Goal: Transaction & Acquisition: Purchase product/service

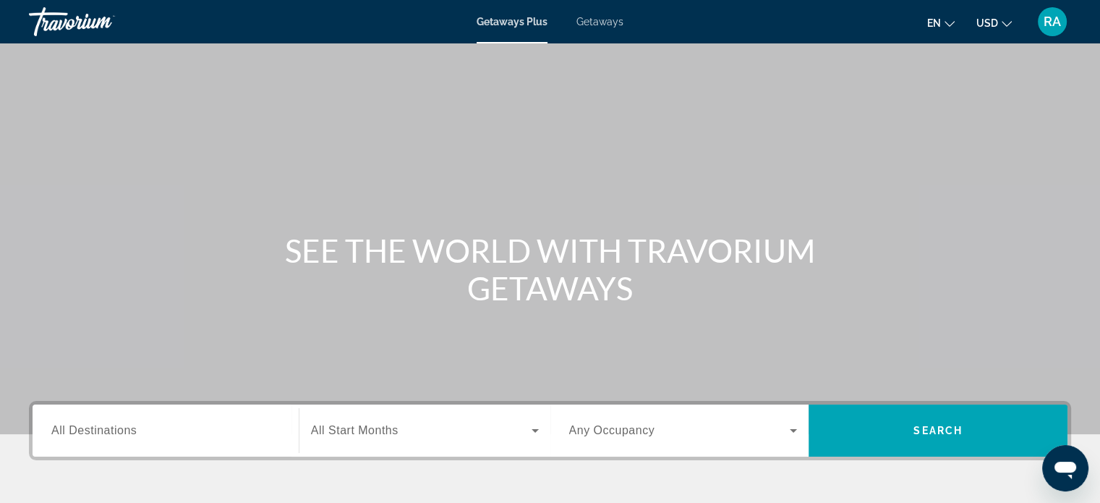
click at [154, 424] on input "Destination All Destinations" at bounding box center [165, 430] width 229 height 17
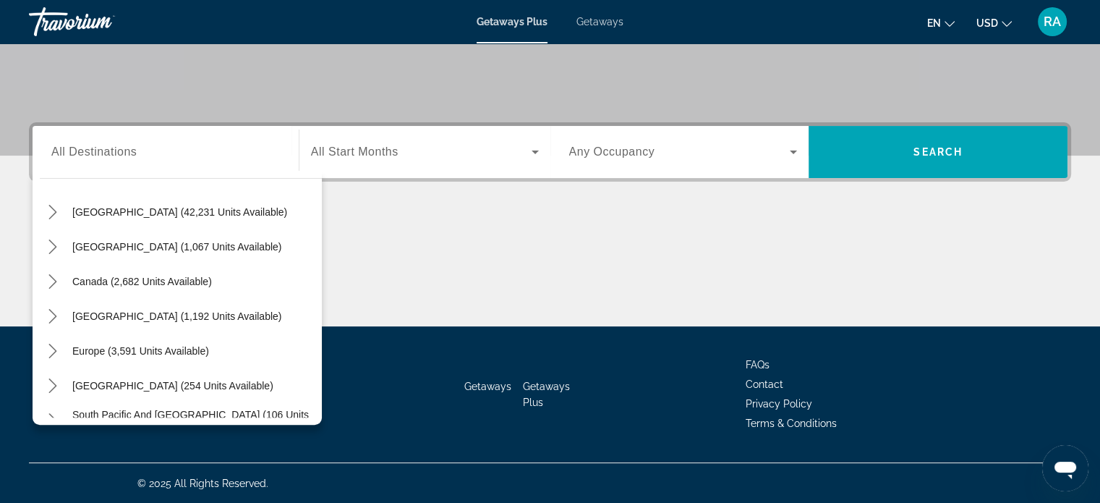
scroll to position [44, 0]
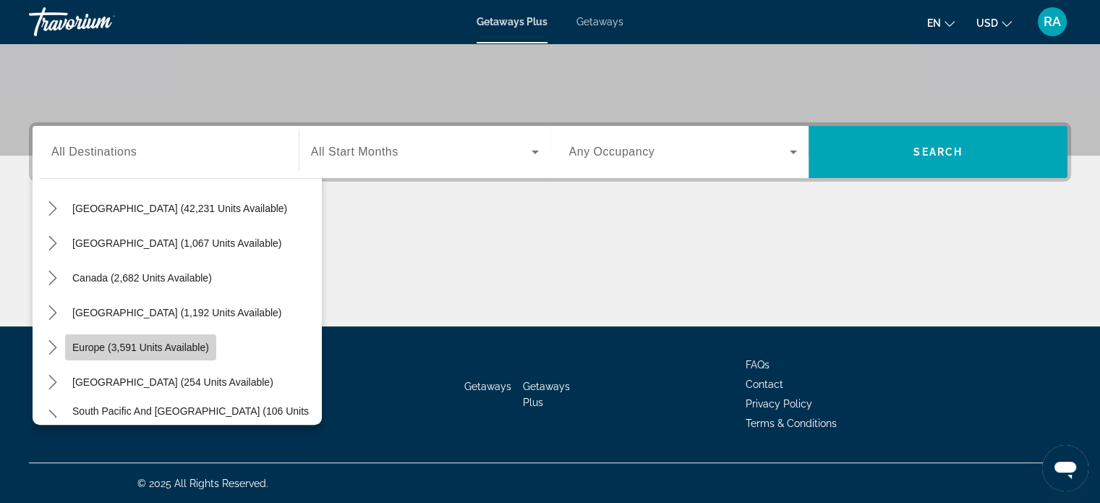
click at [159, 354] on span "Select destination: Europe (3,591 units available)" at bounding box center [140, 347] width 151 height 35
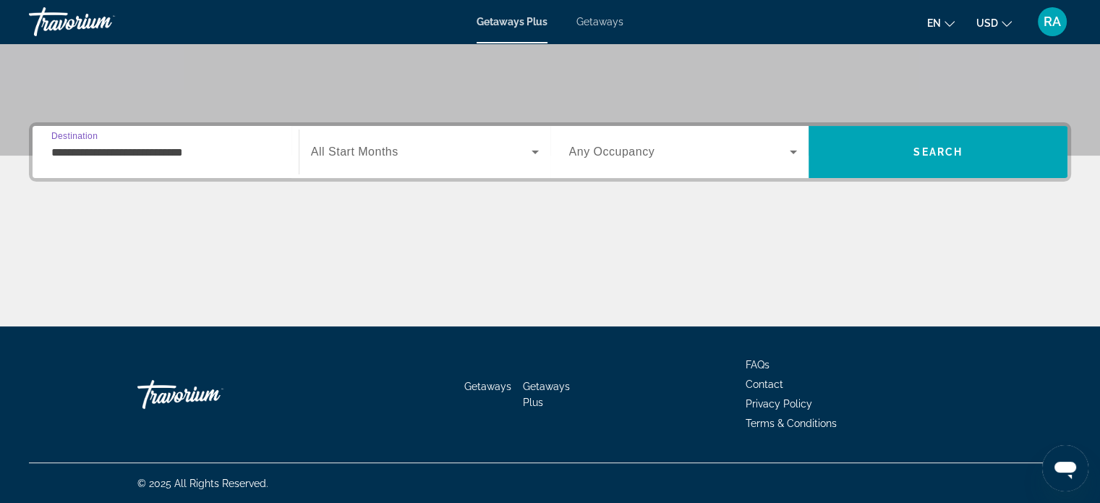
click at [240, 153] on input "**********" at bounding box center [165, 152] width 229 height 17
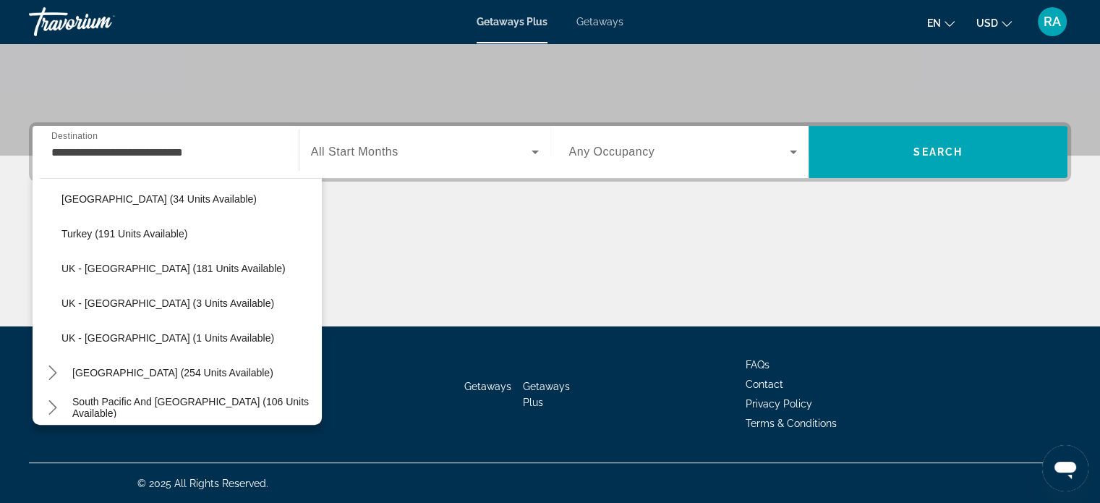
scroll to position [790, 0]
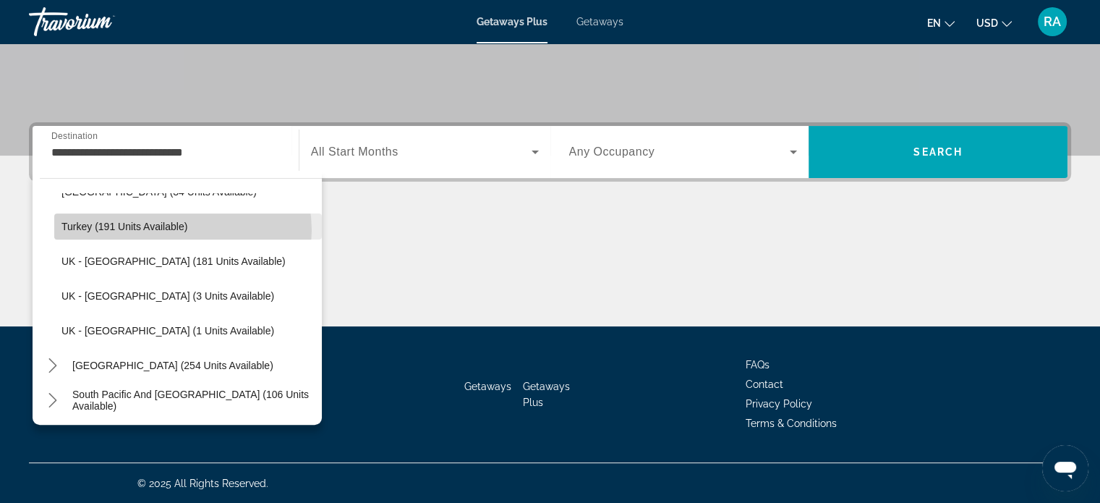
click at [179, 229] on span "Turkey (191 units available)" at bounding box center [124, 227] width 126 height 12
type input "**********"
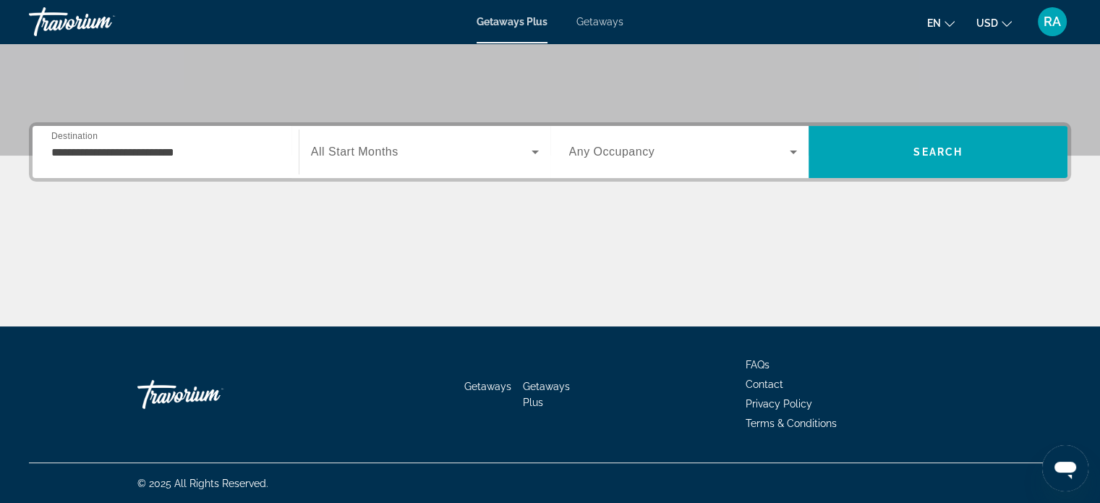
click at [257, 138] on div "**********" at bounding box center [165, 152] width 229 height 41
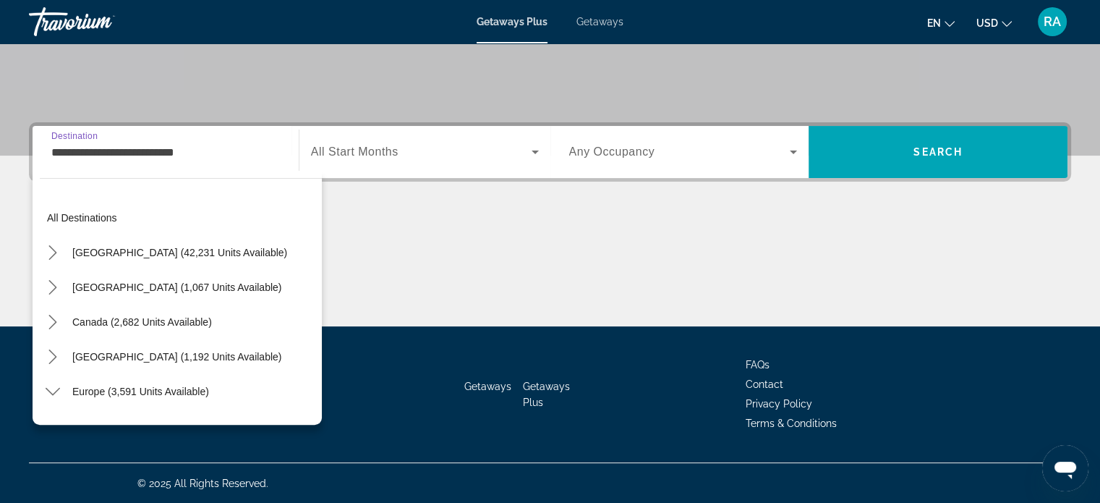
scroll to position [711, 0]
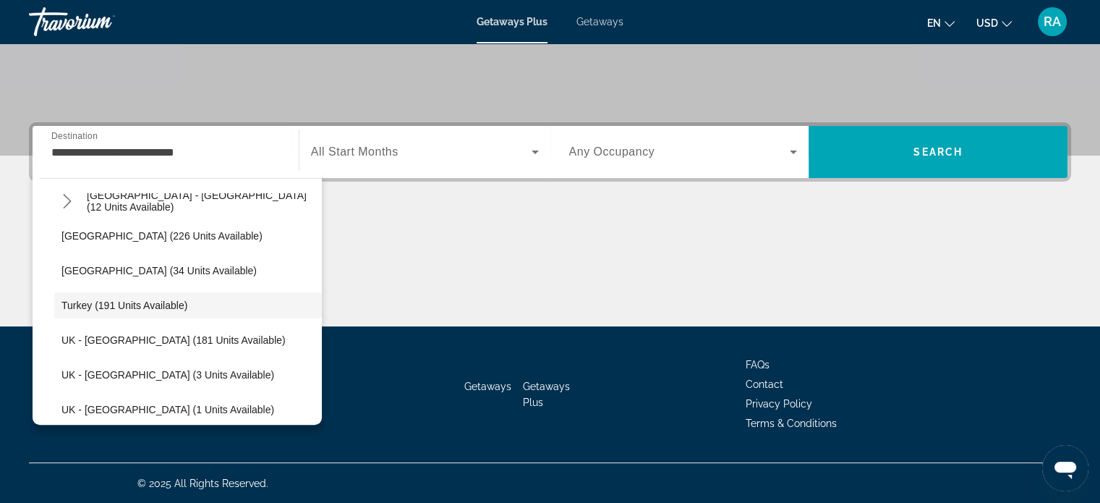
click at [370, 145] on span "All Start Months" at bounding box center [355, 151] width 88 height 12
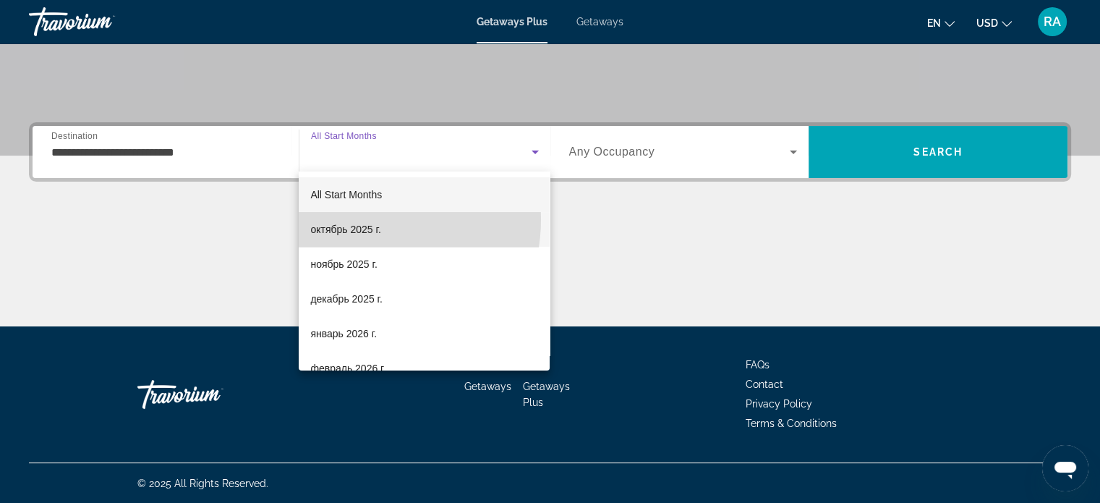
click at [359, 219] on mat-option "октябрь 2025 г." at bounding box center [424, 229] width 251 height 35
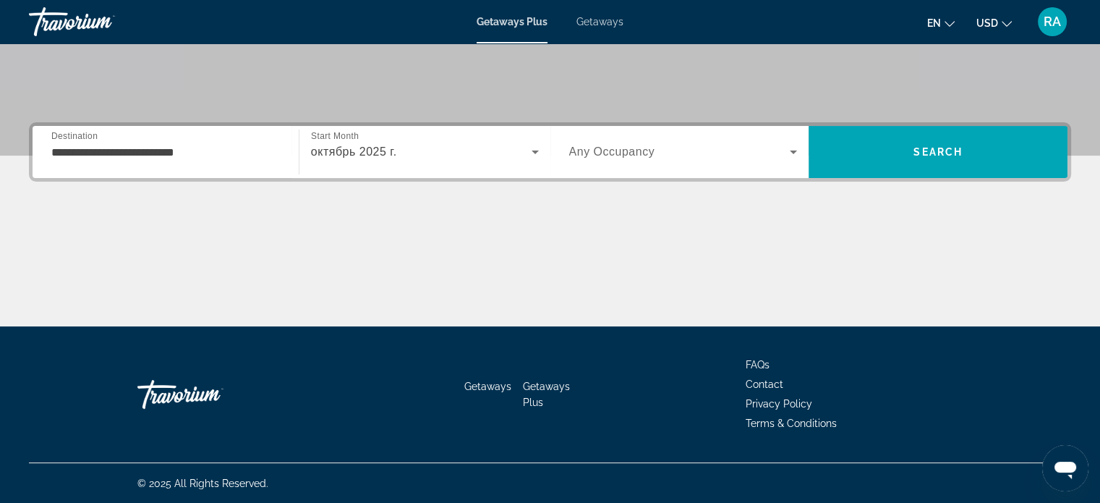
click at [634, 153] on span "Any Occupancy" at bounding box center [612, 151] width 86 height 12
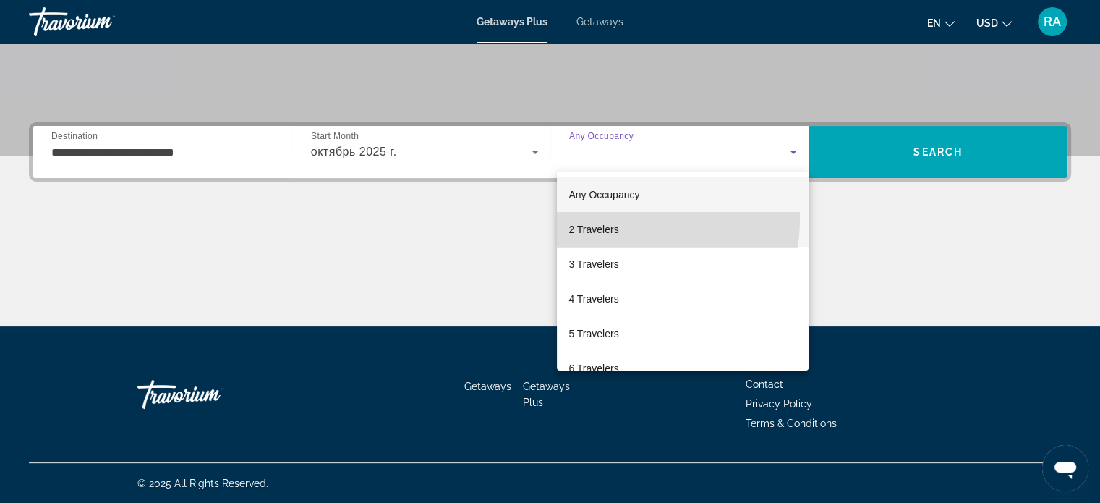
click at [625, 219] on mat-option "2 Travelers" at bounding box center [683, 229] width 252 height 35
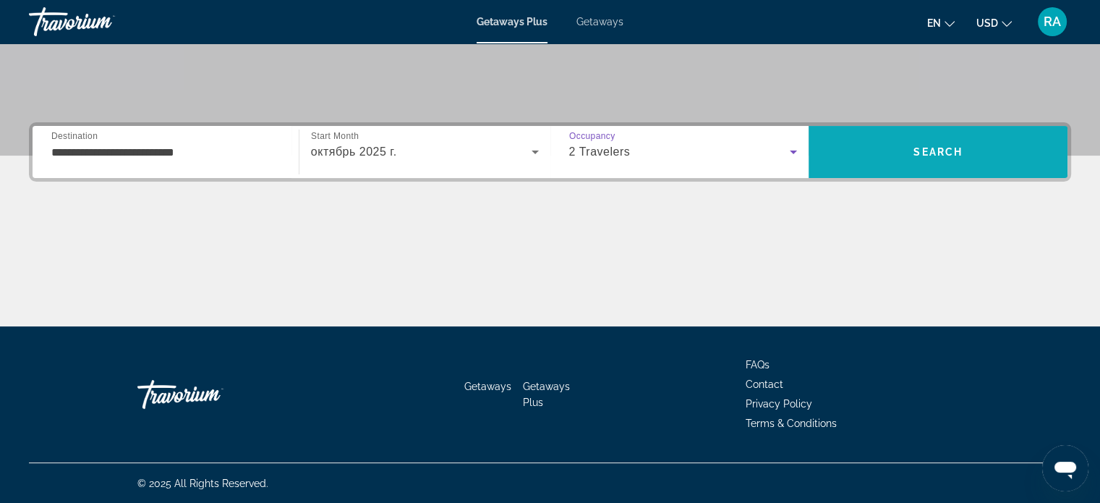
click at [966, 148] on span "Search" at bounding box center [938, 152] width 259 height 35
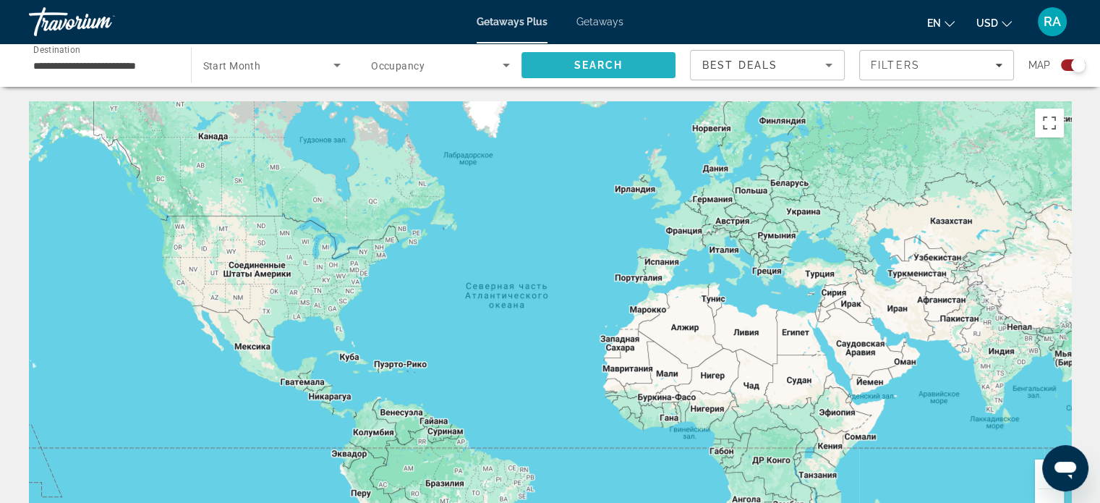
click at [669, 72] on span "Search" at bounding box center [598, 65] width 155 height 35
click at [1063, 66] on div "Search widget" at bounding box center [1073, 65] width 25 height 12
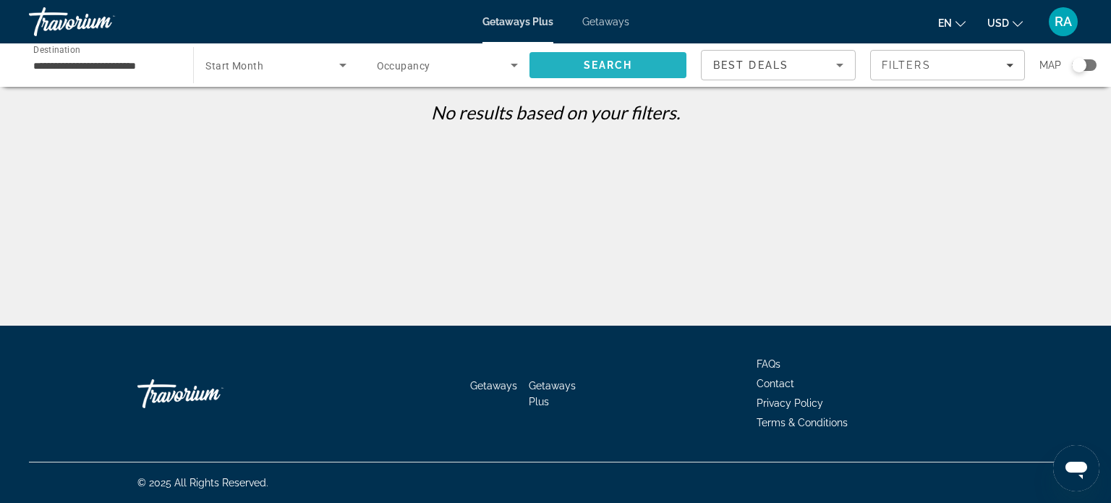
click at [666, 68] on span "Search" at bounding box center [607, 65] width 157 height 35
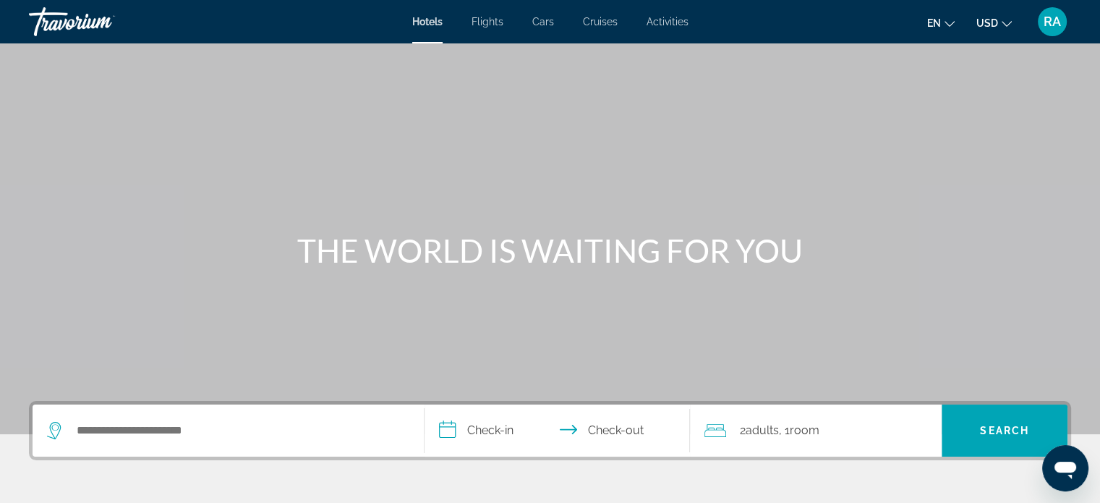
click at [210, 433] on input "Search hotel destination" at bounding box center [238, 430] width 327 height 22
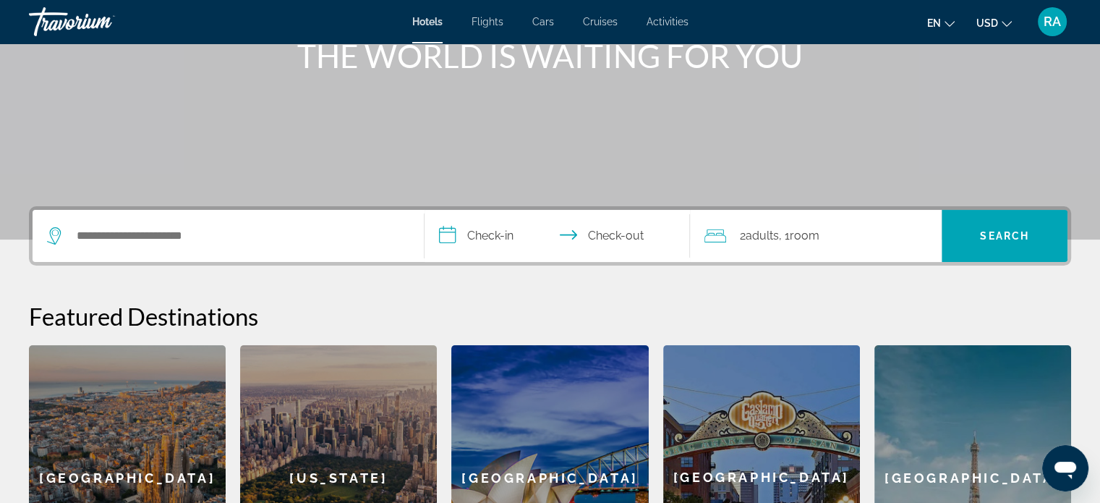
scroll to position [250, 0]
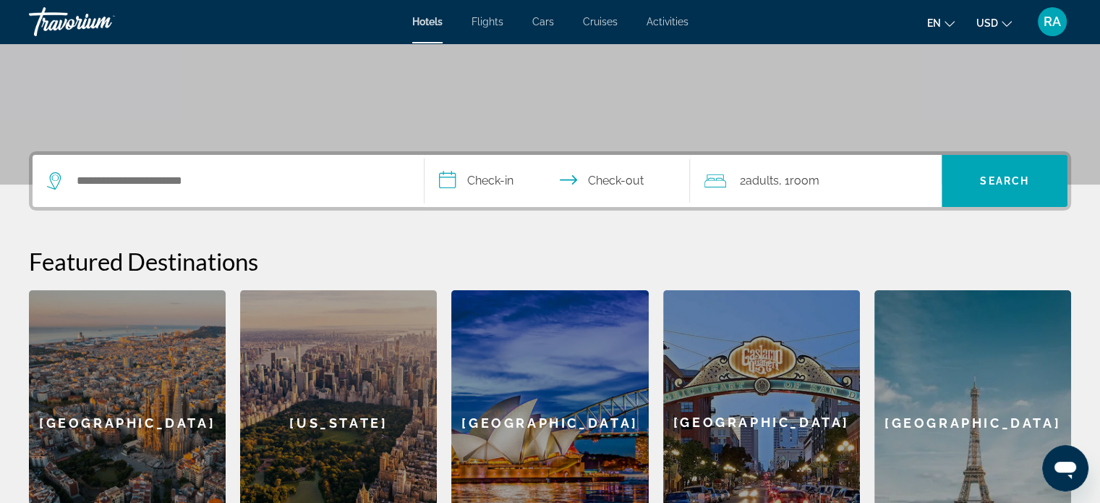
type input "*"
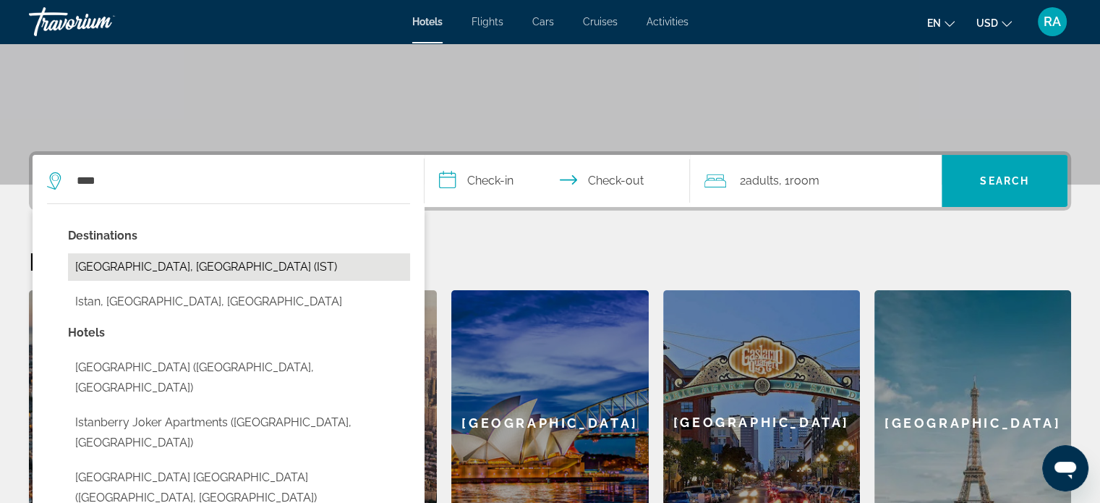
click at [150, 271] on button "[GEOGRAPHIC_DATA], [GEOGRAPHIC_DATA] (IST)" at bounding box center [239, 266] width 342 height 27
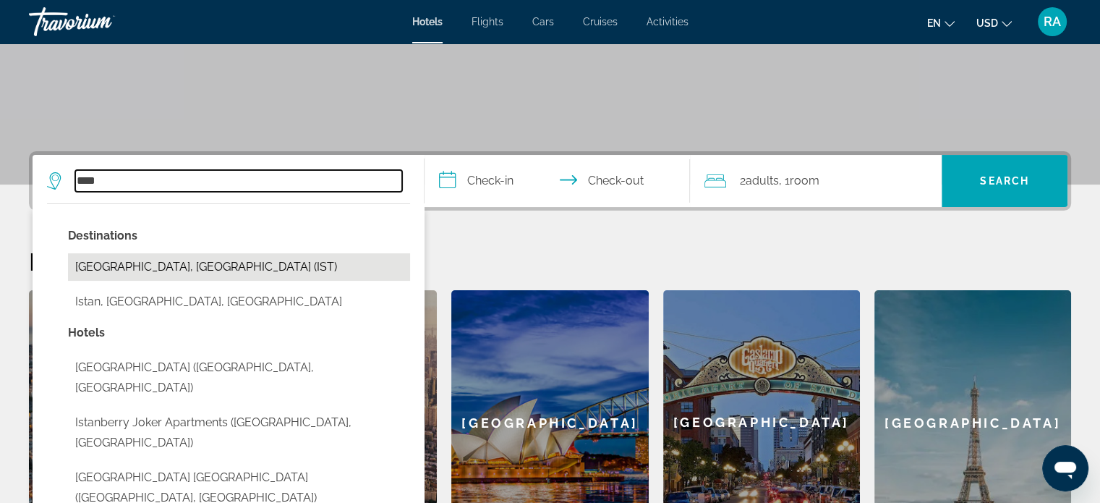
type input "**********"
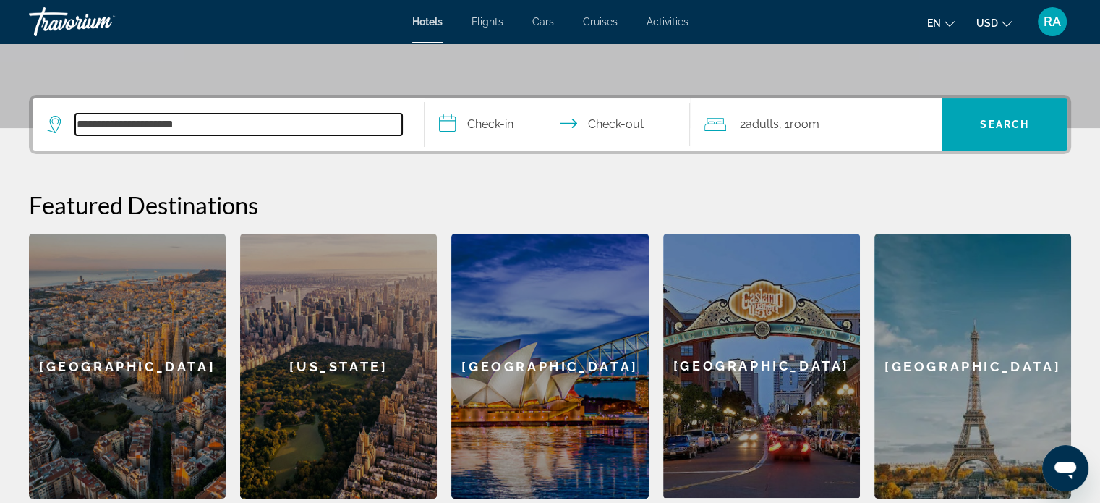
scroll to position [353, 0]
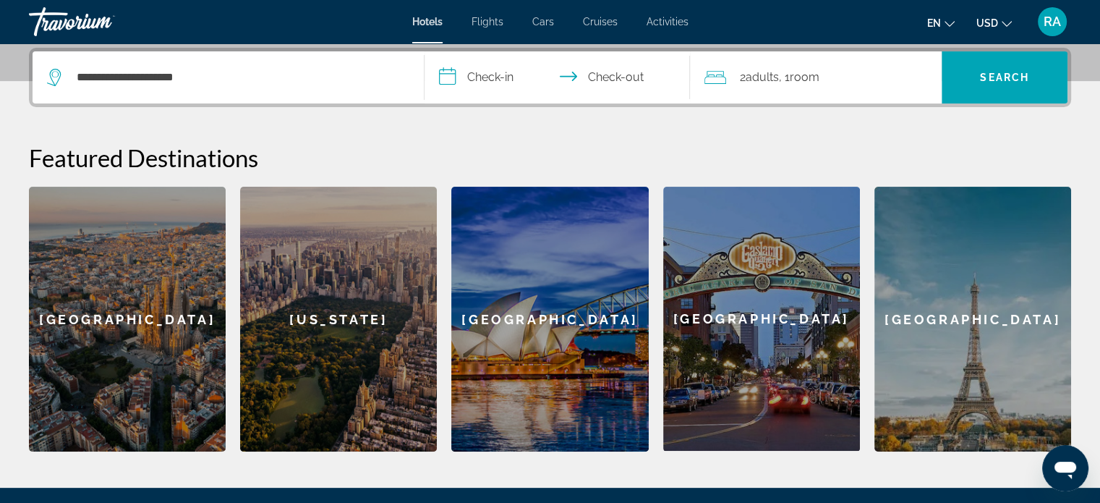
click at [506, 82] on input "**********" at bounding box center [561, 79] width 272 height 56
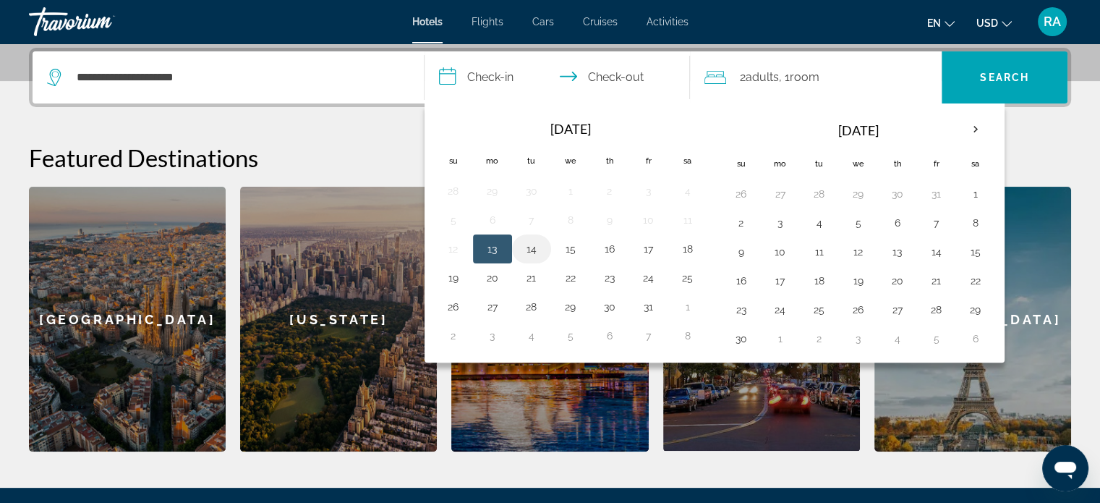
click at [533, 247] on button "14" at bounding box center [531, 249] width 23 height 20
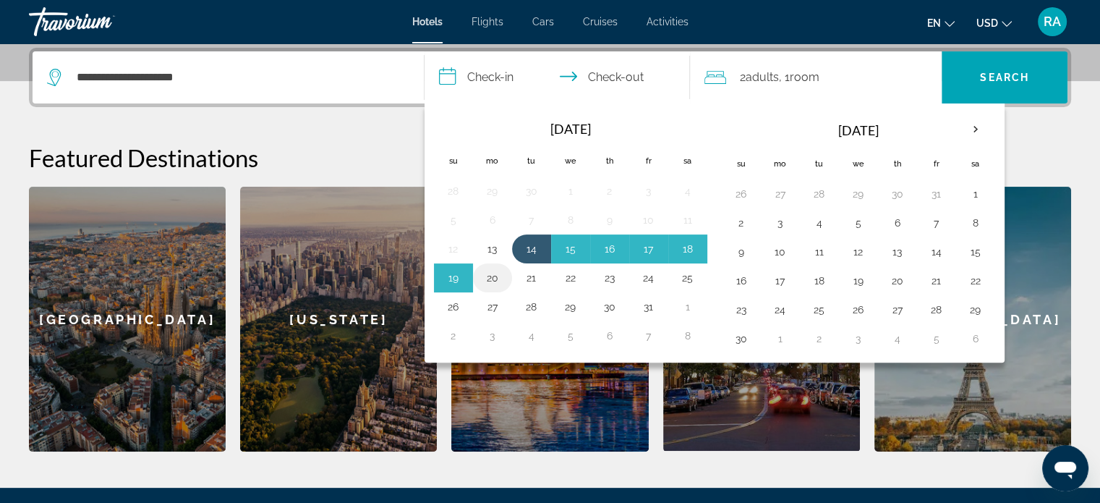
click at [495, 275] on button "20" at bounding box center [492, 278] width 23 height 20
type input "**********"
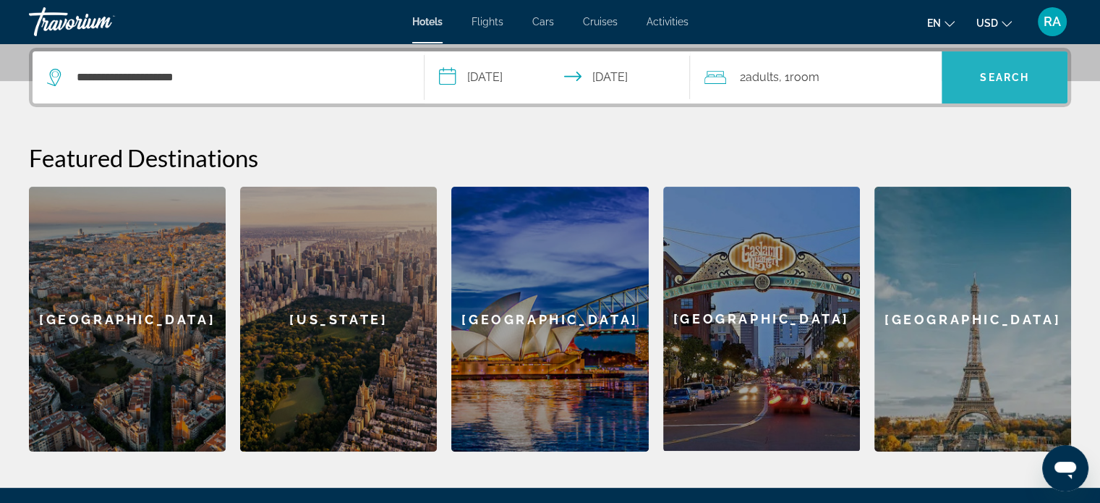
click at [1008, 73] on span "Search" at bounding box center [1004, 78] width 49 height 12
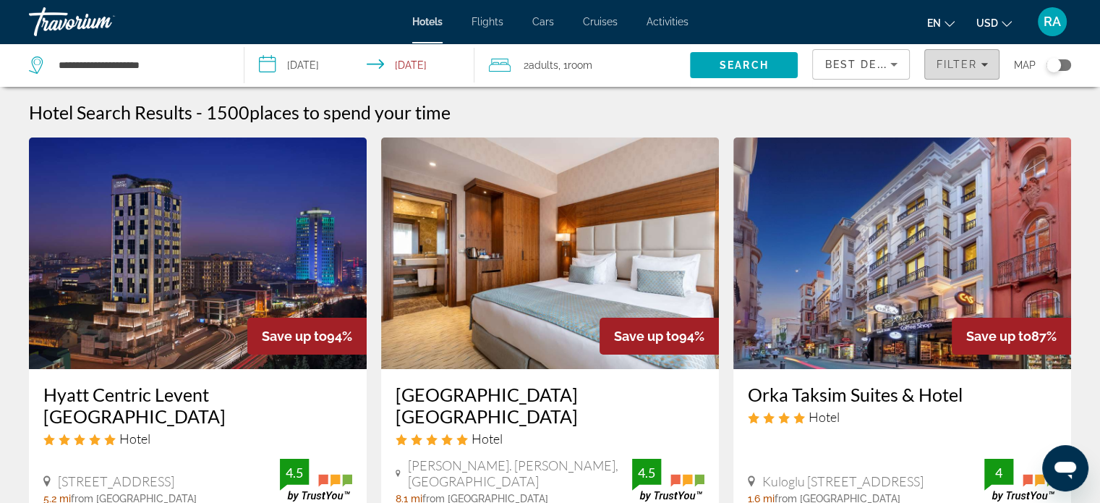
click at [955, 77] on span "Filters" at bounding box center [962, 64] width 74 height 35
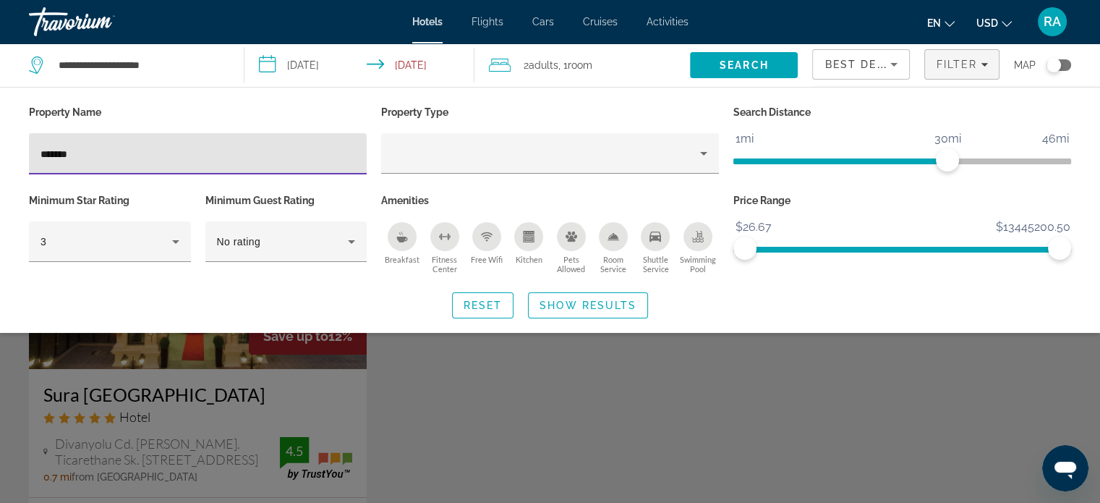
type input "*******"
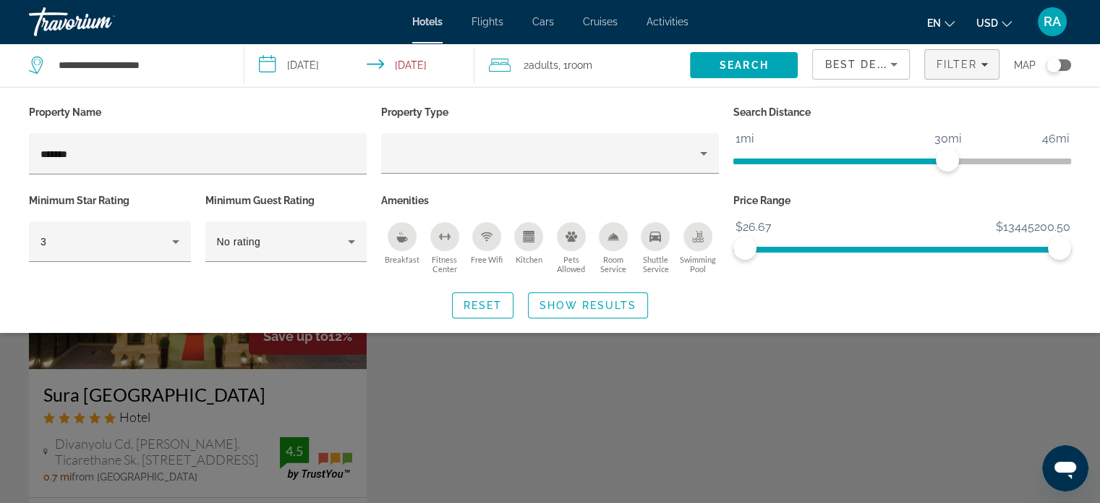
click at [243, 450] on div "Search widget" at bounding box center [550, 360] width 1100 height 286
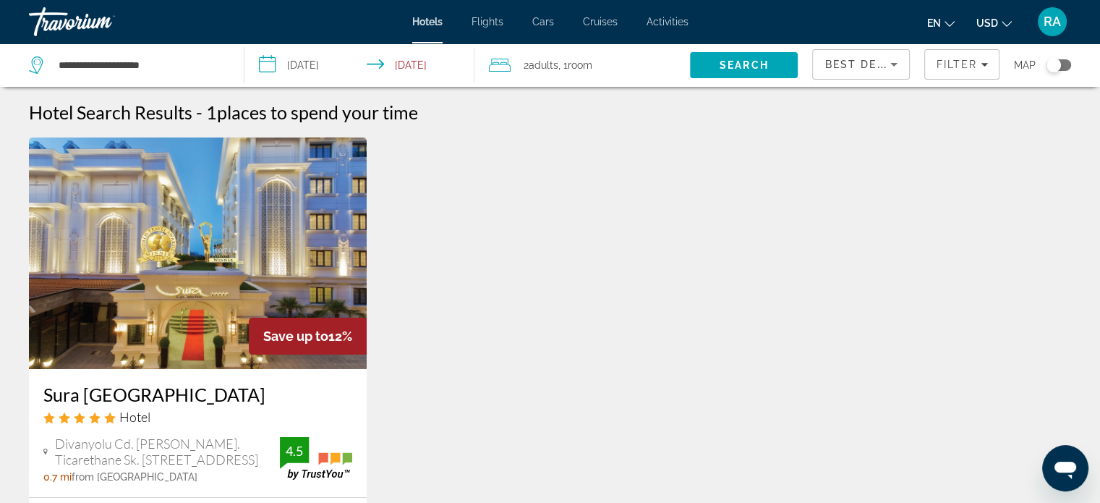
click at [286, 254] on img "Main content" at bounding box center [198, 252] width 338 height 231
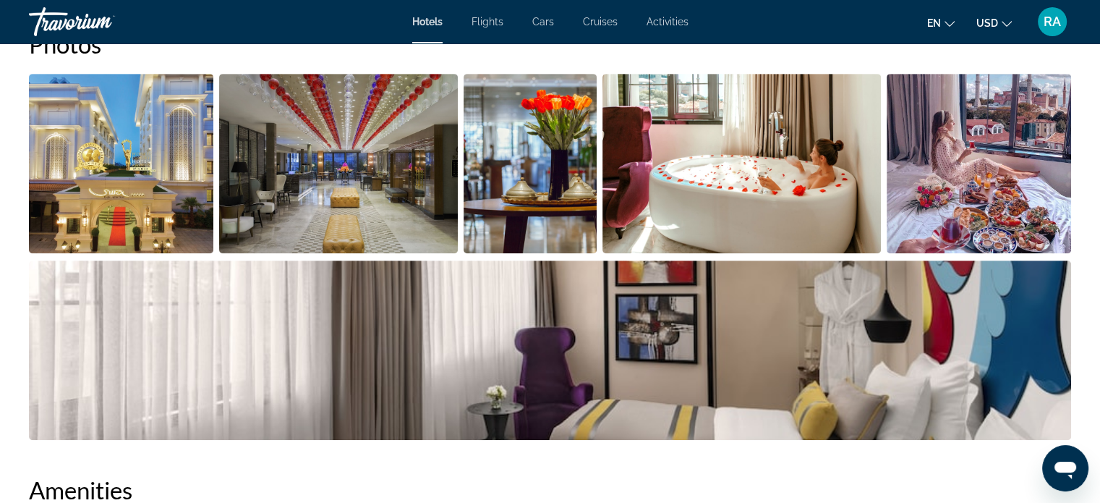
scroll to position [741, 0]
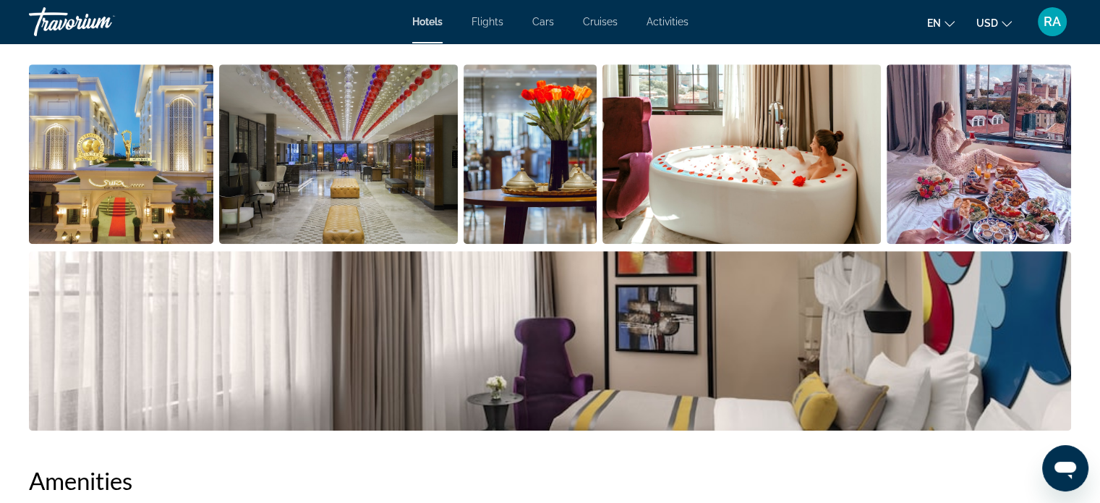
click at [123, 189] on img "Open full-screen image slider" at bounding box center [121, 153] width 184 height 179
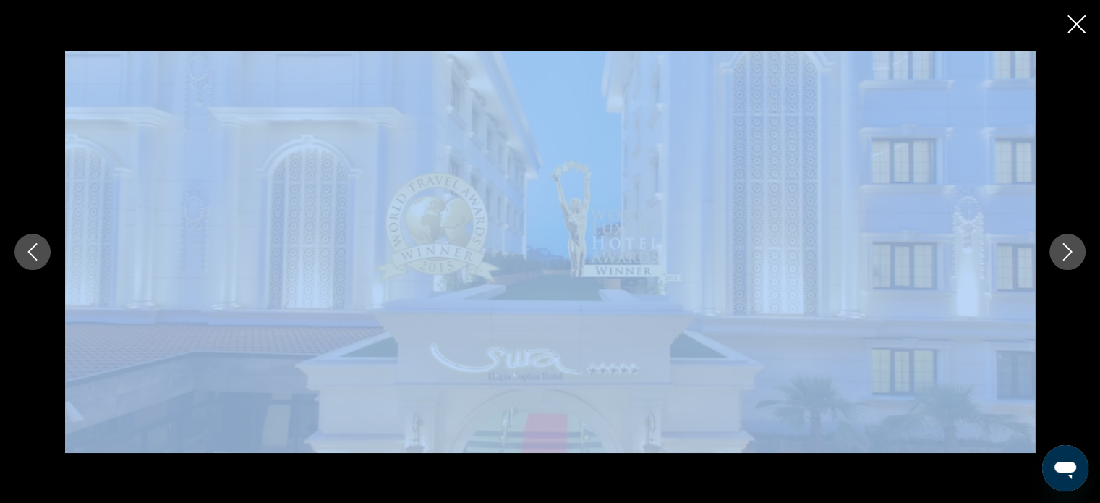
drag, startPoint x: 1054, startPoint y: 234, endPoint x: 1057, endPoint y: 248, distance: 14.8
click at [1057, 248] on div "prev next" at bounding box center [550, 252] width 1100 height 402
click at [1057, 248] on button "Next image" at bounding box center [1067, 252] width 36 height 36
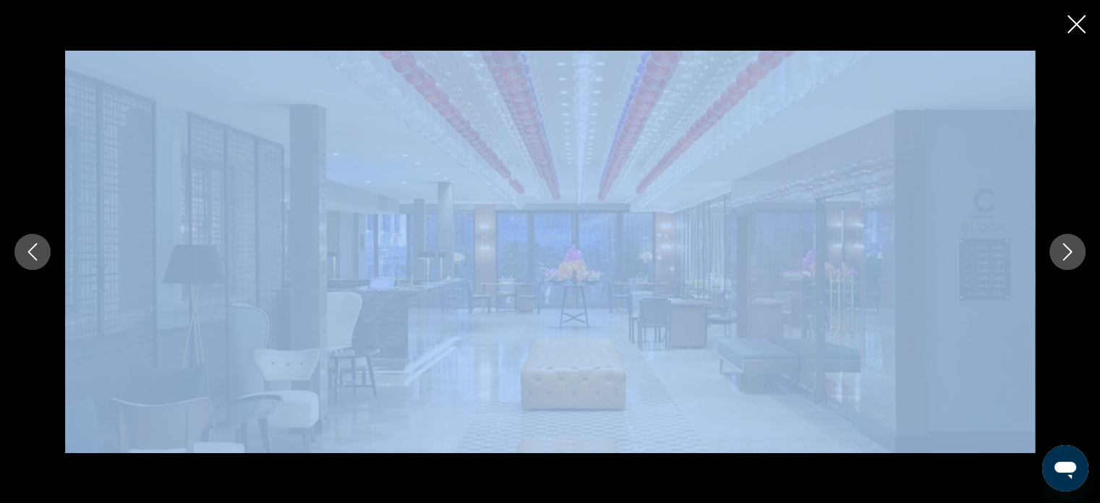
click at [1057, 248] on button "Next image" at bounding box center [1067, 252] width 36 height 36
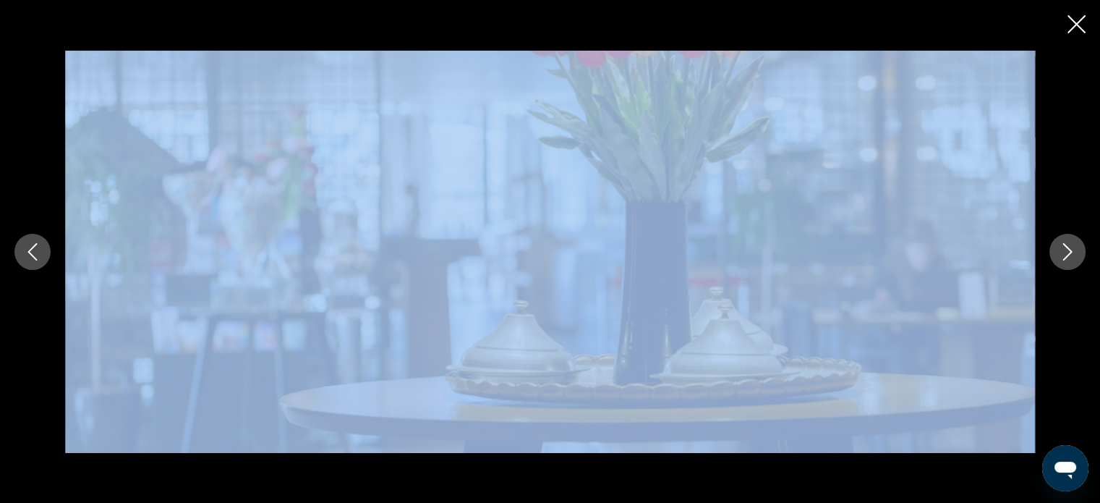
click at [1057, 248] on button "Next image" at bounding box center [1067, 252] width 36 height 36
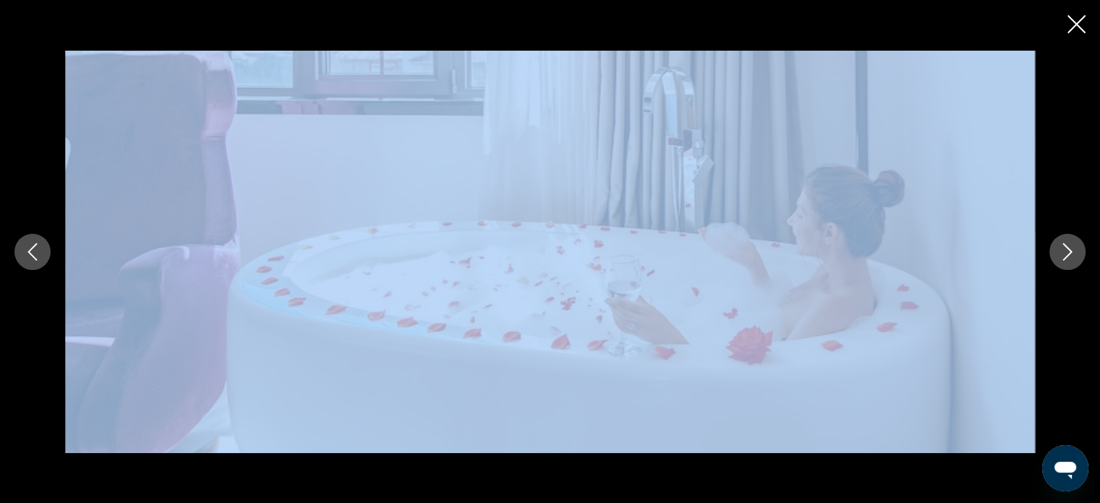
click at [1075, 20] on icon "Close slideshow" at bounding box center [1077, 24] width 18 height 18
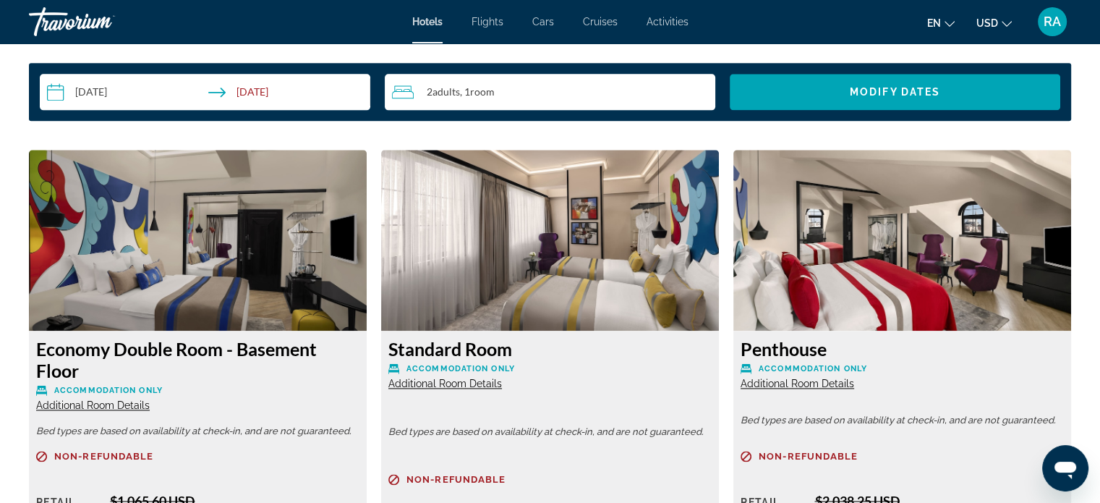
scroll to position [1806, 0]
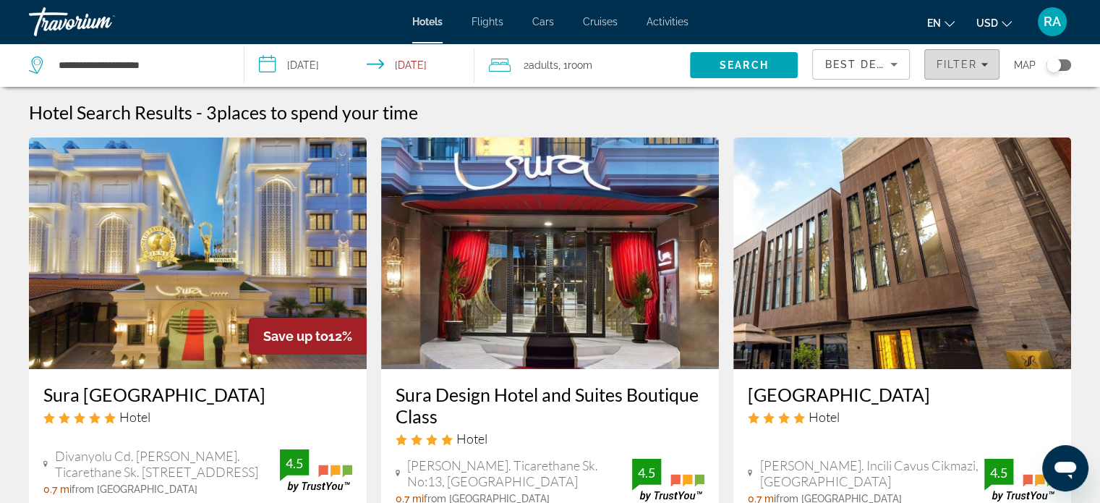
click at [942, 71] on span "Filters" at bounding box center [962, 64] width 74 height 35
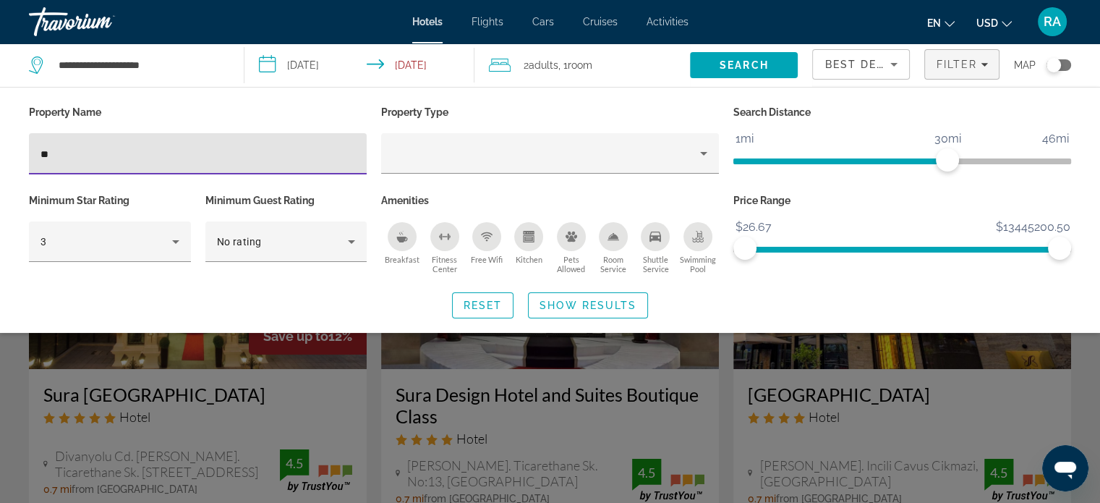
type input "*"
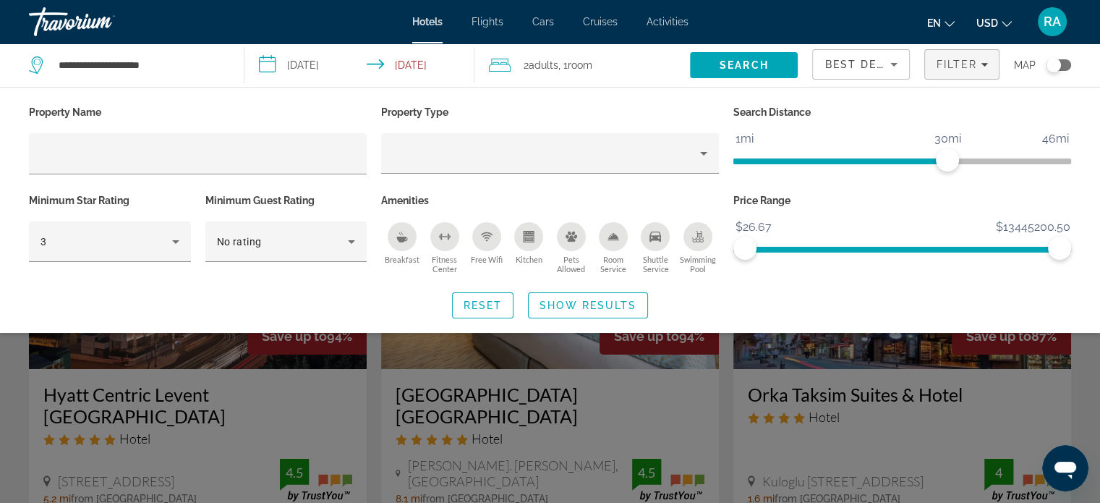
click at [402, 237] on icon "Breakfast" at bounding box center [402, 240] width 11 height 6
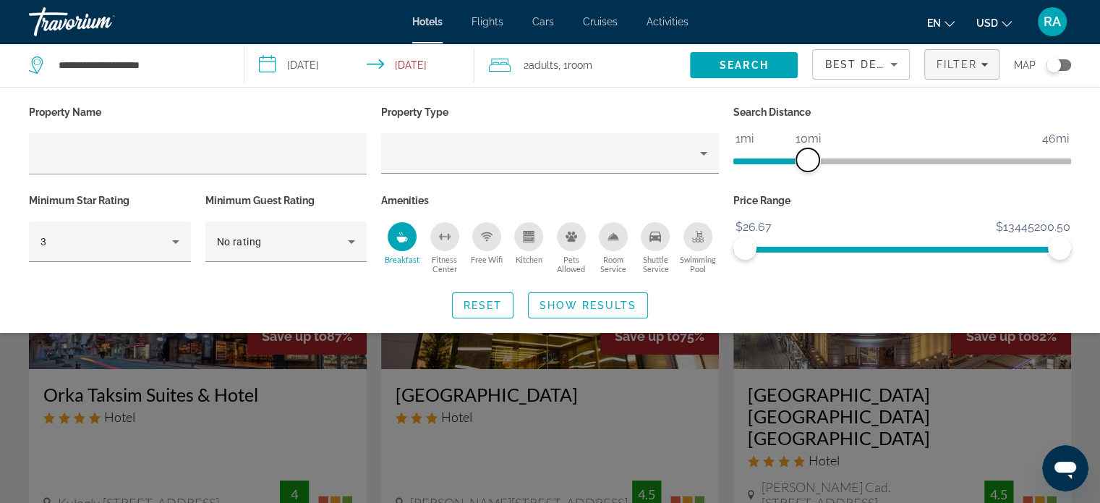
drag, startPoint x: 942, startPoint y: 162, endPoint x: 810, endPoint y: 188, distance: 134.2
click at [810, 188] on div "Search Distance 1mi 46mi 10mi" at bounding box center [902, 146] width 352 height 88
click at [603, 301] on span "Show Results" at bounding box center [588, 305] width 97 height 12
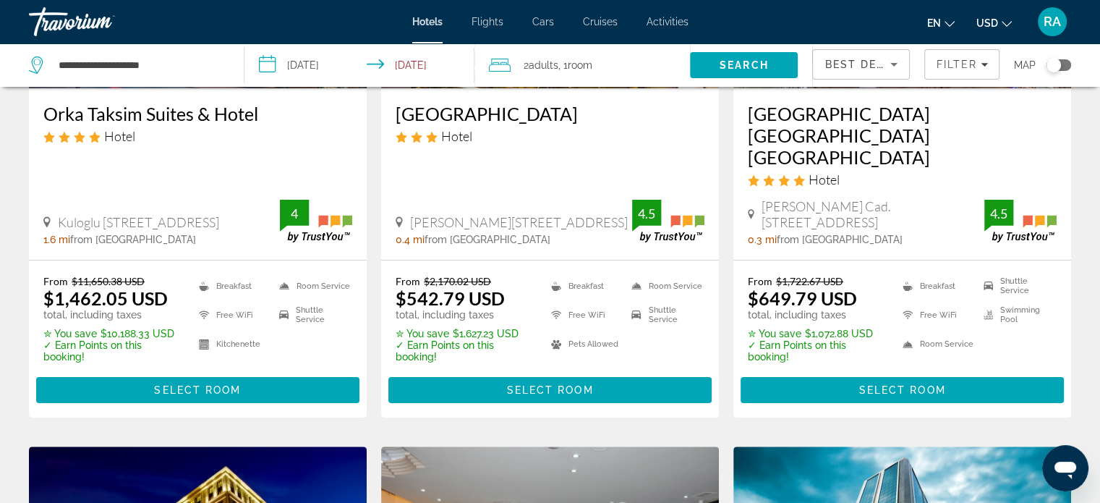
scroll to position [5, 0]
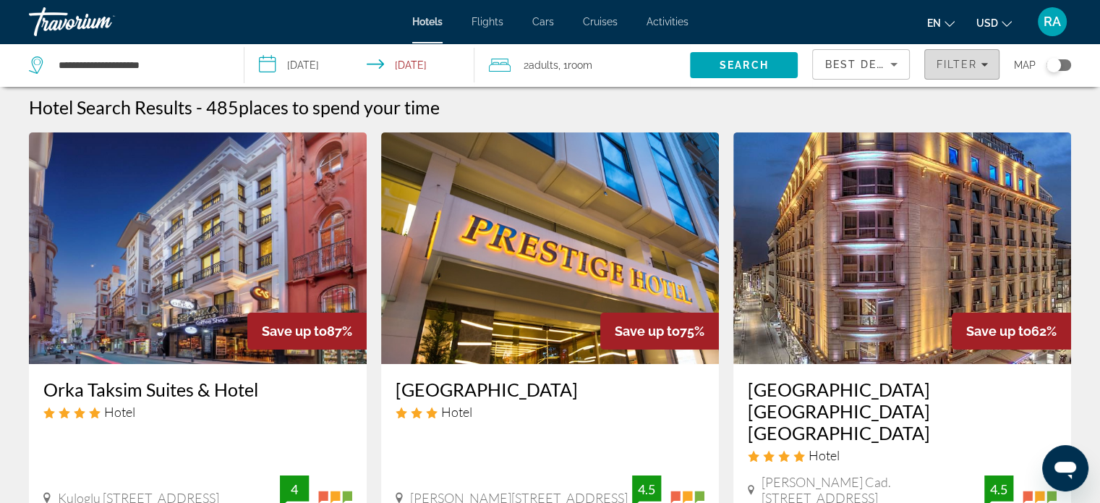
click at [962, 59] on span "Filter" at bounding box center [956, 65] width 41 height 12
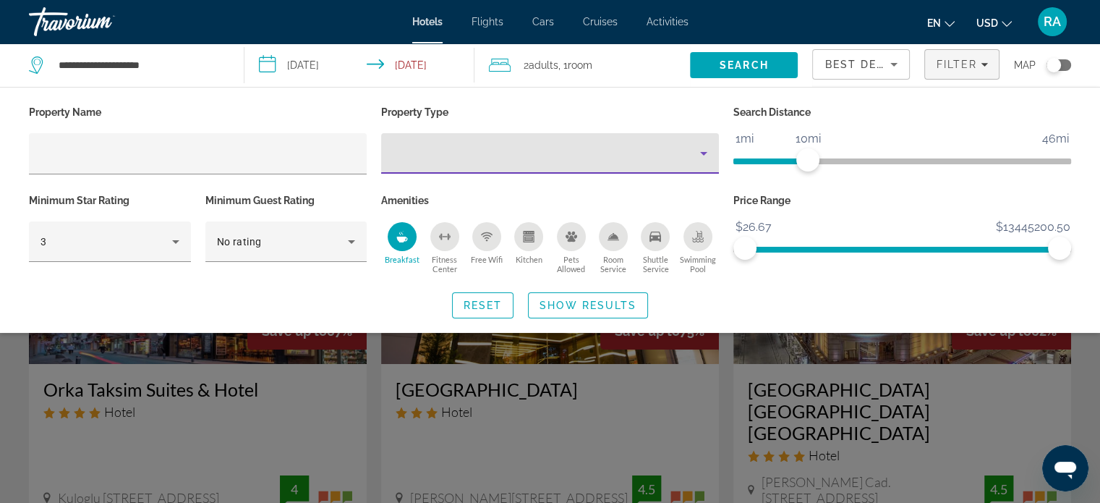
click at [457, 159] on div "Property type" at bounding box center [546, 153] width 307 height 17
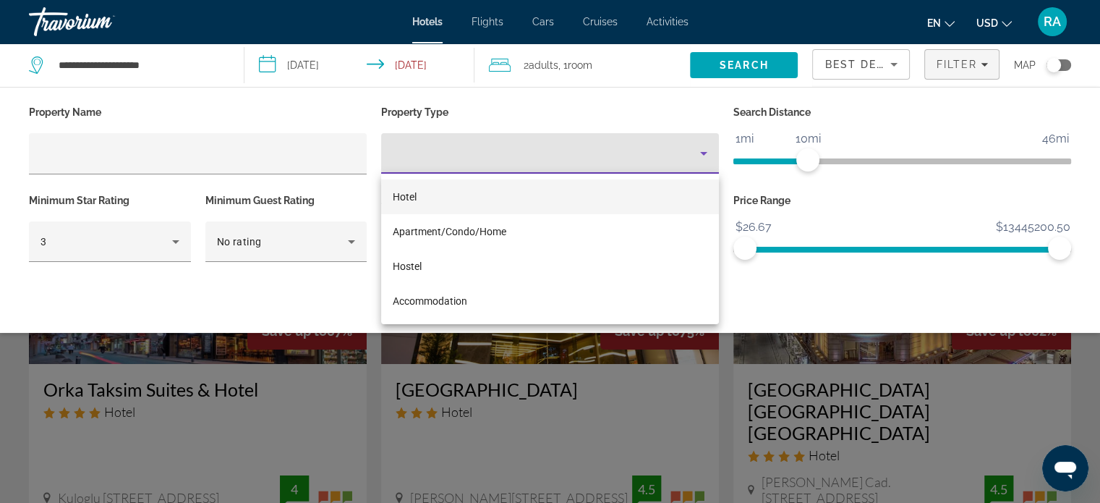
click at [313, 152] on div at bounding box center [550, 251] width 1100 height 503
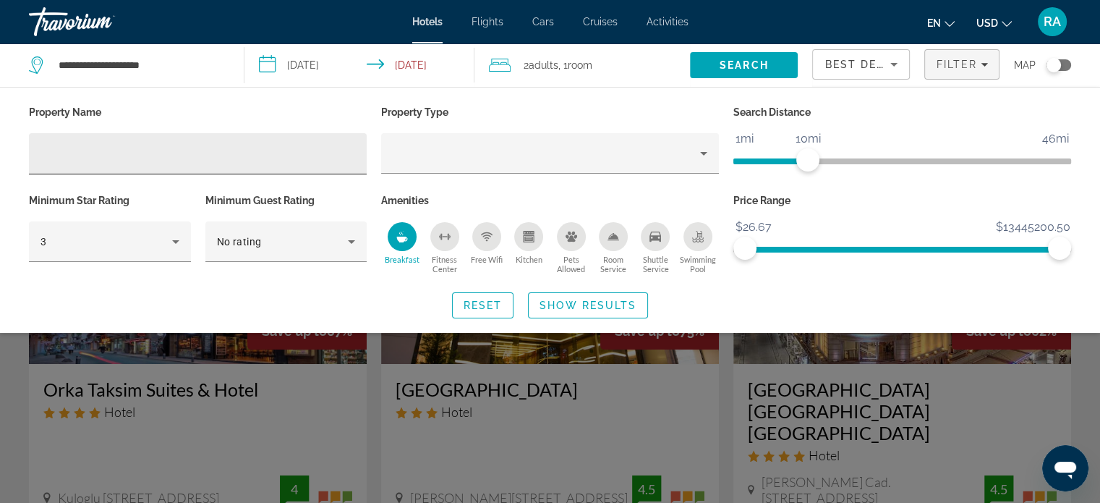
click at [263, 163] on div "Hotel Filters" at bounding box center [198, 153] width 315 height 41
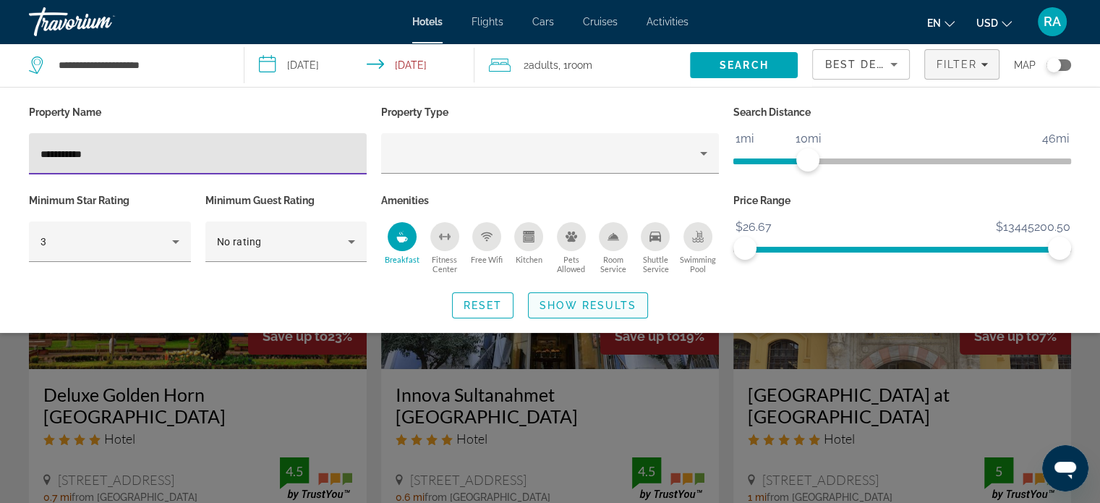
type input "**********"
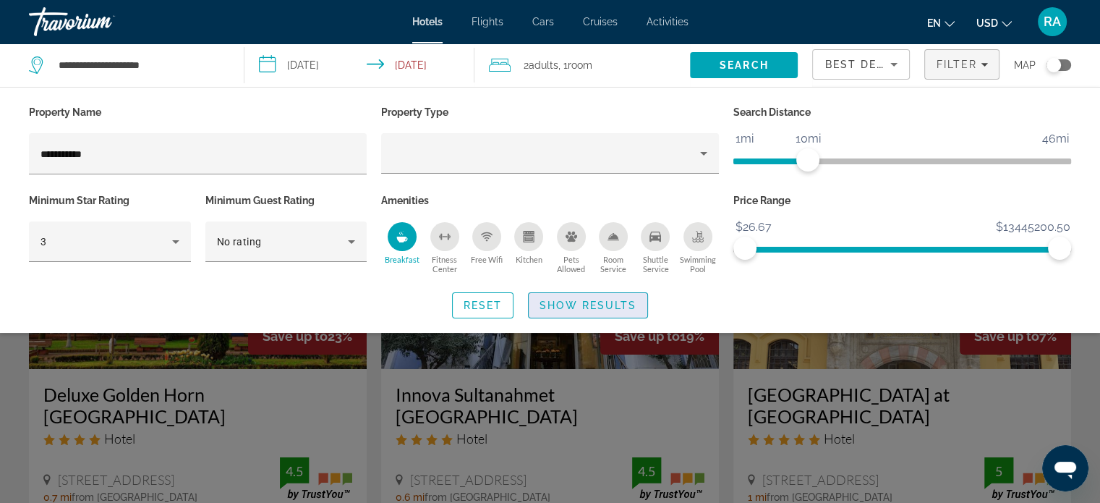
click at [587, 303] on span "Show Results" at bounding box center [588, 305] width 97 height 12
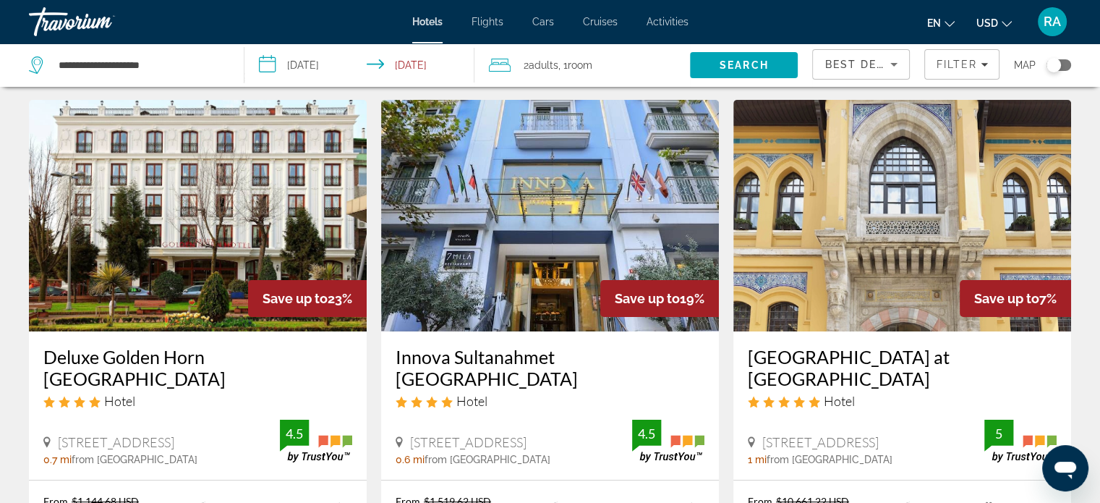
scroll to position [41, 0]
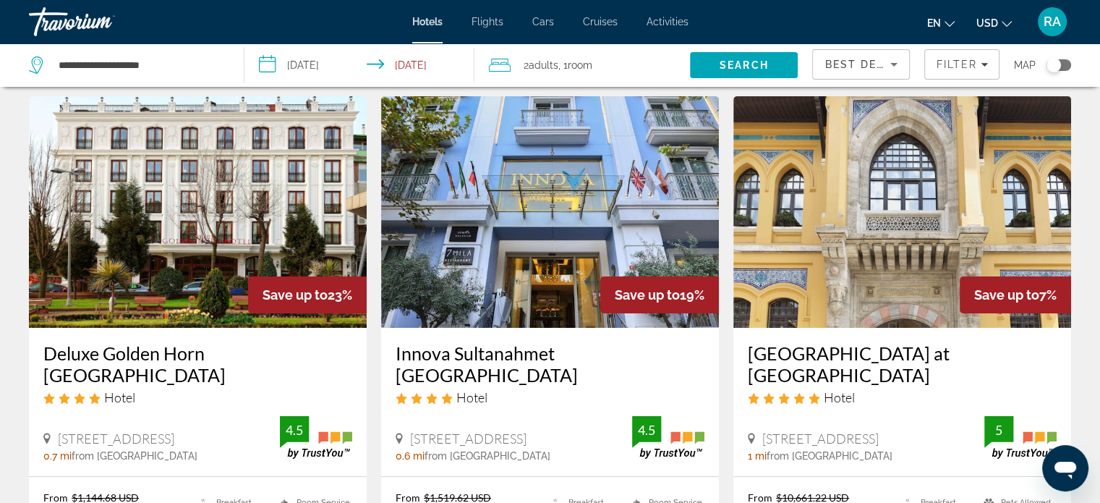
click at [319, 182] on img "Main content" at bounding box center [198, 211] width 338 height 231
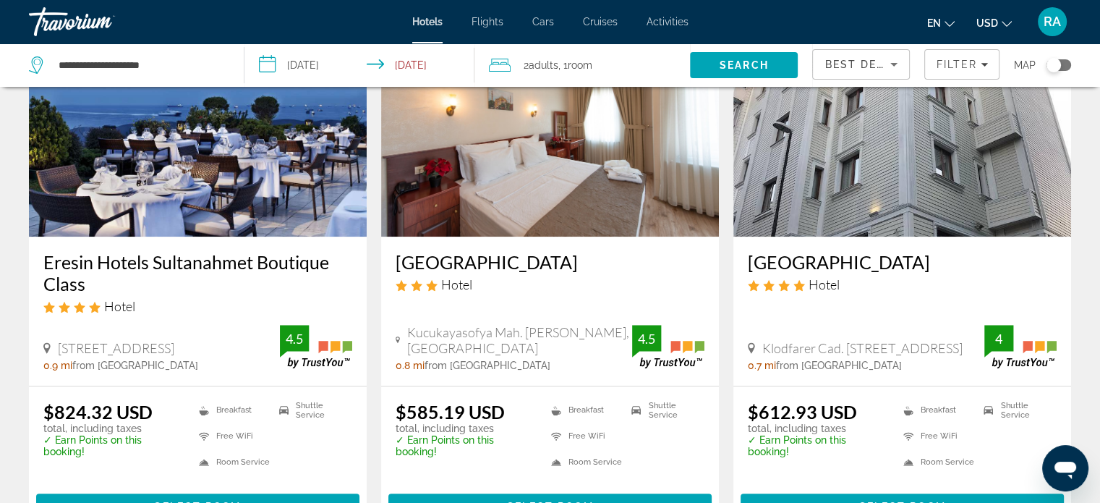
scroll to position [708, 0]
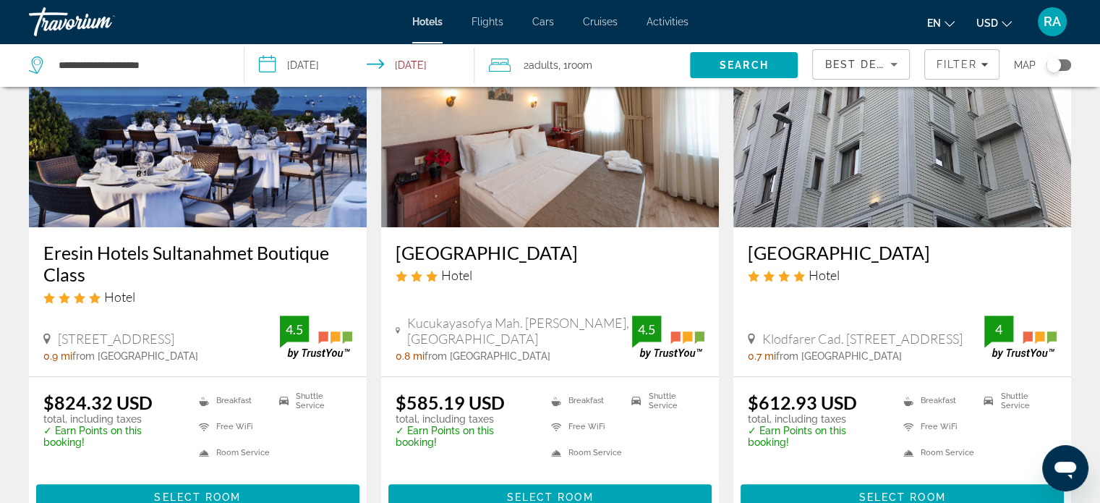
click at [276, 163] on img "Main content" at bounding box center [198, 111] width 338 height 231
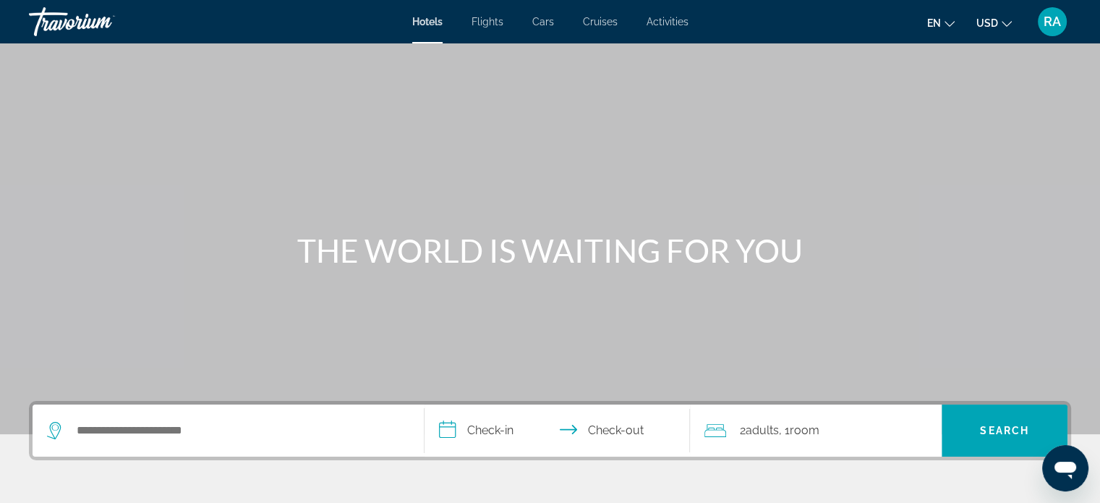
click at [217, 410] on div "Search widget" at bounding box center [228, 430] width 362 height 52
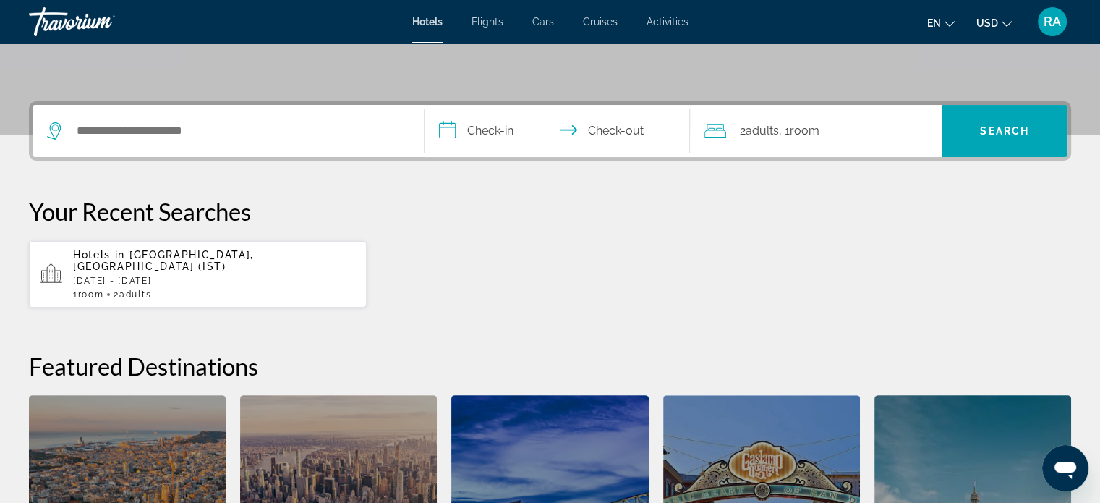
scroll to position [353, 0]
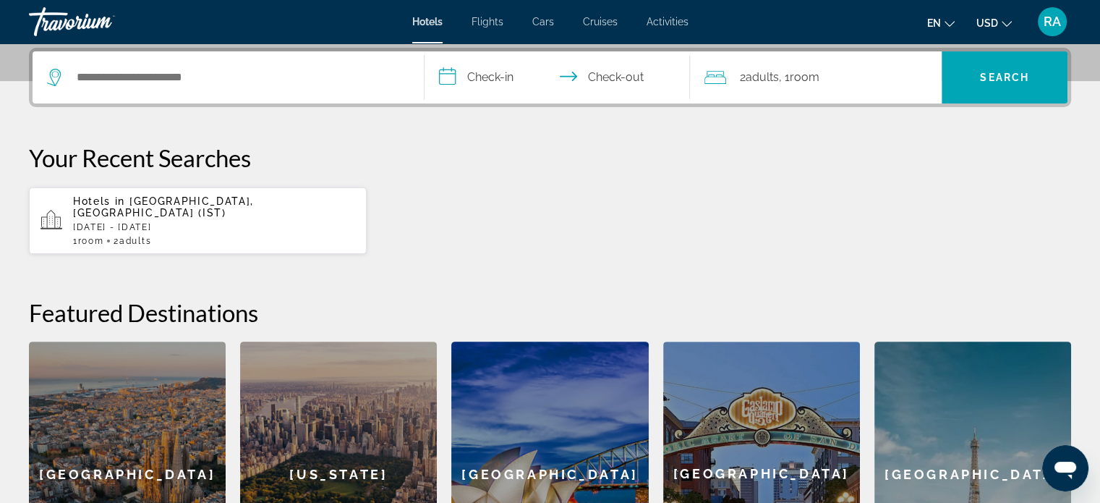
click at [170, 236] on div "1 Room rooms 2 Adult Adults" at bounding box center [214, 241] width 282 height 10
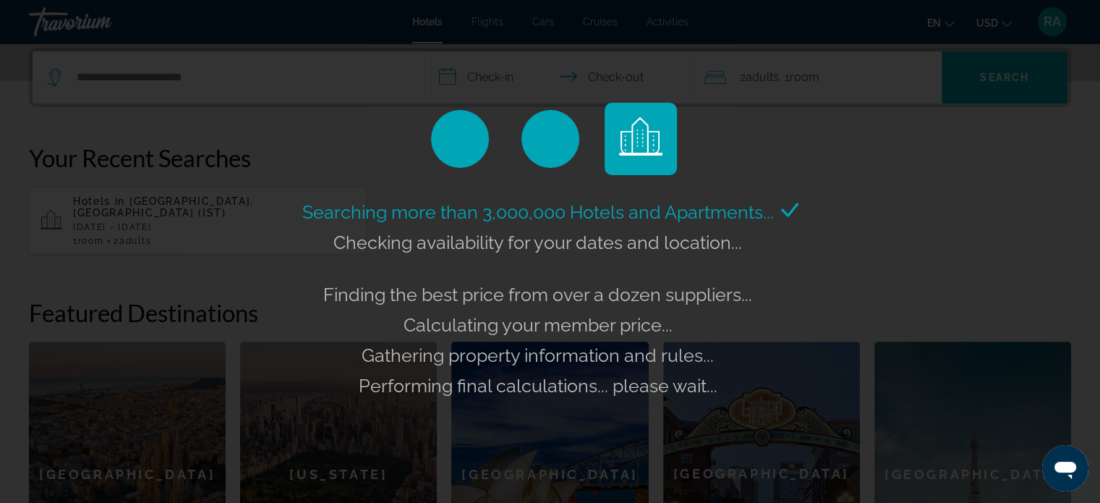
click at [170, 231] on div "Searching more than 3,000,000 Hotels and Apartments... Checking availability fo…" at bounding box center [550, 251] width 1100 height 503
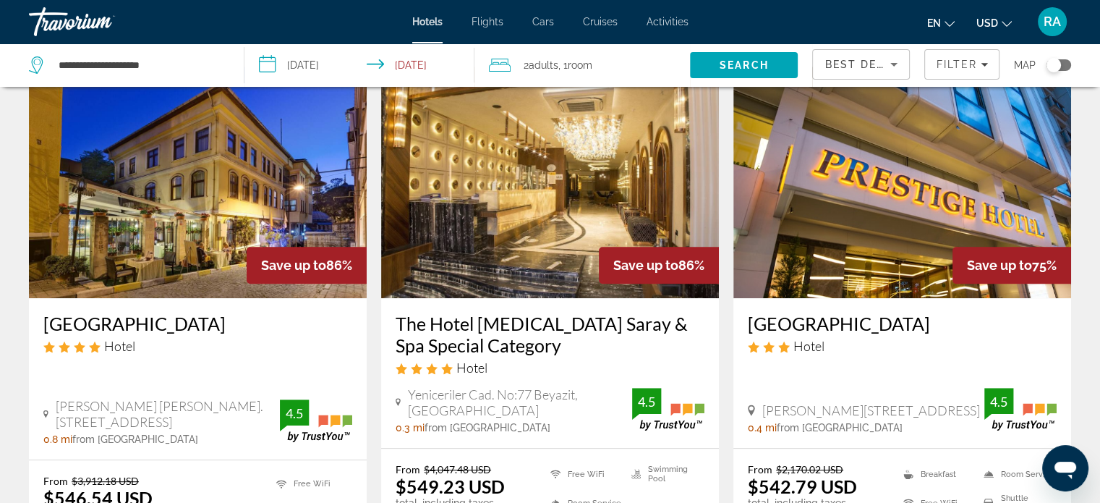
scroll to position [631, 0]
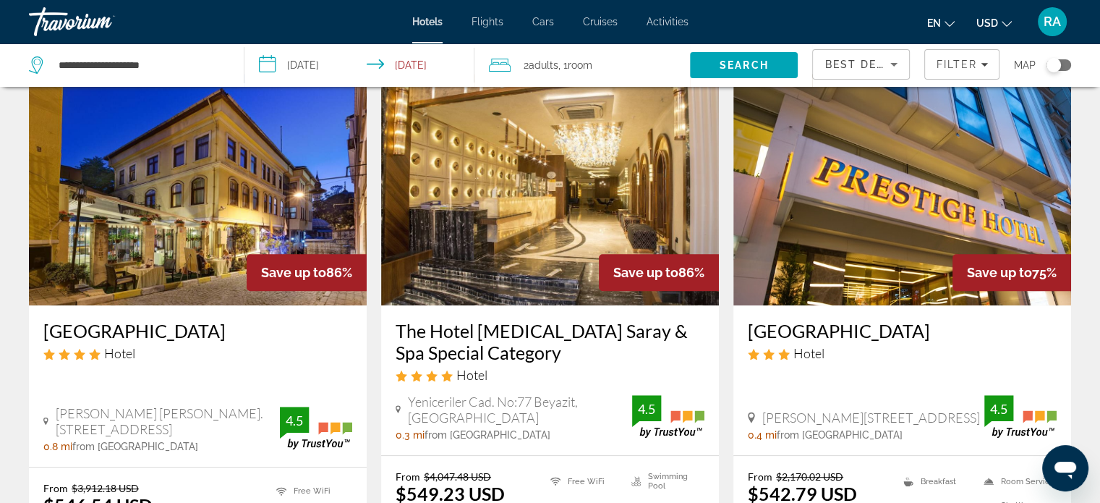
click at [882, 216] on img "Main content" at bounding box center [902, 189] width 338 height 231
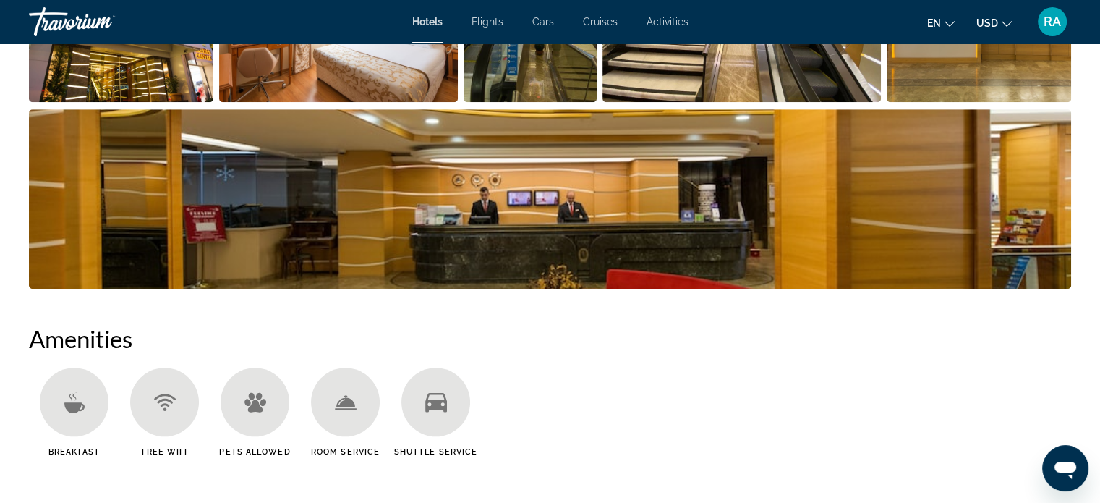
scroll to position [376, 0]
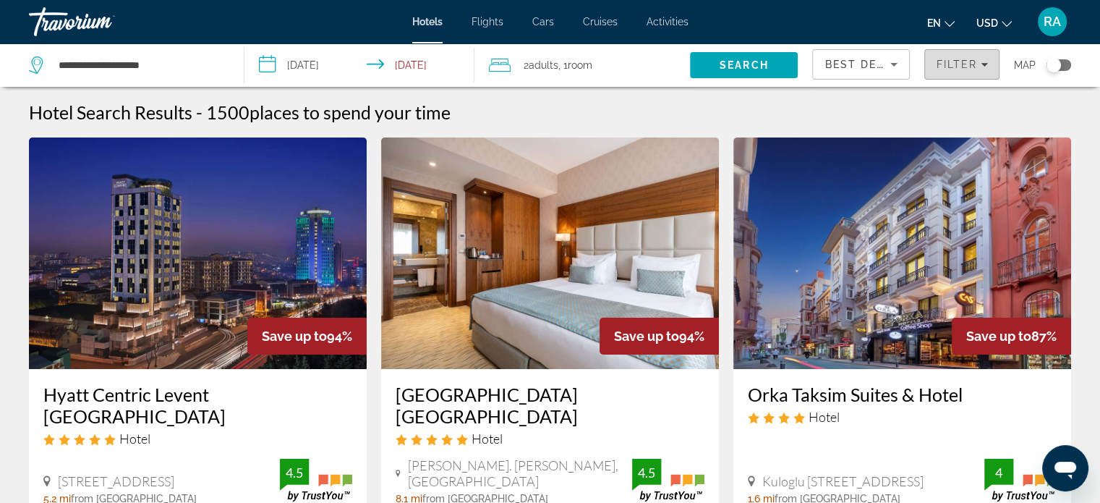
click at [979, 66] on div "Filter" at bounding box center [962, 65] width 52 height 12
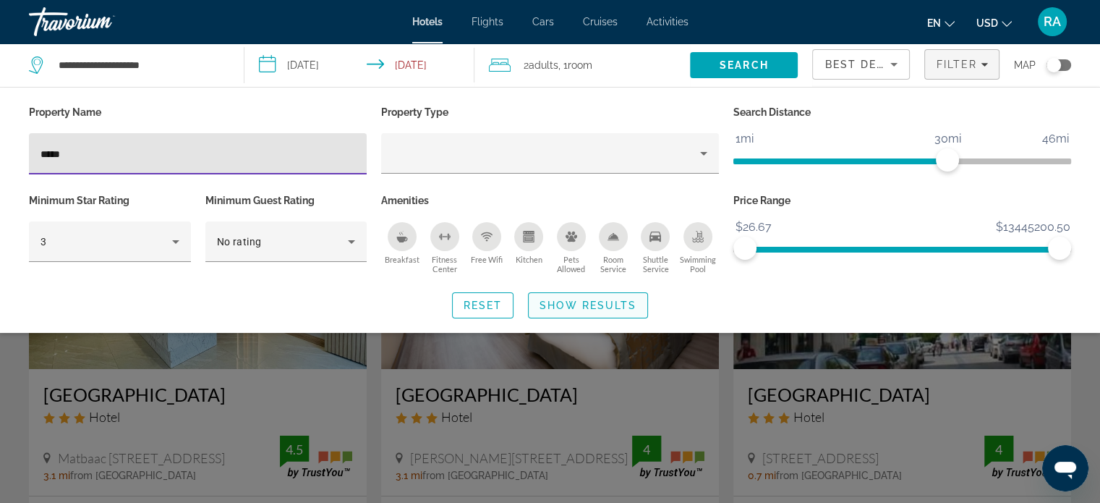
type input "*****"
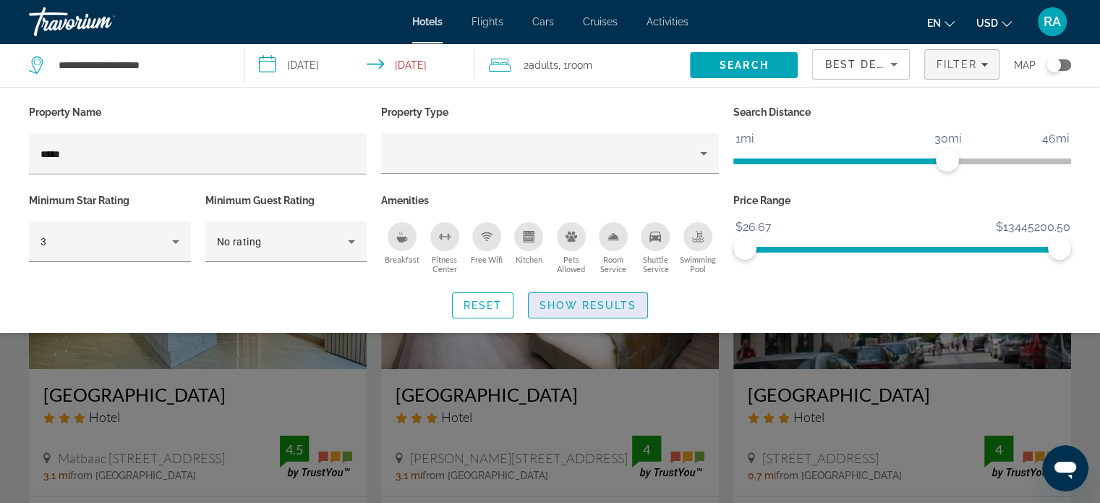
click at [581, 303] on span "Show Results" at bounding box center [588, 305] width 97 height 12
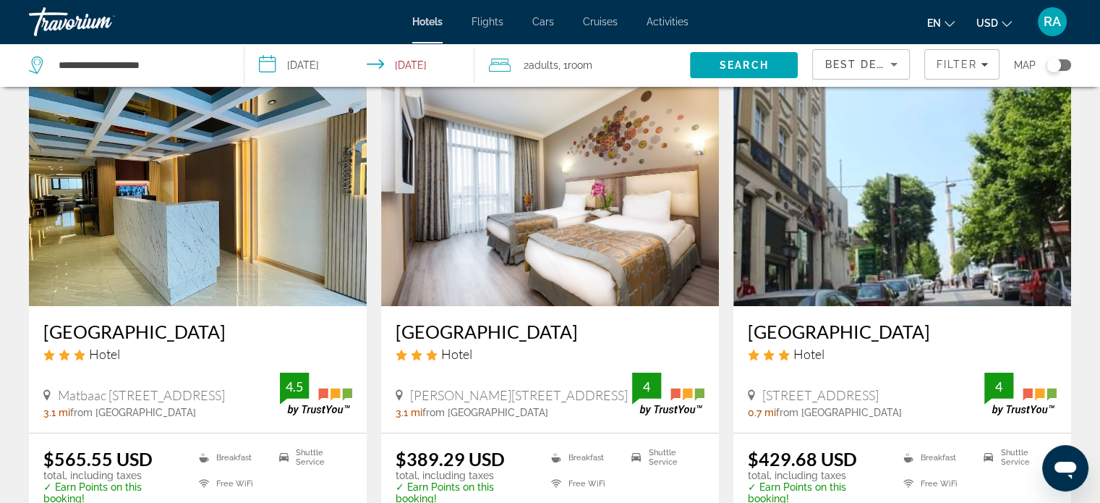
scroll to position [61, 0]
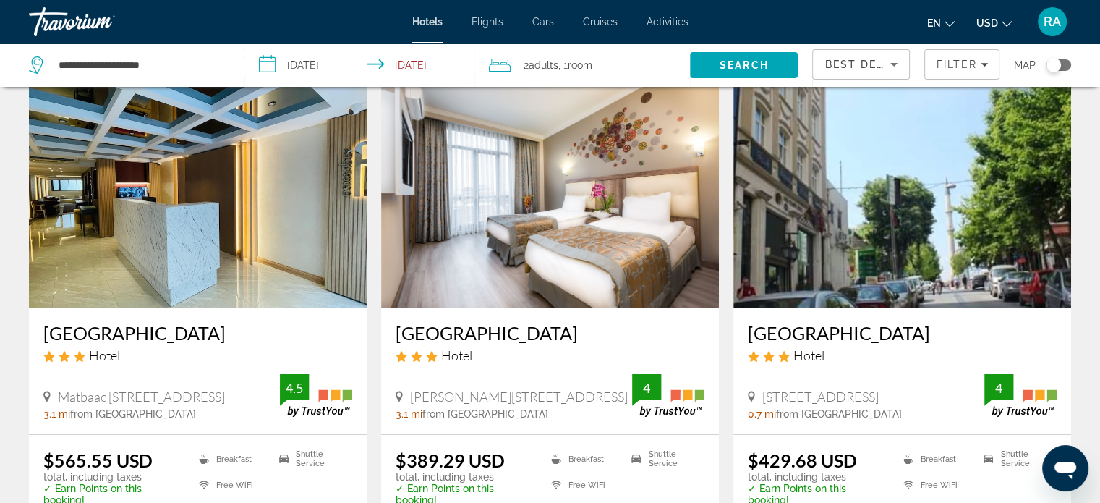
click at [178, 298] on img "Main content" at bounding box center [198, 191] width 338 height 231
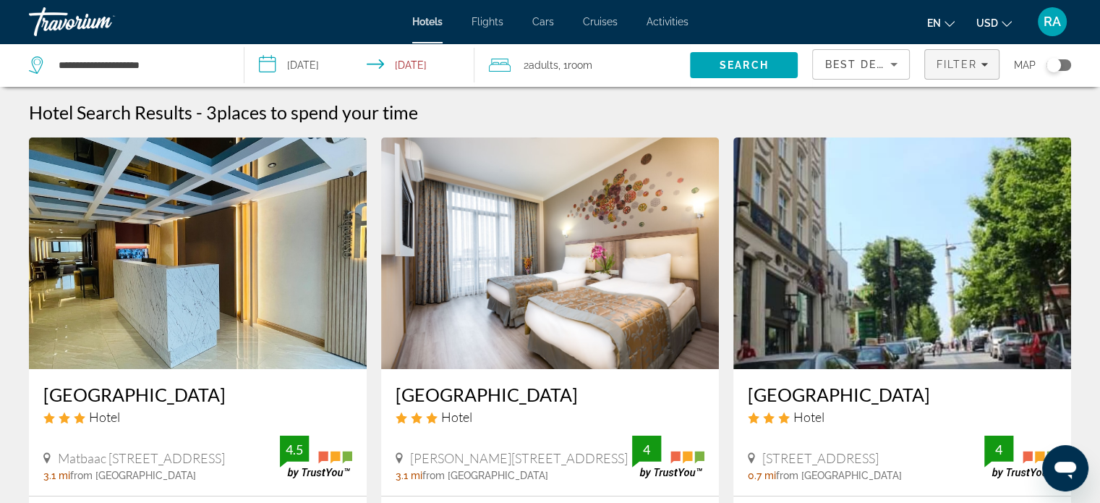
click at [987, 72] on span "Filters" at bounding box center [962, 64] width 74 height 35
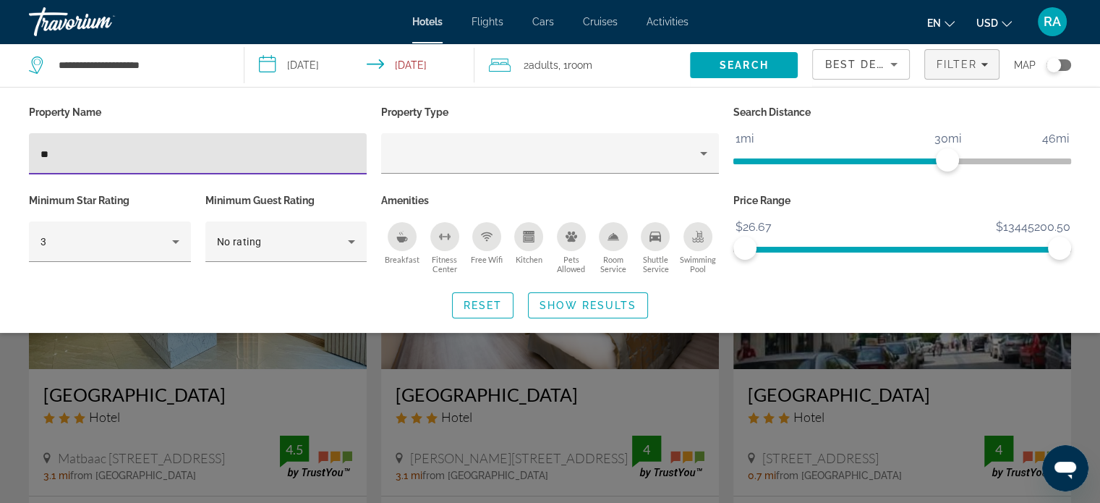
type input "*"
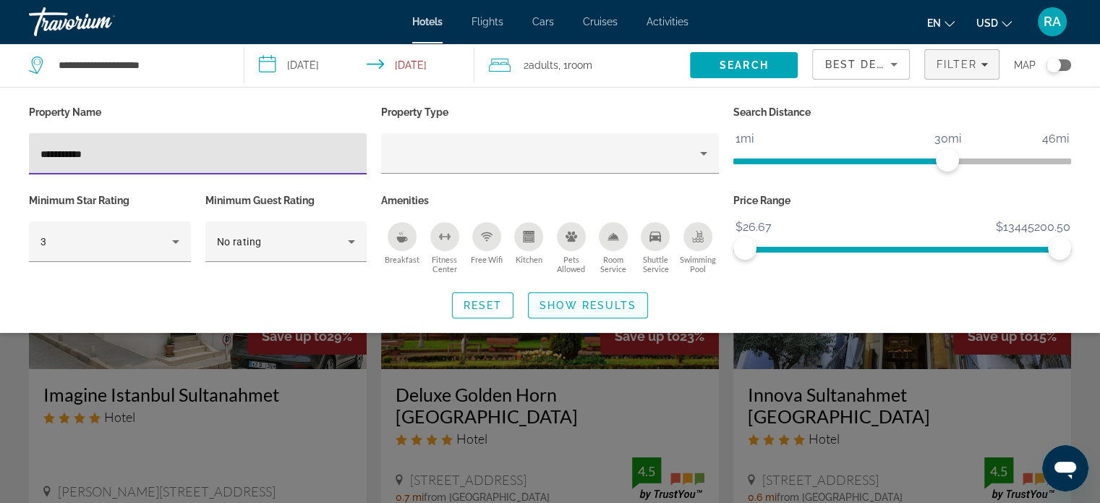
type input "**********"
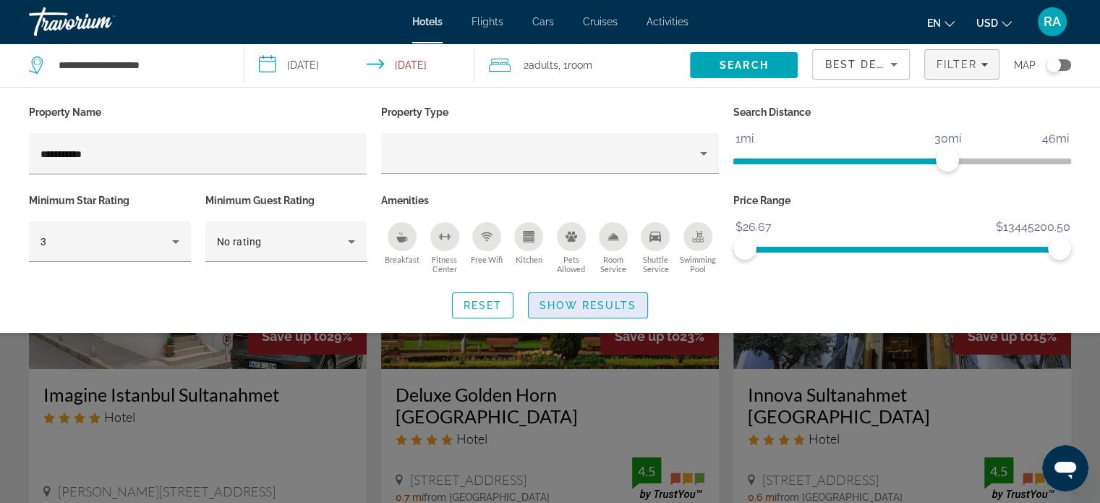
click at [599, 302] on span "Show Results" at bounding box center [588, 305] width 97 height 12
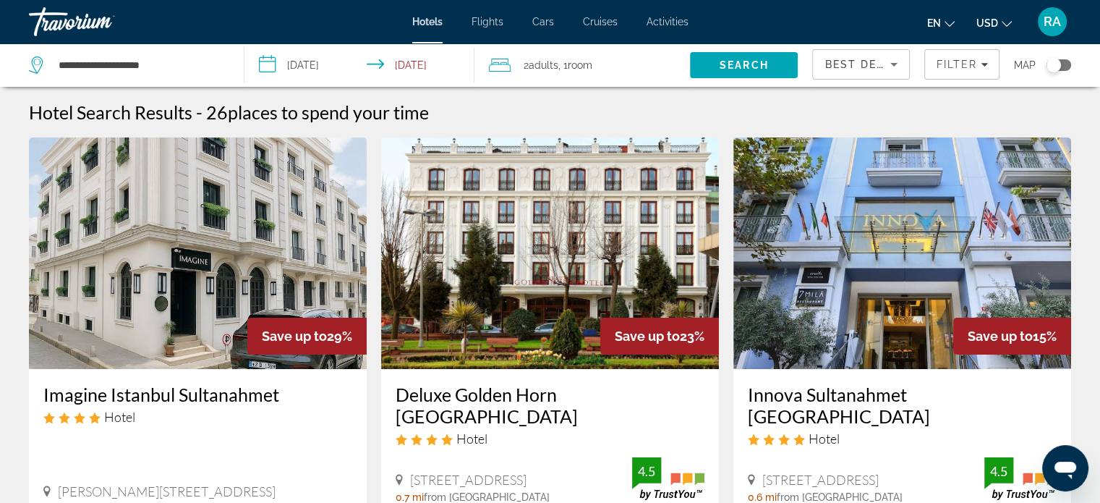
click at [200, 289] on img "Main content" at bounding box center [198, 252] width 338 height 231
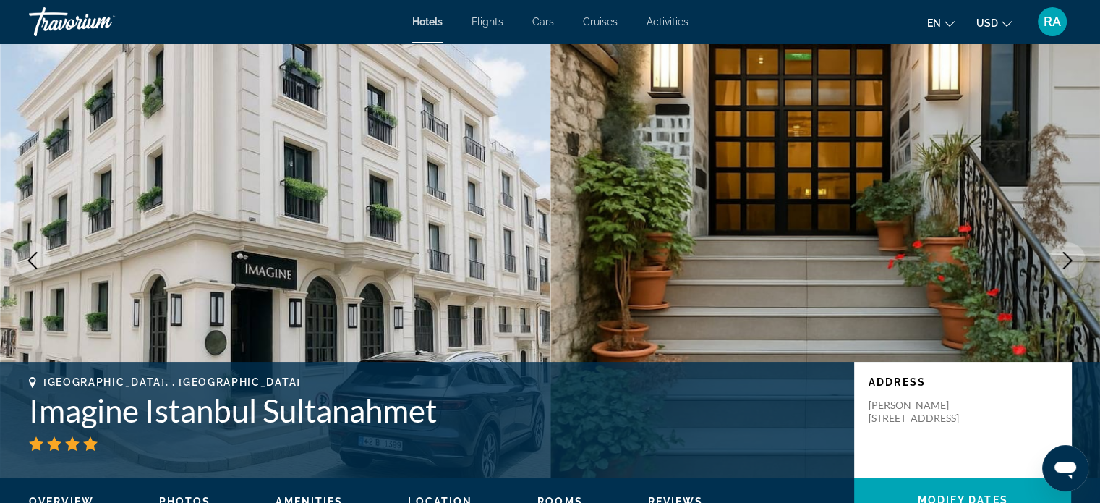
click at [1072, 265] on icon "Next image" at bounding box center [1067, 260] width 17 height 17
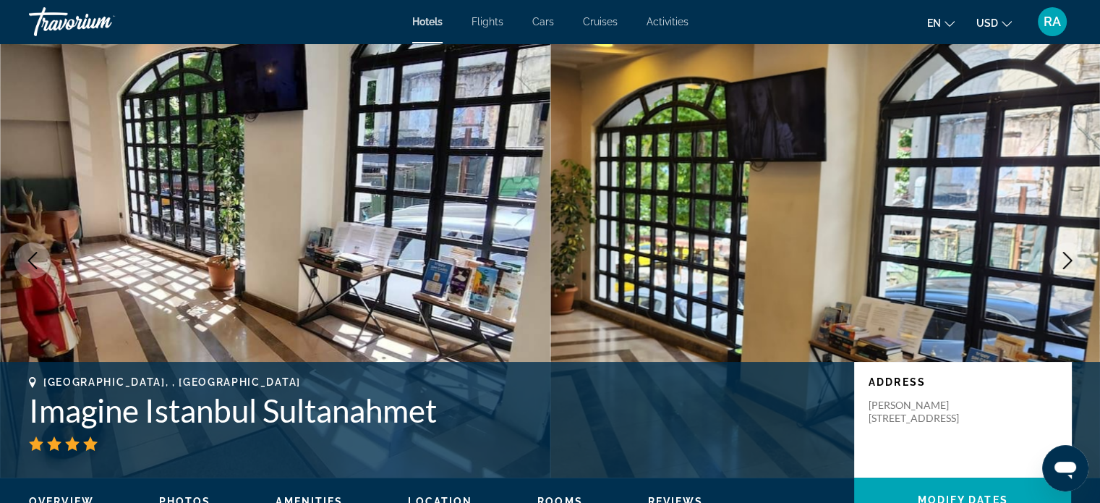
click at [1065, 258] on icon "Next image" at bounding box center [1067, 260] width 17 height 17
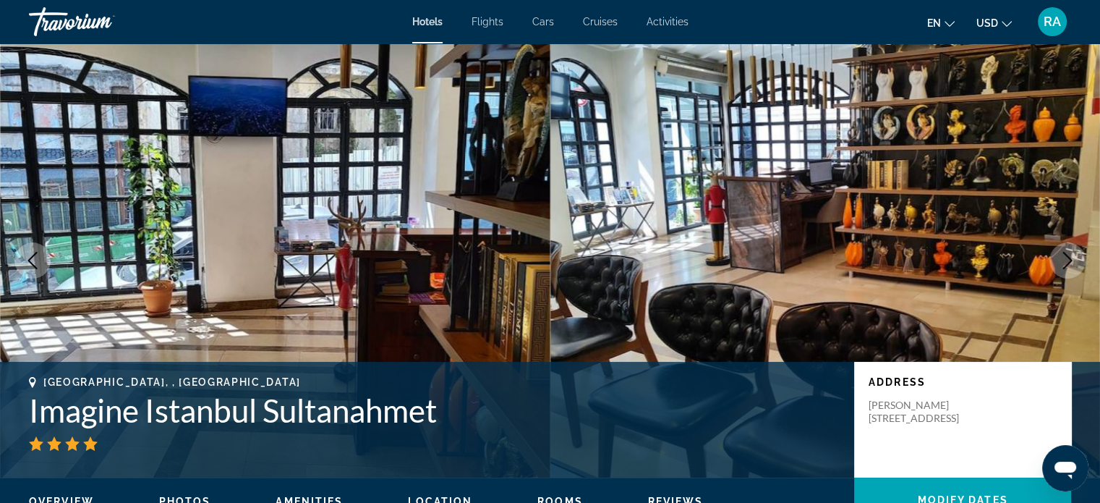
click at [1065, 258] on icon "Next image" at bounding box center [1067, 260] width 17 height 17
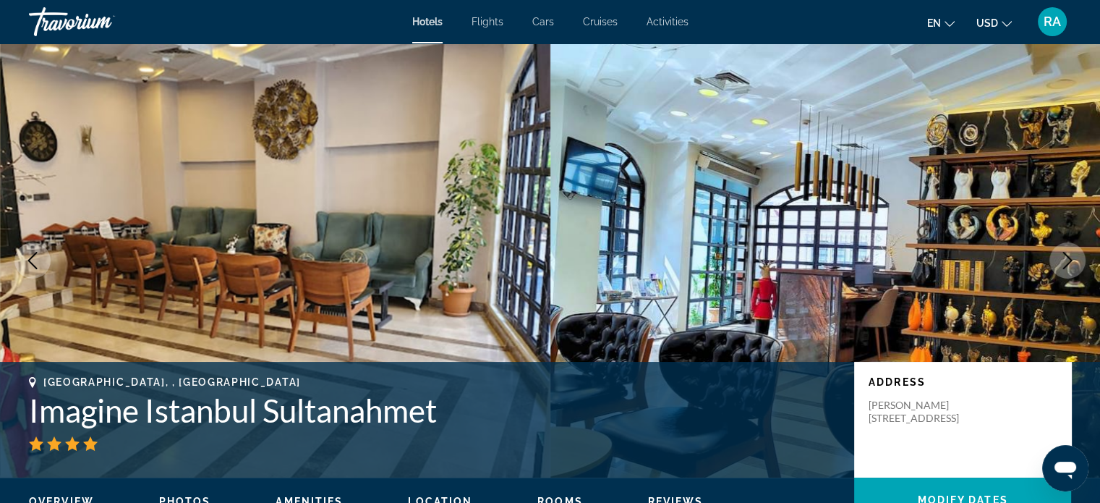
click at [1065, 258] on icon "Next image" at bounding box center [1067, 260] width 17 height 17
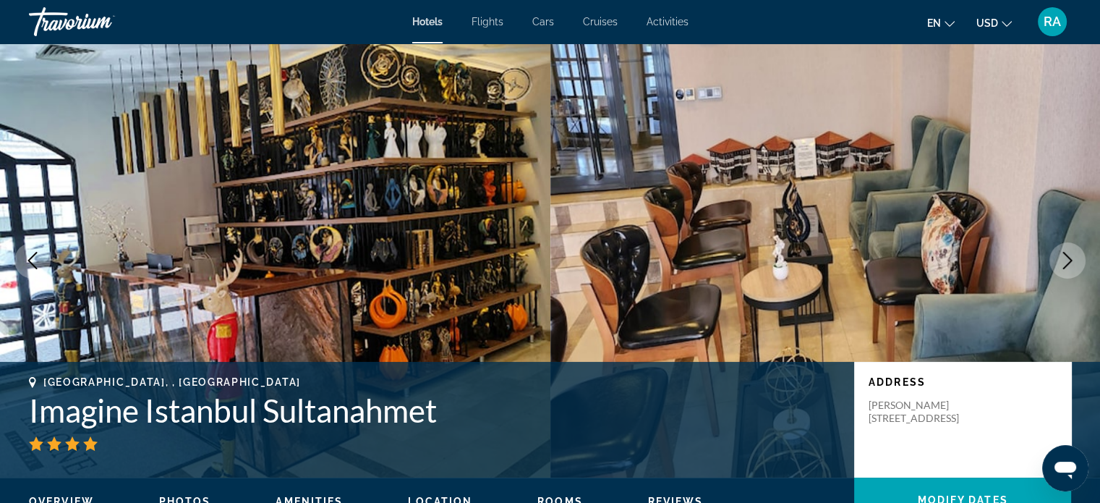
click at [1065, 258] on icon "Next image" at bounding box center [1067, 260] width 17 height 17
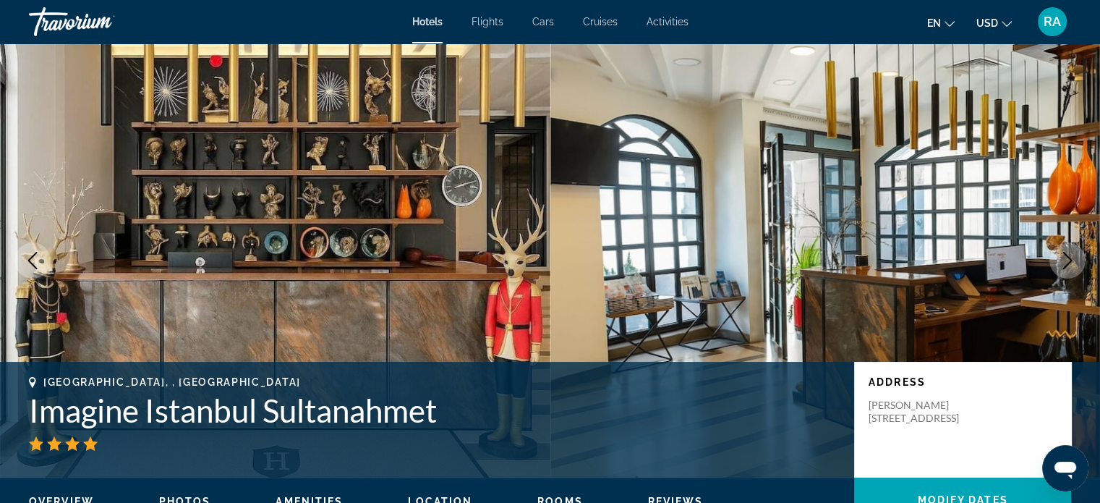
click at [1065, 258] on icon "Next image" at bounding box center [1067, 260] width 17 height 17
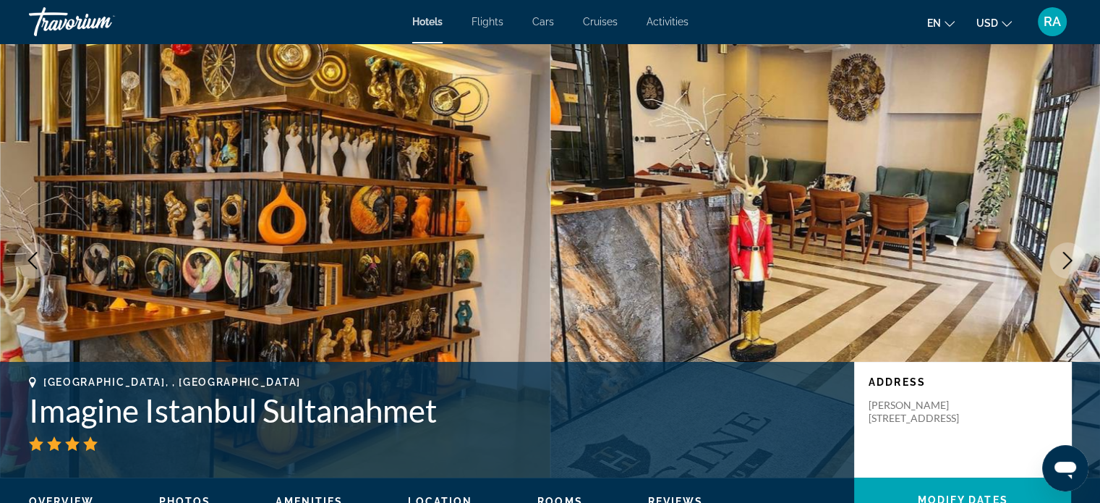
click at [1065, 258] on icon "Next image" at bounding box center [1067, 260] width 17 height 17
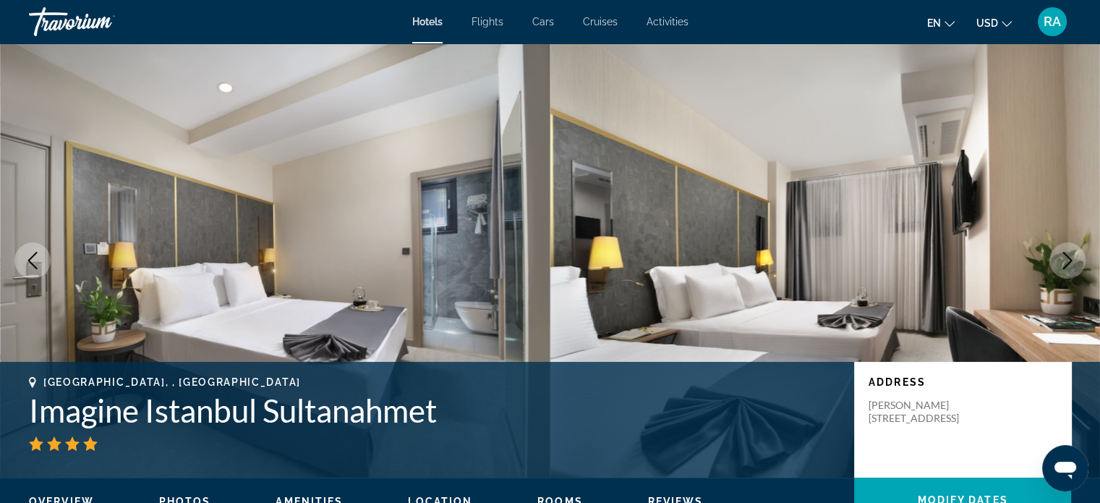
click at [1065, 258] on icon "Next image" at bounding box center [1067, 260] width 17 height 17
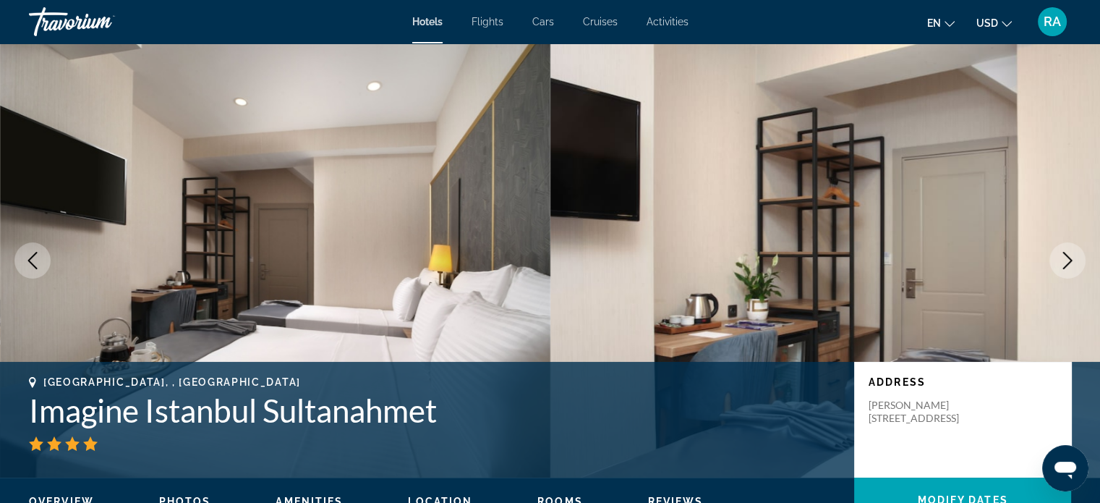
click at [1065, 258] on icon "Next image" at bounding box center [1067, 260] width 17 height 17
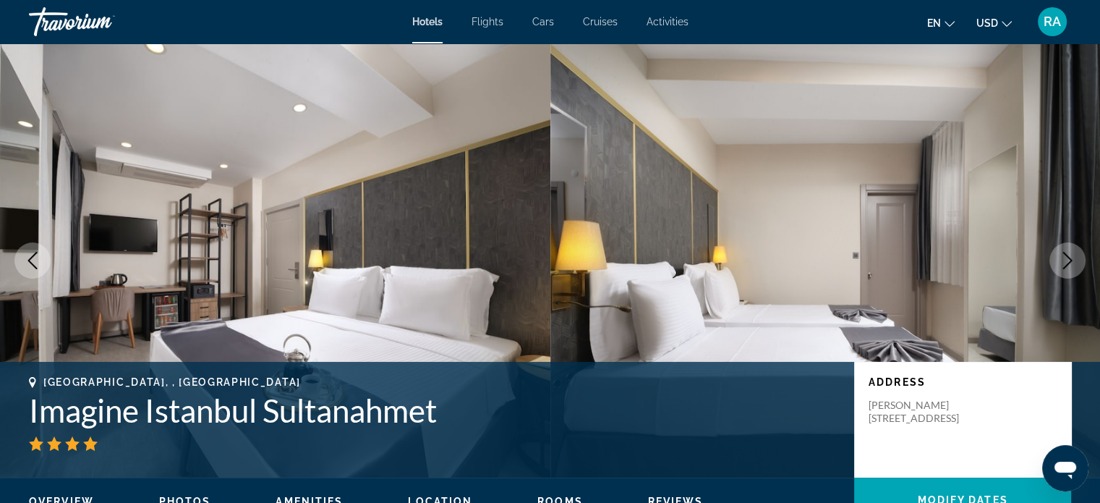
click at [1065, 258] on icon "Next image" at bounding box center [1067, 260] width 17 height 17
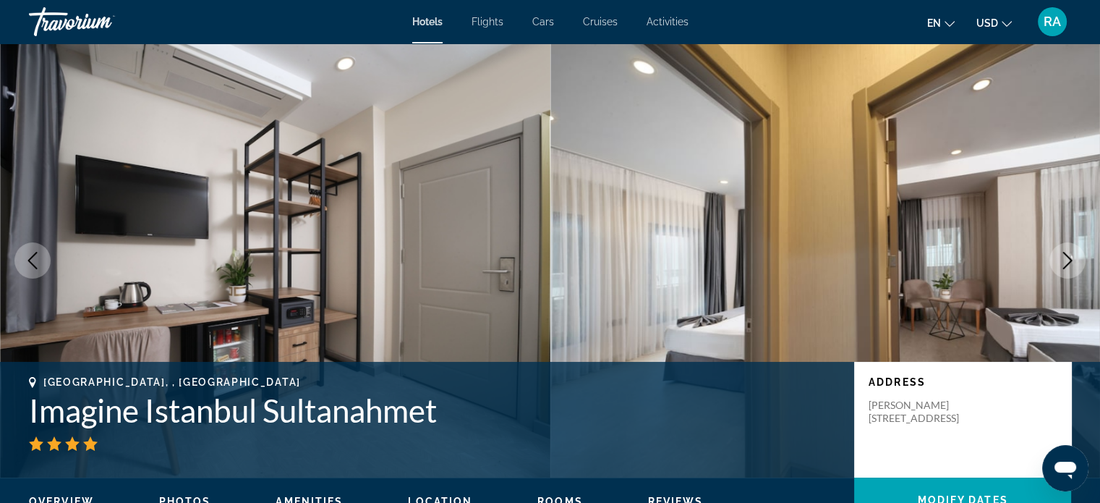
click at [1065, 257] on icon "Next image" at bounding box center [1067, 260] width 17 height 17
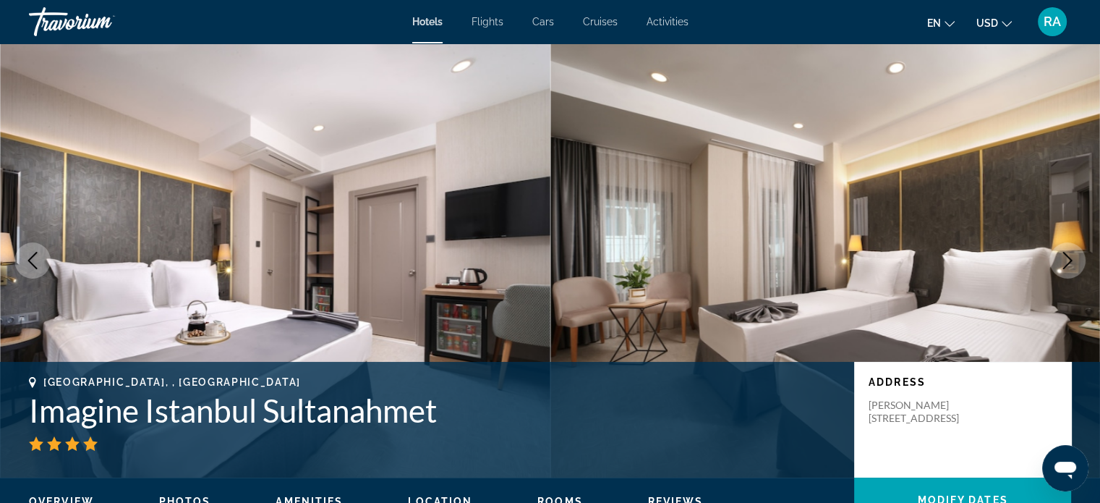
click at [1065, 257] on icon "Next image" at bounding box center [1067, 260] width 17 height 17
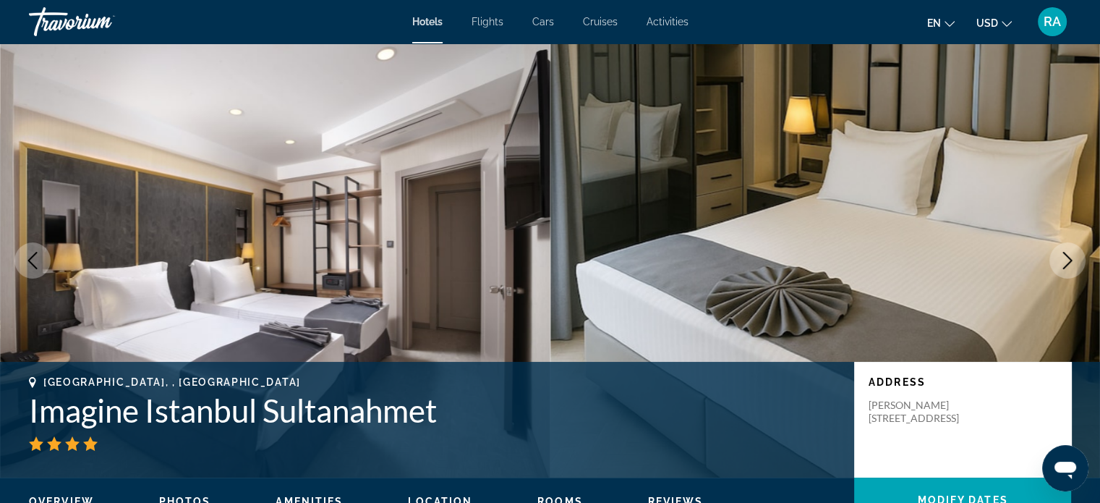
click at [1065, 257] on icon "Next image" at bounding box center [1067, 260] width 17 height 17
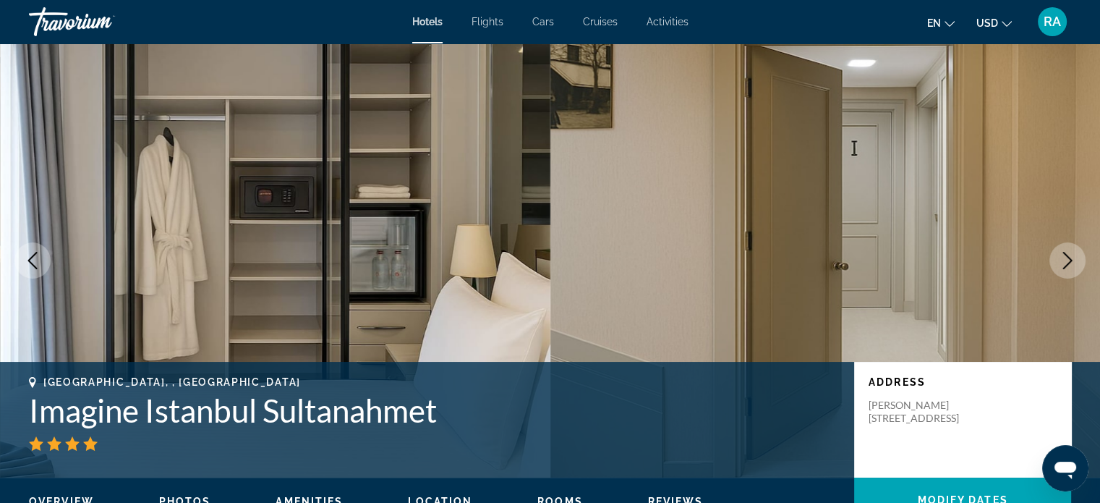
click at [1065, 257] on icon "Next image" at bounding box center [1067, 260] width 17 height 17
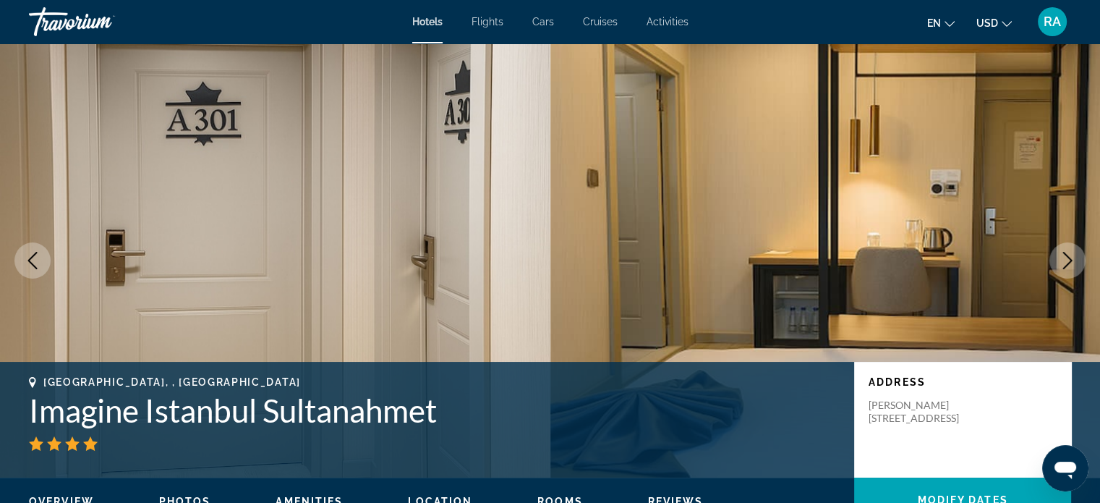
click at [1065, 257] on icon "Next image" at bounding box center [1067, 260] width 17 height 17
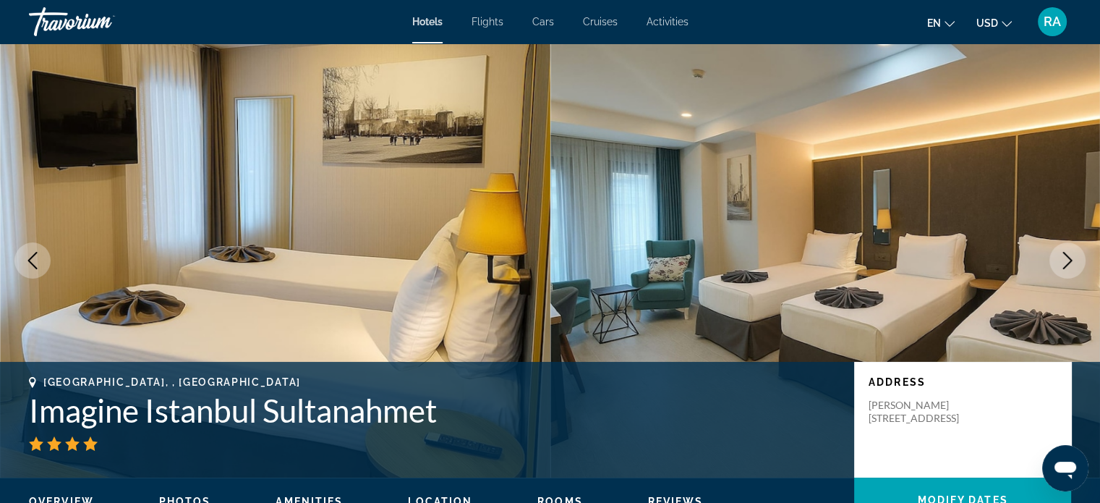
click at [1065, 257] on icon "Next image" at bounding box center [1067, 260] width 17 height 17
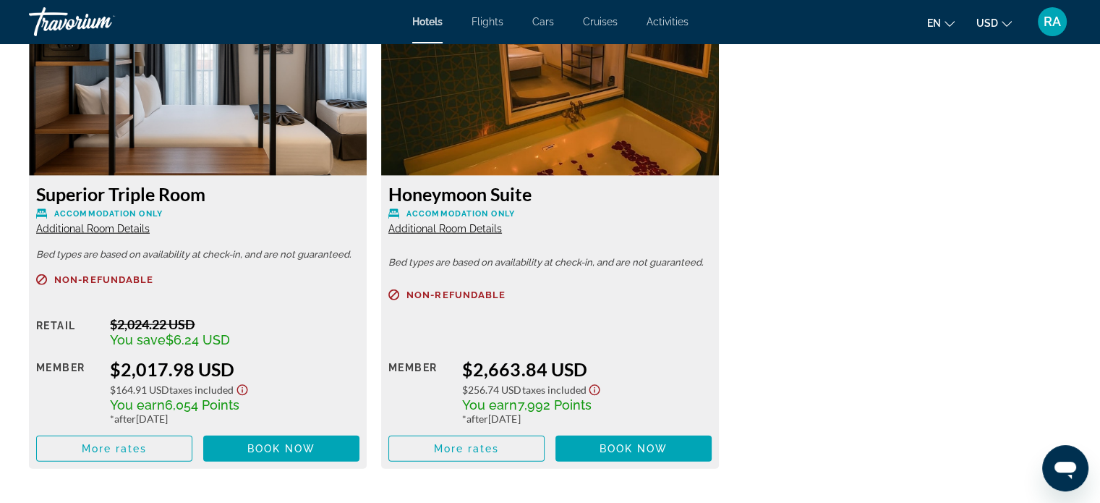
scroll to position [3634, 0]
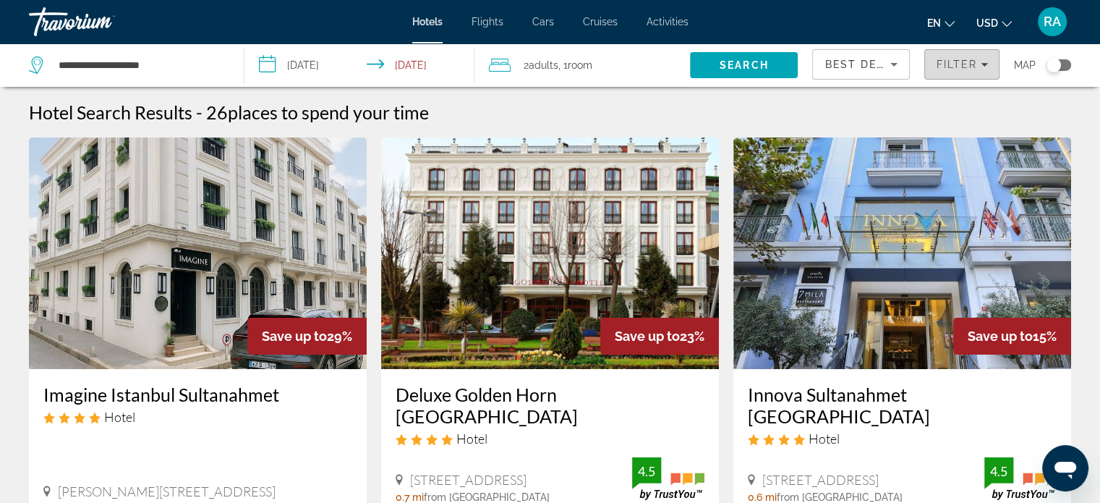
click at [967, 59] on span "Filter" at bounding box center [956, 65] width 41 height 12
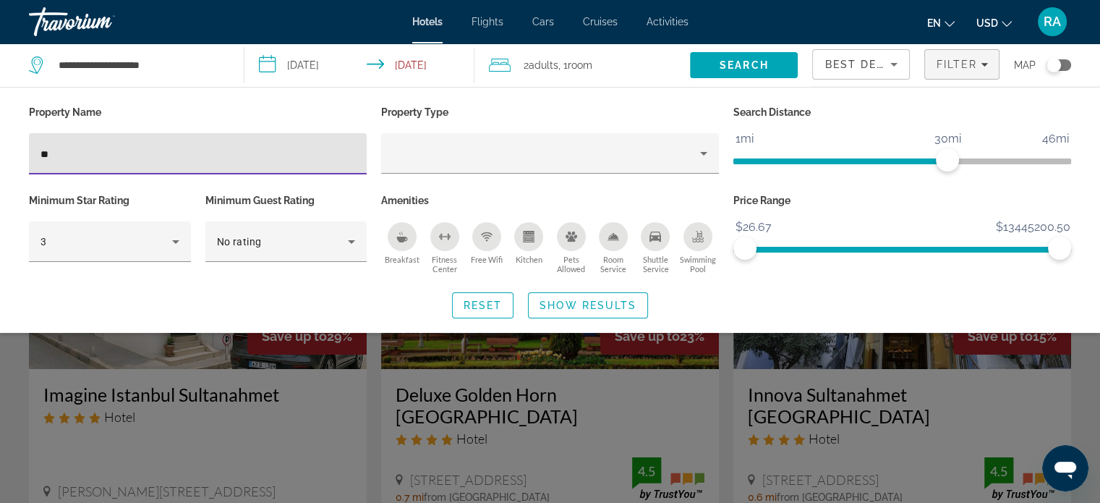
type input "*"
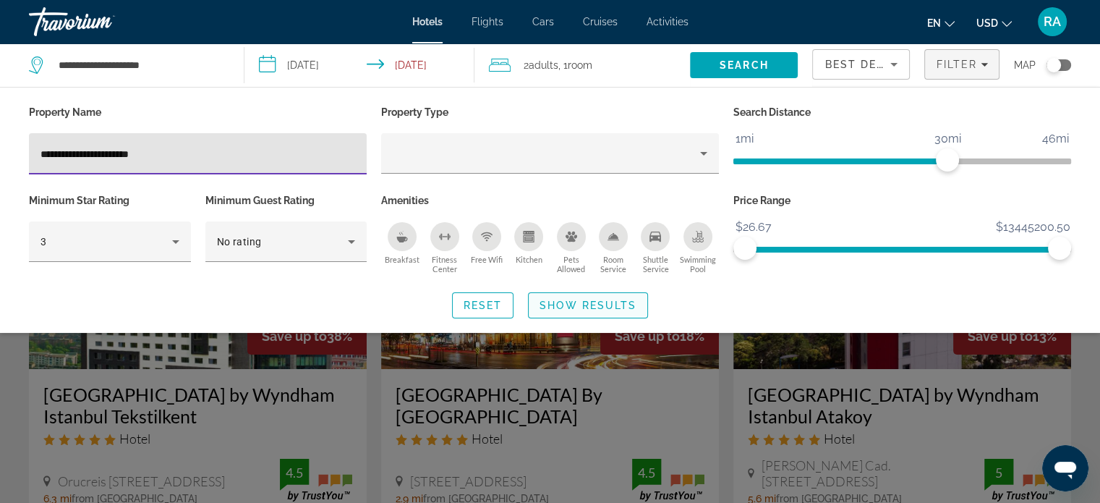
type input "**********"
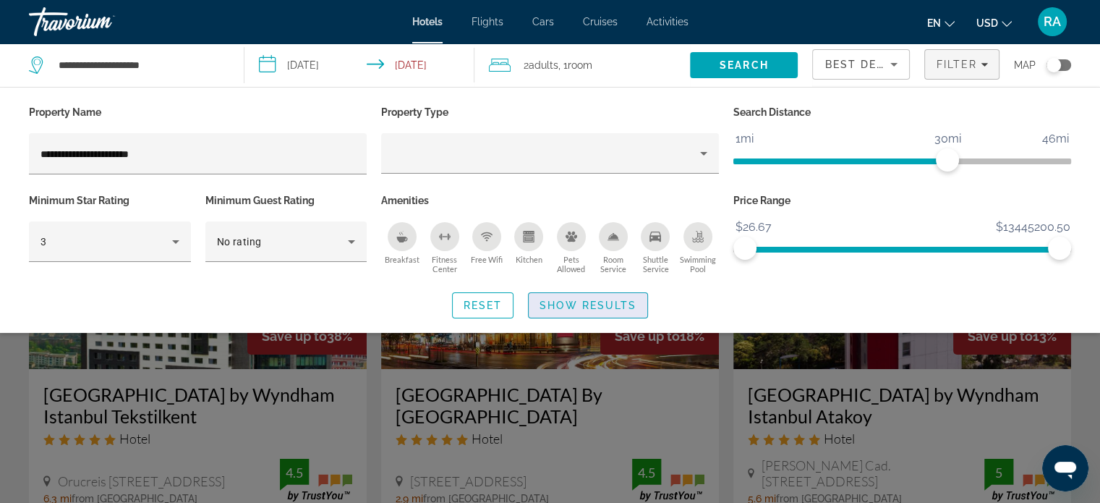
click at [597, 295] on span "Search widget" at bounding box center [588, 305] width 119 height 35
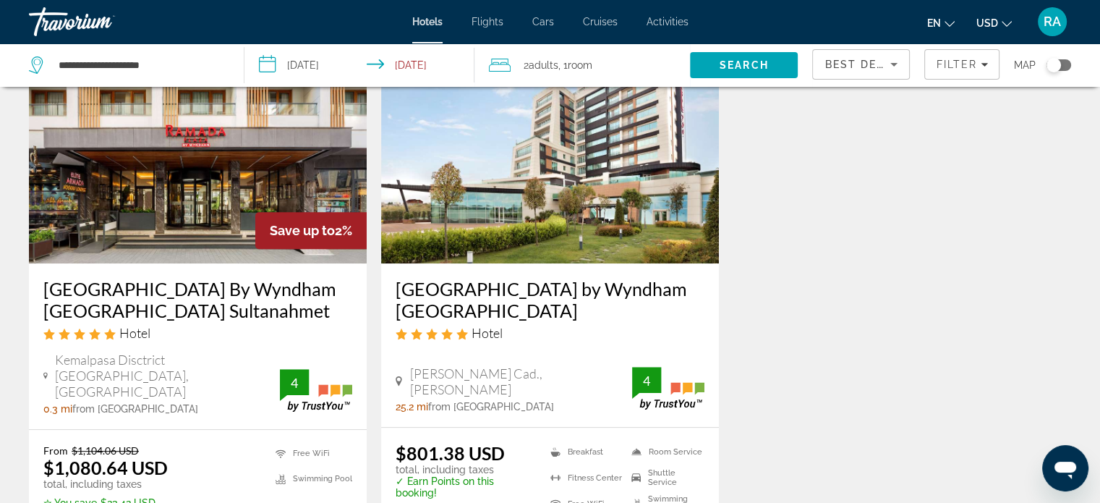
scroll to position [675, 0]
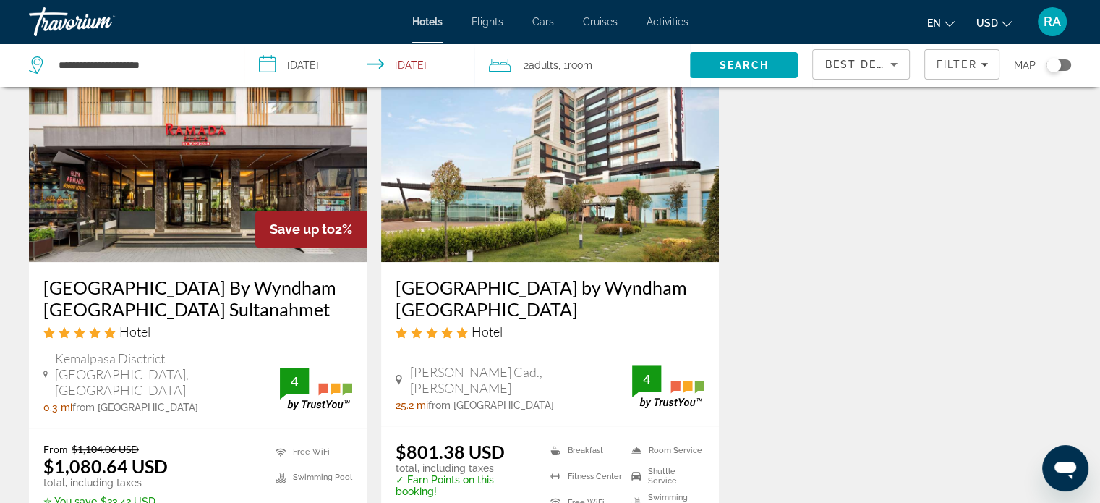
click at [277, 195] on img "Main content" at bounding box center [198, 145] width 338 height 231
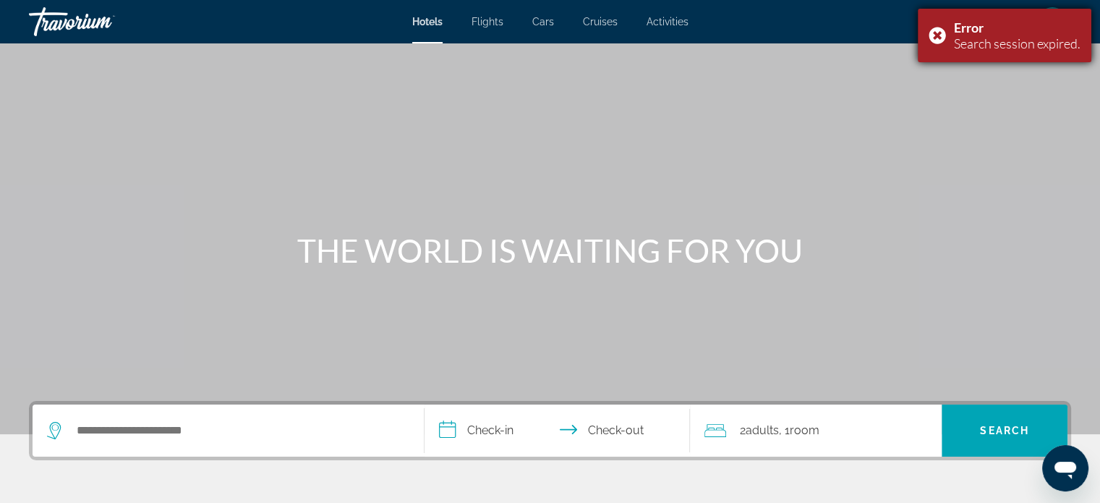
click at [939, 37] on div "Error Search session expired." at bounding box center [1005, 36] width 174 height 54
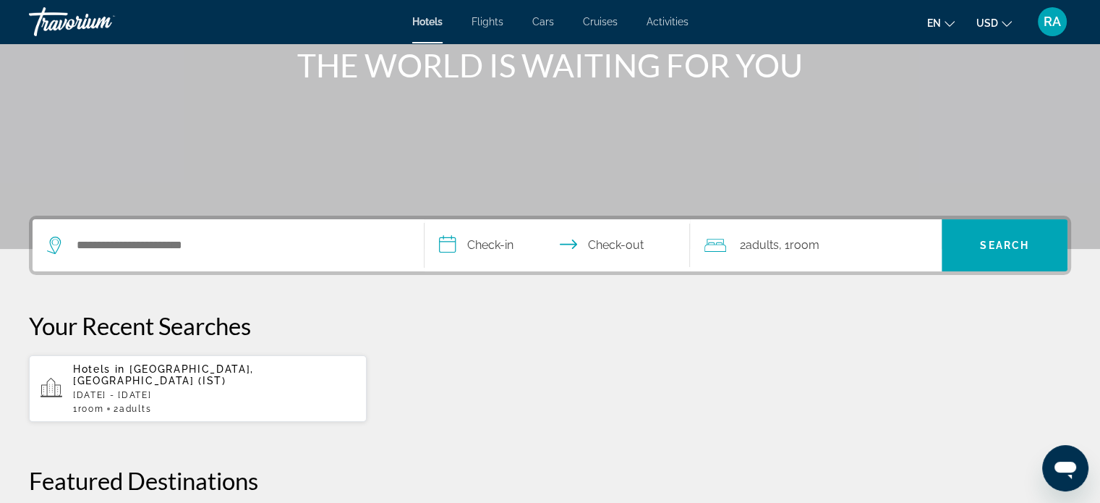
scroll to position [184, 0]
click at [281, 405] on div "1 Room rooms 2 Adult Adults" at bounding box center [214, 410] width 282 height 10
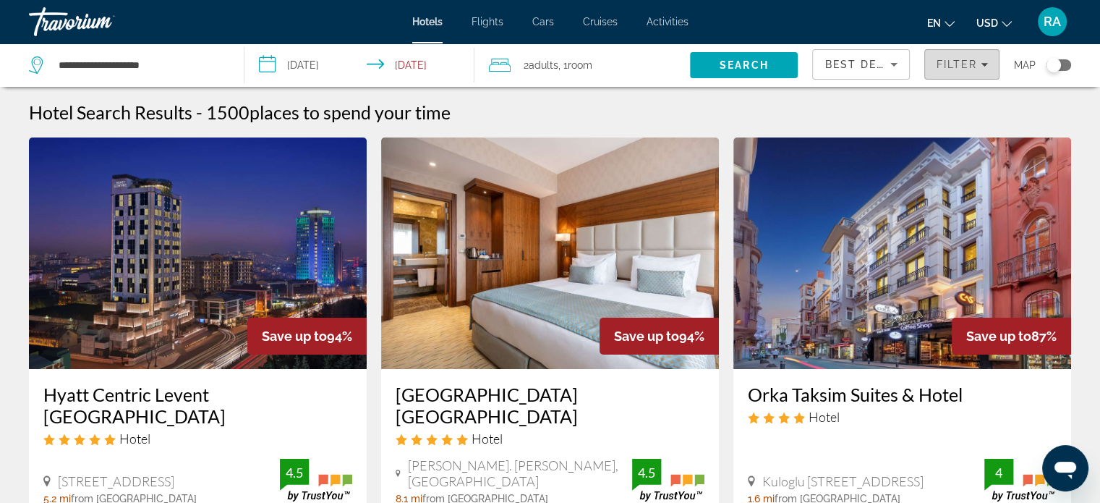
click at [985, 64] on icon "Filters" at bounding box center [984, 65] width 7 height 4
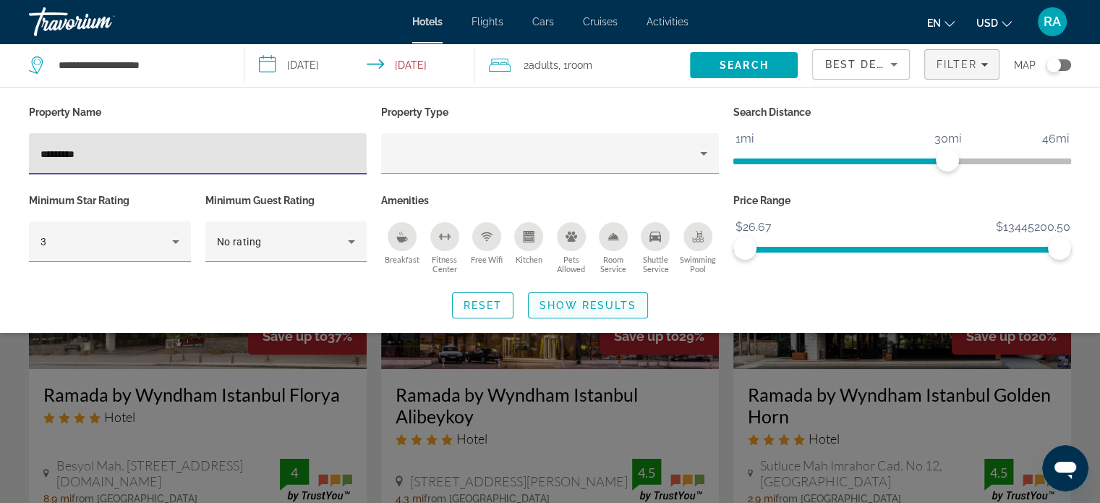
type input "*********"
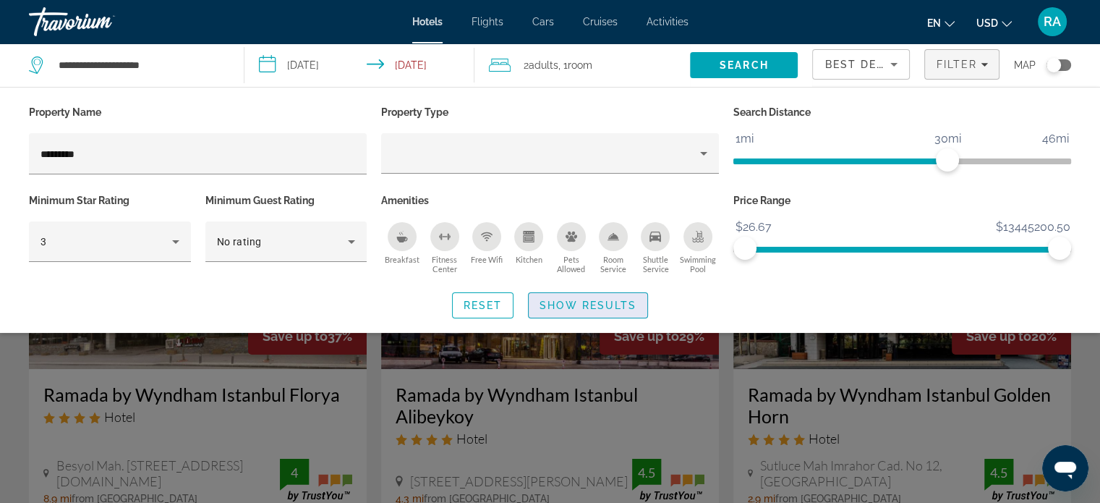
click at [615, 310] on span "Show Results" at bounding box center [588, 305] width 97 height 12
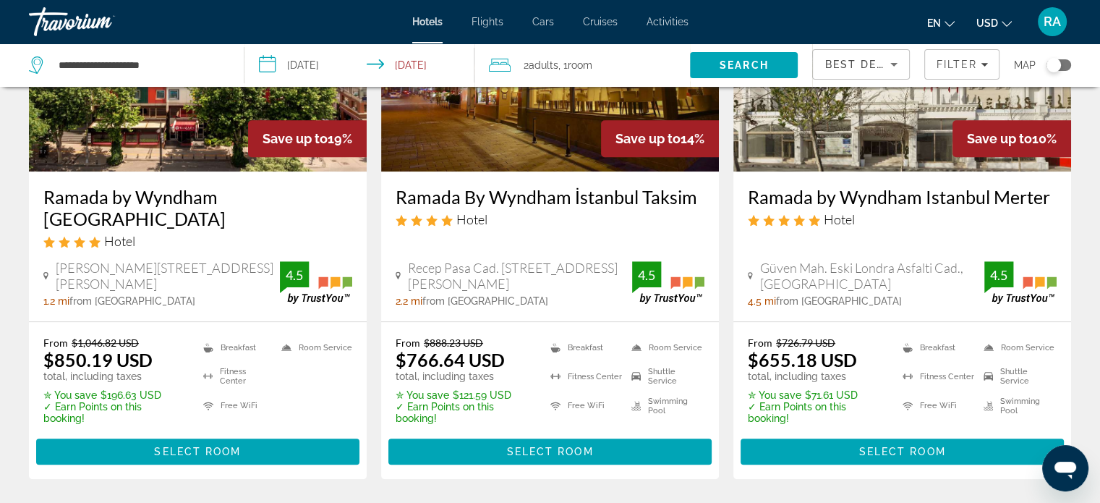
scroll to position [759, 0]
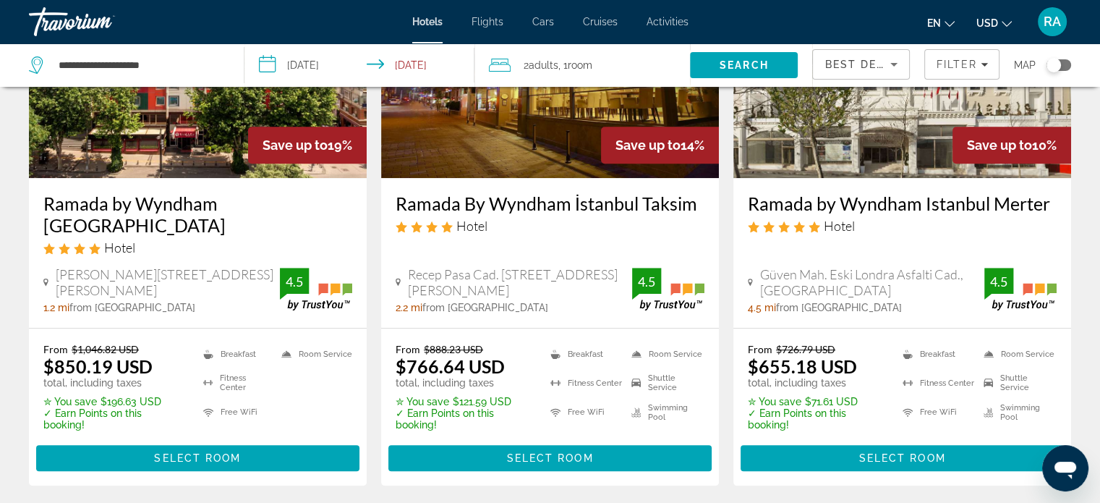
click at [163, 159] on img "Main content" at bounding box center [198, 61] width 338 height 231
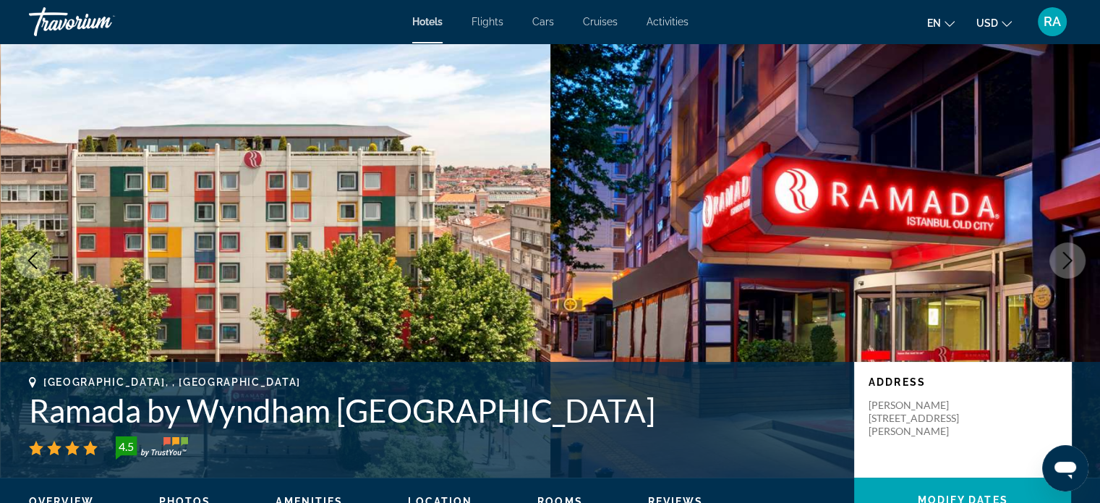
click at [1068, 263] on icon "Next image" at bounding box center [1067, 260] width 9 height 17
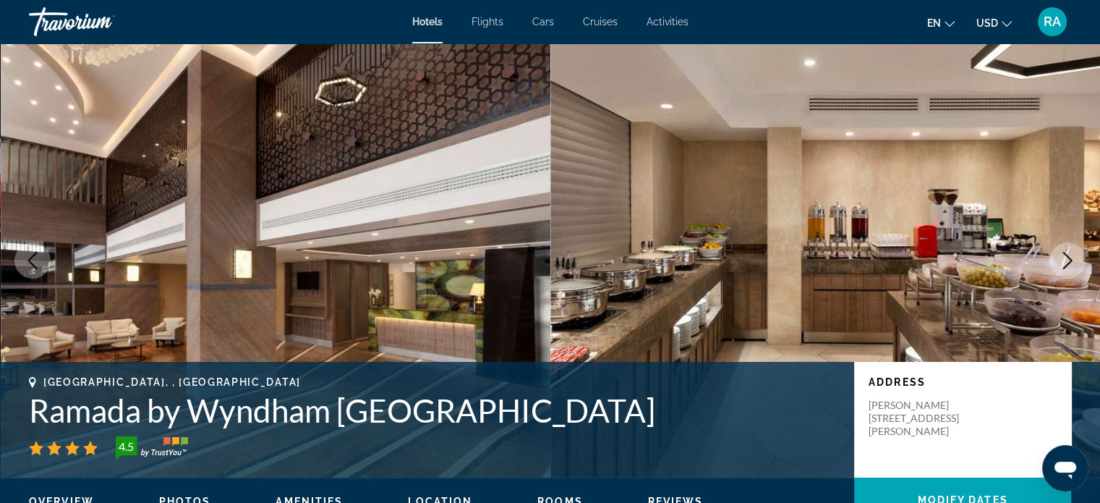
click at [1068, 263] on icon "Next image" at bounding box center [1067, 260] width 9 height 17
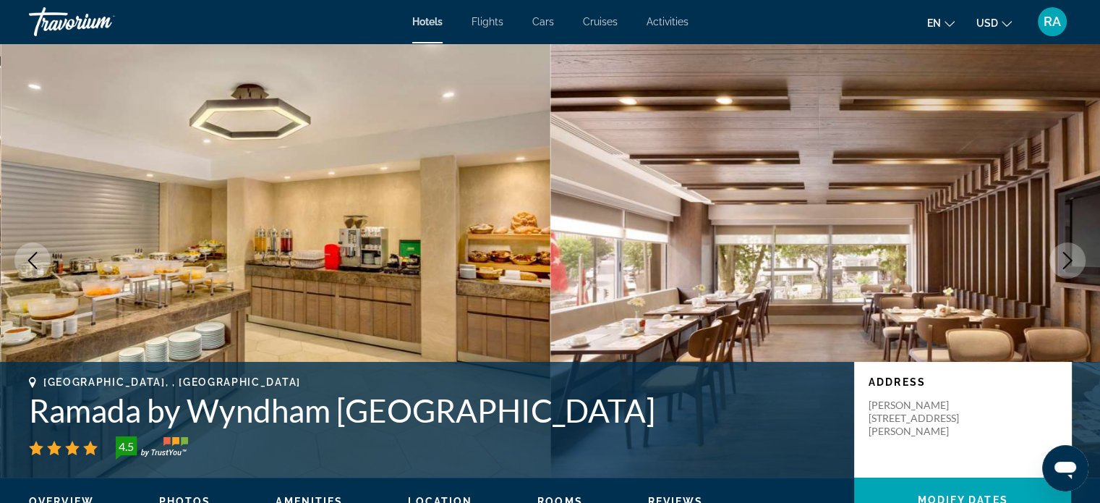
click at [1068, 263] on icon "Next image" at bounding box center [1067, 260] width 9 height 17
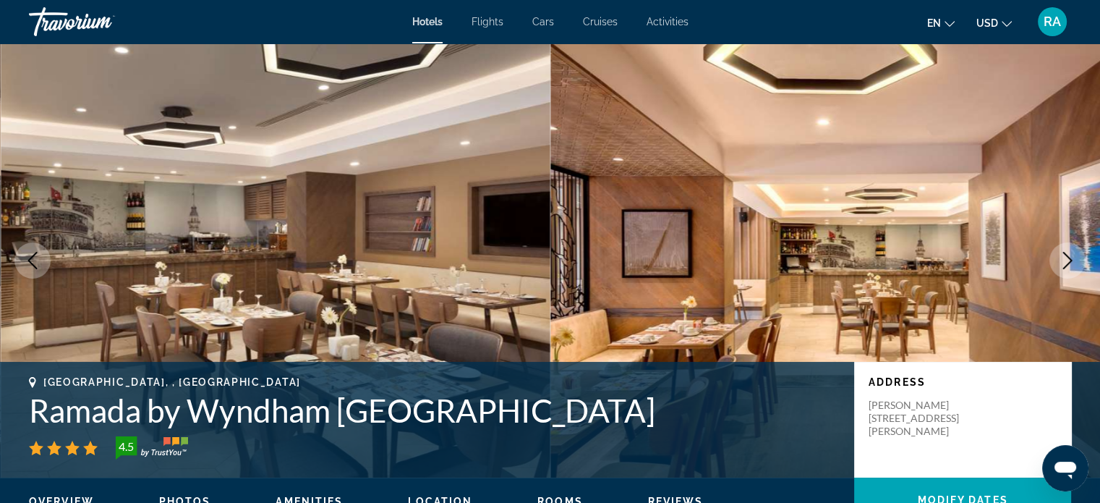
click at [1068, 263] on icon "Next image" at bounding box center [1067, 260] width 9 height 17
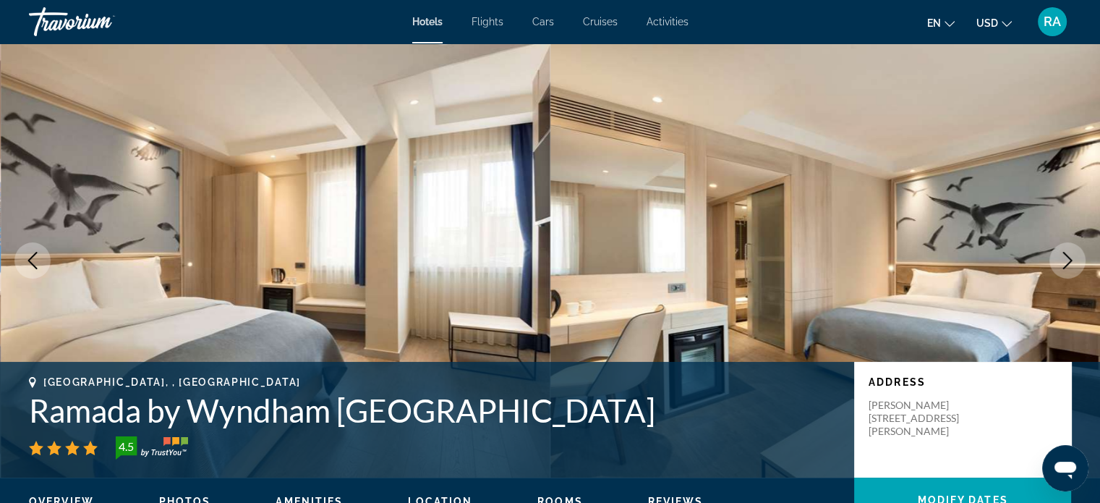
click at [1068, 263] on icon "Next image" at bounding box center [1067, 260] width 9 height 17
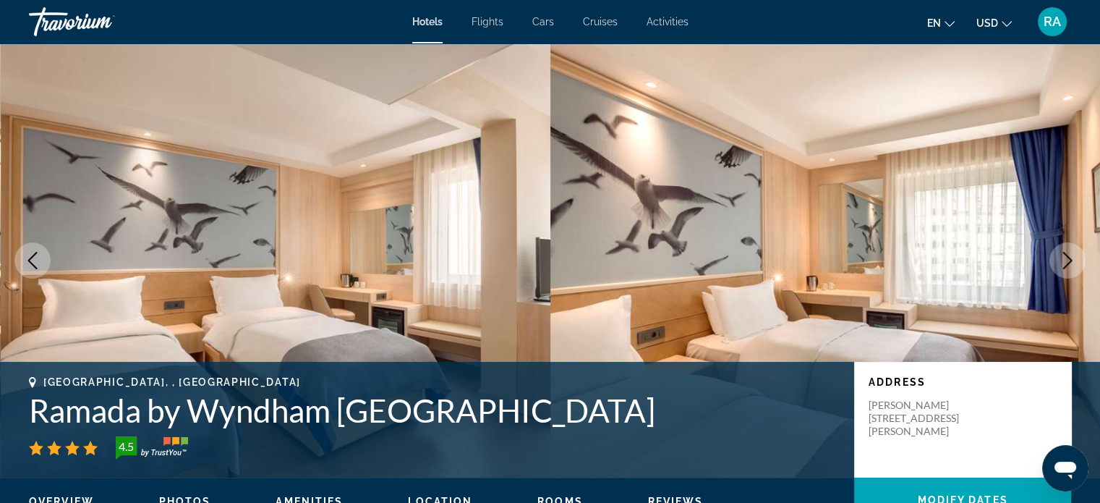
click at [1068, 263] on icon "Next image" at bounding box center [1067, 260] width 9 height 17
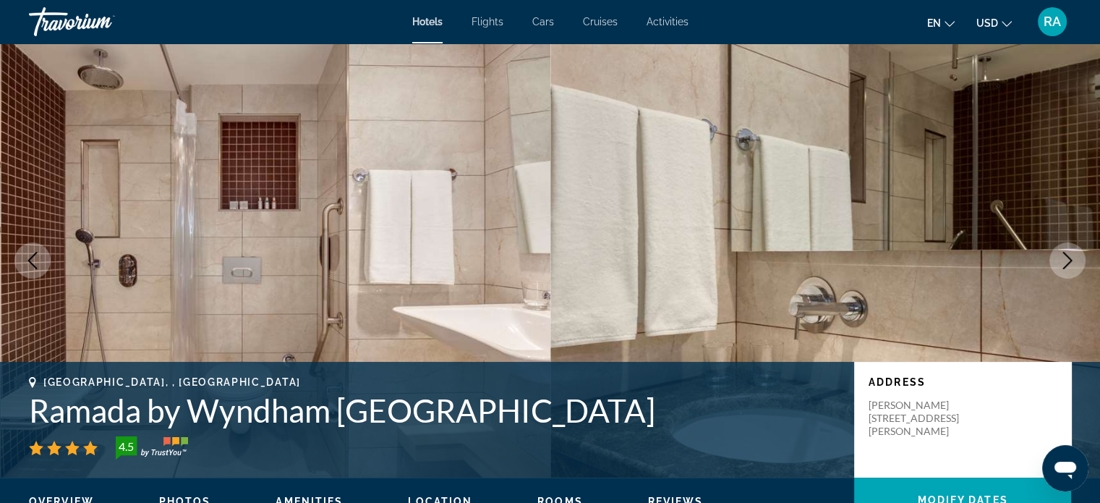
click at [274, 412] on h1 "Ramada by Wyndham Istanbul Old City" at bounding box center [434, 410] width 811 height 38
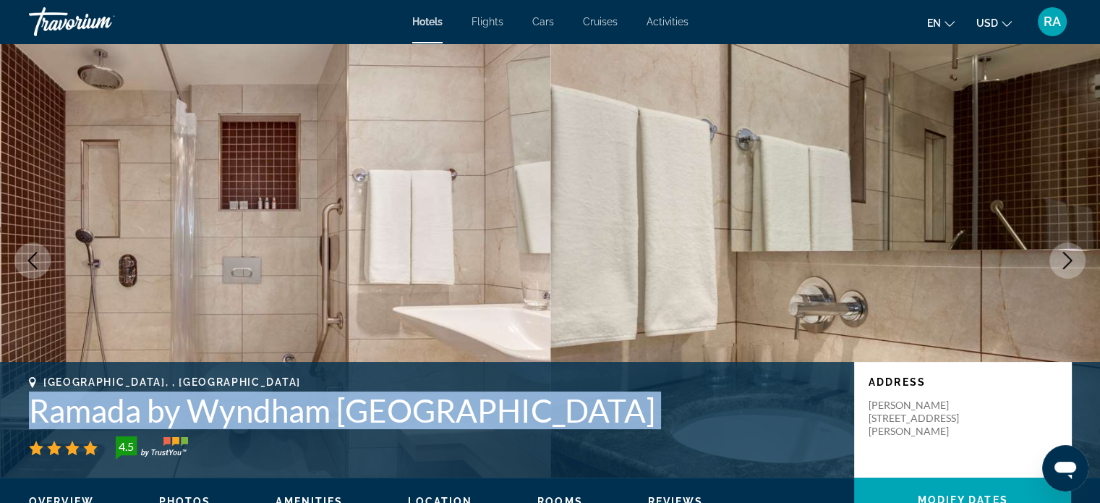
click at [274, 412] on h1 "Ramada by Wyndham Istanbul Old City" at bounding box center [434, 410] width 811 height 38
copy div "Ramada by Wyndham Istanbul Old City"
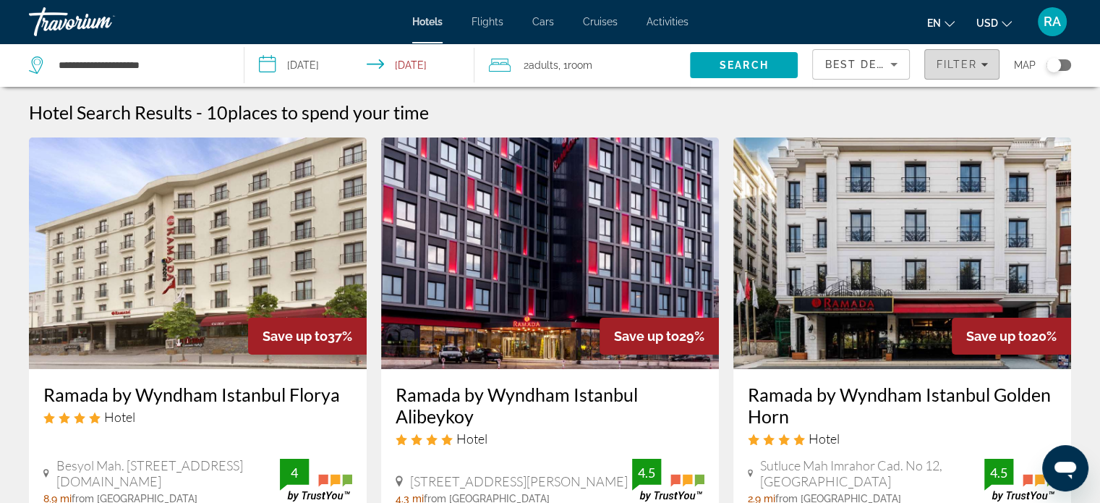
click at [971, 70] on span "Filters" at bounding box center [962, 64] width 74 height 35
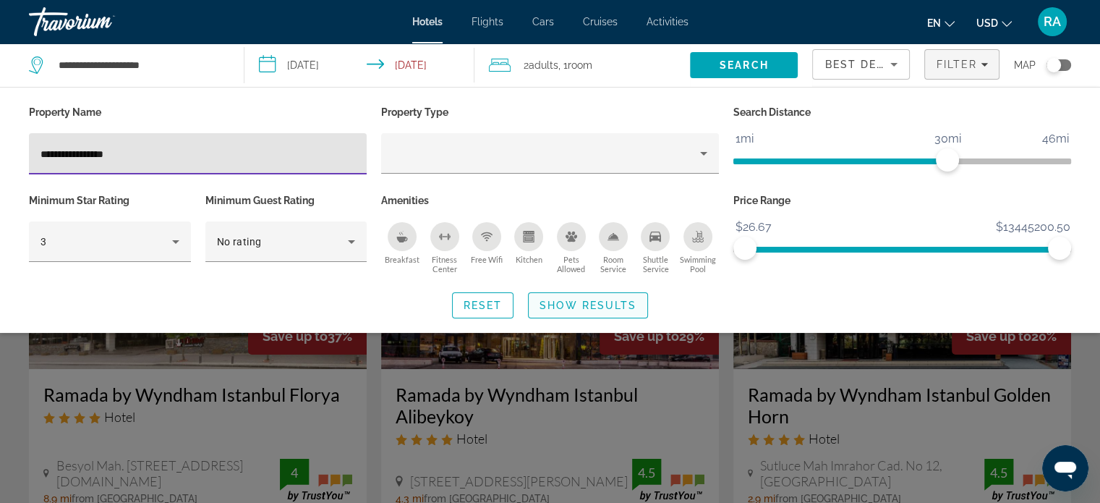
type input "**********"
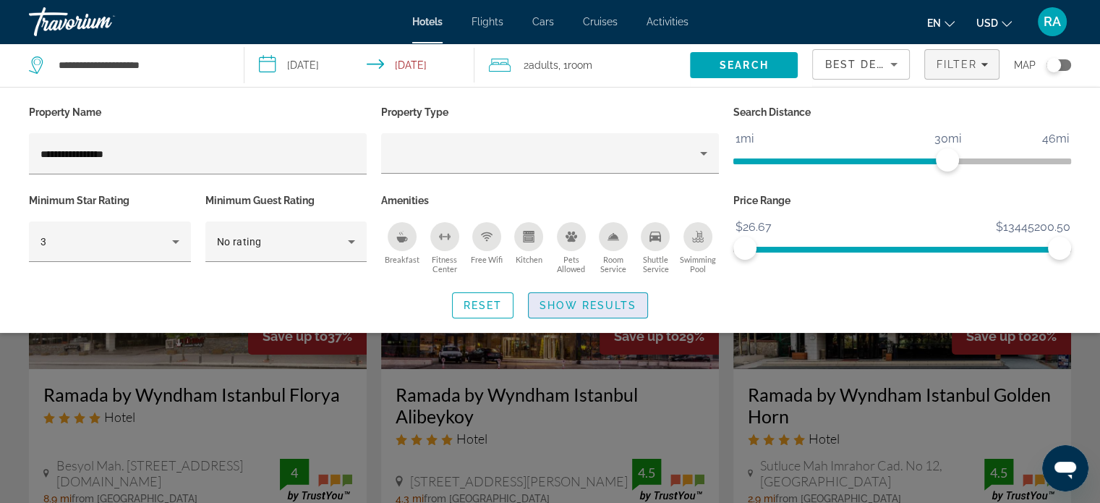
click at [629, 304] on span "Show Results" at bounding box center [588, 305] width 97 height 12
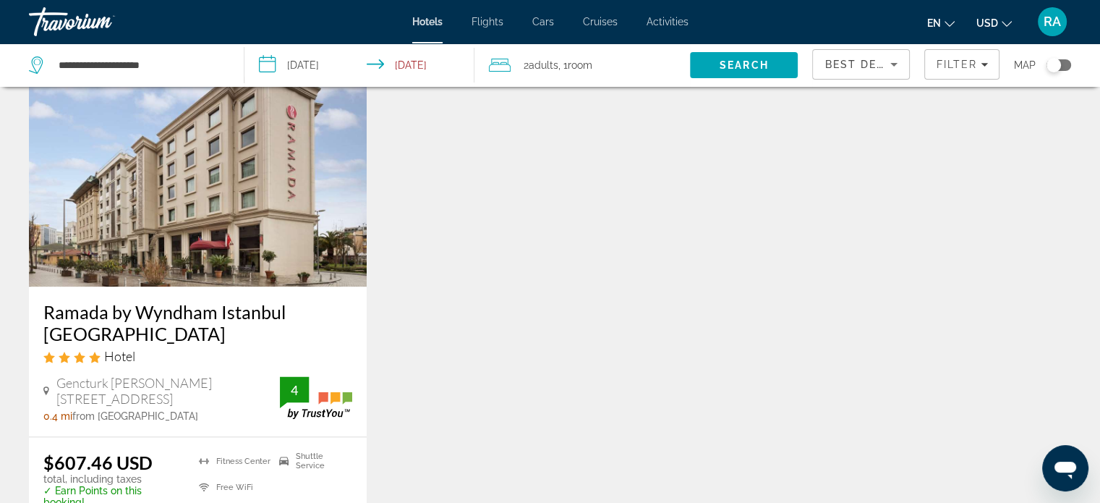
scroll to position [1750, 0]
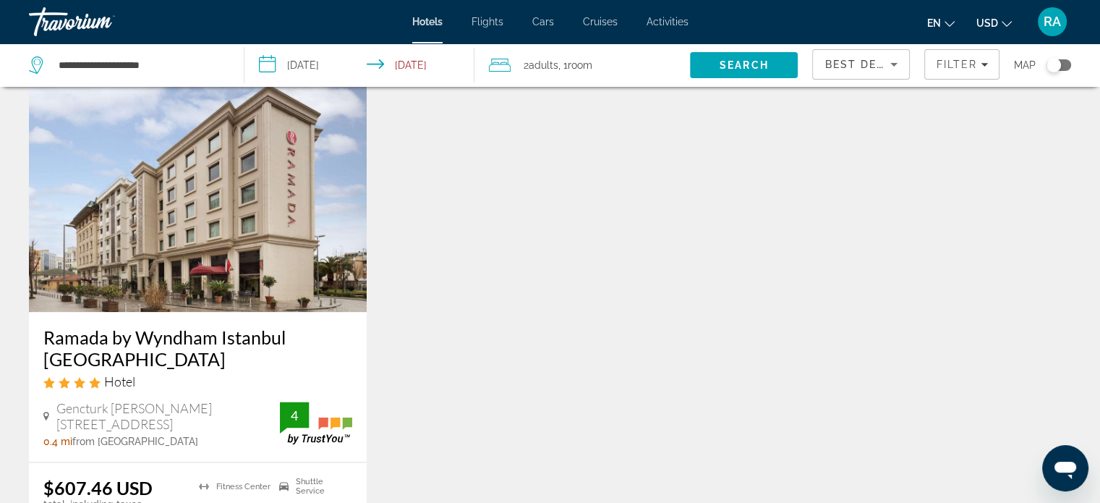
click at [184, 326] on h3 "Ramada by Wyndham Istanbul Grand Bazaar" at bounding box center [197, 347] width 309 height 43
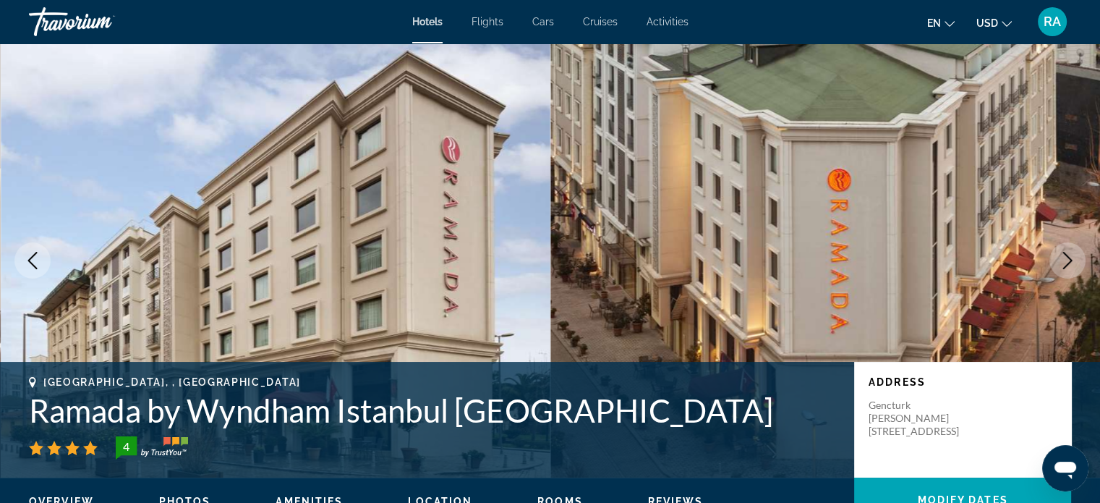
click at [218, 412] on h1 "Ramada by Wyndham Istanbul Grand Bazaar" at bounding box center [434, 410] width 811 height 38
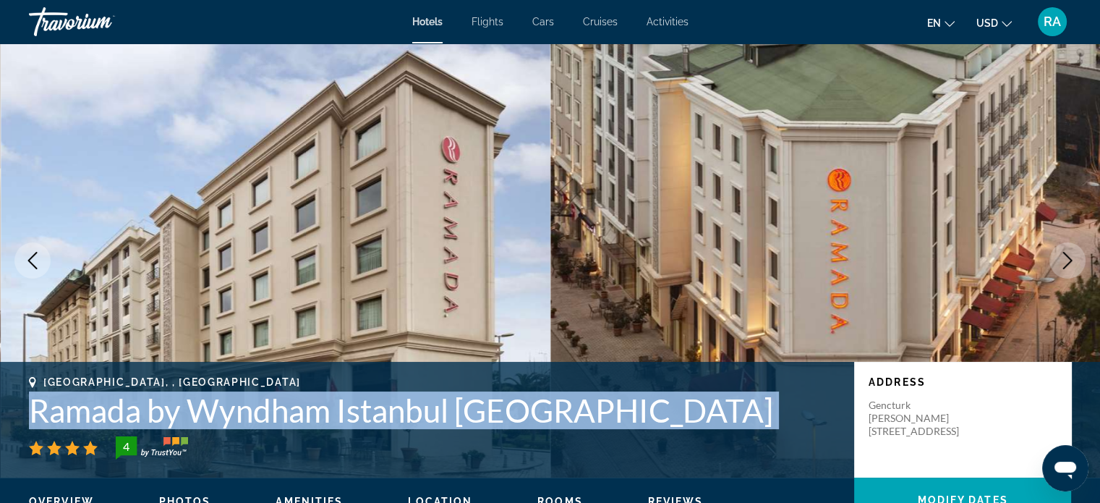
click at [218, 412] on h1 "Ramada by Wyndham Istanbul Grand Bazaar" at bounding box center [434, 410] width 811 height 38
copy div "Ramada by Wyndham Istanbul Grand Bazaar"
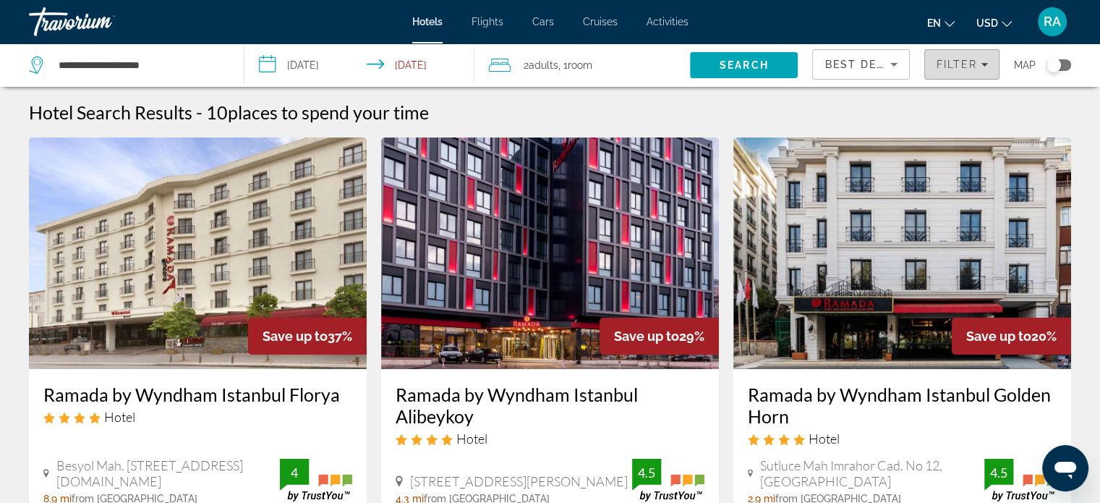
click at [954, 74] on span "Filters" at bounding box center [962, 64] width 74 height 35
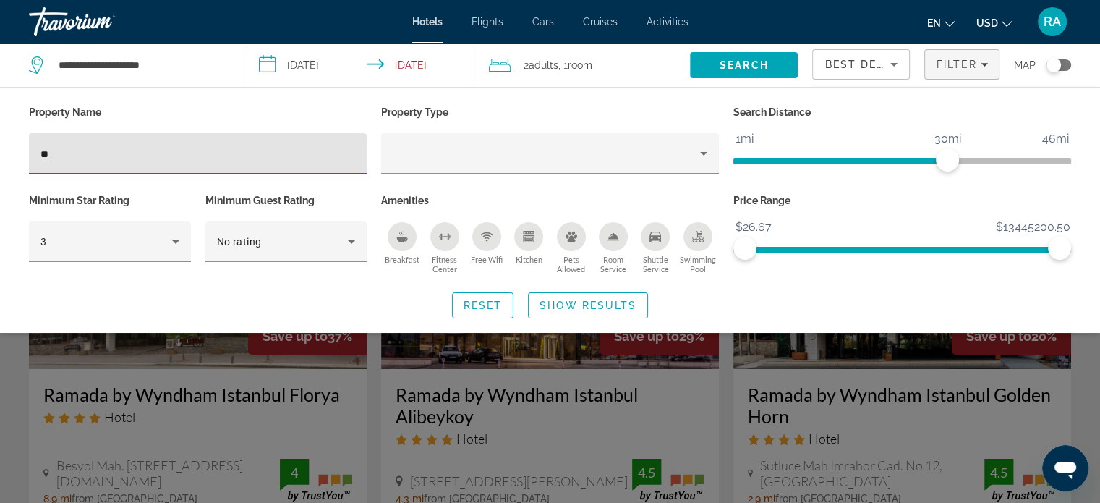
type input "*"
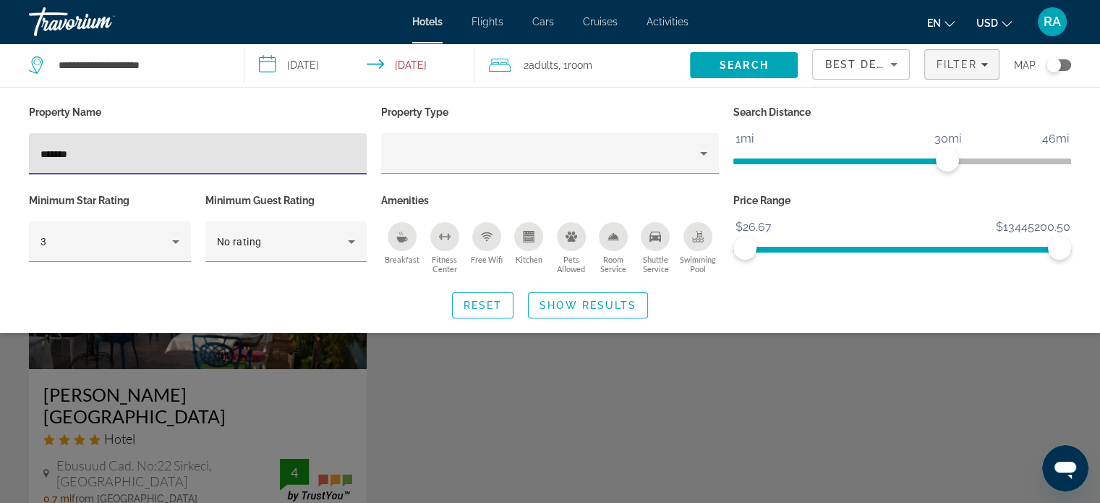
type input "*******"
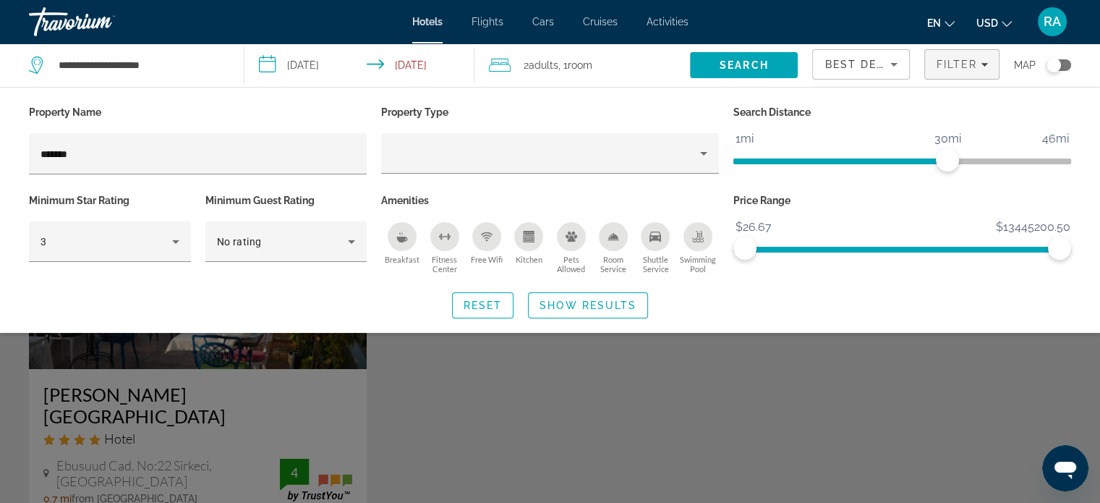
click at [573, 365] on div "Search widget" at bounding box center [550, 360] width 1100 height 286
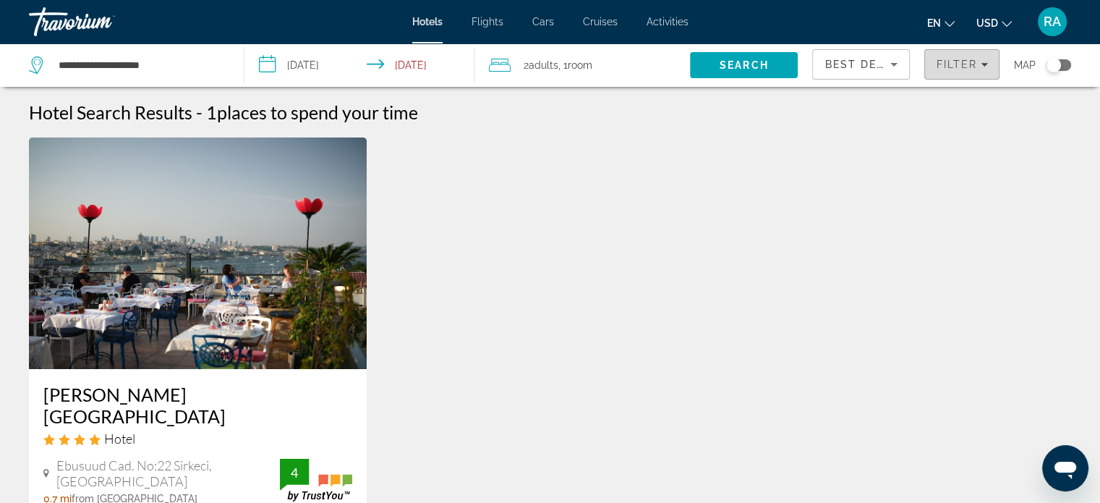
click at [966, 61] on span "Filter" at bounding box center [956, 65] width 41 height 12
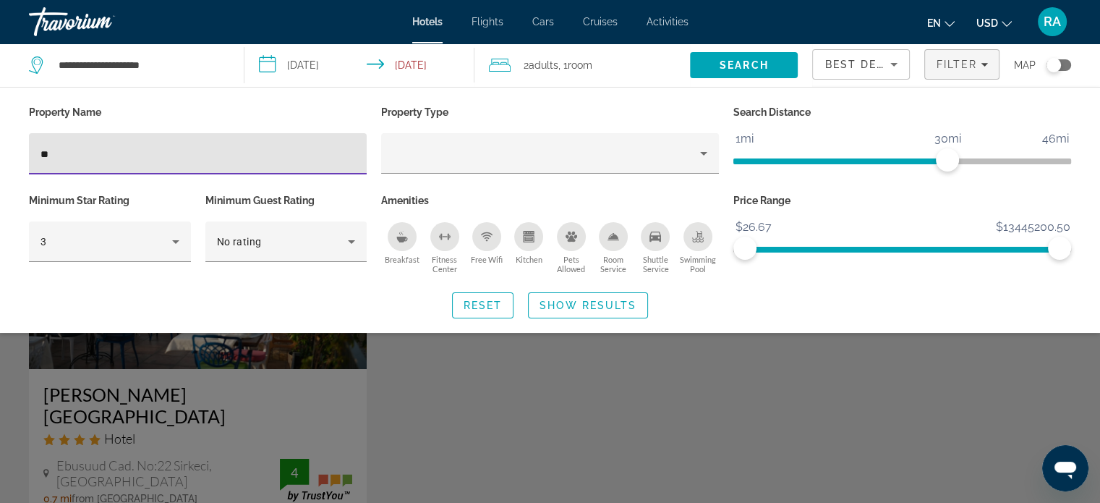
type input "*"
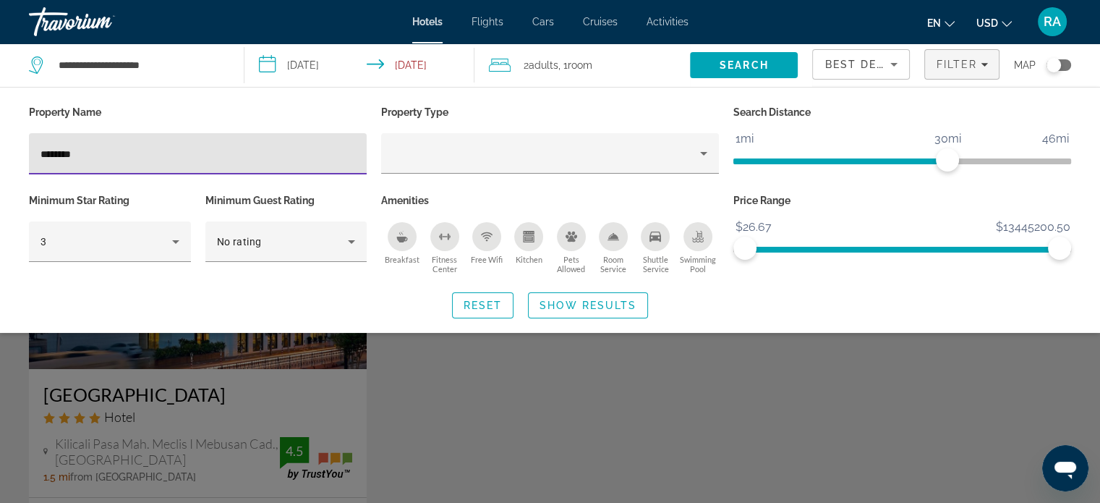
type input "********"
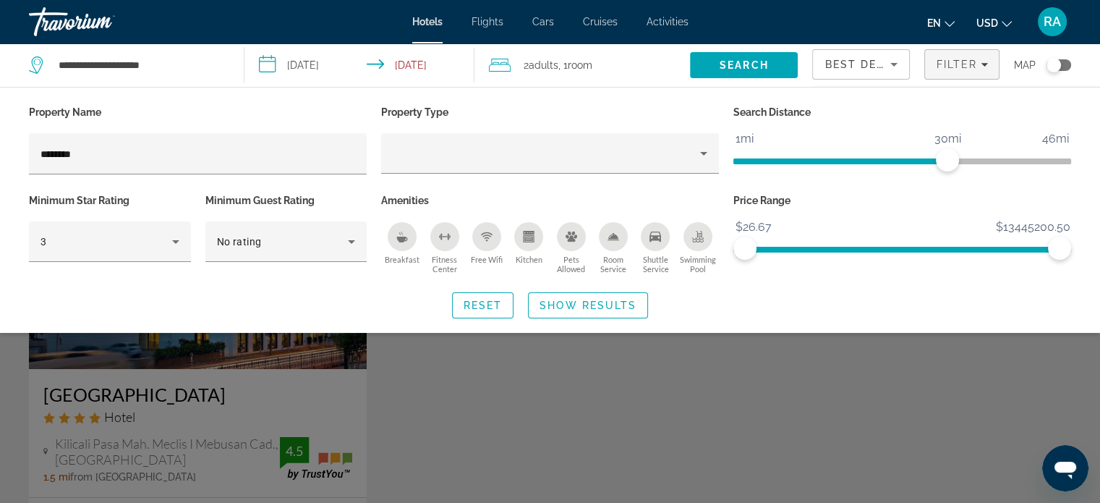
click at [153, 401] on div "Search widget" at bounding box center [550, 360] width 1100 height 286
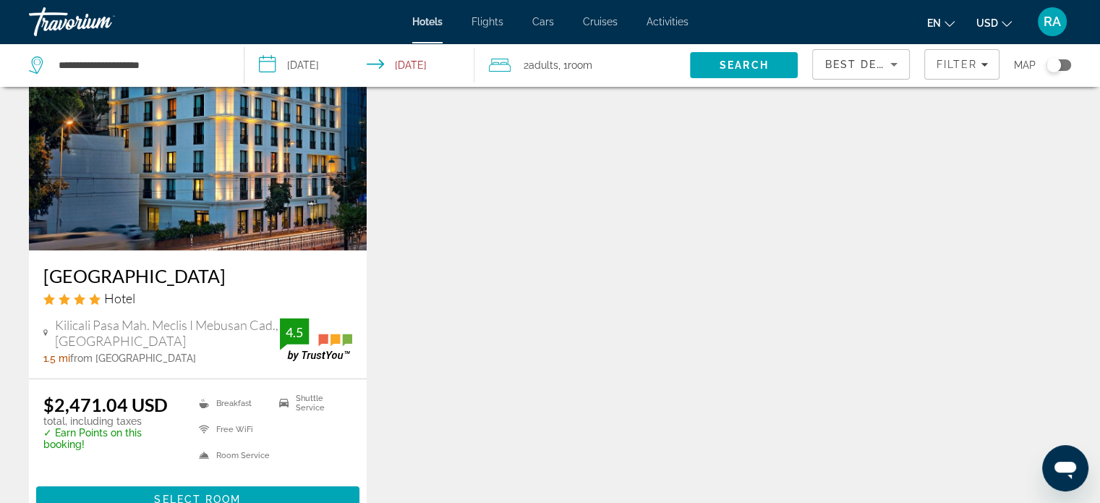
scroll to position [122, 0]
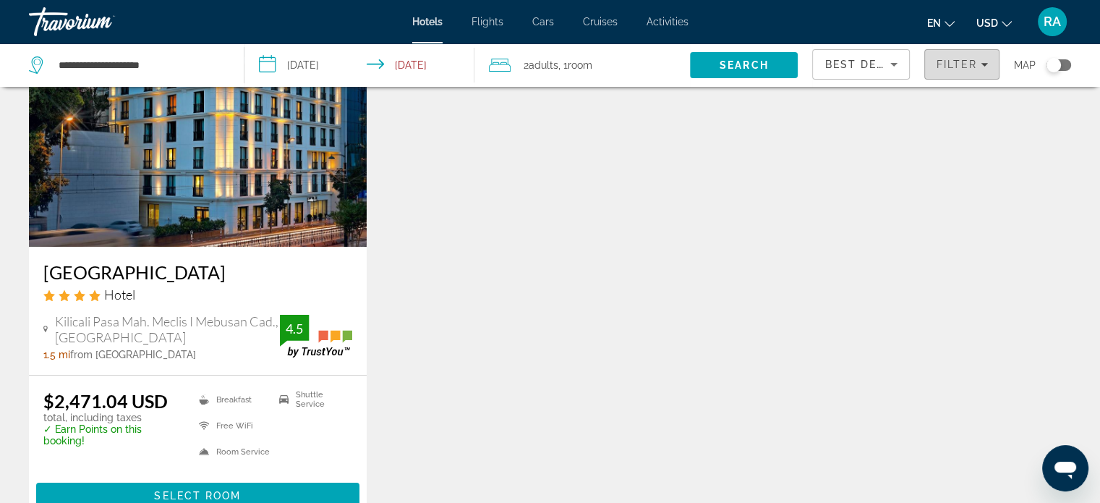
click at [958, 67] on span "Filter" at bounding box center [956, 65] width 41 height 12
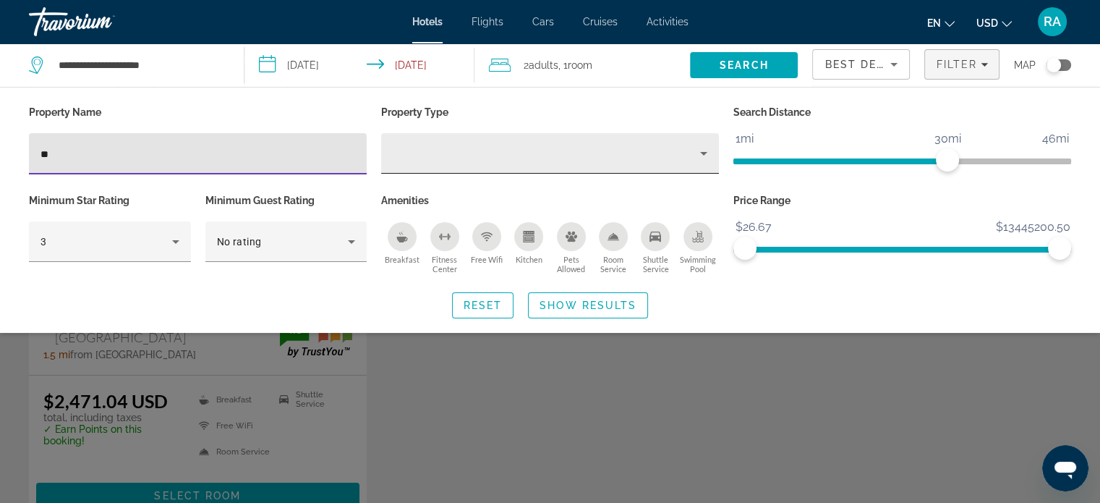
type input "*"
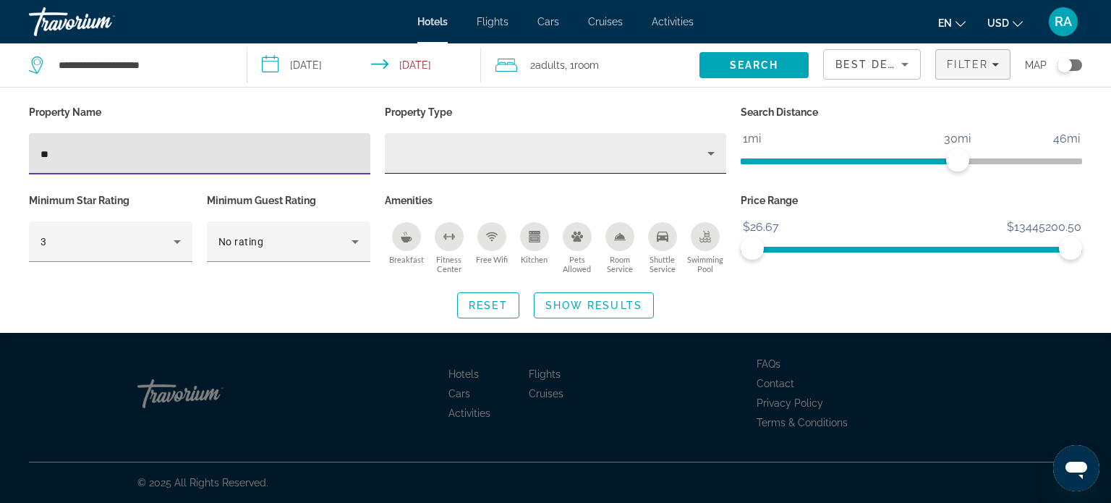
type input "*"
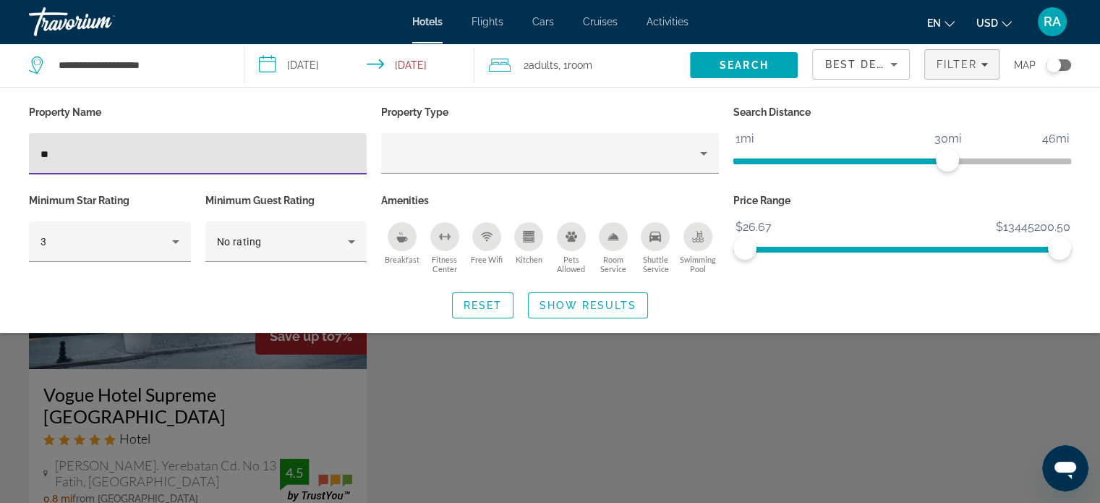
type input "*"
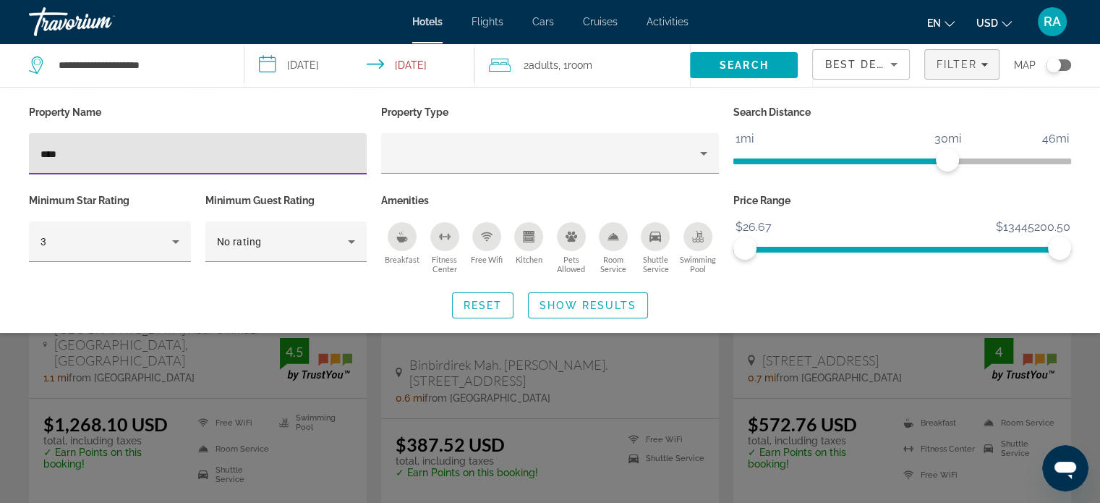
scroll to position [104, 0]
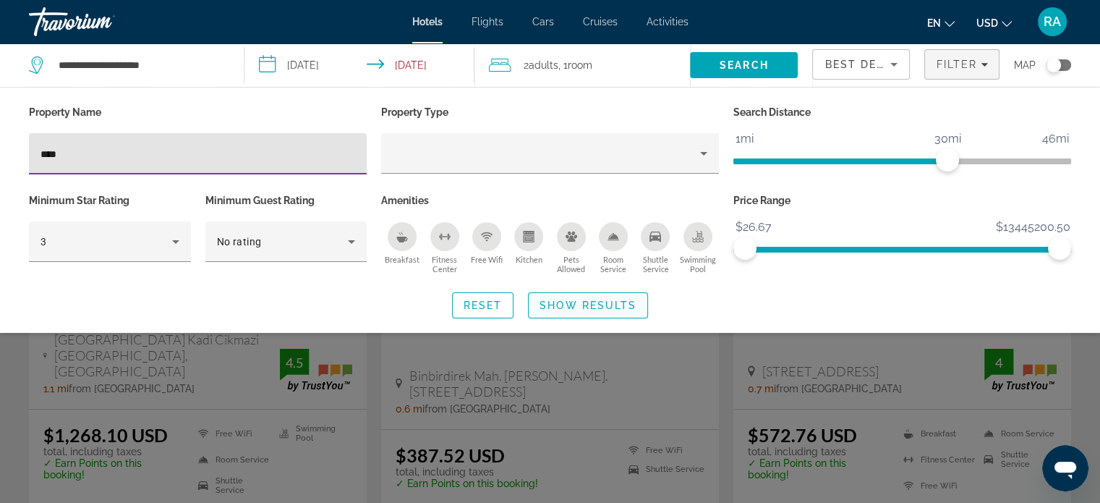
type input "****"
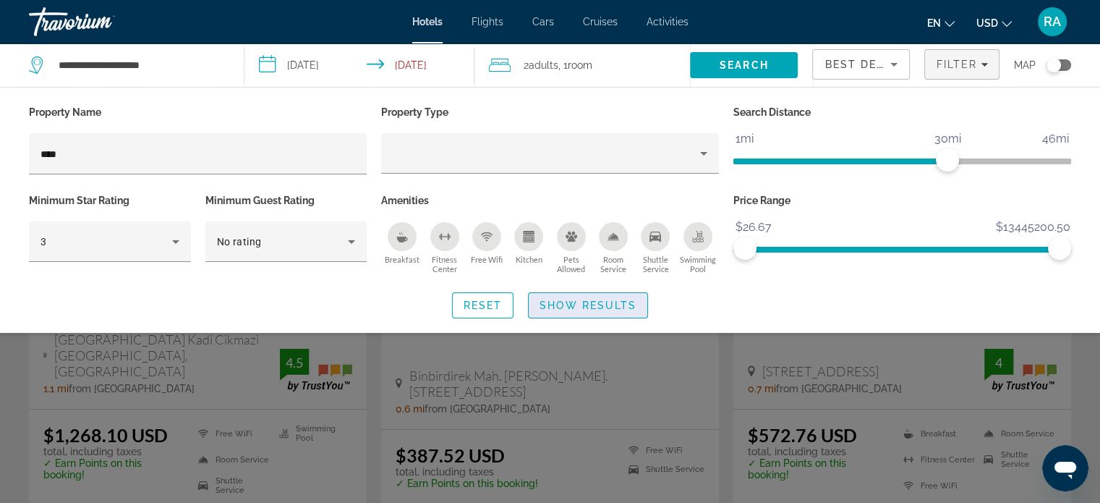
click at [627, 304] on span "Show Results" at bounding box center [588, 305] width 97 height 12
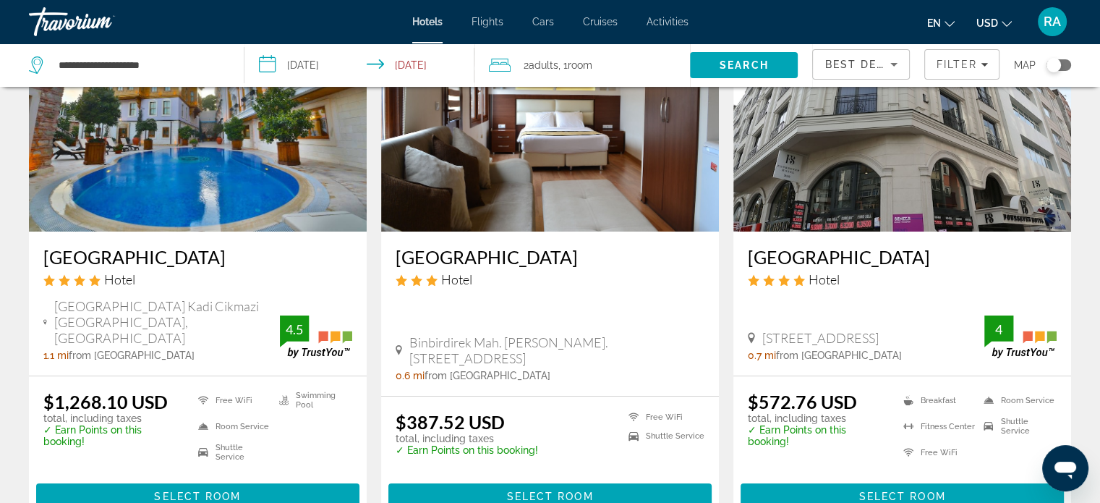
scroll to position [121, 0]
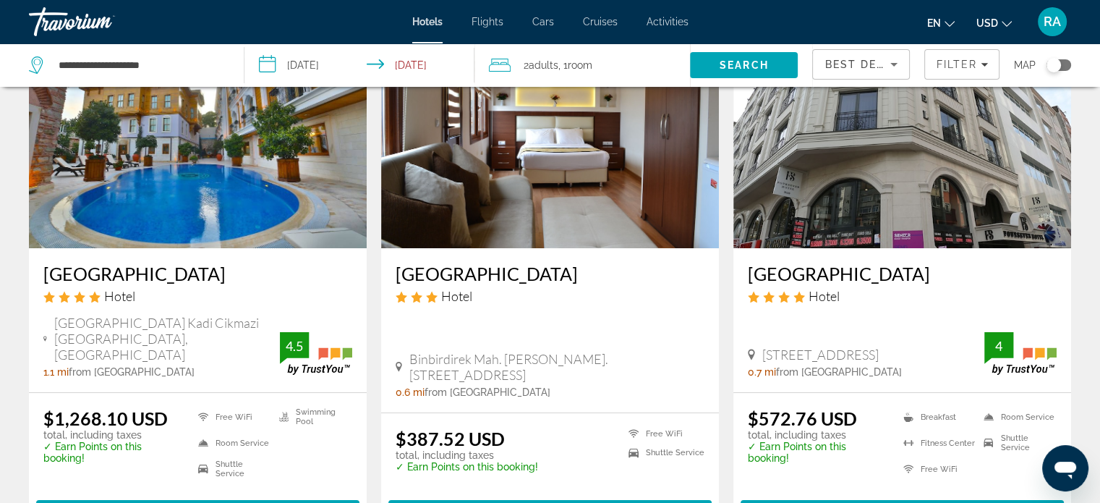
click at [963, 174] on img "Main content" at bounding box center [902, 132] width 338 height 231
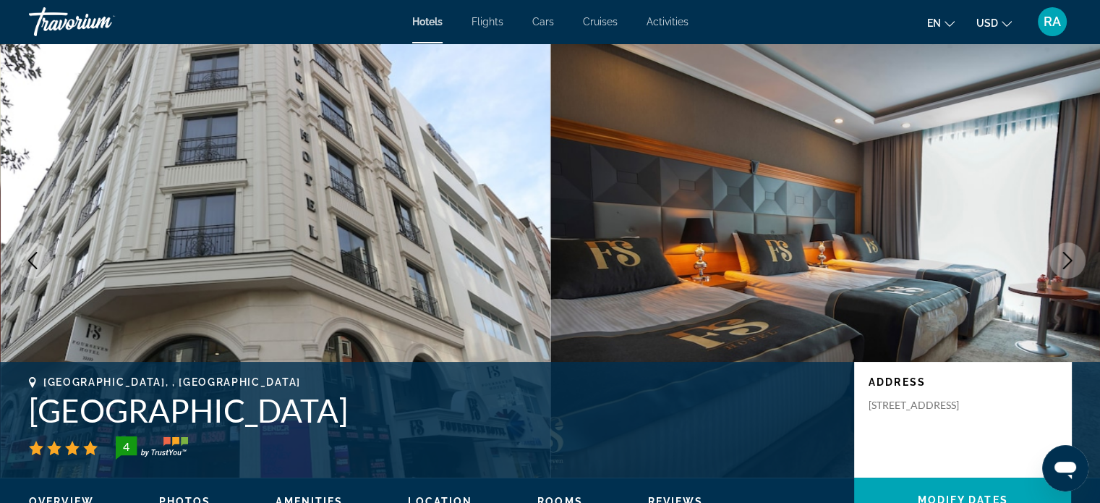
click at [1078, 254] on button "Next image" at bounding box center [1067, 260] width 36 height 36
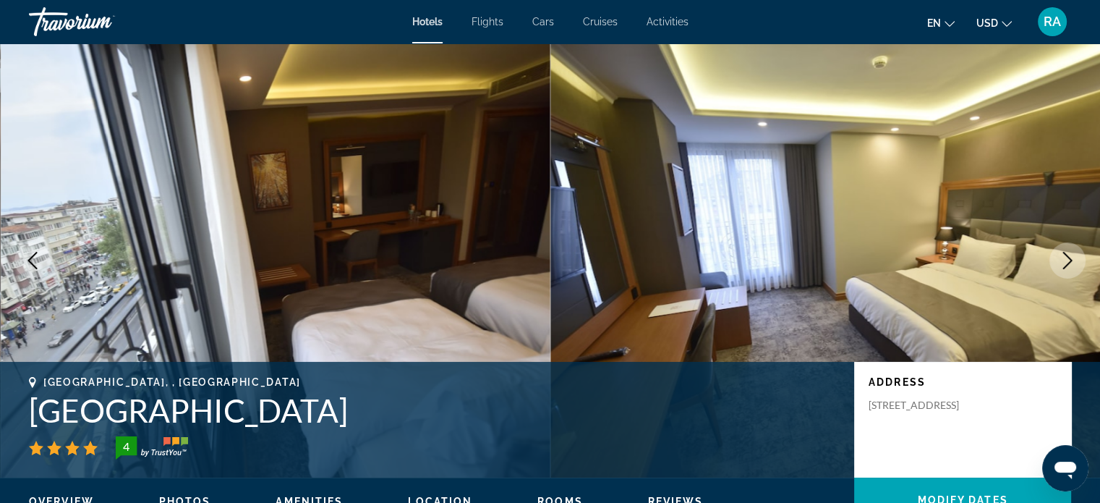
click at [1078, 254] on button "Next image" at bounding box center [1067, 260] width 36 height 36
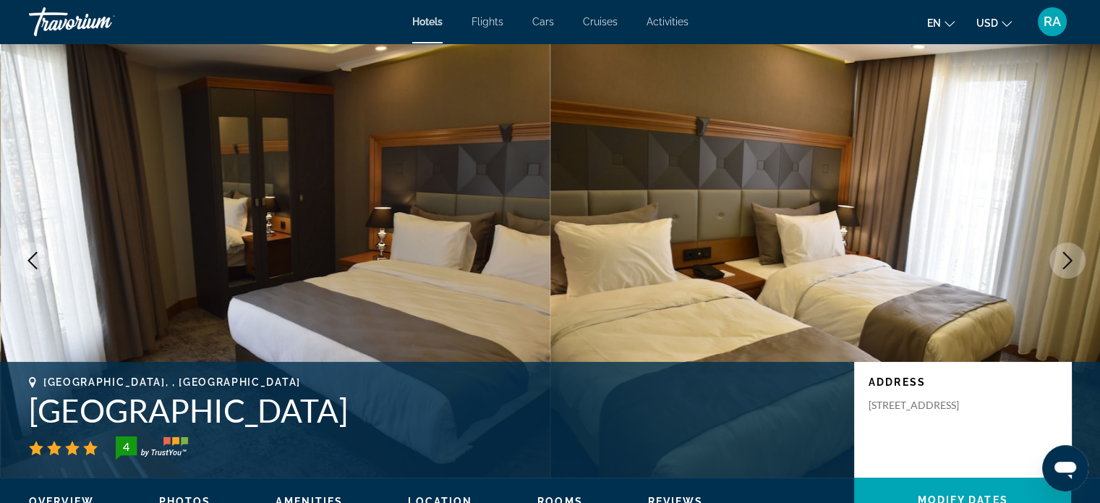
click at [1078, 254] on button "Next image" at bounding box center [1067, 260] width 36 height 36
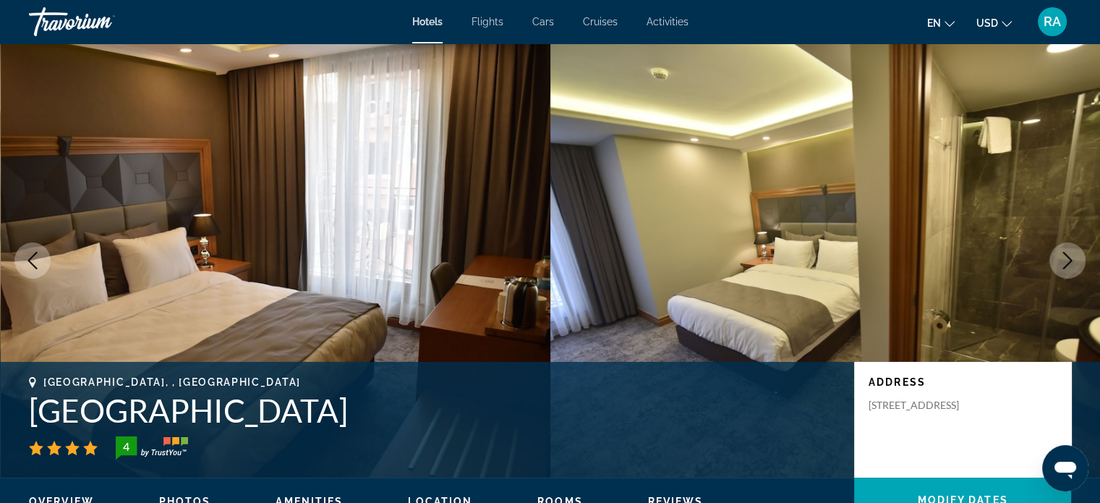
click at [1078, 254] on button "Next image" at bounding box center [1067, 260] width 36 height 36
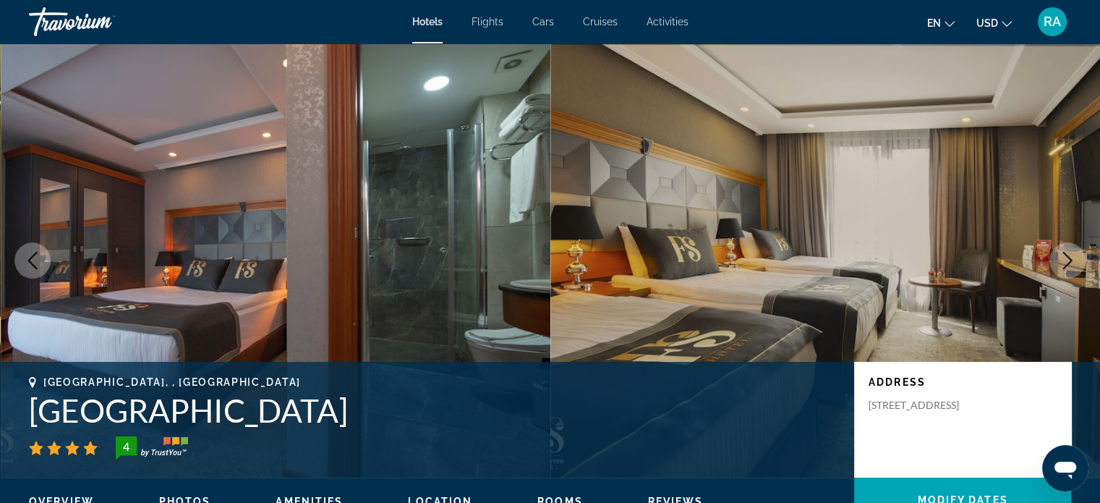
click at [1078, 254] on button "Next image" at bounding box center [1067, 260] width 36 height 36
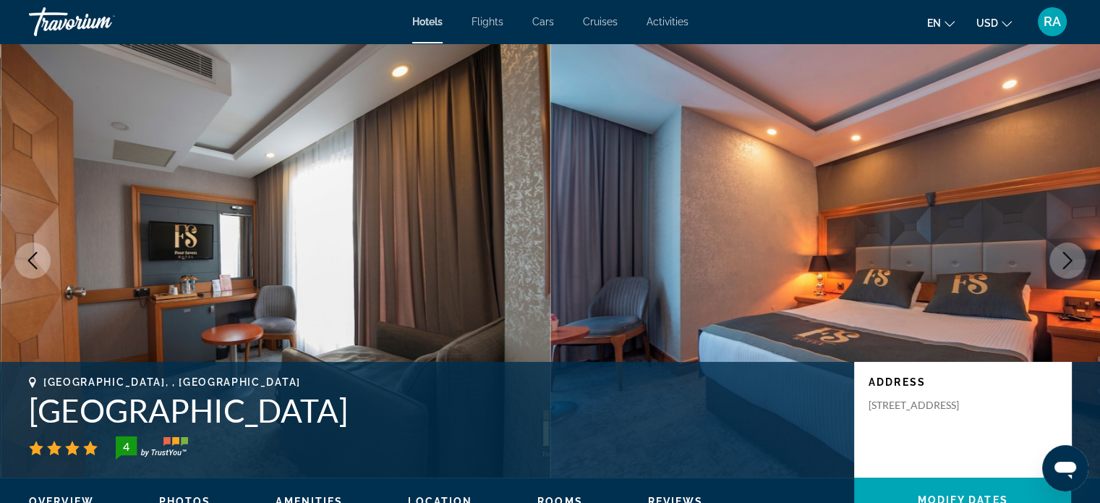
click at [1078, 254] on button "Next image" at bounding box center [1067, 260] width 36 height 36
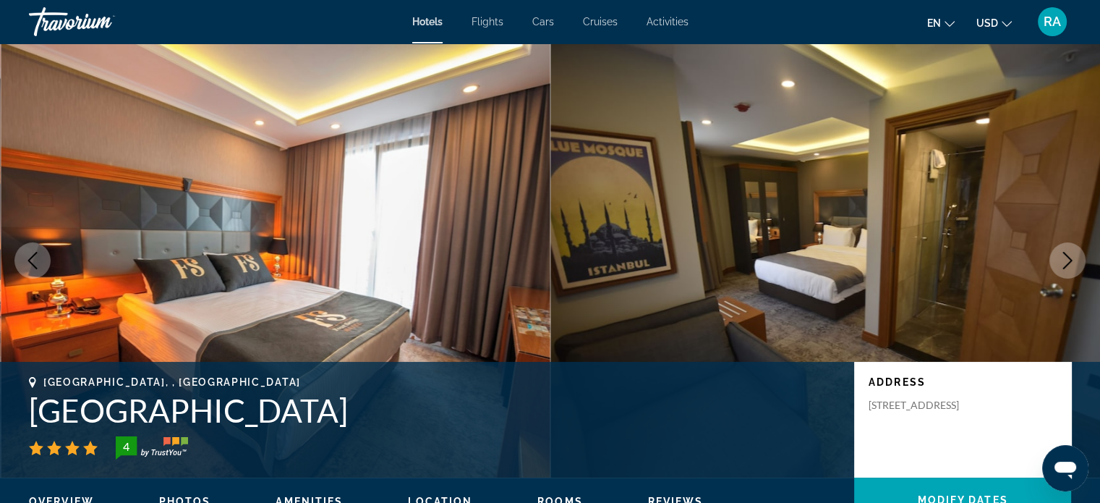
click at [1078, 254] on button "Next image" at bounding box center [1067, 260] width 36 height 36
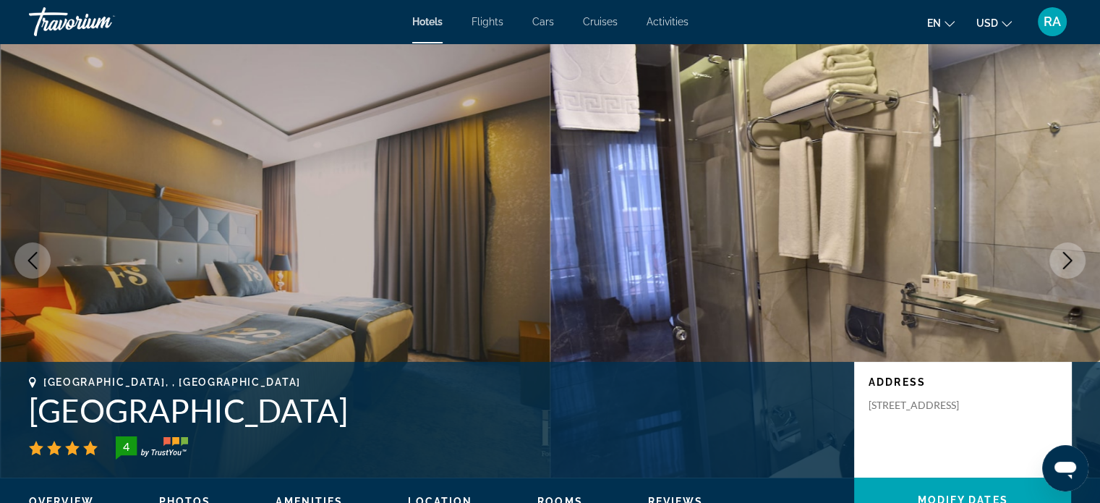
click at [1078, 254] on button "Next image" at bounding box center [1067, 260] width 36 height 36
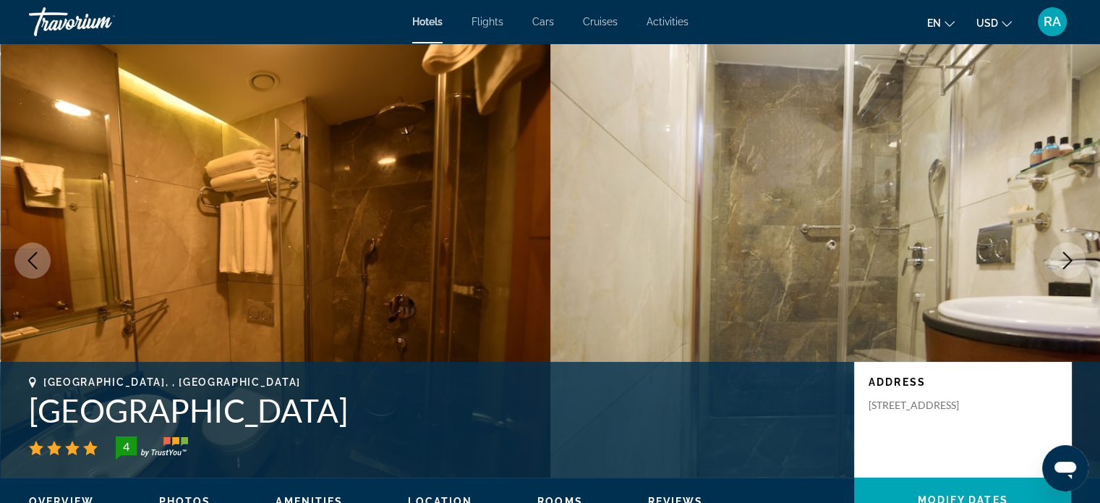
click at [1078, 254] on button "Next image" at bounding box center [1067, 260] width 36 height 36
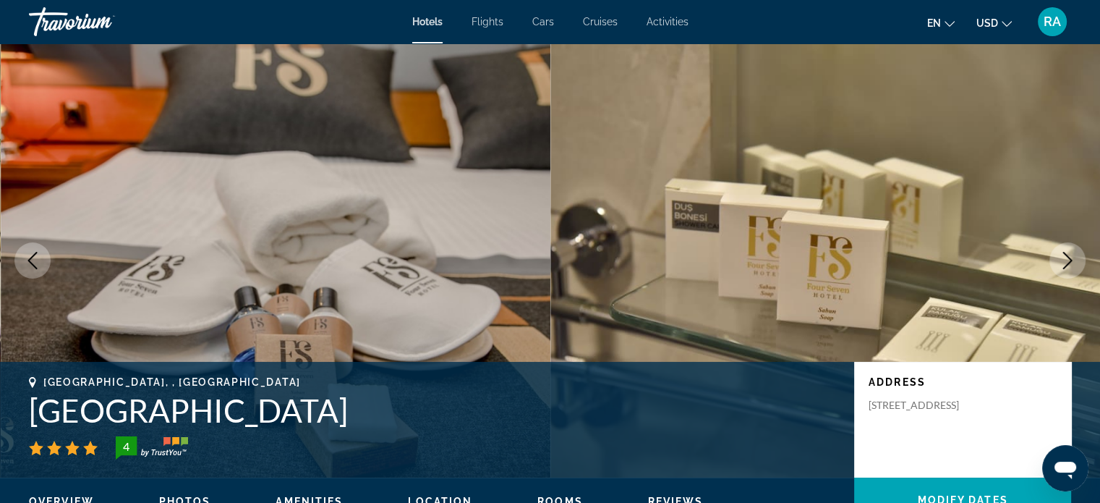
click at [1078, 254] on button "Next image" at bounding box center [1067, 260] width 36 height 36
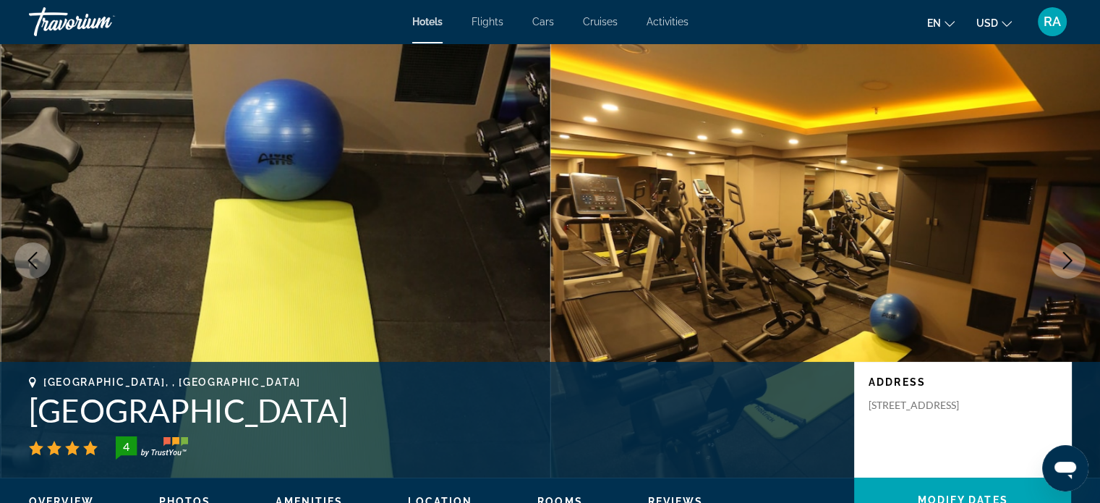
click at [1078, 254] on button "Next image" at bounding box center [1067, 260] width 36 height 36
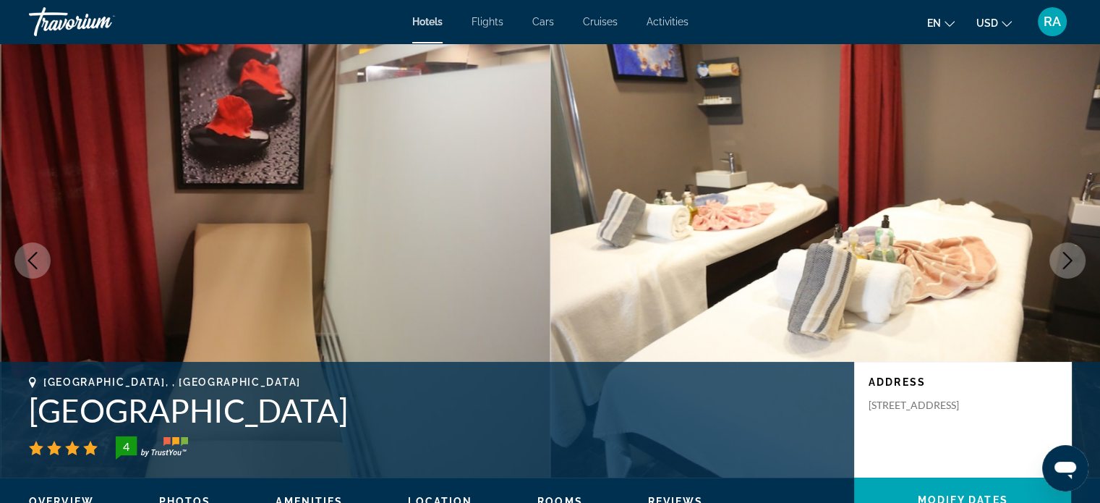
click at [1078, 254] on button "Next image" at bounding box center [1067, 260] width 36 height 36
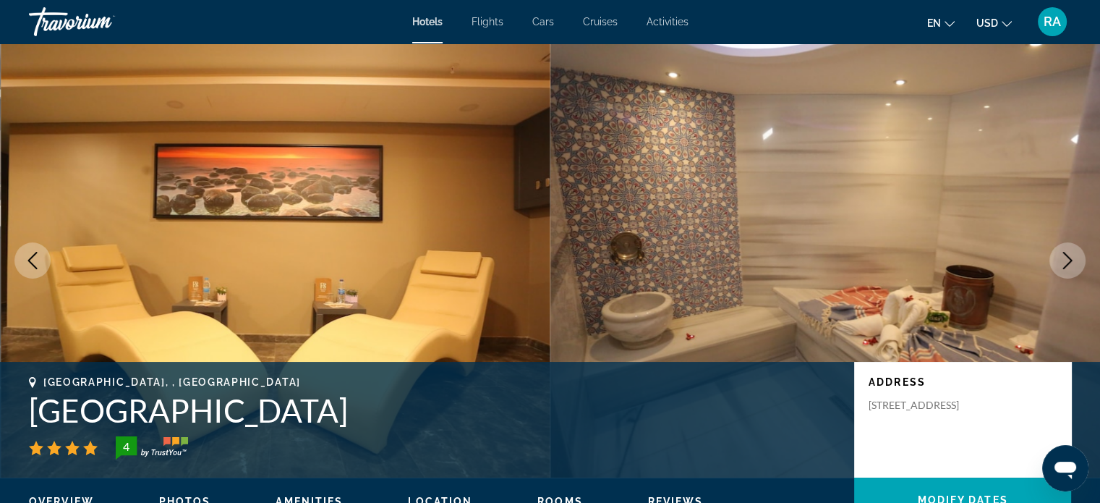
click at [1078, 254] on button "Next image" at bounding box center [1067, 260] width 36 height 36
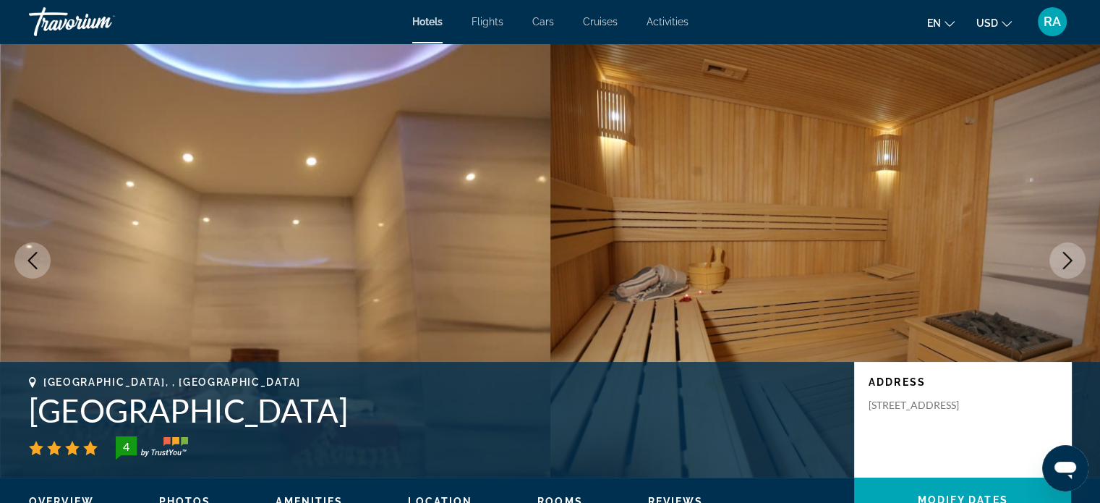
click at [1078, 254] on button "Next image" at bounding box center [1067, 260] width 36 height 36
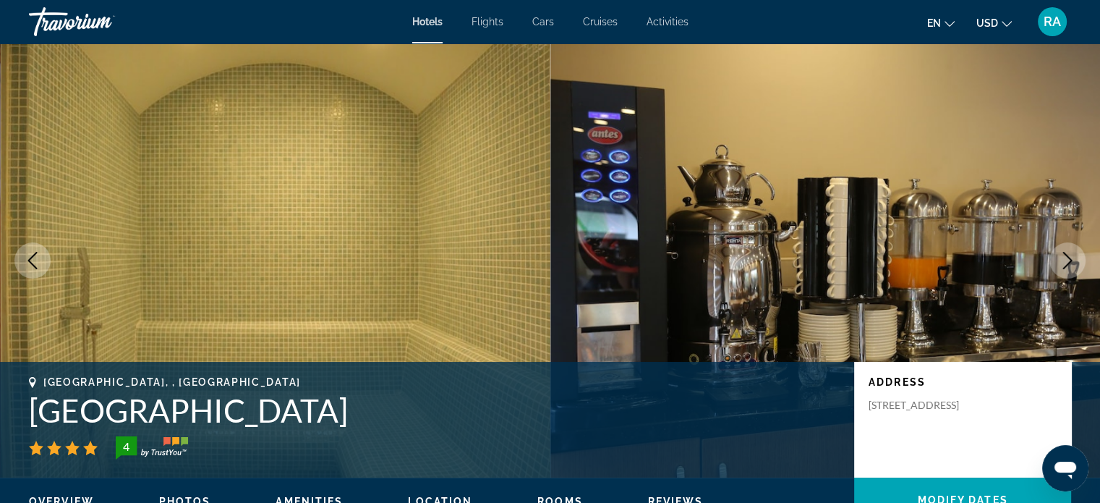
click at [1078, 254] on button "Next image" at bounding box center [1067, 260] width 36 height 36
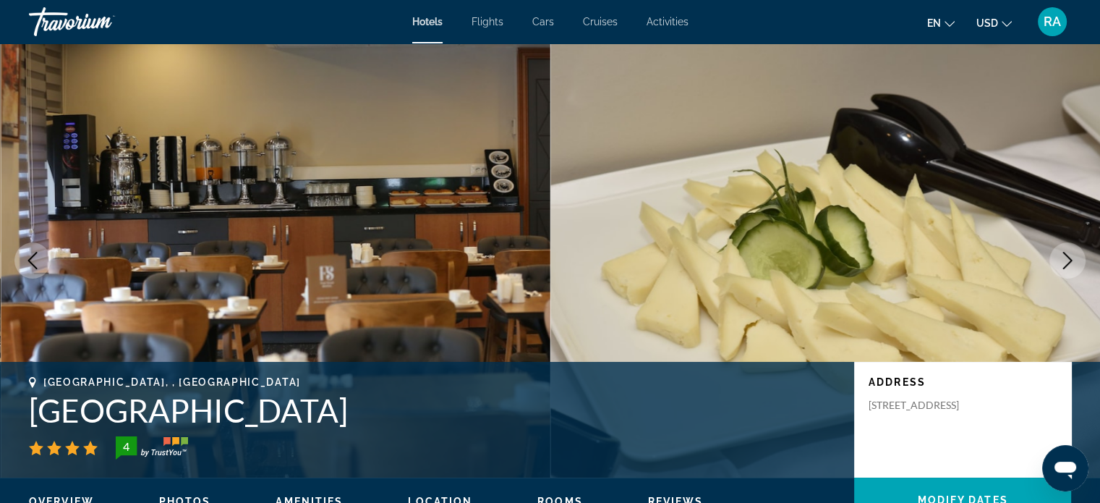
click at [1078, 254] on button "Next image" at bounding box center [1067, 260] width 36 height 36
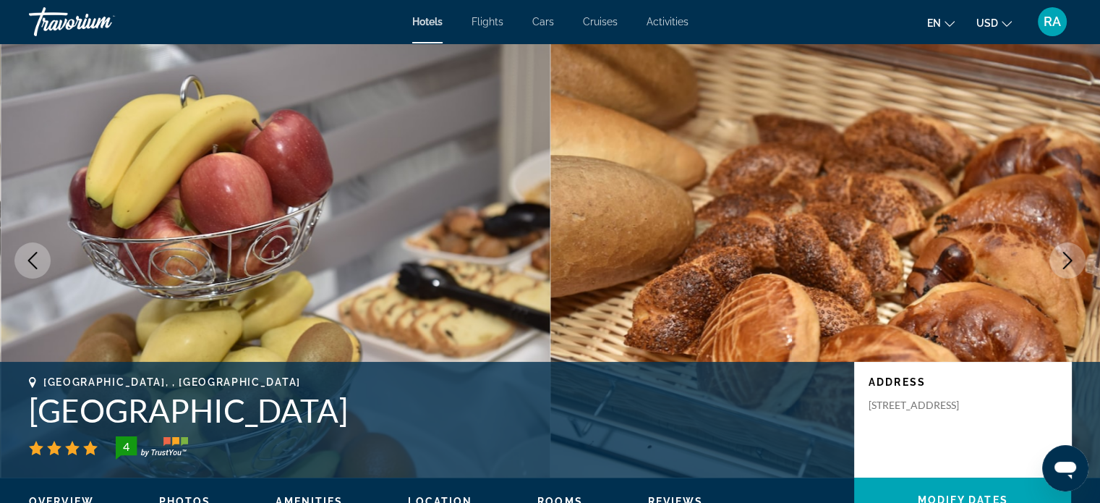
click at [1078, 254] on button "Next image" at bounding box center [1067, 260] width 36 height 36
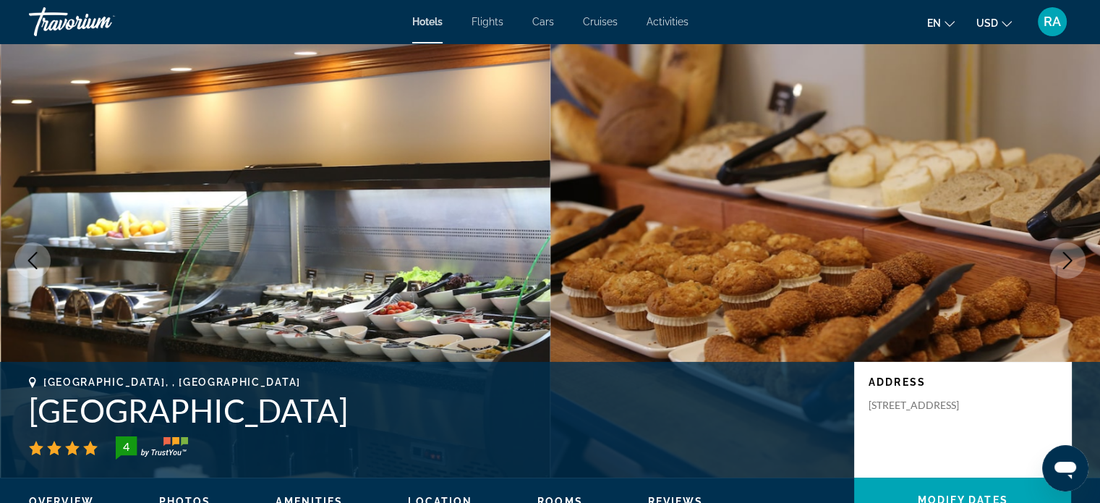
click at [1078, 254] on button "Next image" at bounding box center [1067, 260] width 36 height 36
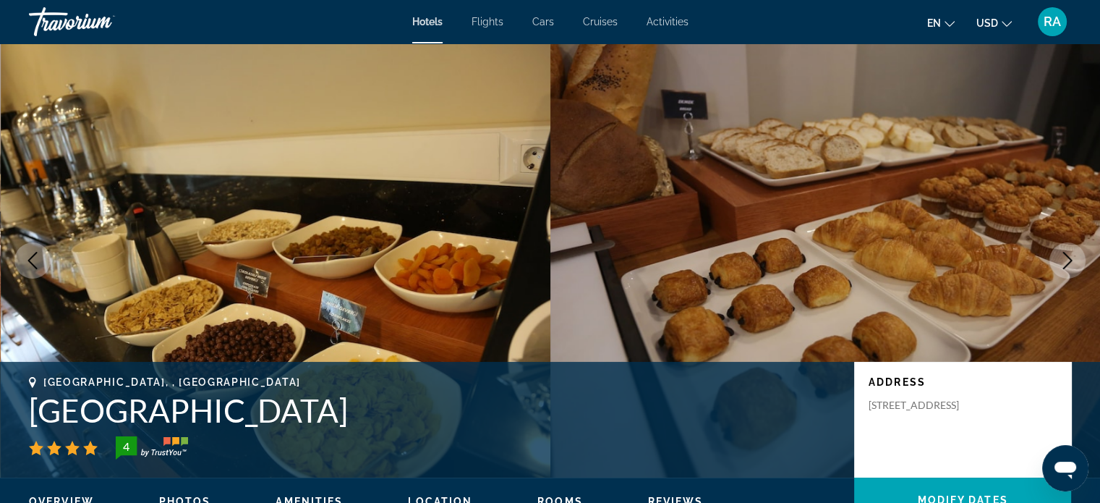
click at [178, 412] on h1 "Four Seven Hotel" at bounding box center [434, 410] width 811 height 38
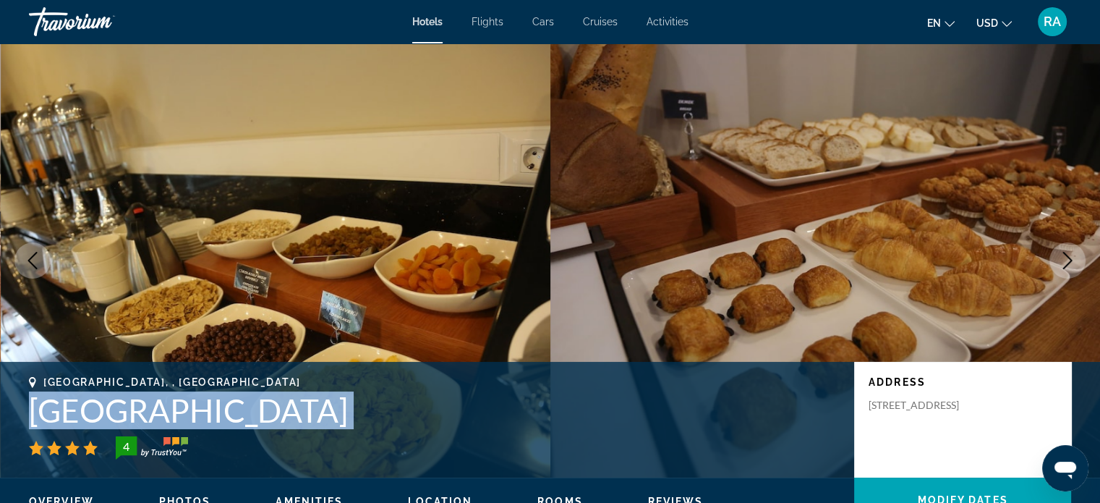
click at [178, 412] on h1 "Four Seven Hotel" at bounding box center [434, 410] width 811 height 38
copy div "Four Seven Hotel"
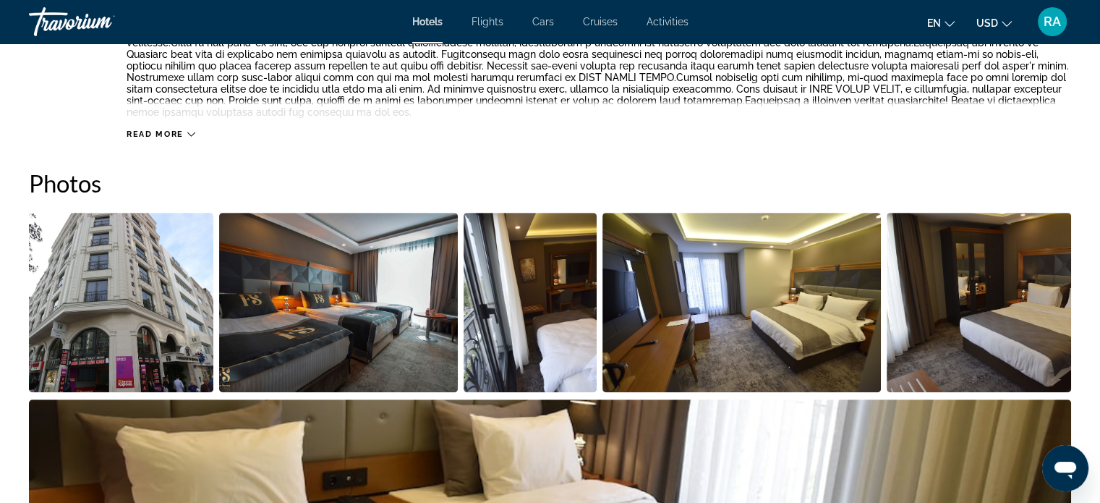
scroll to position [558, 0]
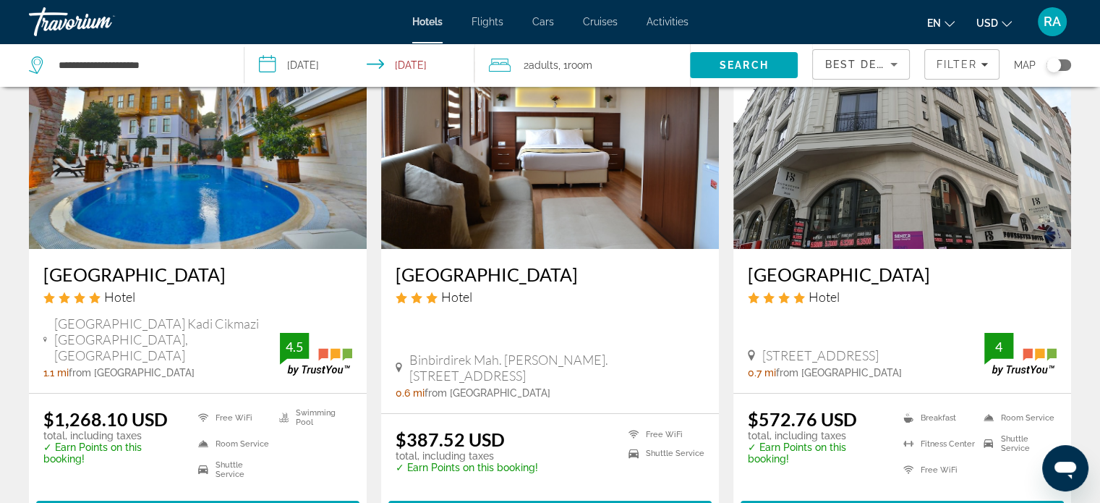
scroll to position [106, 0]
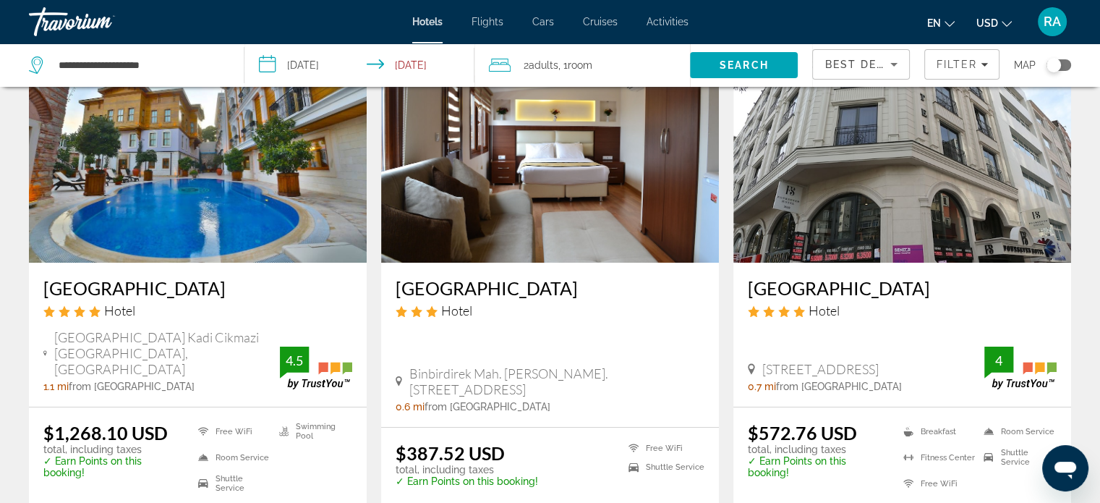
click at [591, 199] on img "Main content" at bounding box center [550, 146] width 338 height 231
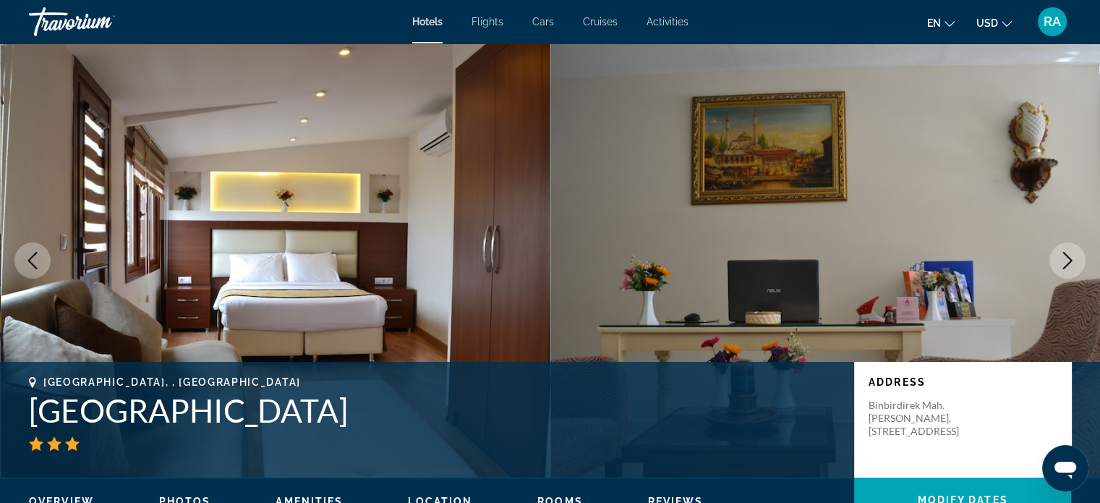
click at [1075, 260] on icon "Next image" at bounding box center [1067, 260] width 17 height 17
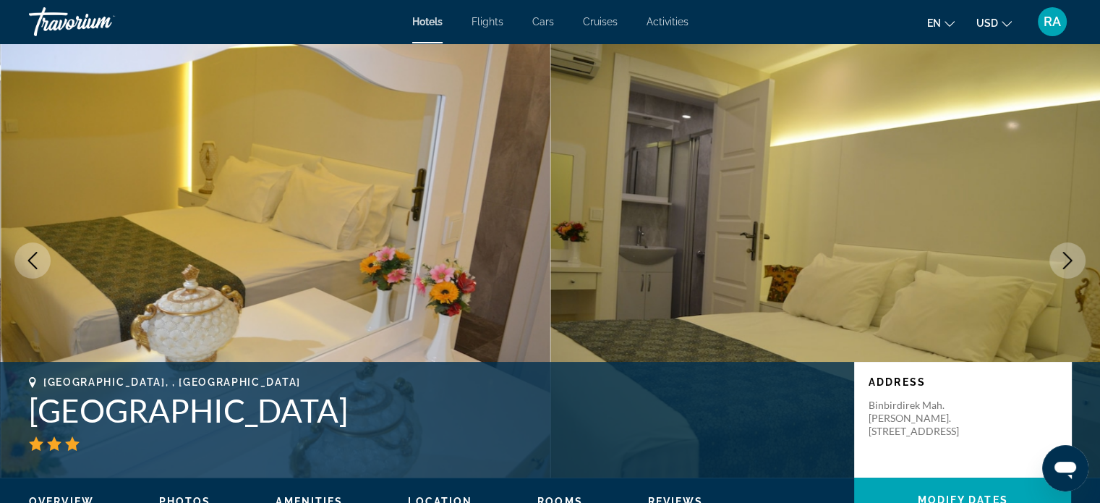
click at [1075, 260] on icon "Next image" at bounding box center [1067, 260] width 17 height 17
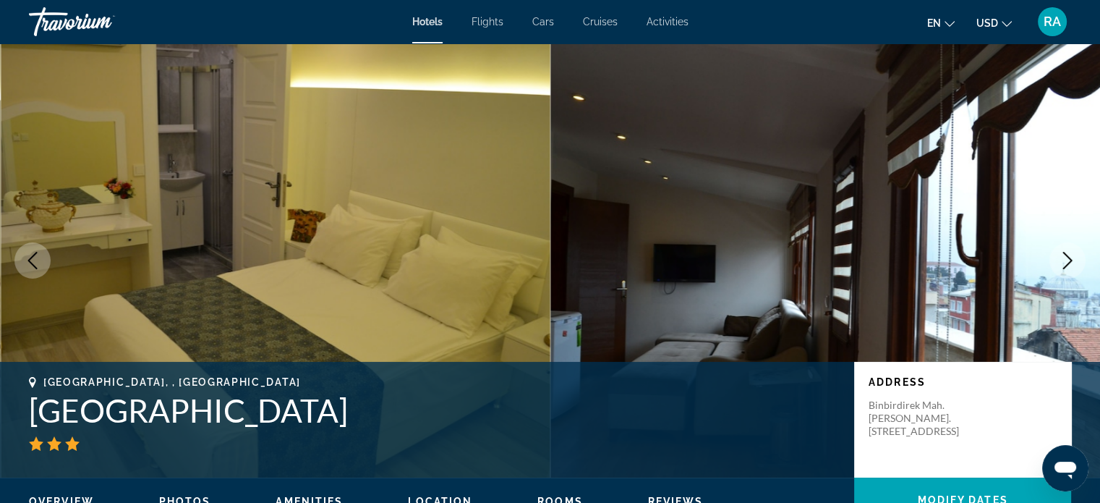
click at [1075, 260] on icon "Next image" at bounding box center [1067, 260] width 17 height 17
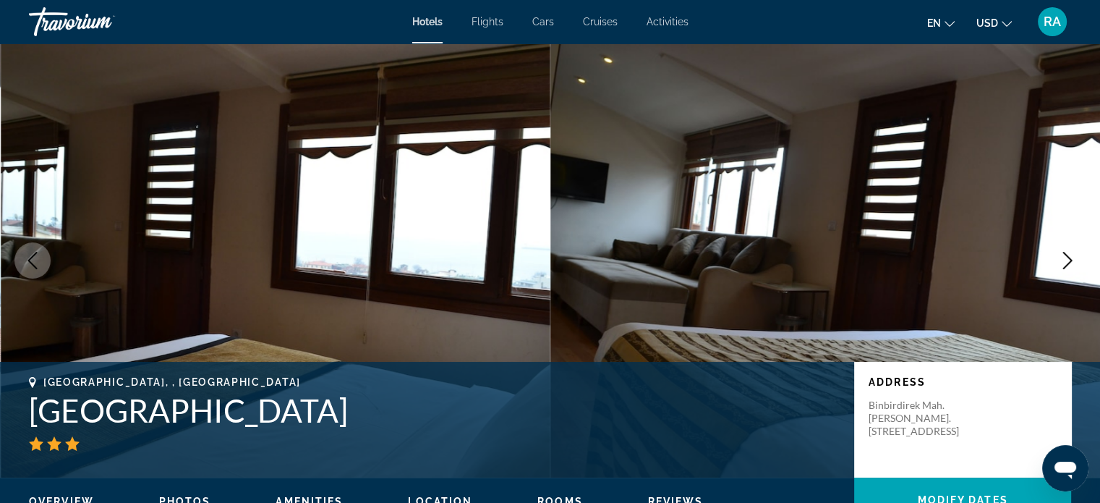
click at [1075, 260] on icon "Next image" at bounding box center [1067, 260] width 17 height 17
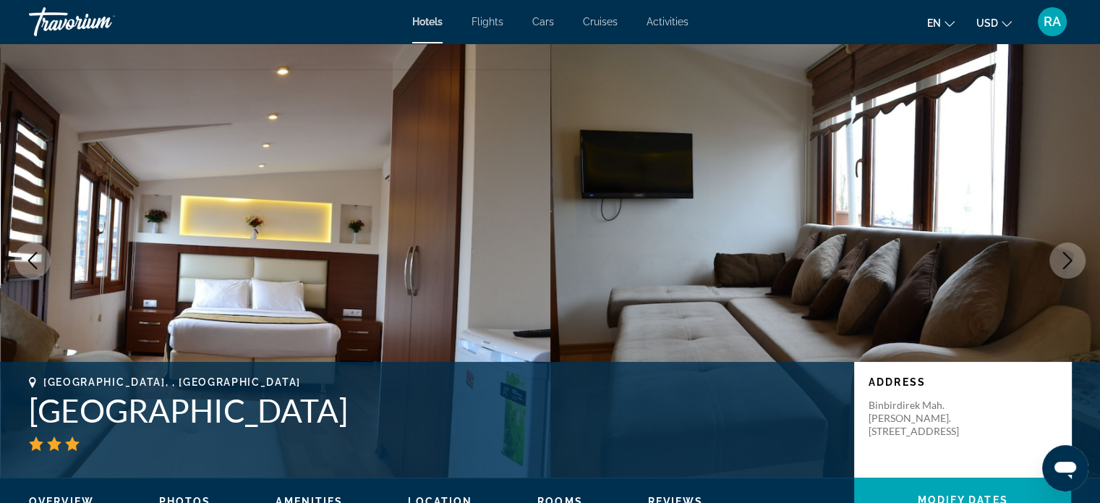
click at [1075, 260] on icon "Next image" at bounding box center [1067, 260] width 17 height 17
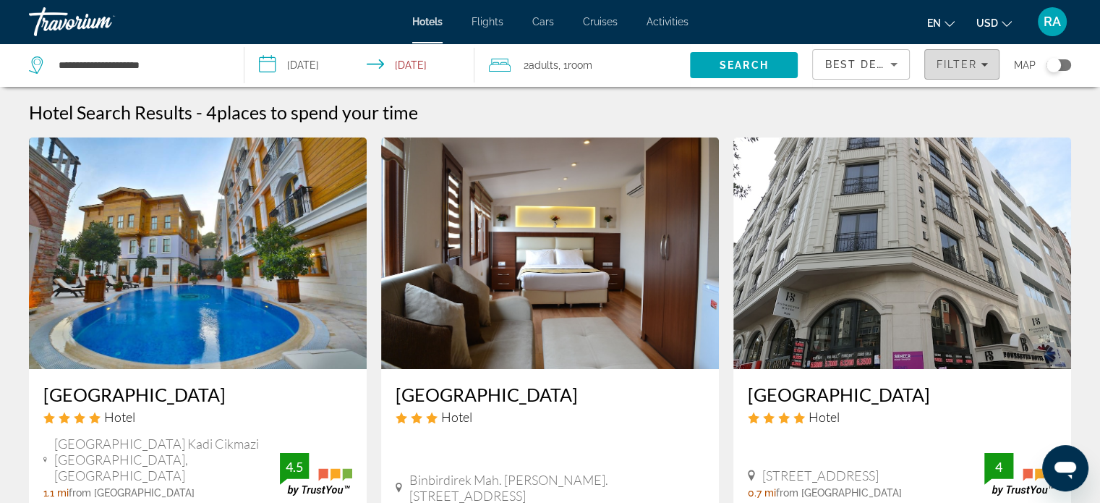
click at [990, 73] on span "Filters" at bounding box center [962, 64] width 74 height 35
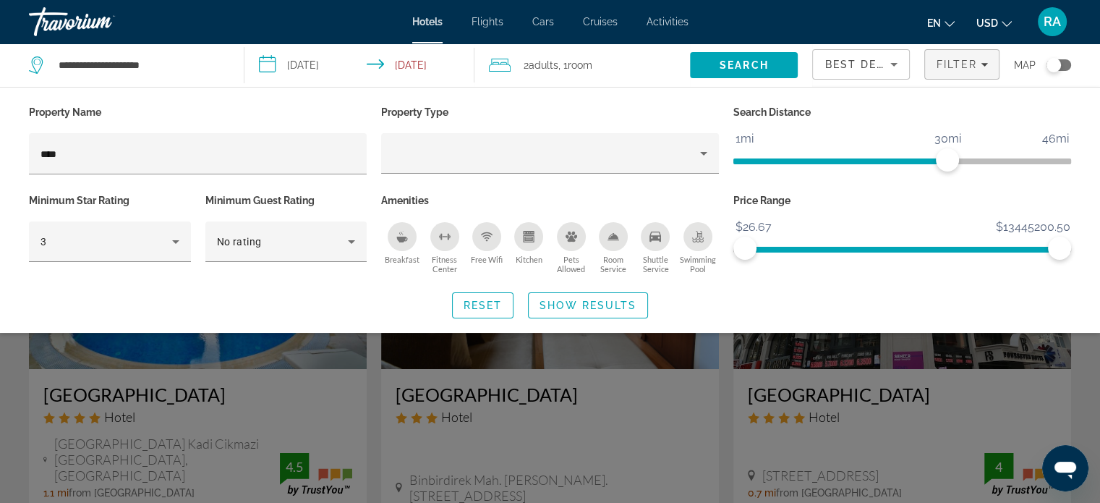
click at [440, 197] on p "Amenities" at bounding box center [550, 200] width 338 height 20
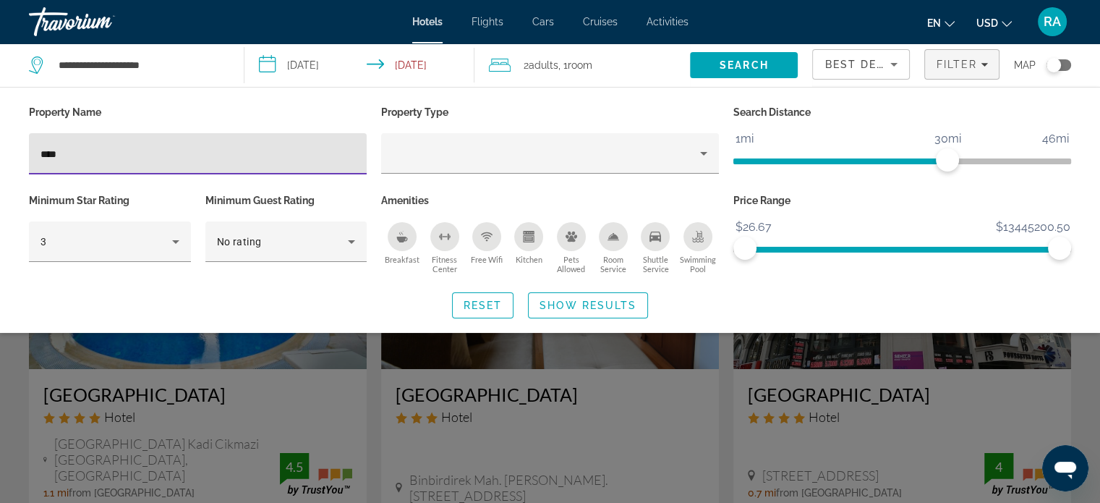
click at [129, 152] on input "****" at bounding box center [198, 153] width 315 height 17
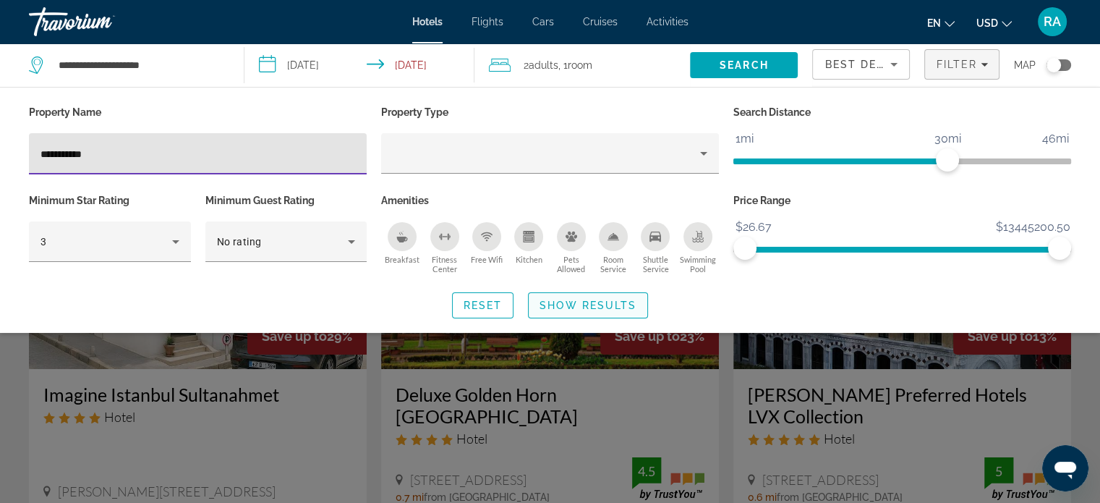
type input "**********"
click at [568, 311] on span "Search widget" at bounding box center [588, 305] width 119 height 35
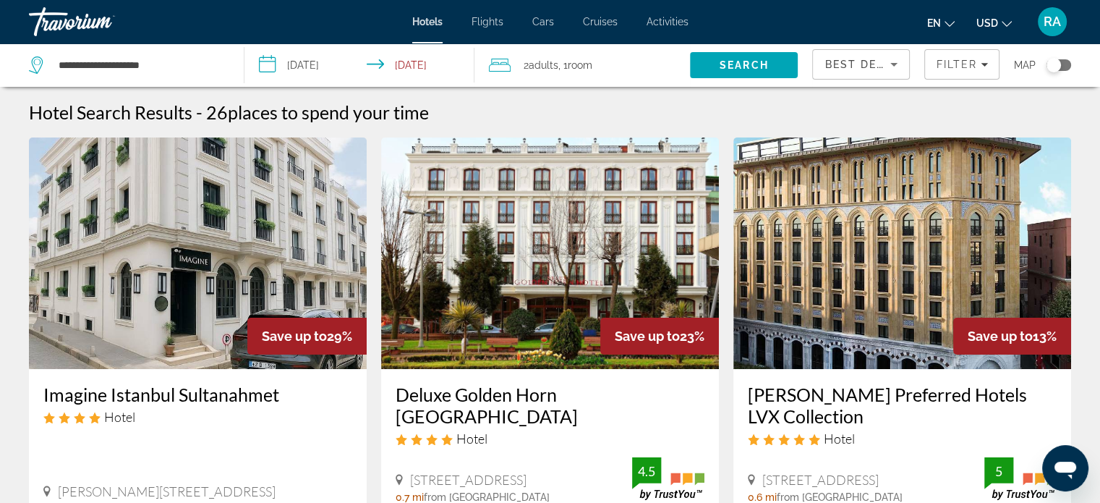
click at [596, 228] on img "Main content" at bounding box center [550, 252] width 338 height 231
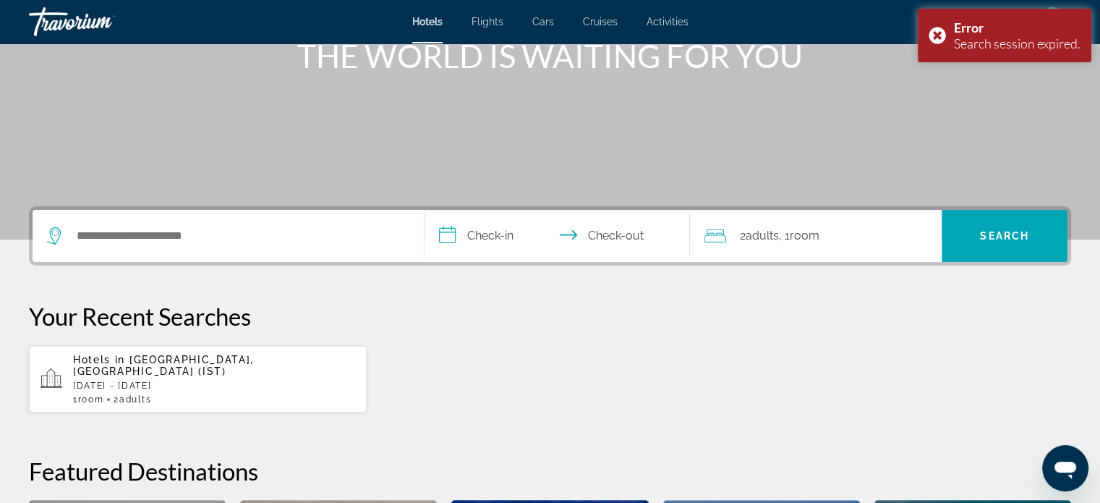
scroll to position [208, 0]
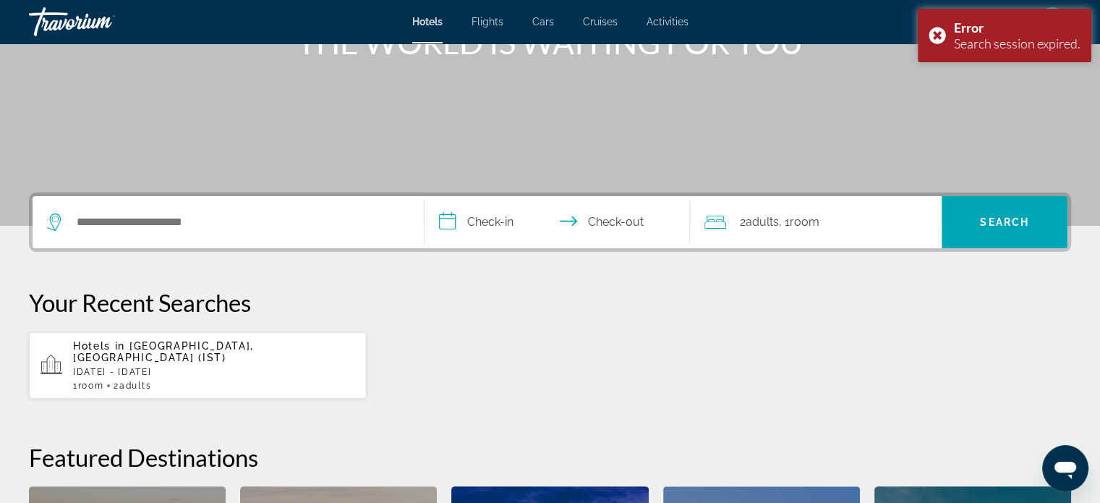
click at [338, 346] on p "Hotels in Istanbul, Turkey (IST)" at bounding box center [214, 351] width 282 height 23
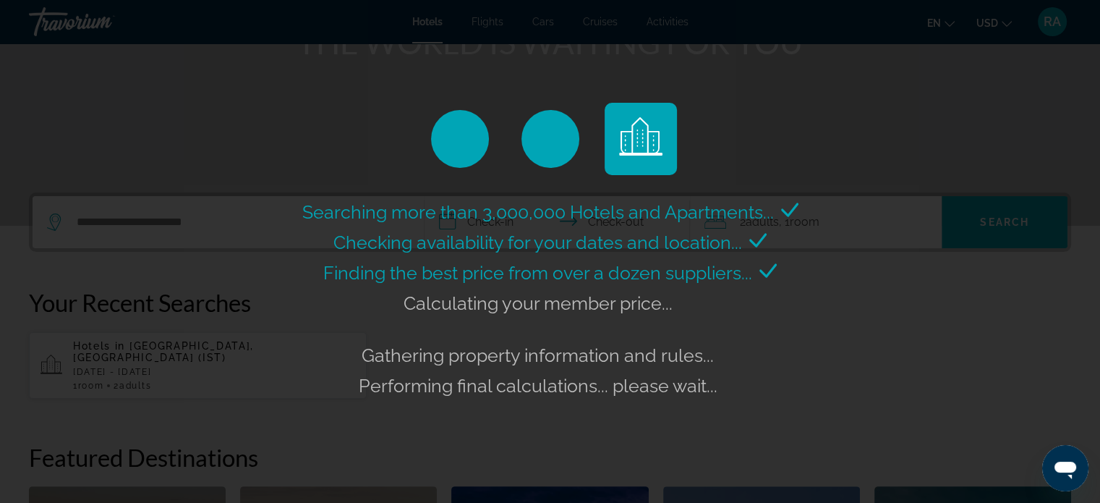
click at [338, 346] on div "Searching more than 3,000,000 Hotels and Apartments... Checking availability fo…" at bounding box center [550, 299] width 503 height 204
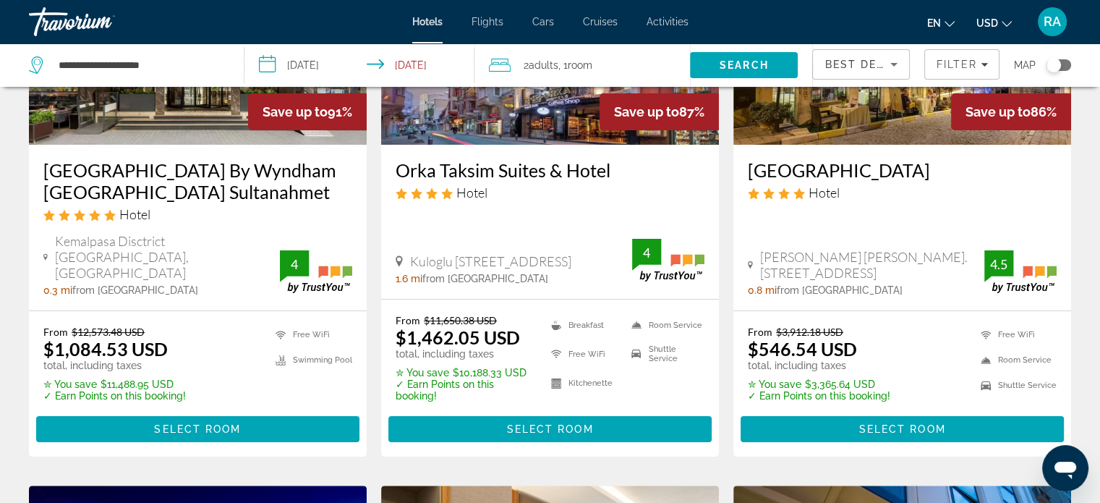
scroll to position [177, 0]
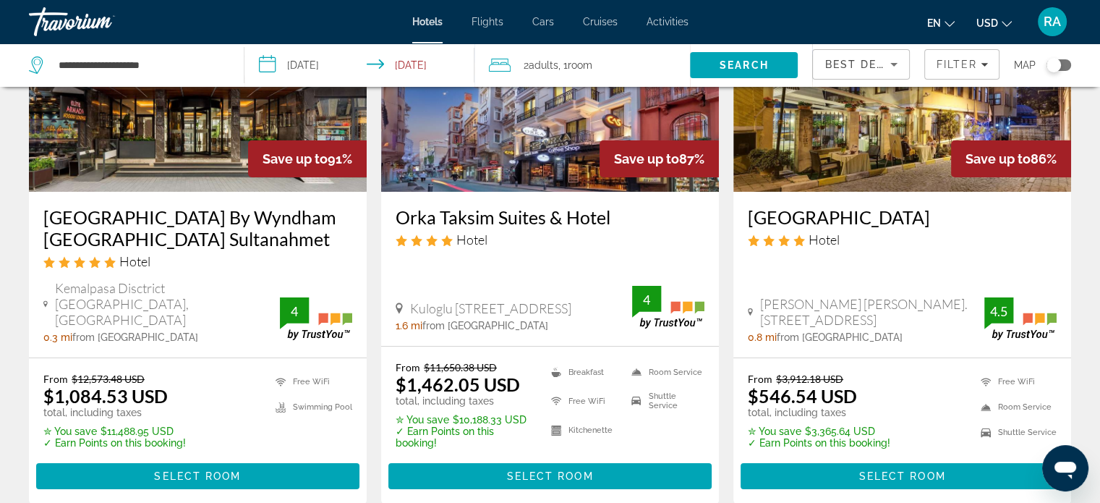
click at [165, 160] on img "Main content" at bounding box center [198, 75] width 338 height 231
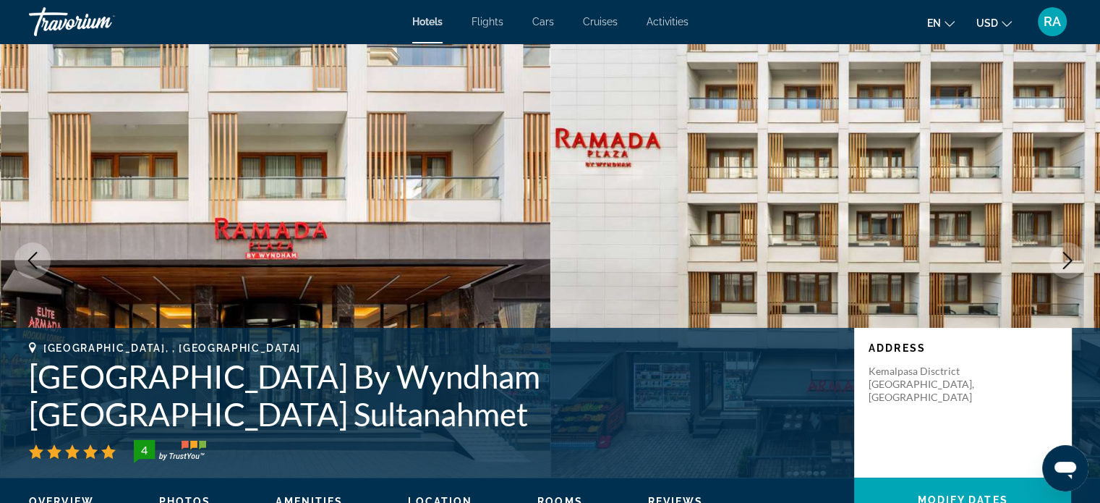
click at [1072, 263] on icon "Next image" at bounding box center [1067, 260] width 17 height 17
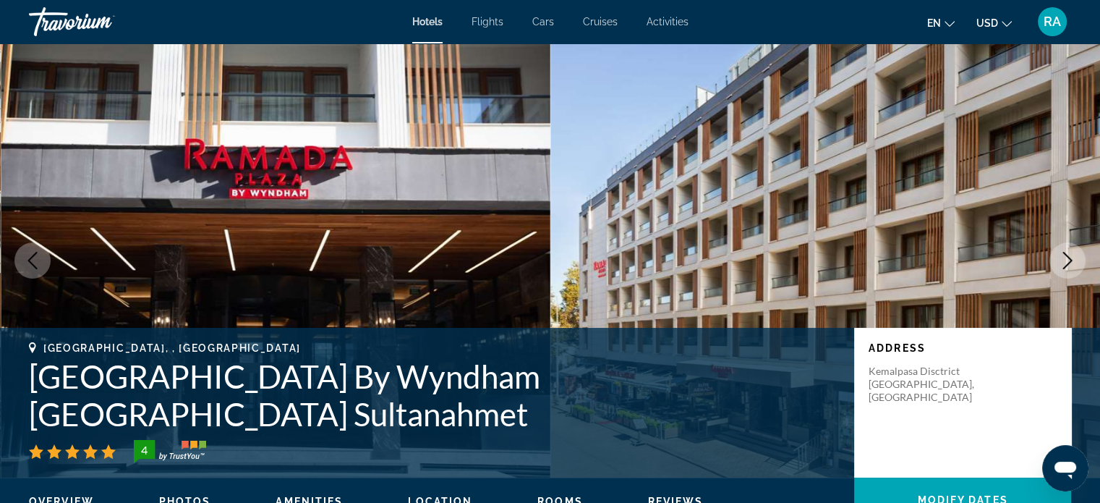
click at [1072, 263] on icon "Next image" at bounding box center [1067, 260] width 17 height 17
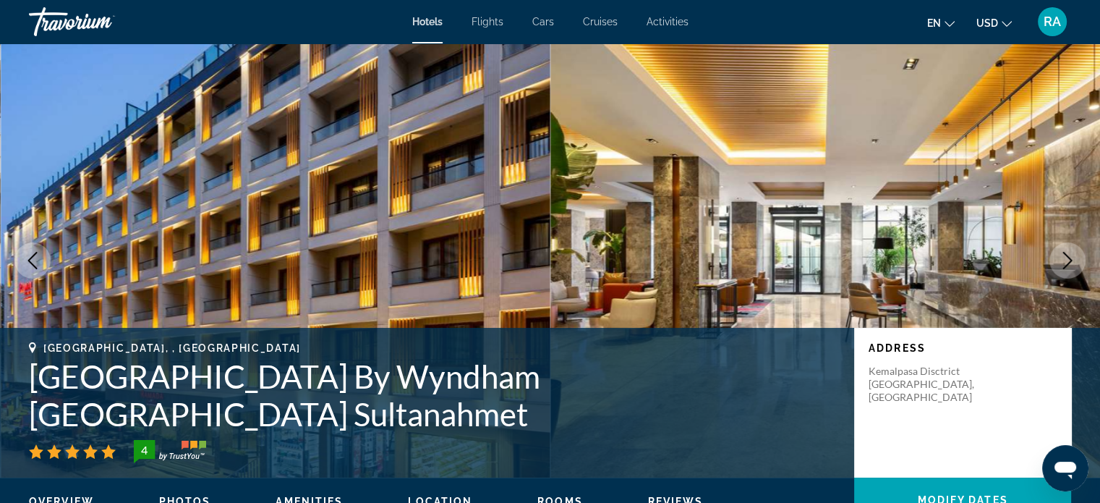
click at [1072, 263] on icon "Next image" at bounding box center [1067, 260] width 17 height 17
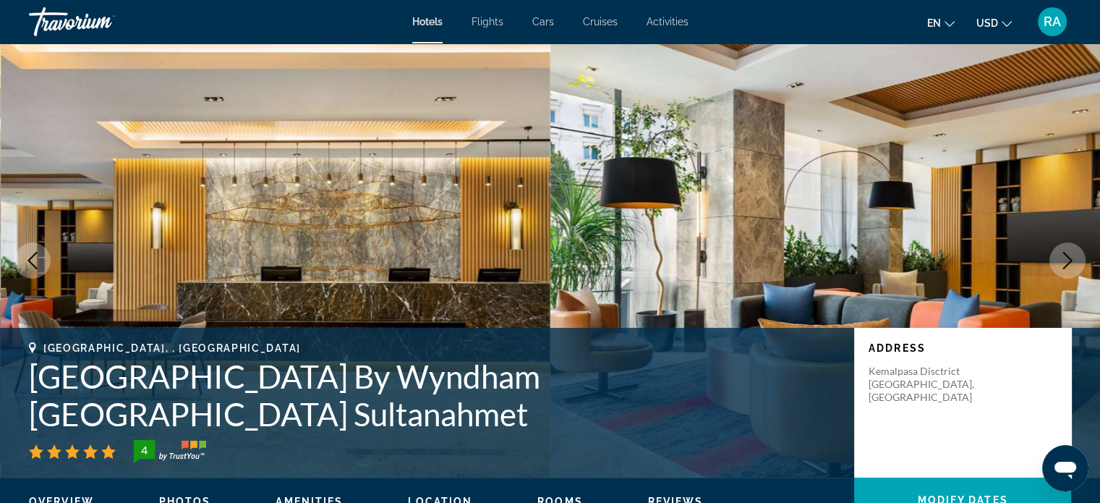
click at [1072, 263] on icon "Next image" at bounding box center [1067, 260] width 17 height 17
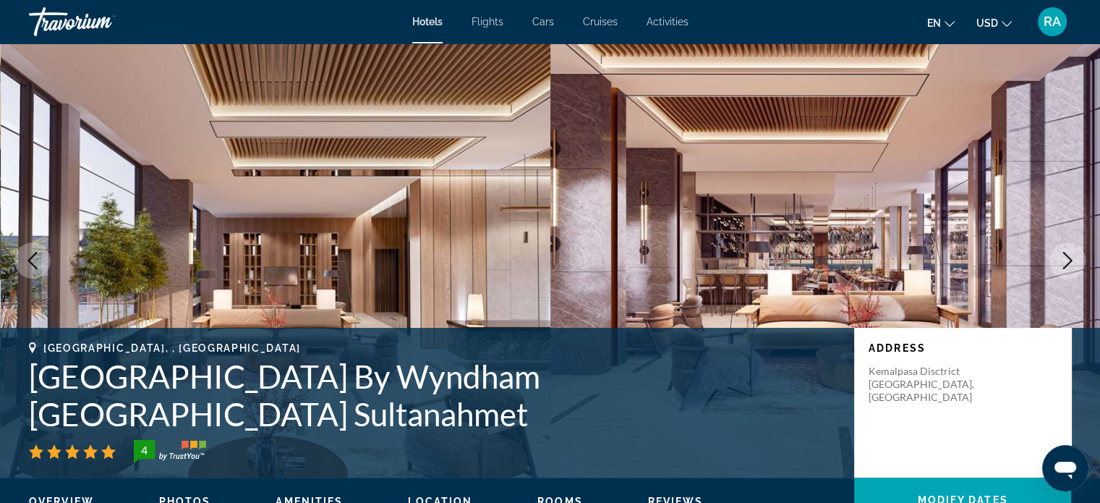
click at [1072, 263] on icon "Next image" at bounding box center [1067, 260] width 17 height 17
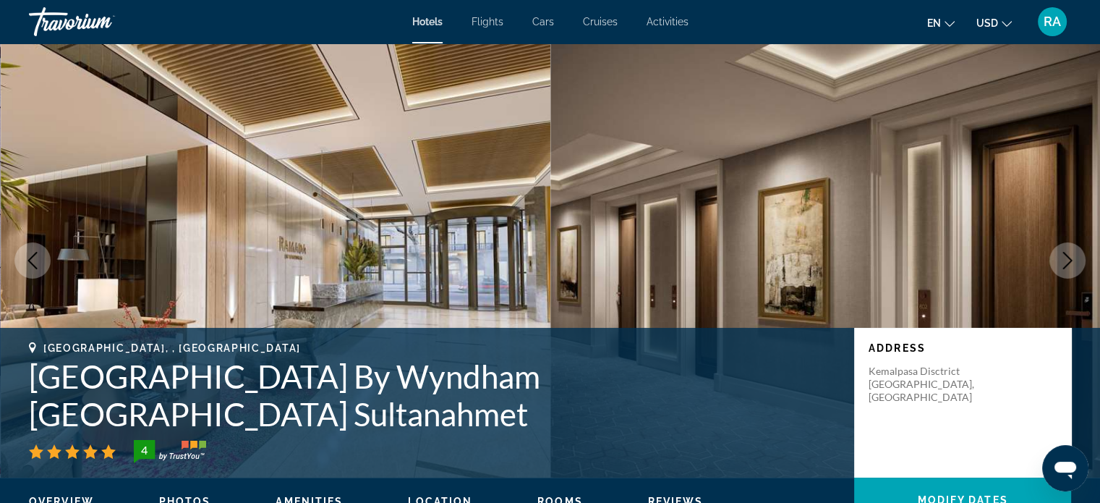
click at [1072, 263] on icon "Next image" at bounding box center [1067, 260] width 17 height 17
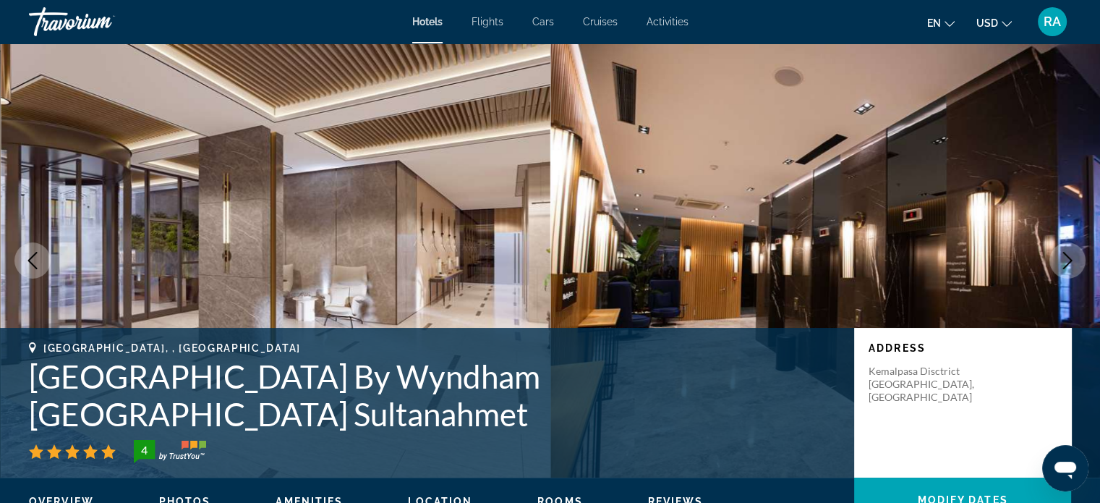
click at [1072, 263] on icon "Next image" at bounding box center [1067, 260] width 17 height 17
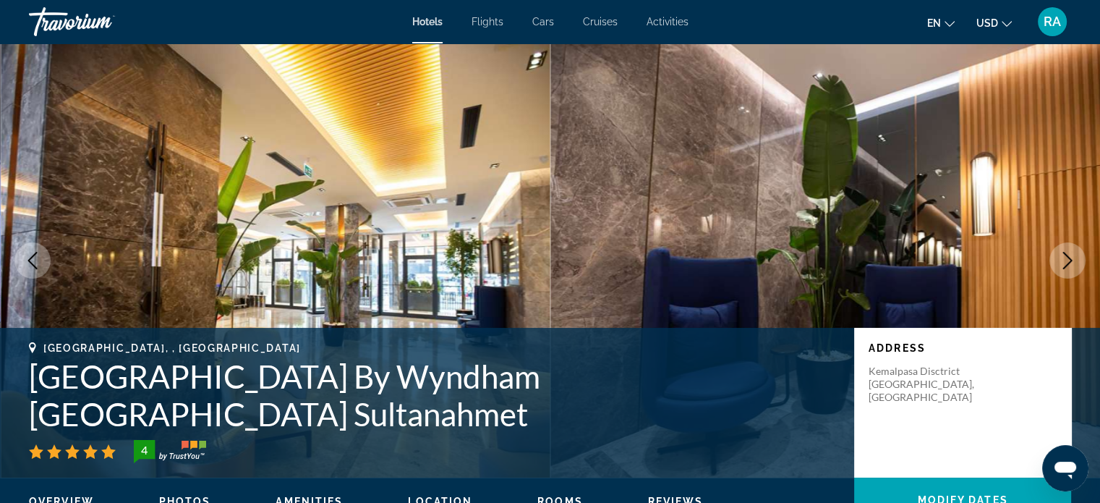
click at [1072, 263] on icon "Next image" at bounding box center [1067, 260] width 17 height 17
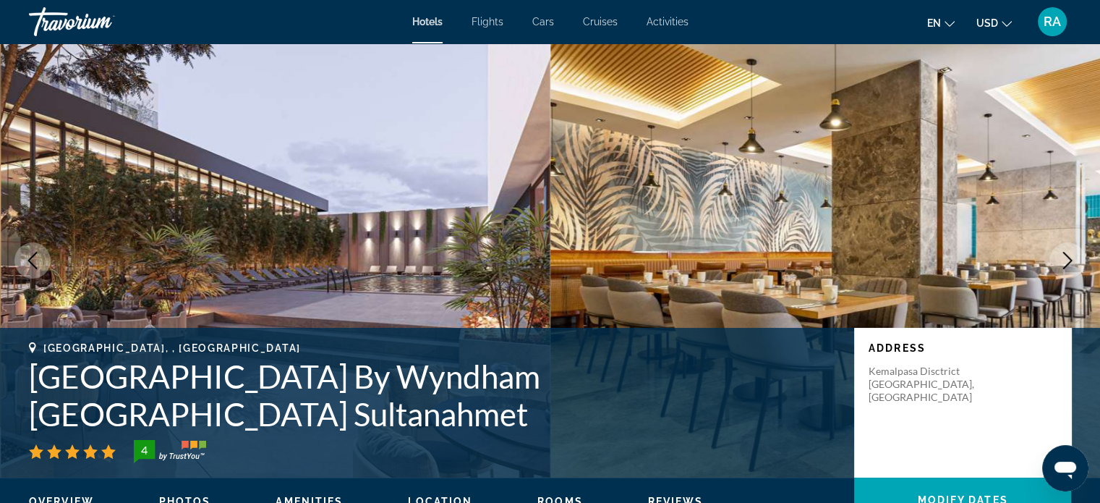
click at [1072, 263] on icon "Next image" at bounding box center [1067, 260] width 17 height 17
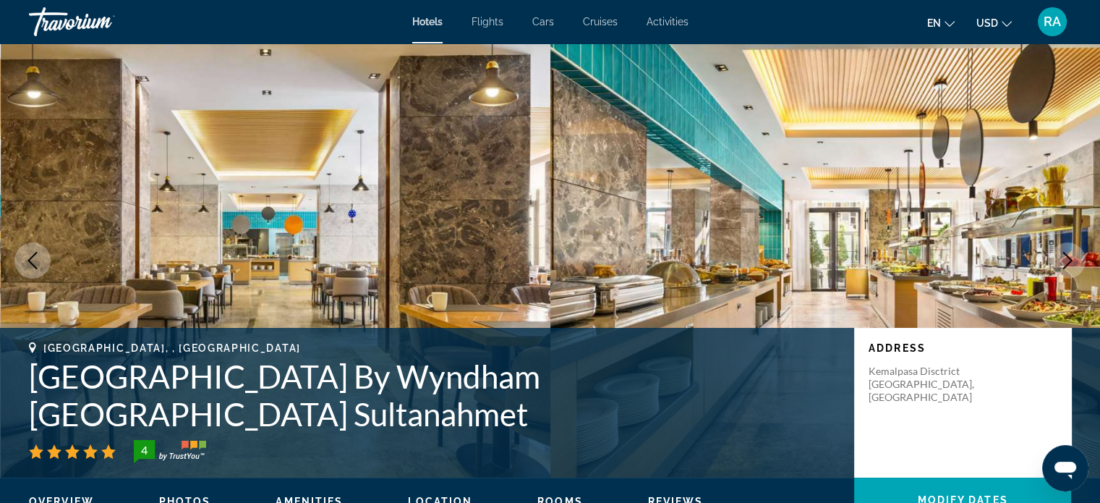
click at [1072, 263] on icon "Next image" at bounding box center [1067, 260] width 17 height 17
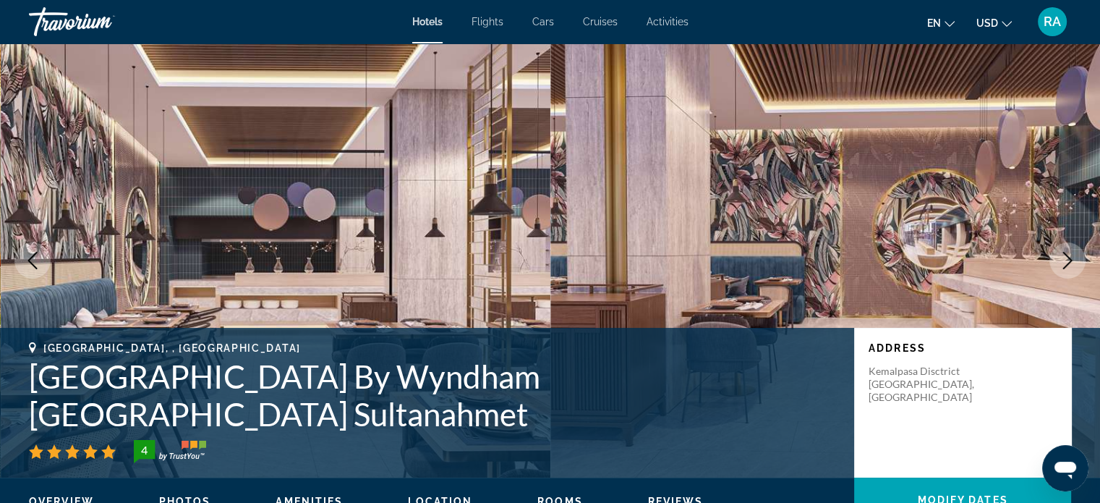
click at [1072, 263] on icon "Next image" at bounding box center [1067, 260] width 17 height 17
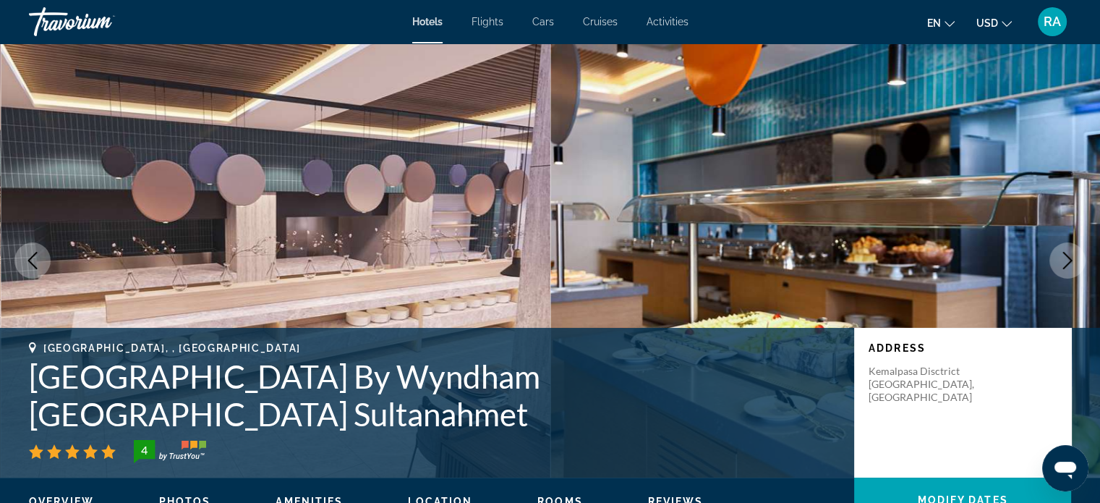
click at [1072, 263] on icon "Next image" at bounding box center [1067, 260] width 17 height 17
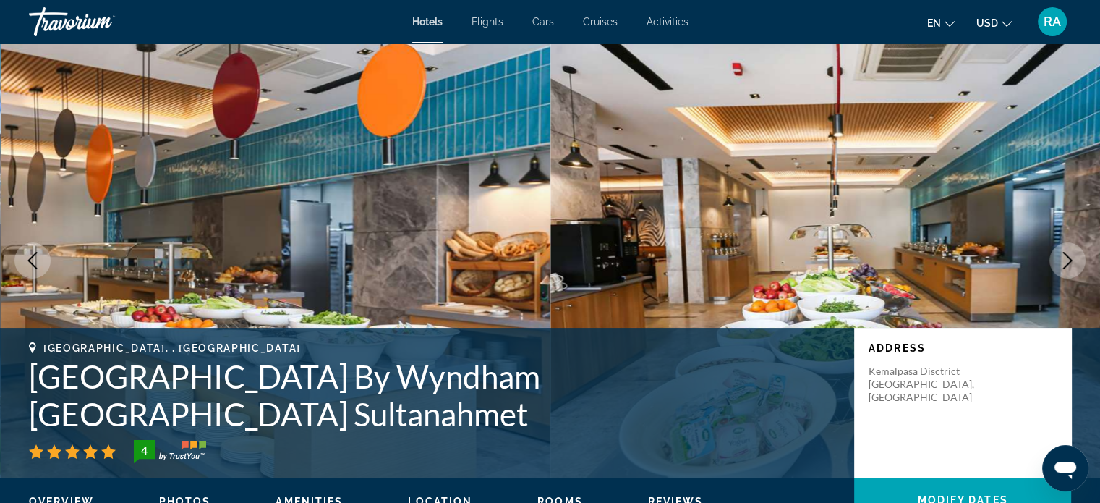
click at [553, 413] on h1 "Ramada Plaza By Wyndham Istanbul Sultanahmet" at bounding box center [434, 394] width 811 height 75
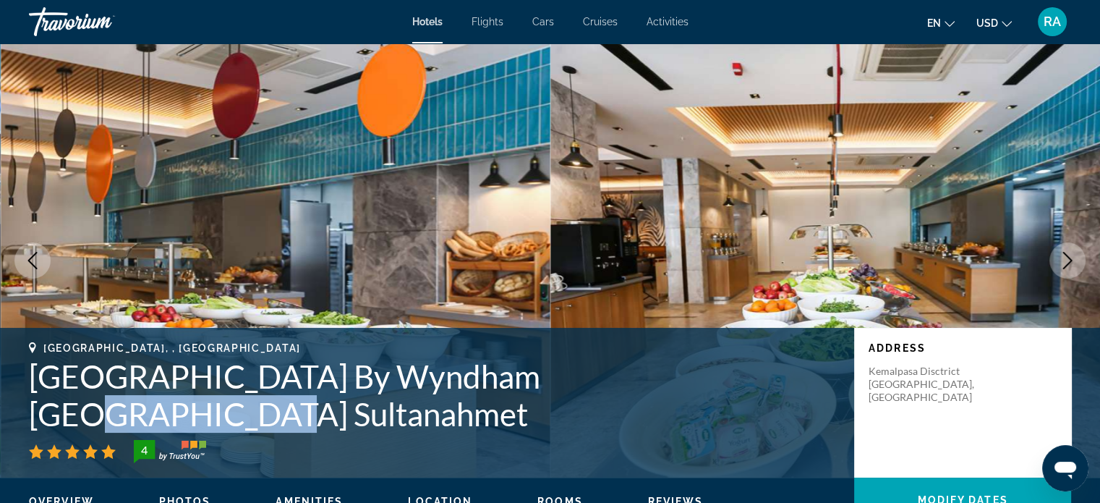
click at [553, 413] on h1 "Ramada Plaza By Wyndham Istanbul Sultanahmet" at bounding box center [434, 394] width 811 height 75
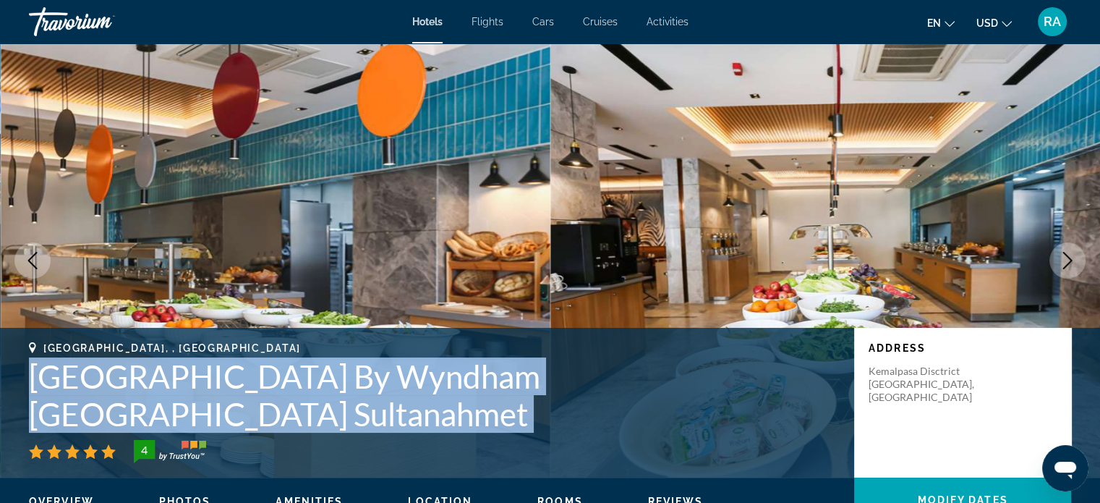
click at [553, 413] on h1 "Ramada Plaza By Wyndham Istanbul Sultanahmet" at bounding box center [434, 394] width 811 height 75
copy div "Ramada Plaza By Wyndham Istanbul Sultanahmet"
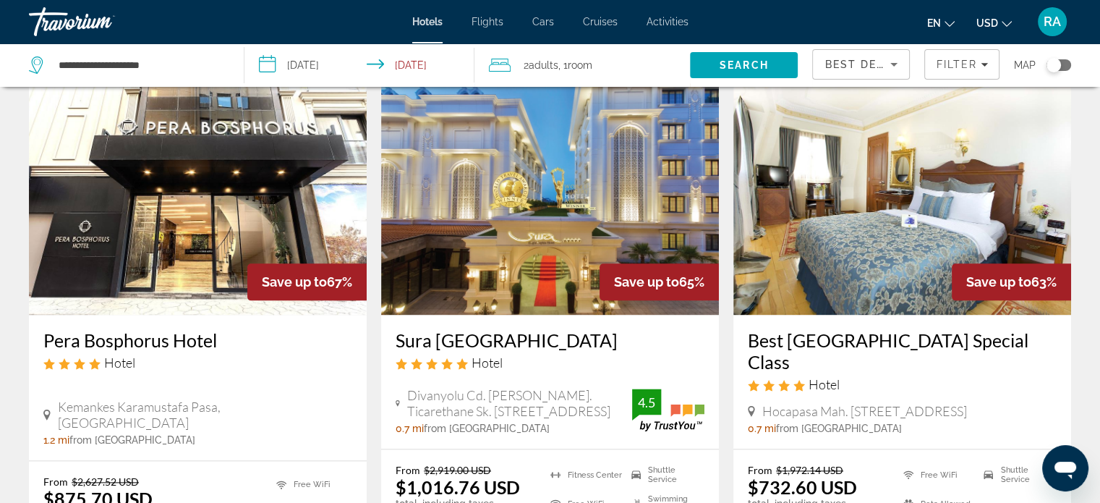
scroll to position [1760, 0]
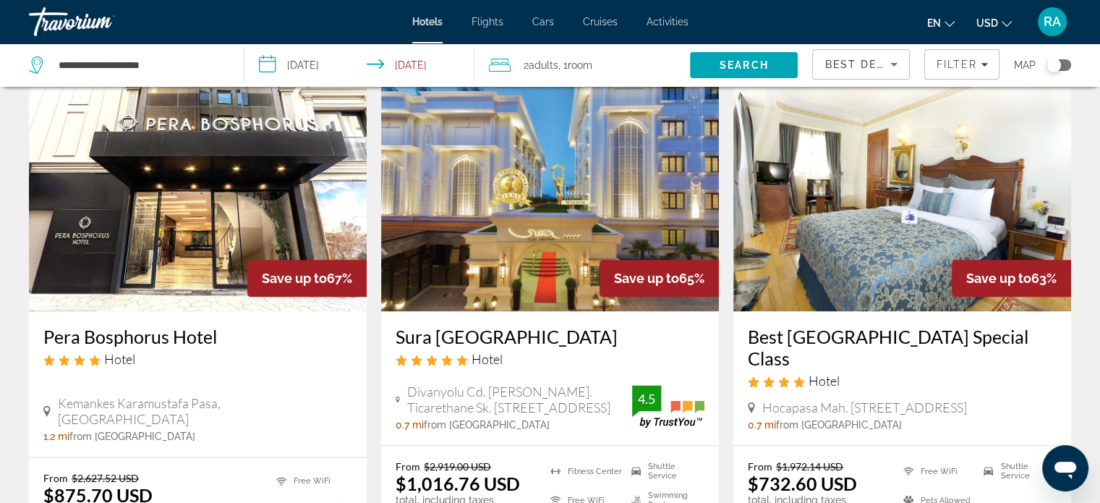
click at [555, 234] on img "Main content" at bounding box center [550, 195] width 338 height 231
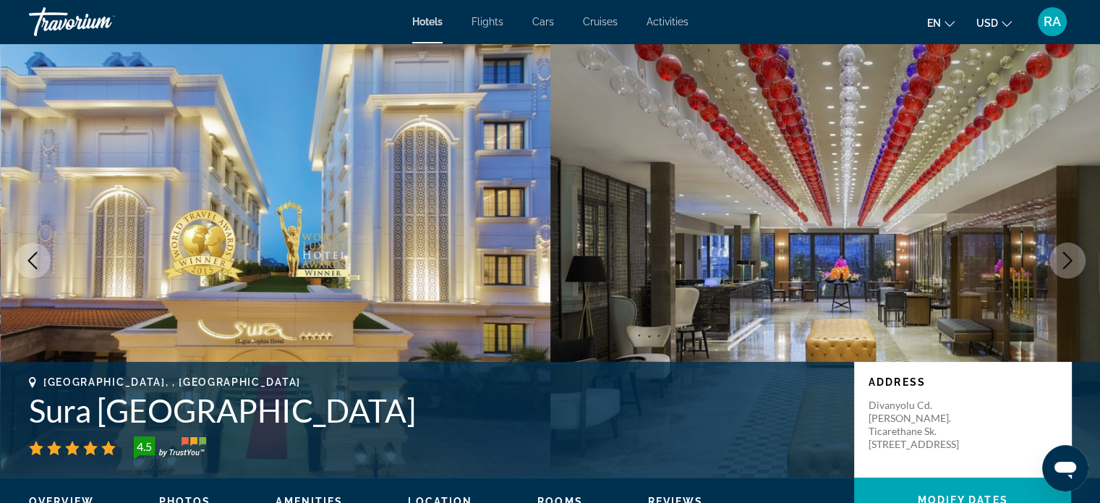
click at [294, 413] on h1 "Sura [GEOGRAPHIC_DATA]" at bounding box center [434, 410] width 811 height 38
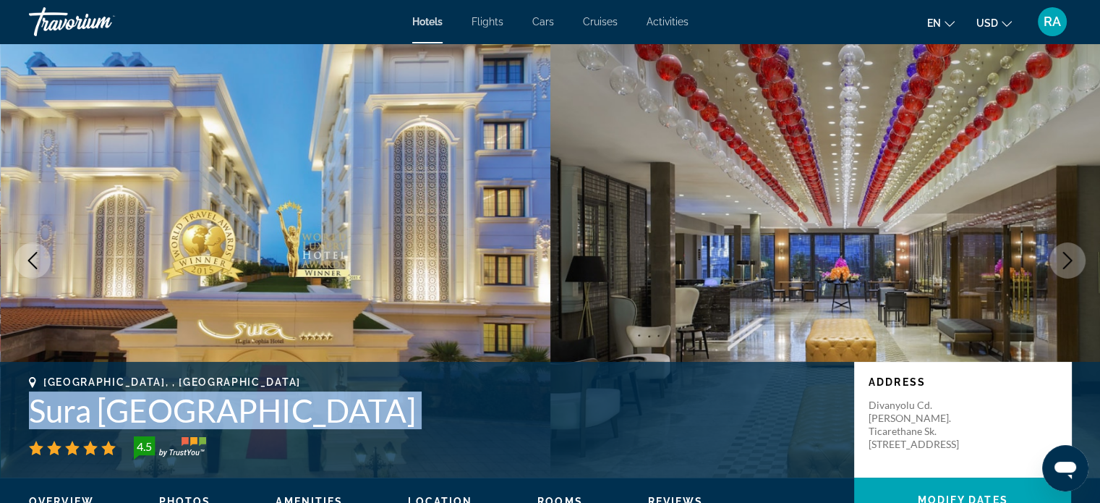
click at [294, 413] on h1 "Sura [GEOGRAPHIC_DATA]" at bounding box center [434, 410] width 811 height 38
copy div "Sura [GEOGRAPHIC_DATA]"
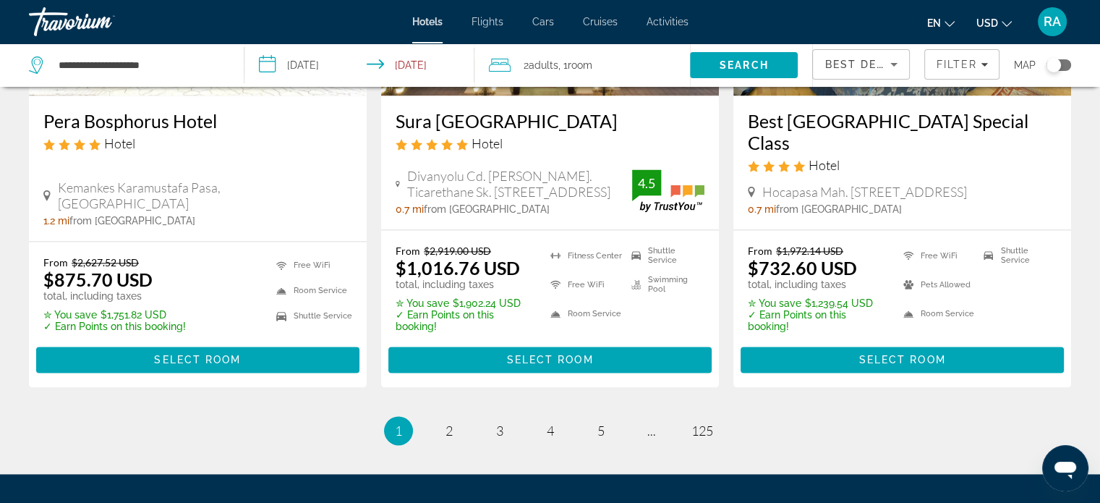
scroll to position [2000, 0]
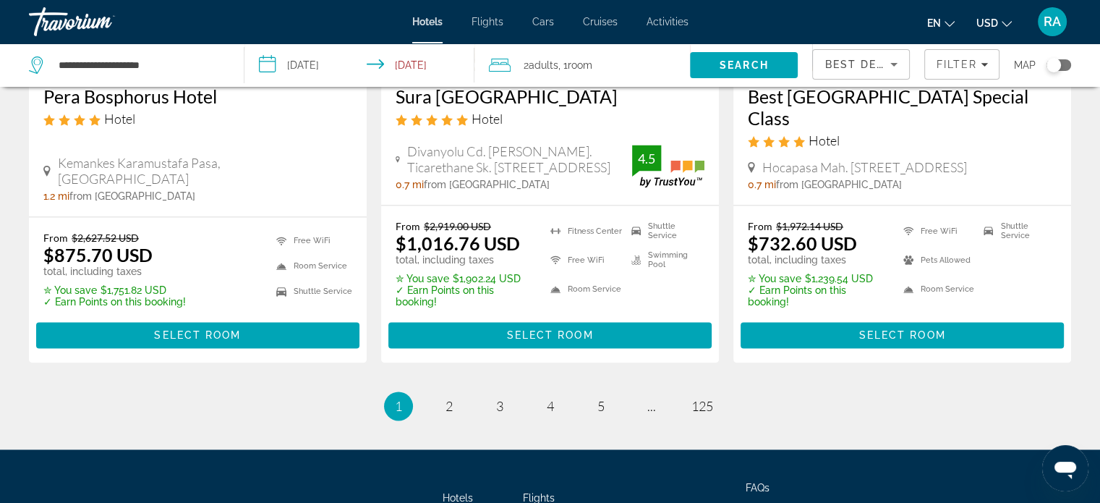
click at [593, 391] on li "page 5" at bounding box center [601, 405] width 29 height 29
click at [600, 398] on span "5" at bounding box center [600, 406] width 7 height 16
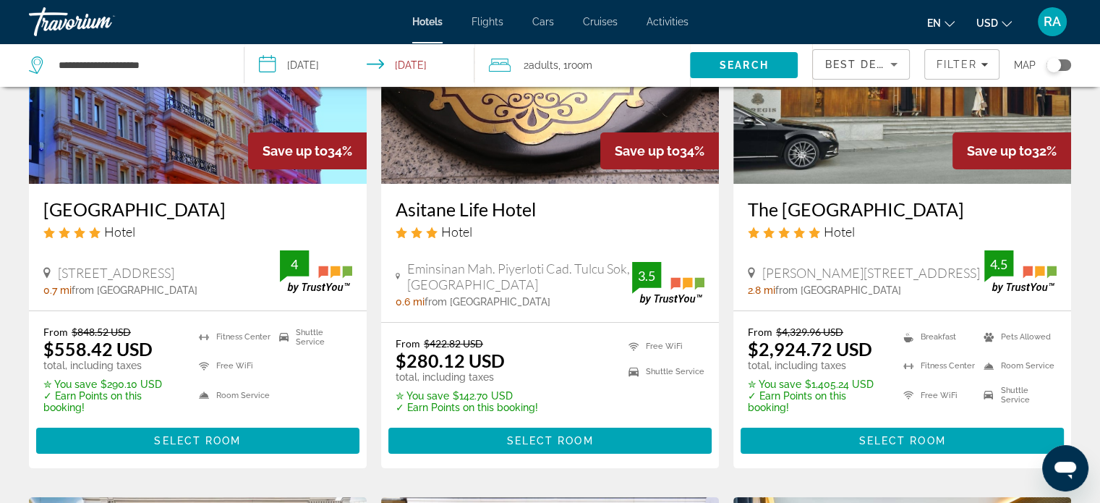
scroll to position [211, 0]
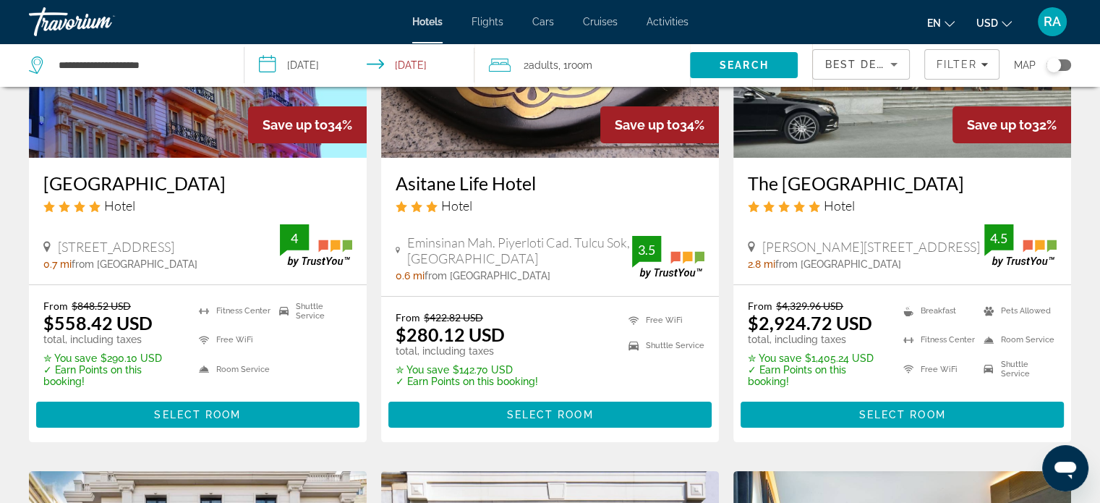
click at [156, 184] on h3 "Marmaray Hotel" at bounding box center [197, 183] width 309 height 22
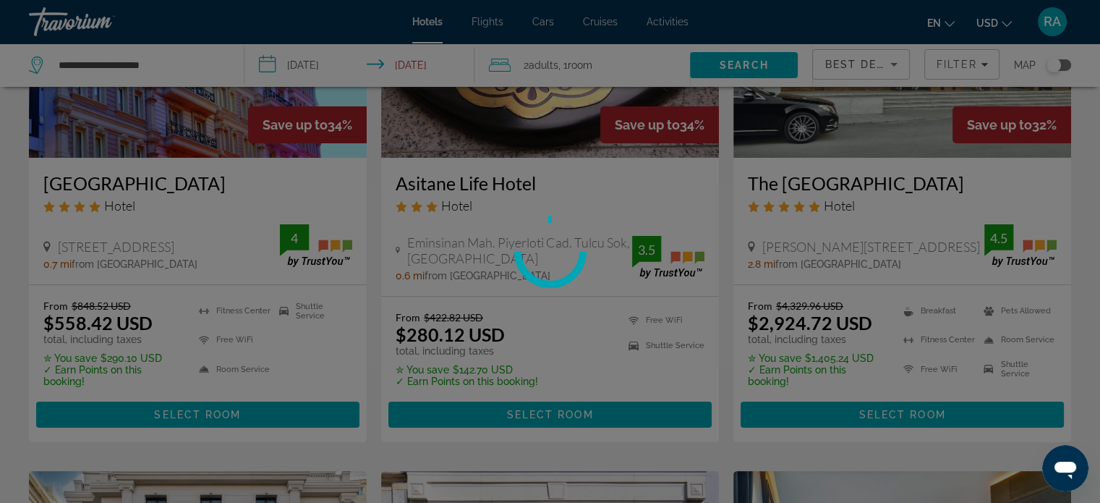
click at [156, 184] on div "**********" at bounding box center [550, 40] width 1100 height 503
click at [156, 184] on div at bounding box center [550, 251] width 1100 height 503
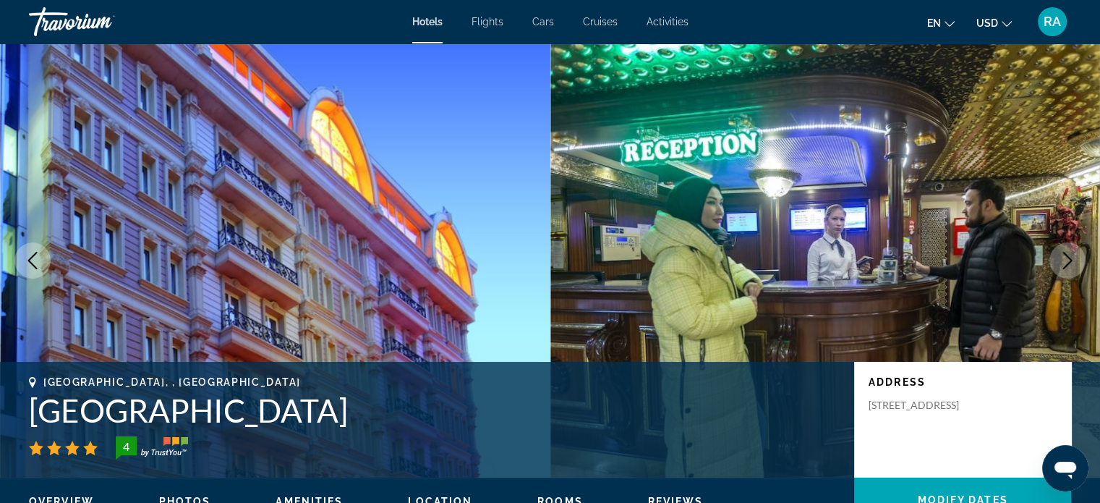
click at [1069, 263] on icon "Next image" at bounding box center [1067, 260] width 17 height 17
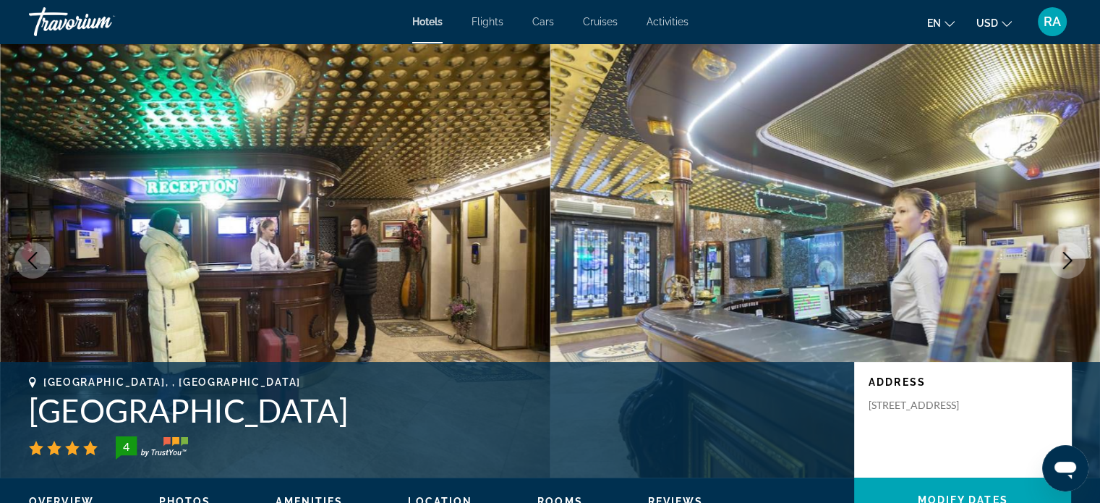
click at [1069, 263] on icon "Next image" at bounding box center [1067, 260] width 17 height 17
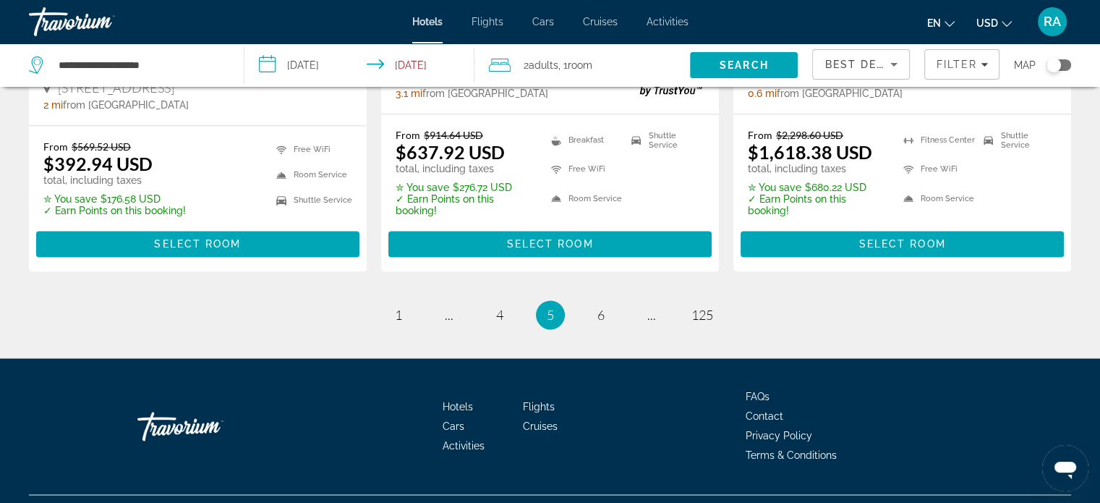
scroll to position [2117, 0]
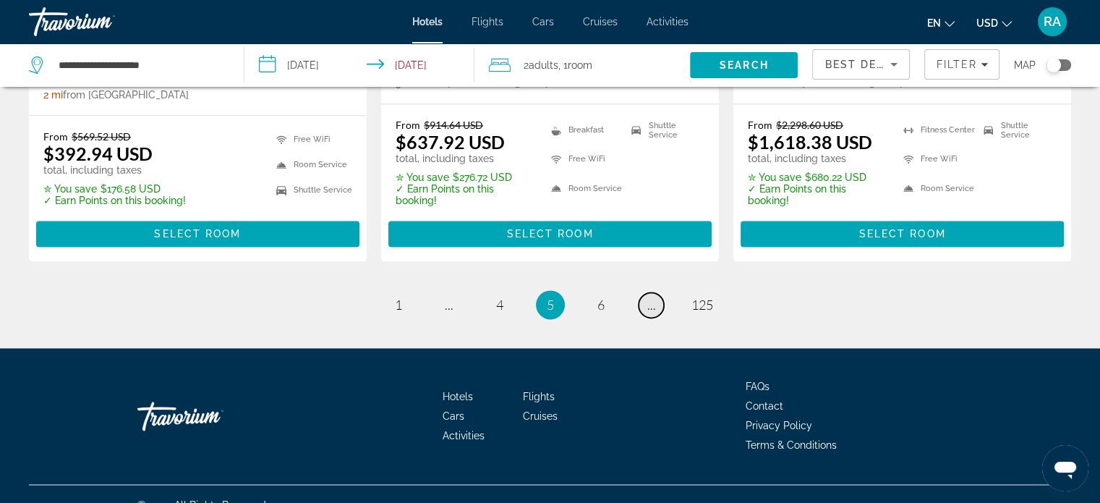
click at [653, 297] on span "..." at bounding box center [651, 305] width 9 height 16
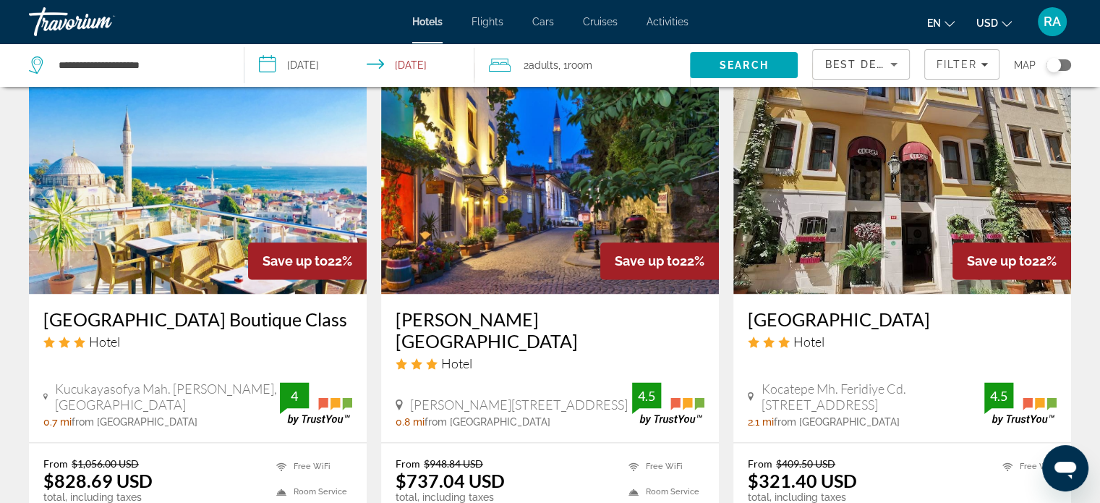
scroll to position [1801, 0]
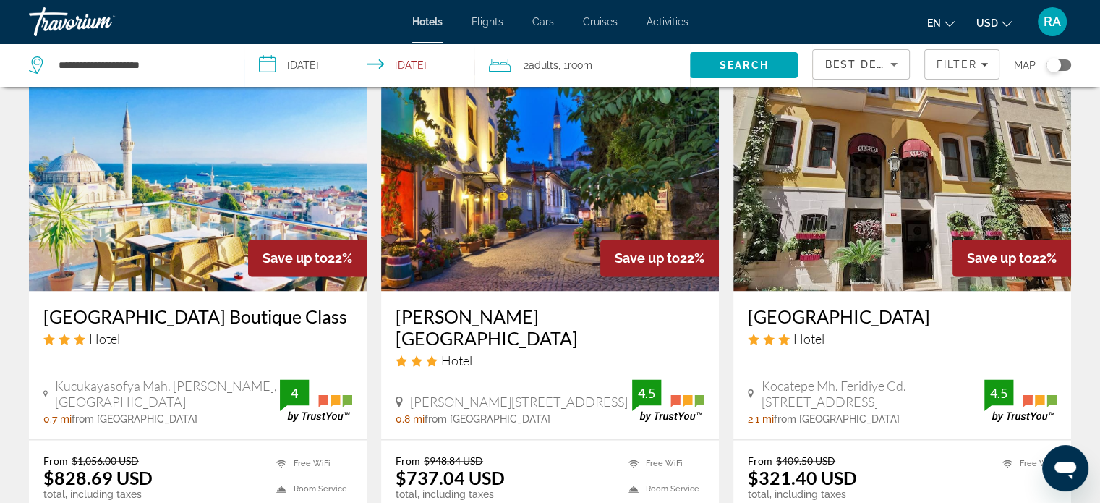
click at [248, 239] on div "Save up to 22%" at bounding box center [307, 257] width 119 height 37
click at [176, 164] on img "Main content" at bounding box center [198, 174] width 338 height 231
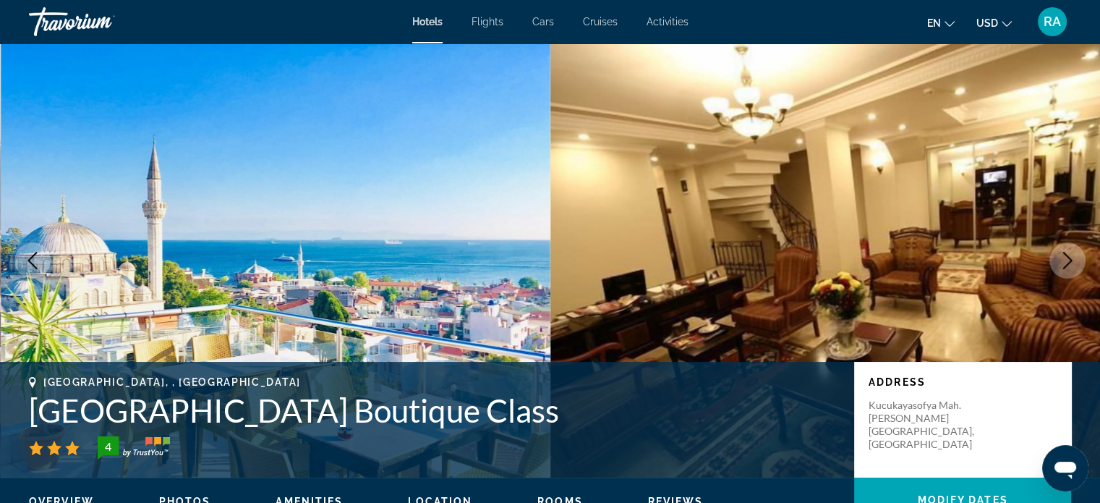
click at [1073, 272] on button "Next image" at bounding box center [1067, 260] width 36 height 36
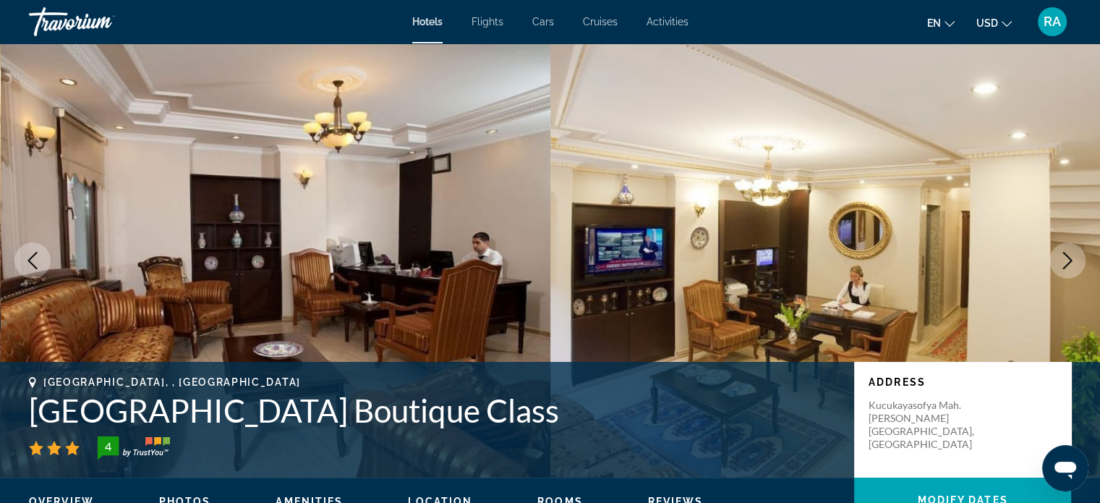
click at [1073, 272] on button "Next image" at bounding box center [1067, 260] width 36 height 36
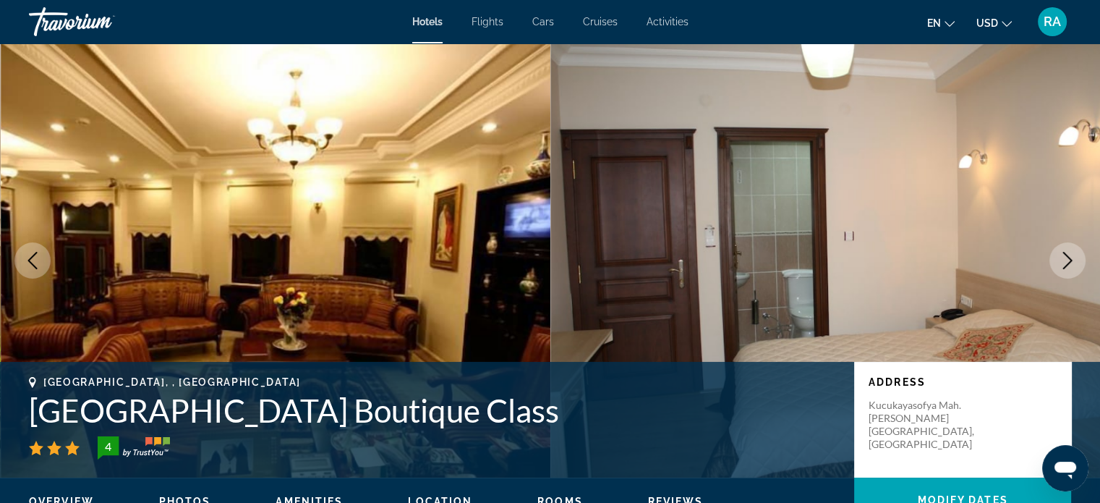
click at [1073, 272] on button "Next image" at bounding box center [1067, 260] width 36 height 36
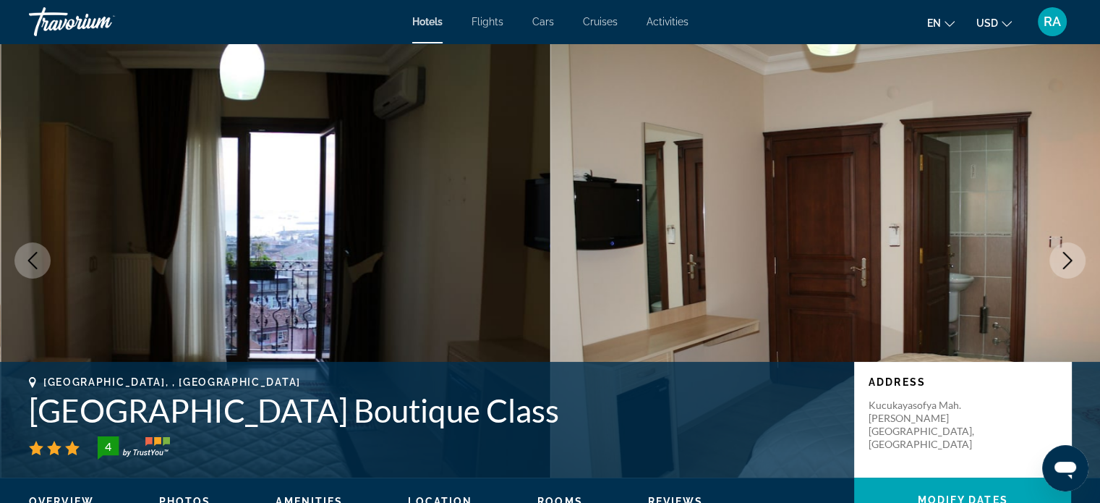
click at [1073, 272] on button "Next image" at bounding box center [1067, 260] width 36 height 36
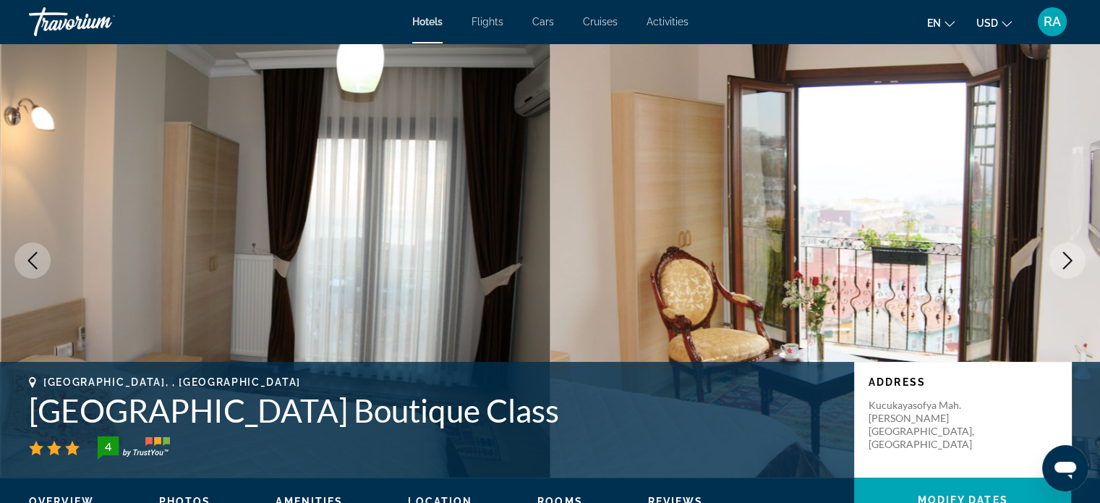
click at [1073, 272] on button "Next image" at bounding box center [1067, 260] width 36 height 36
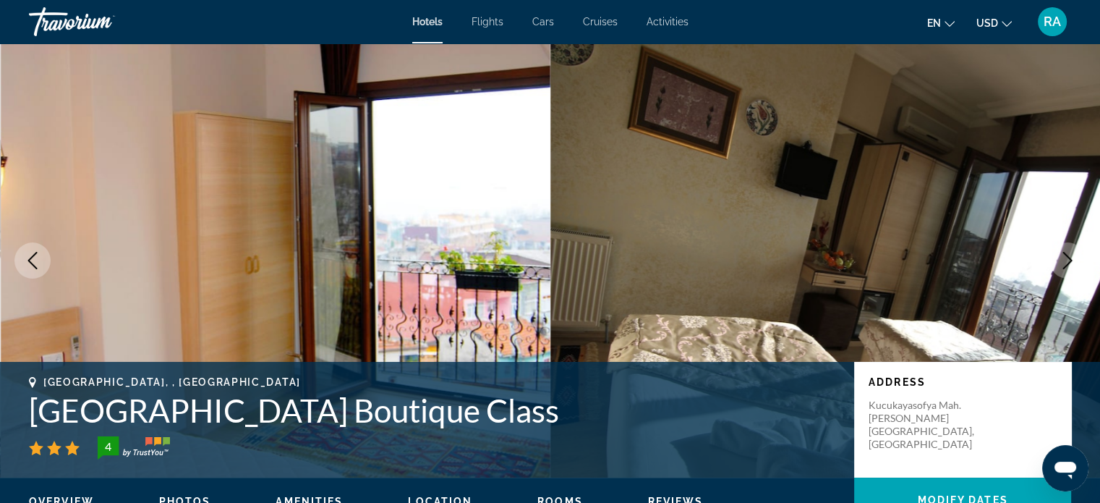
click at [1073, 272] on button "Next image" at bounding box center [1067, 260] width 36 height 36
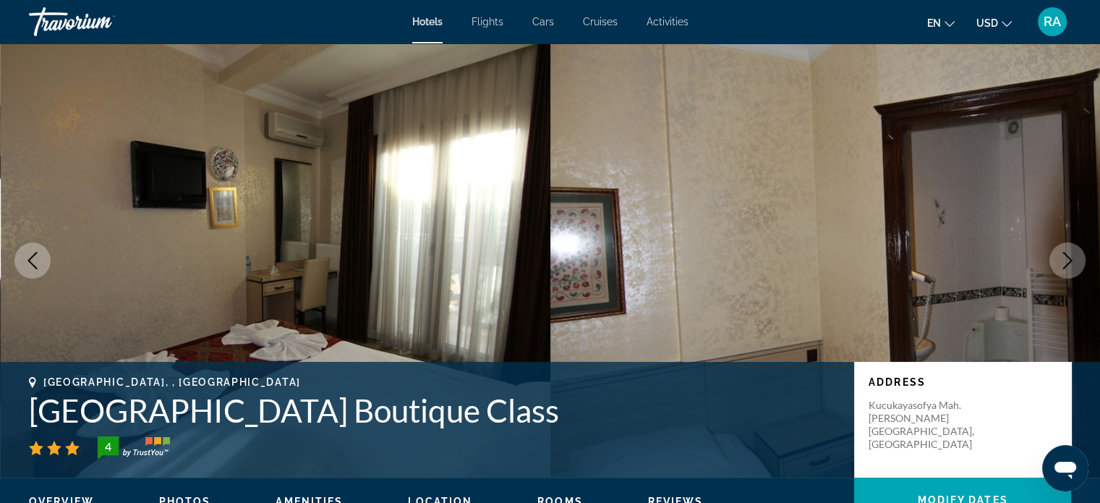
click at [1073, 272] on button "Next image" at bounding box center [1067, 260] width 36 height 36
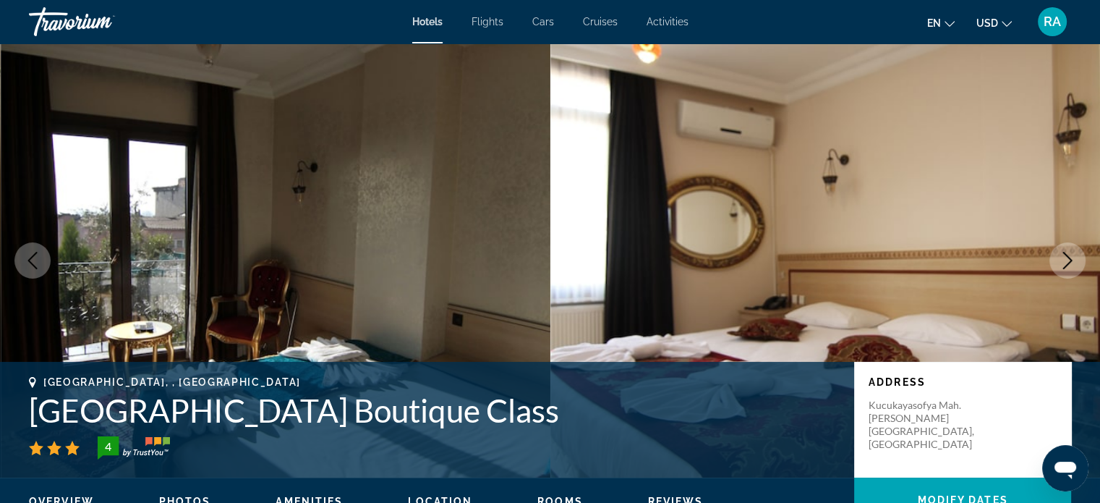
click at [1073, 272] on button "Next image" at bounding box center [1067, 260] width 36 height 36
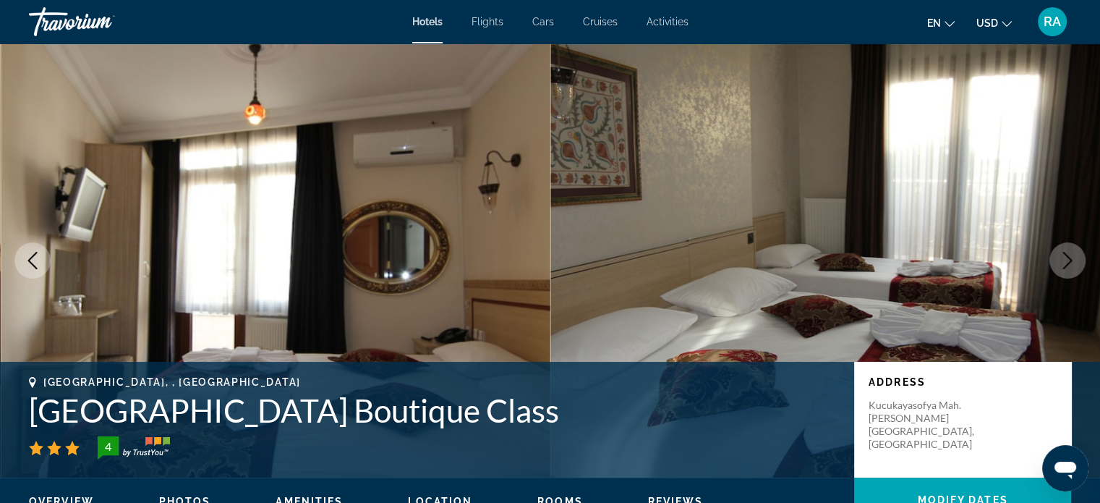
click at [1073, 272] on button "Next image" at bounding box center [1067, 260] width 36 height 36
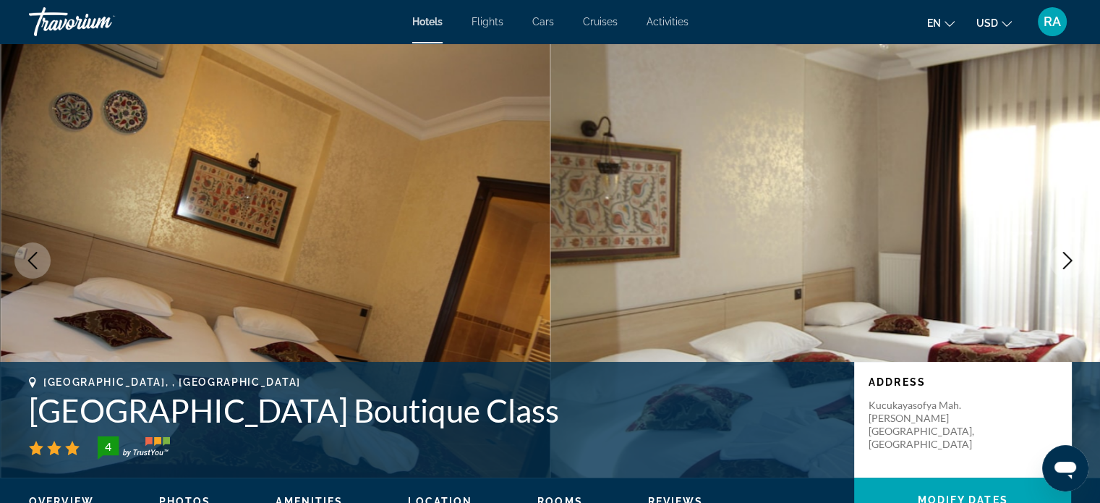
click at [1073, 272] on button "Next image" at bounding box center [1067, 260] width 36 height 36
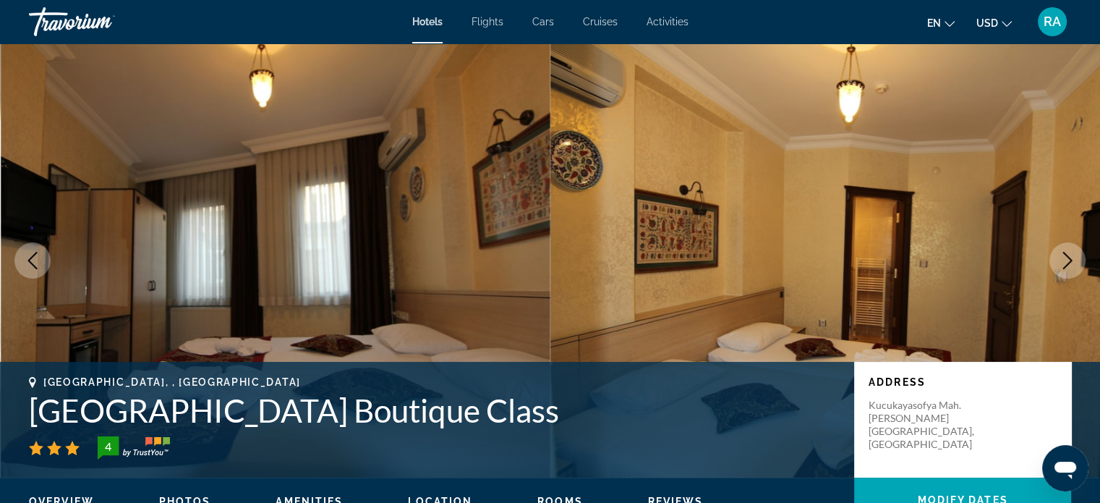
click at [1074, 257] on icon "Next image" at bounding box center [1067, 260] width 17 height 17
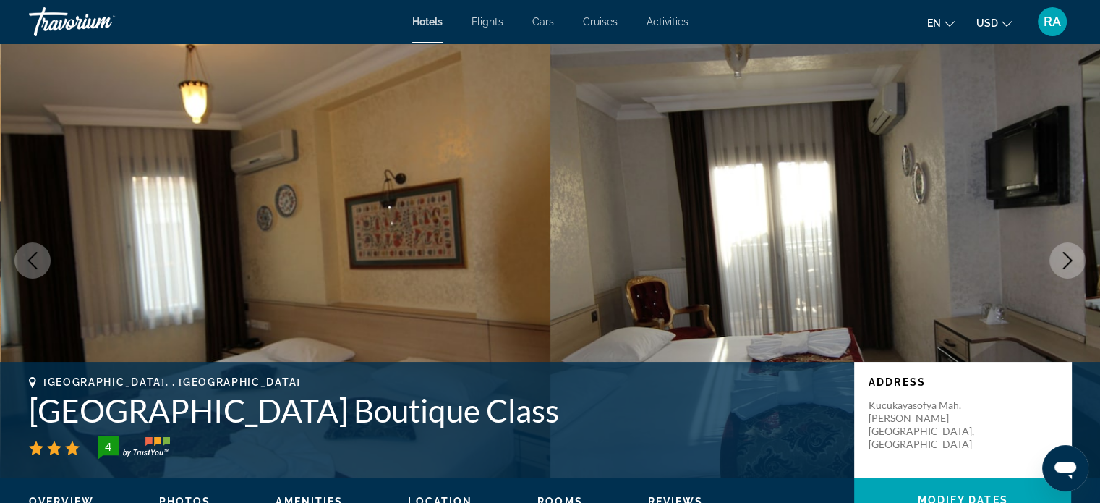
click at [286, 404] on h1 "Art City Hotel Istanbul Boutique Class" at bounding box center [434, 410] width 811 height 38
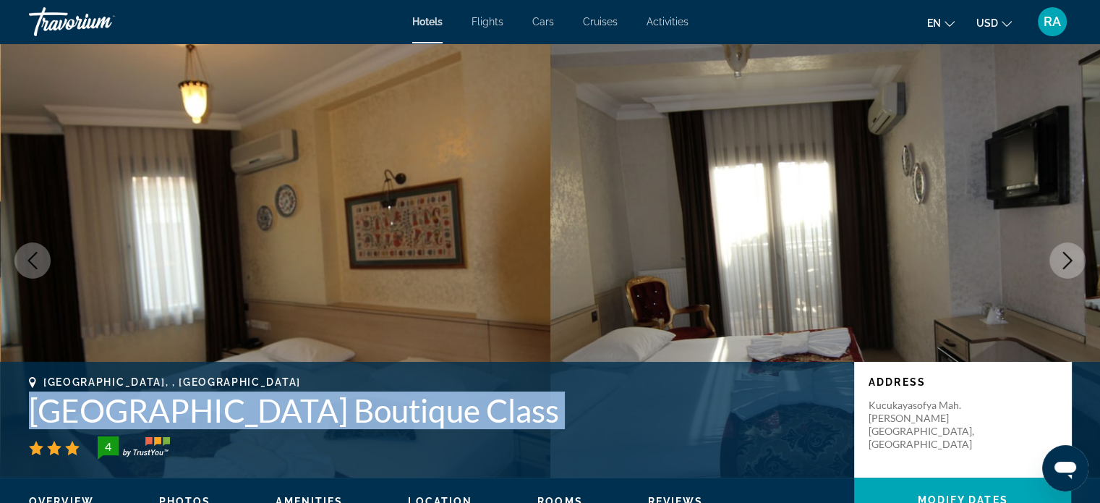
click at [286, 404] on h1 "Art City Hotel Istanbul Boutique Class" at bounding box center [434, 410] width 811 height 38
copy div "Art City Hotel Istanbul Boutique Class"
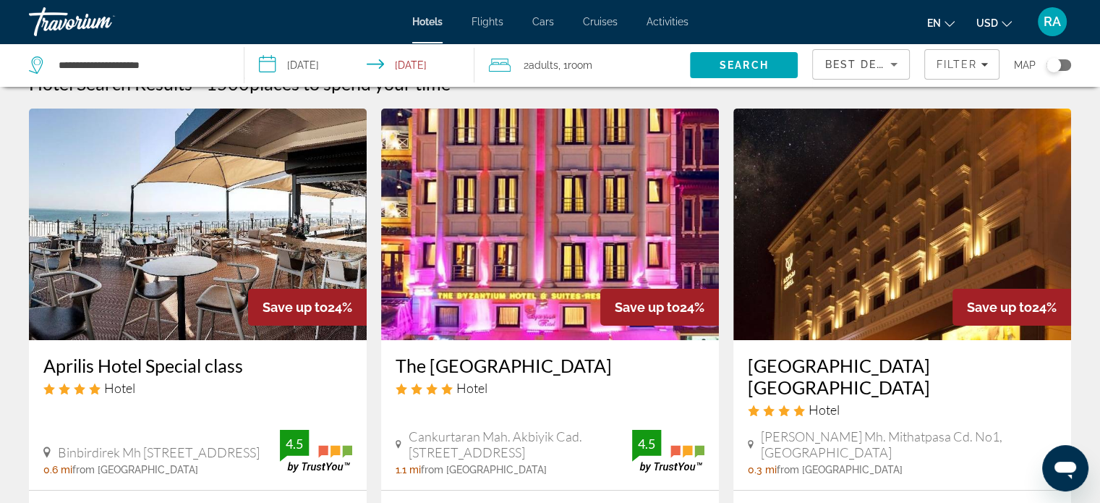
scroll to position [4, 0]
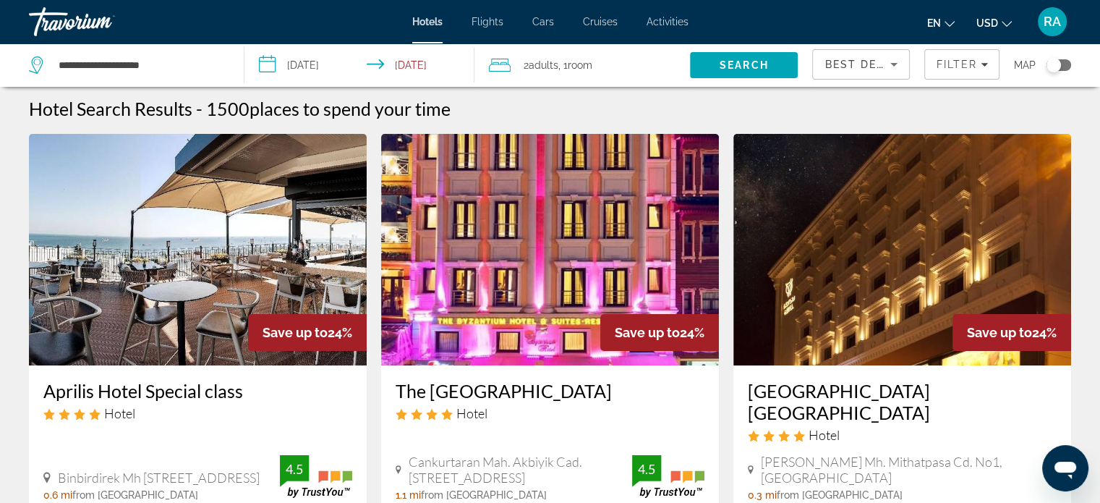
click at [857, 202] on img "Main content" at bounding box center [902, 249] width 338 height 231
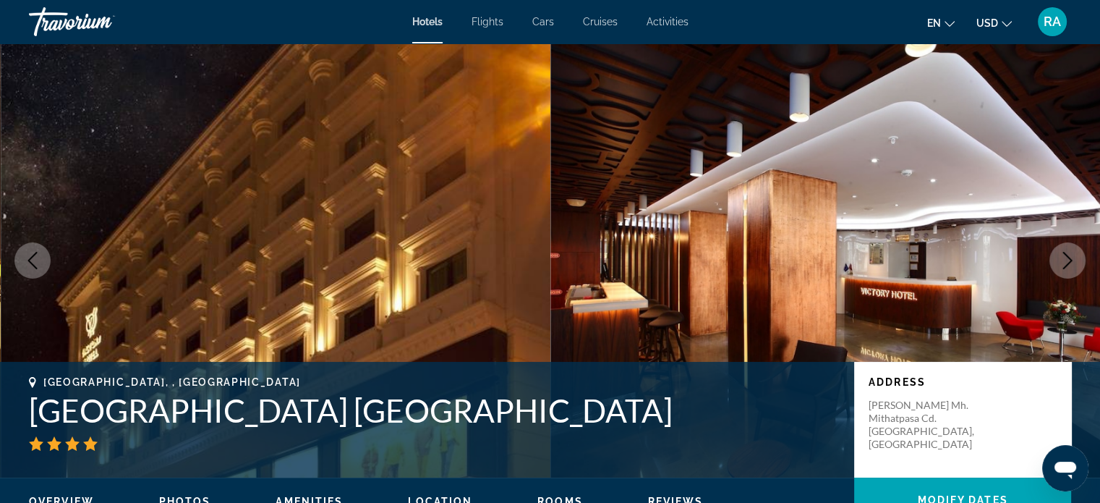
click at [1080, 265] on button "Next image" at bounding box center [1067, 260] width 36 height 36
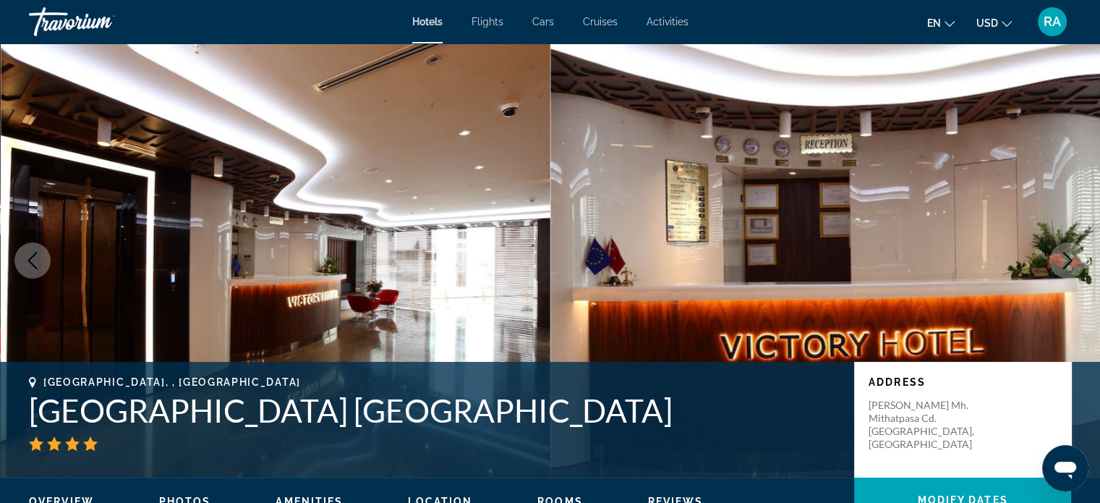
click at [1080, 265] on button "Next image" at bounding box center [1067, 260] width 36 height 36
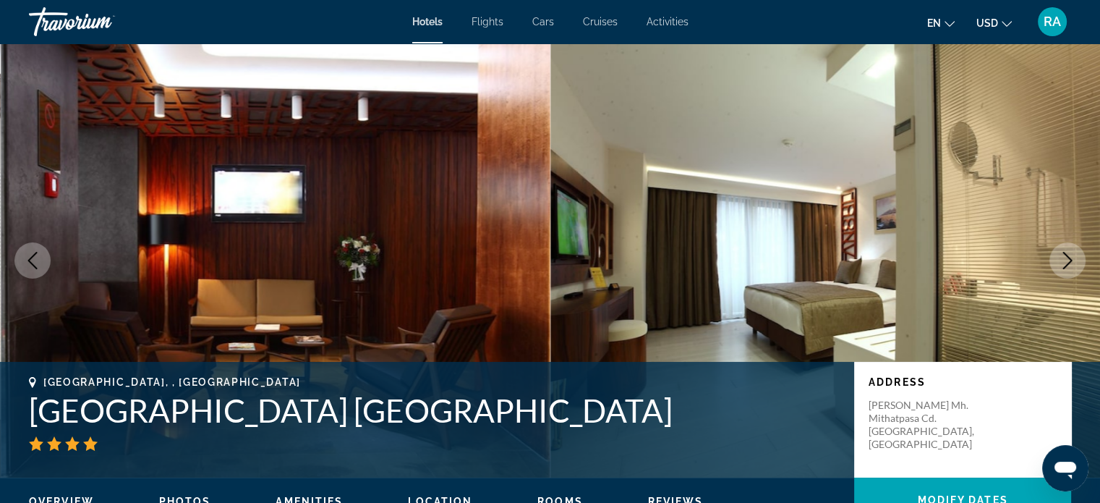
click at [1080, 265] on button "Next image" at bounding box center [1067, 260] width 36 height 36
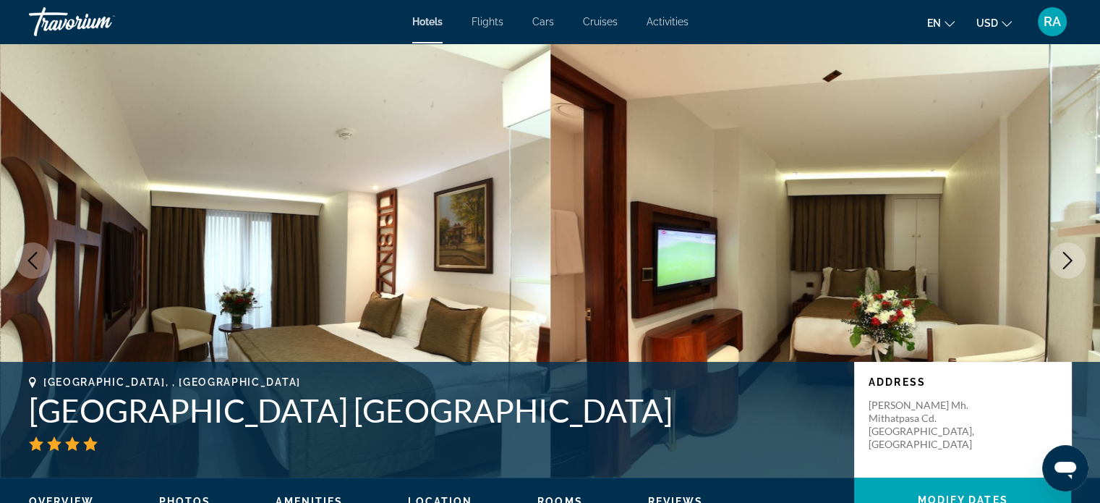
click at [1080, 265] on button "Next image" at bounding box center [1067, 260] width 36 height 36
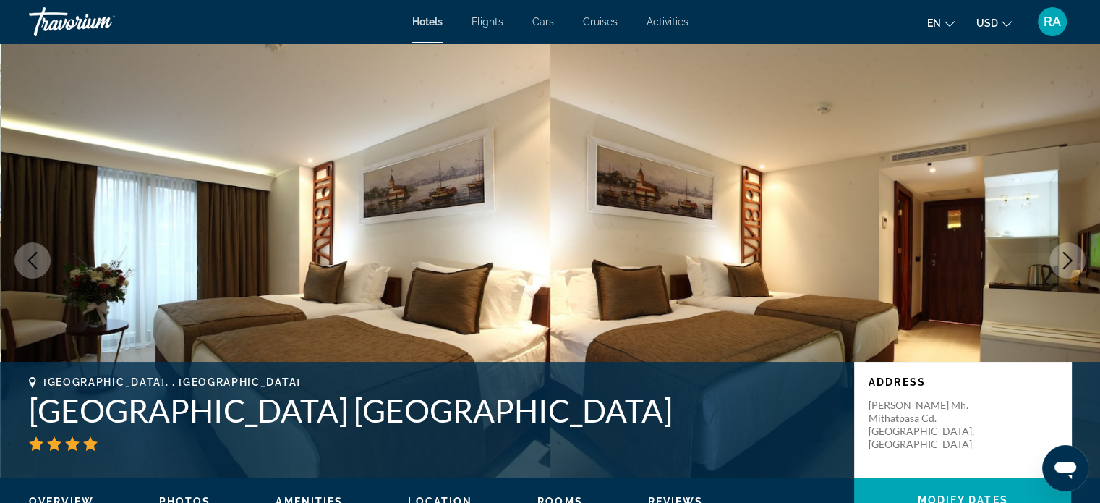
click at [1080, 265] on button "Next image" at bounding box center [1067, 260] width 36 height 36
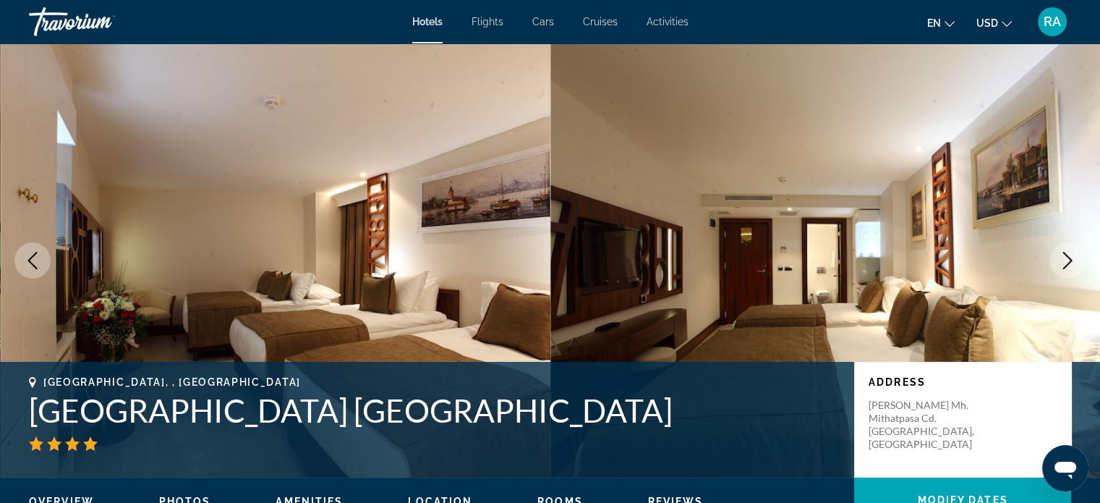
click at [1080, 265] on button "Next image" at bounding box center [1067, 260] width 36 height 36
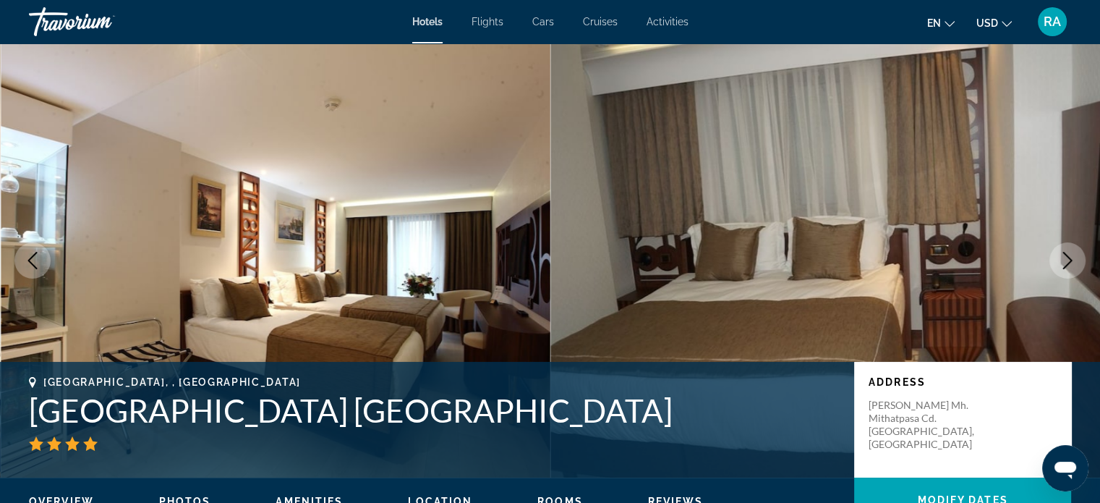
click at [1080, 265] on button "Next image" at bounding box center [1067, 260] width 36 height 36
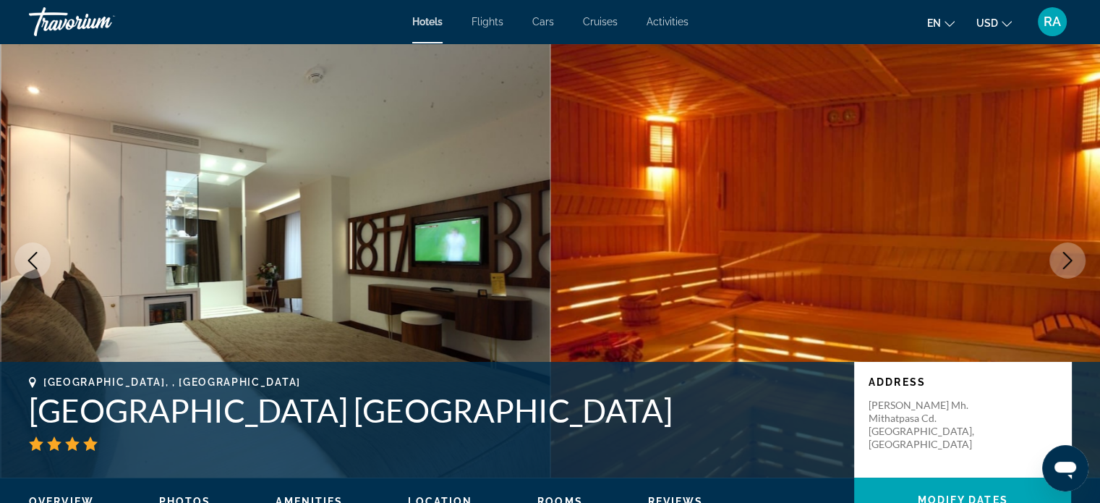
click at [1080, 265] on button "Next image" at bounding box center [1067, 260] width 36 height 36
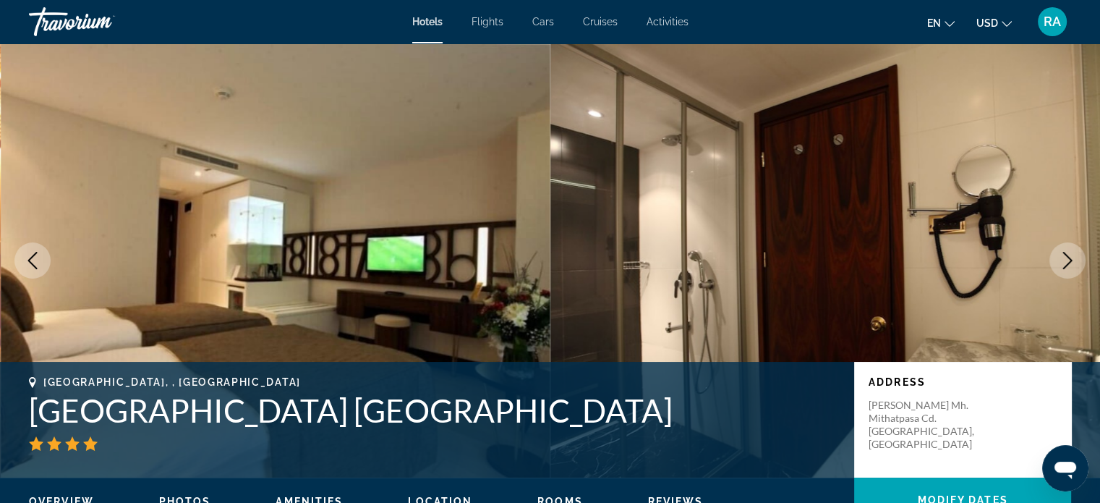
click at [1080, 265] on button "Next image" at bounding box center [1067, 260] width 36 height 36
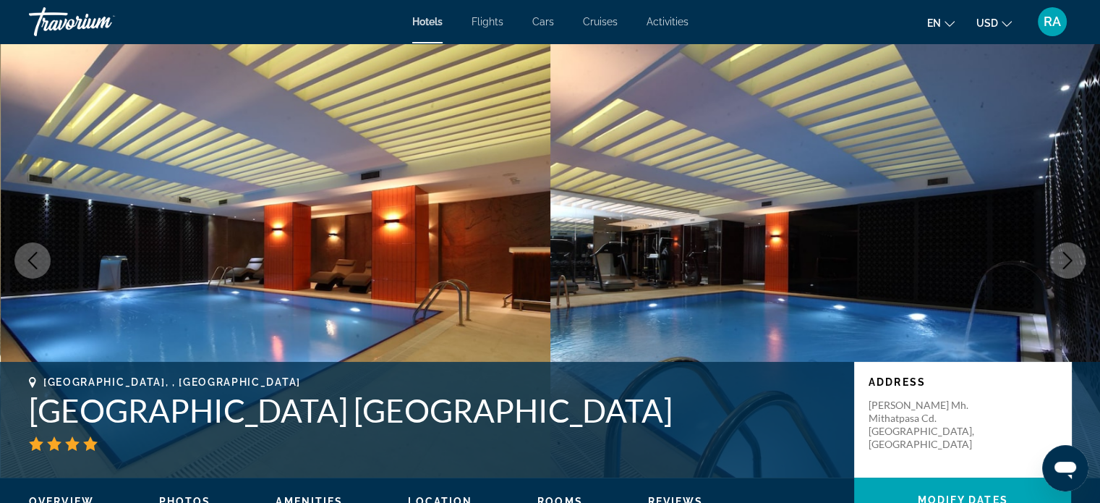
click at [1080, 265] on button "Next image" at bounding box center [1067, 260] width 36 height 36
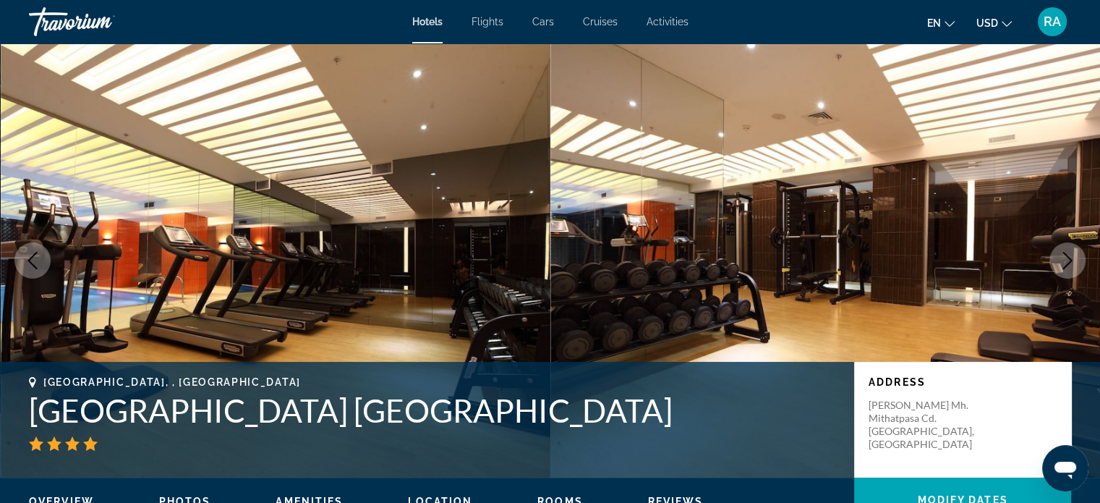
click at [1080, 265] on button "Next image" at bounding box center [1067, 260] width 36 height 36
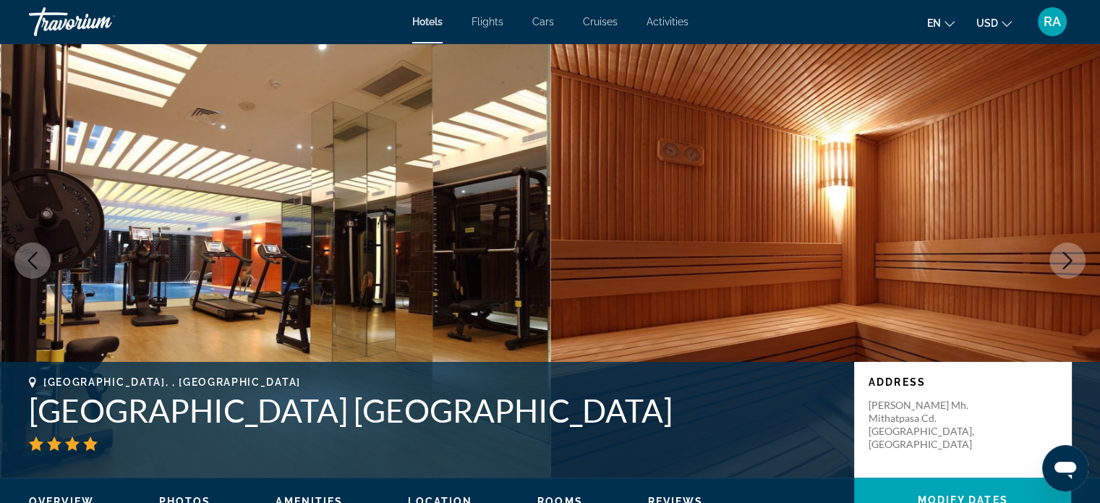
click at [1080, 265] on button "Next image" at bounding box center [1067, 260] width 36 height 36
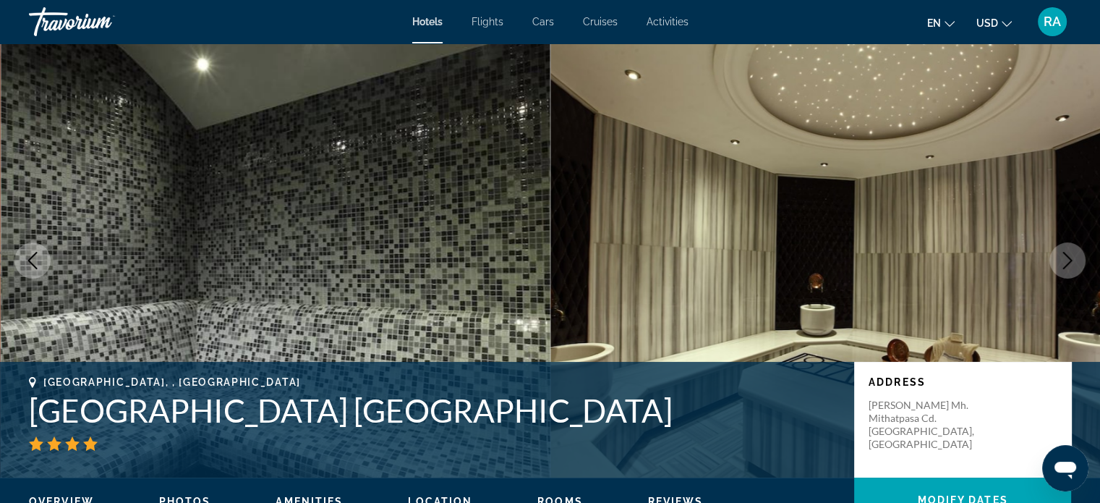
click at [1080, 265] on button "Next image" at bounding box center [1067, 260] width 36 height 36
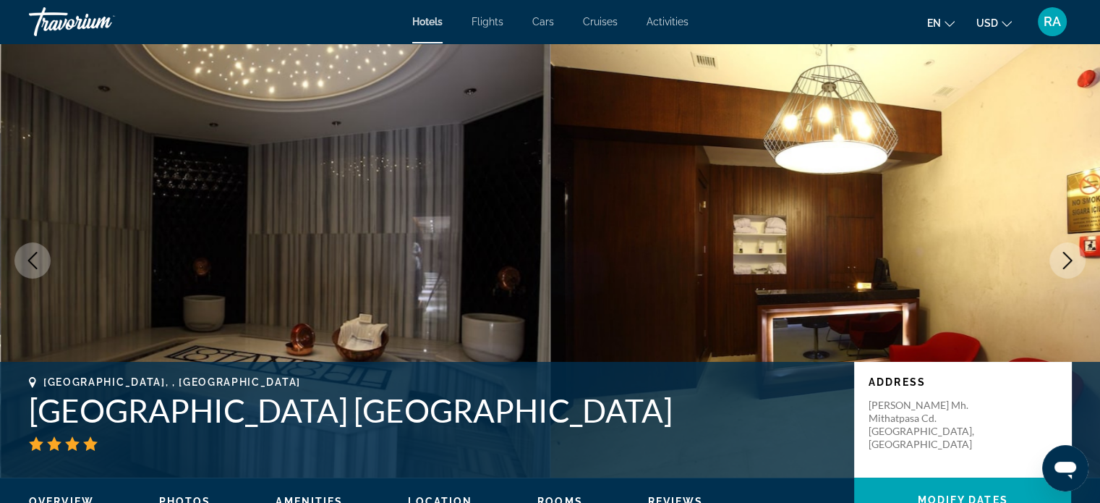
click at [1080, 265] on button "Next image" at bounding box center [1067, 260] width 36 height 36
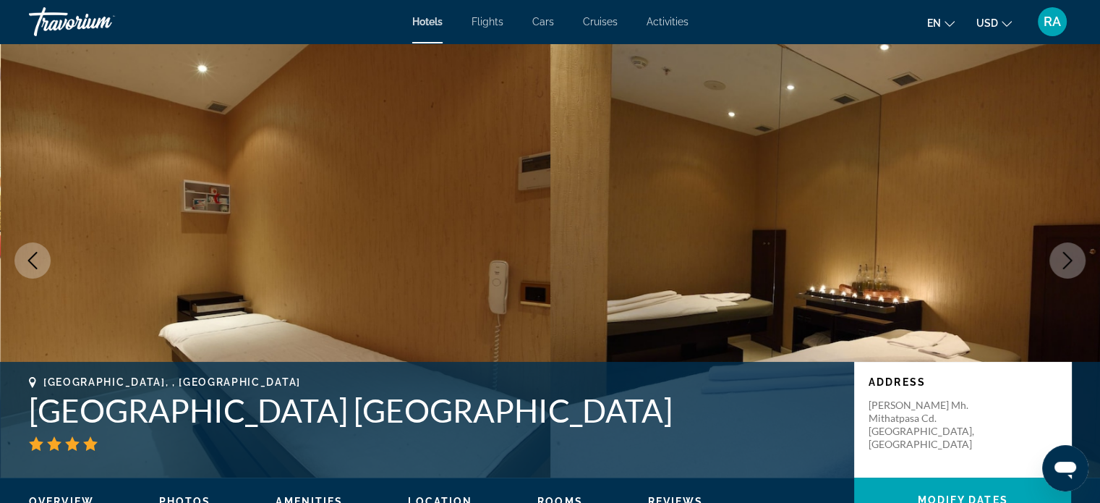
click at [1080, 265] on button "Next image" at bounding box center [1067, 260] width 36 height 36
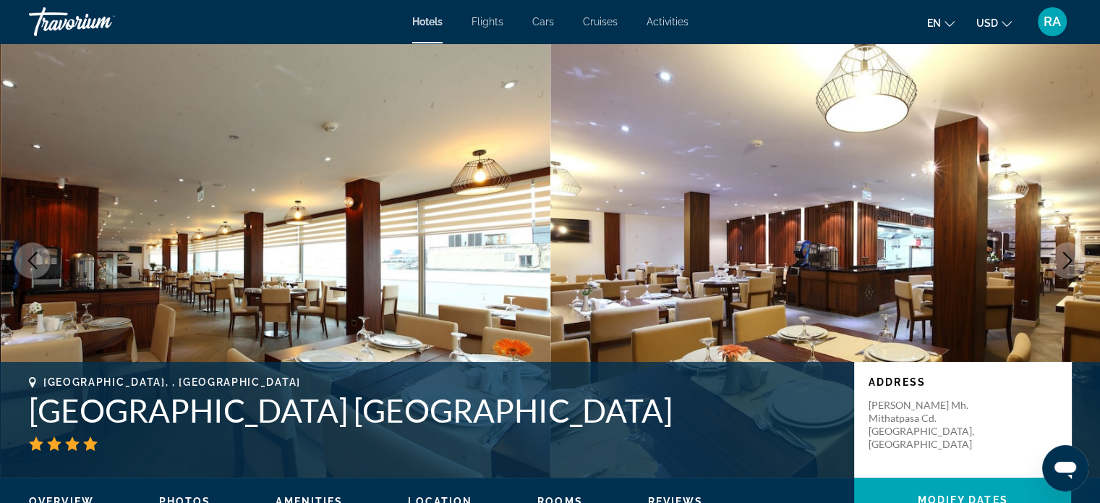
click at [1080, 265] on button "Next image" at bounding box center [1067, 260] width 36 height 36
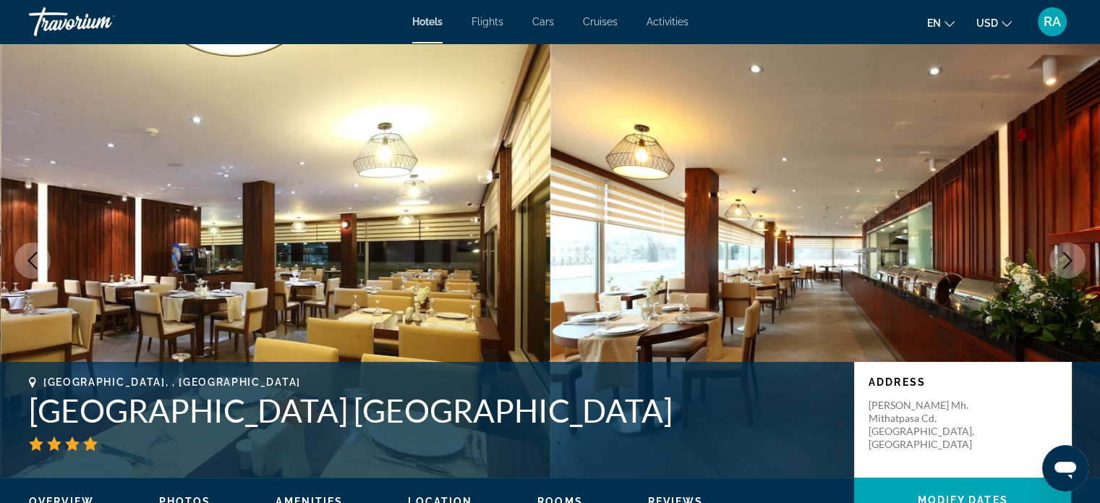
click at [1080, 265] on button "Next image" at bounding box center [1067, 260] width 36 height 36
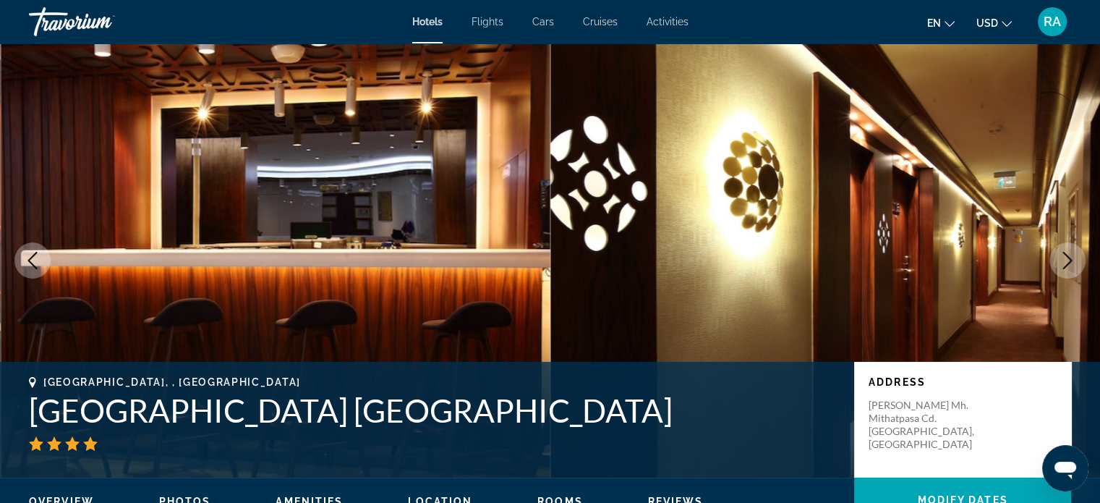
click at [1081, 264] on button "Next image" at bounding box center [1067, 260] width 36 height 36
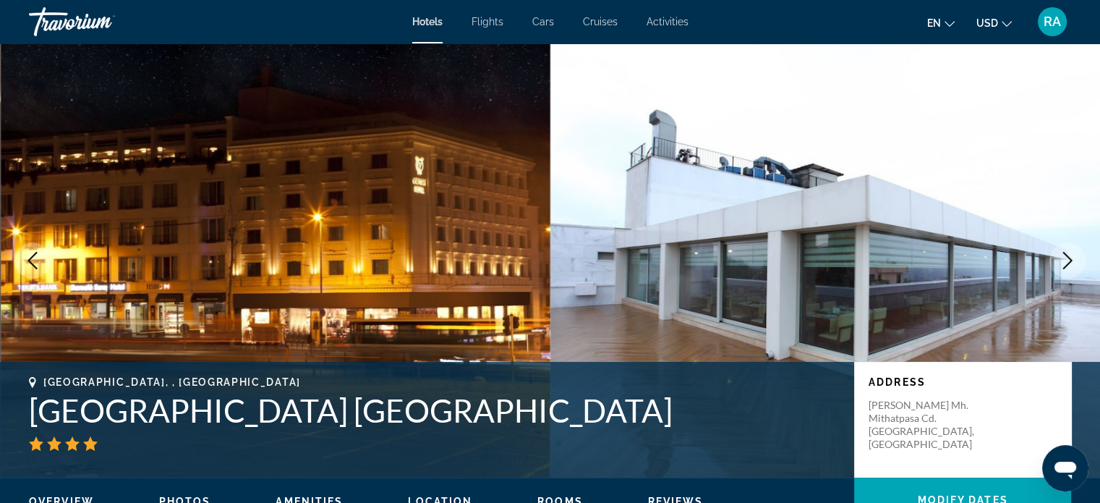
click at [1081, 264] on button "Next image" at bounding box center [1067, 260] width 36 height 36
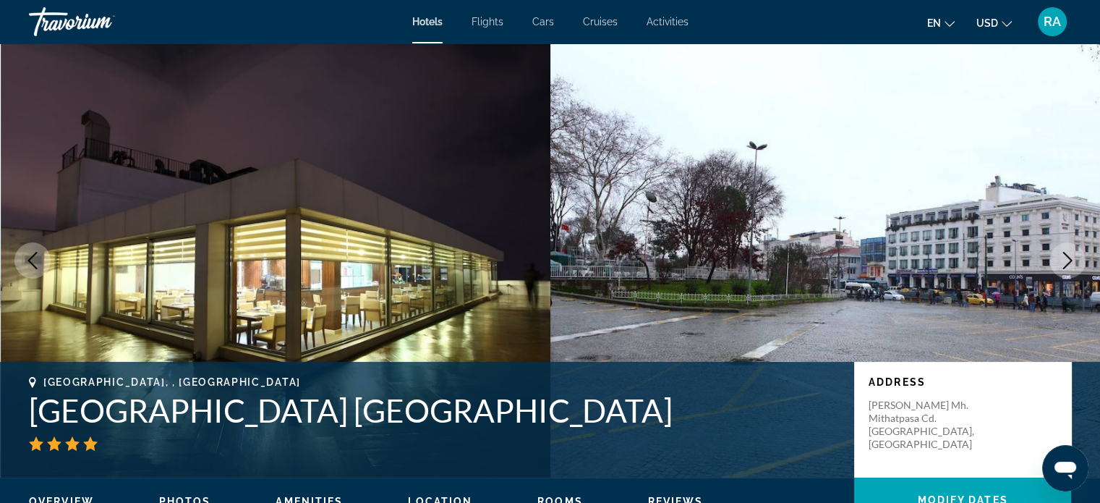
click at [25, 262] on icon "Previous image" at bounding box center [32, 260] width 17 height 17
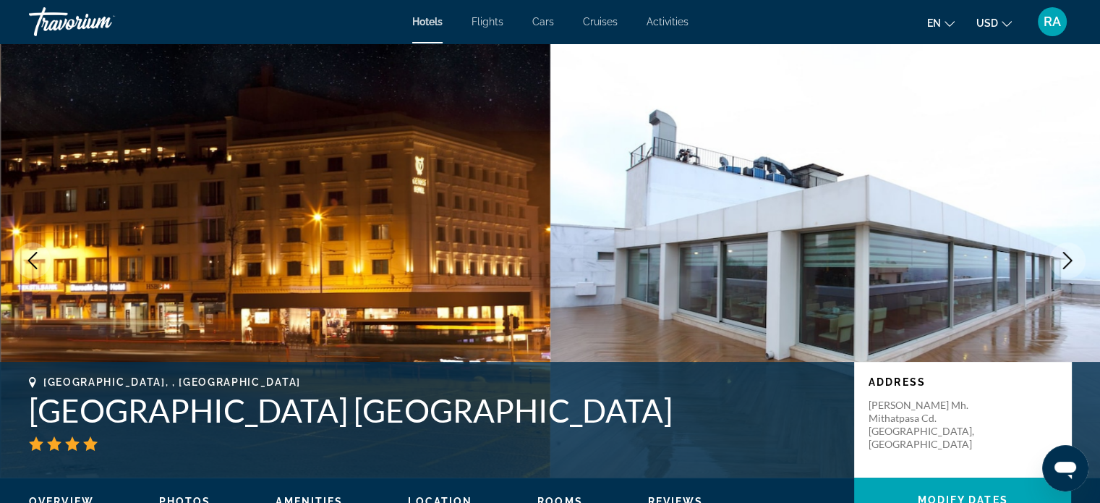
click at [1063, 260] on icon "Next image" at bounding box center [1067, 260] width 17 height 17
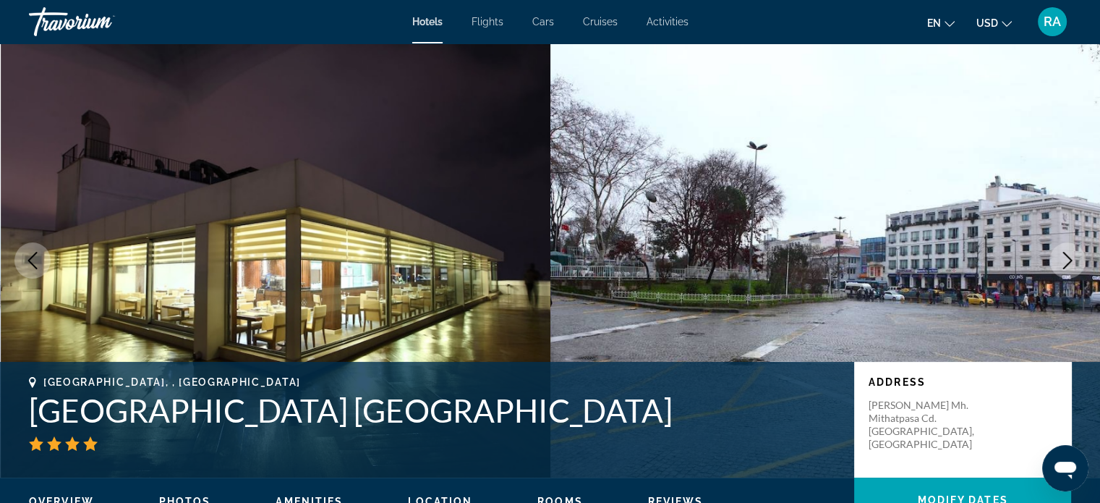
click at [1063, 260] on icon "Next image" at bounding box center [1067, 260] width 17 height 17
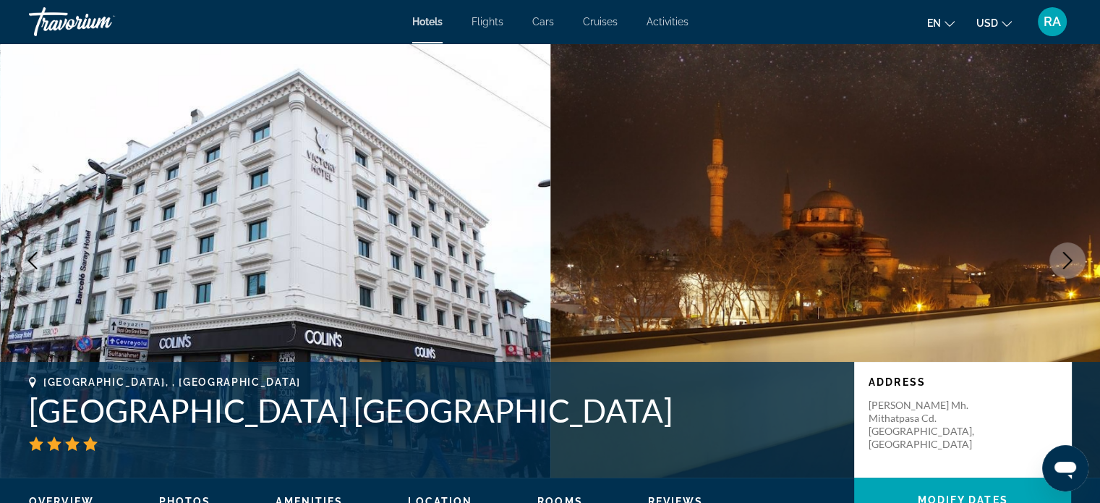
click at [1063, 260] on icon "Next image" at bounding box center [1067, 260] width 17 height 17
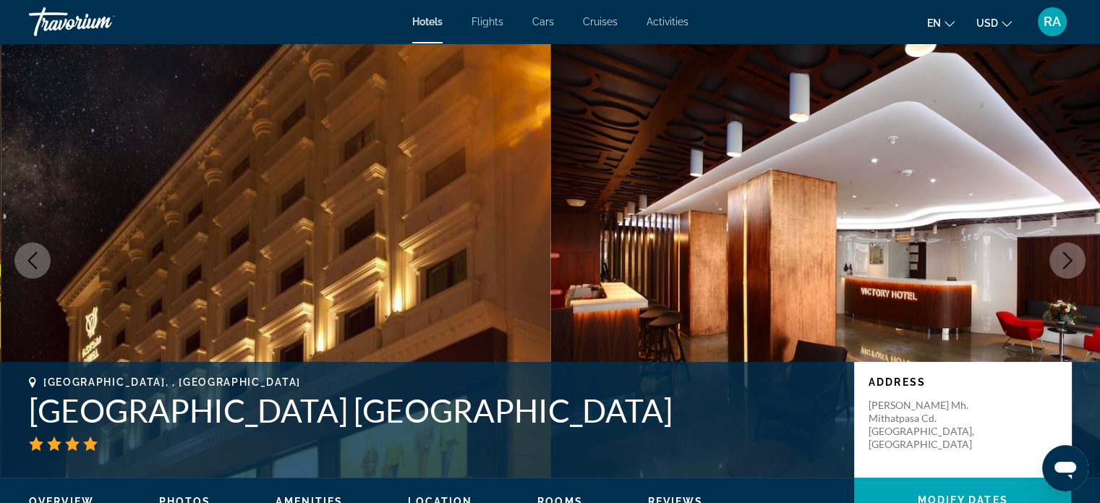
click at [1063, 260] on icon "Next image" at bounding box center [1067, 260] width 17 height 17
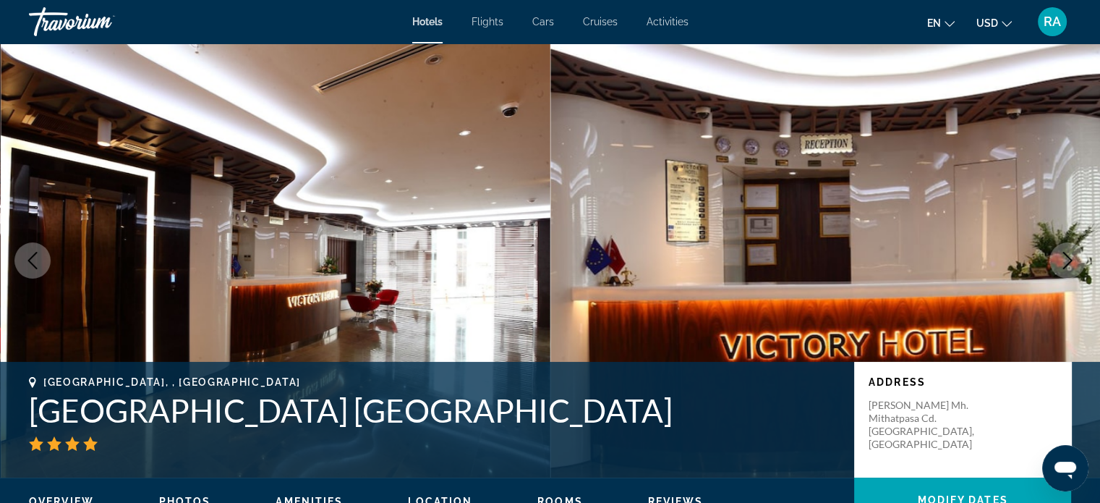
click at [273, 418] on h1 "Victory Hotel & Spa Istanbul" at bounding box center [434, 410] width 811 height 38
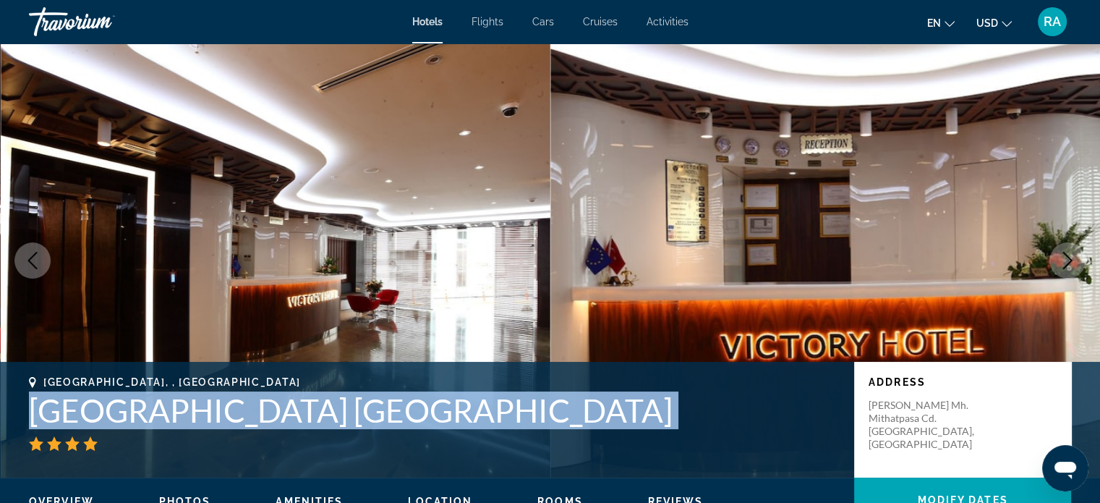
click at [273, 418] on h1 "Victory Hotel & Spa Istanbul" at bounding box center [434, 410] width 811 height 38
copy div "Victory Hotel & Spa Istanbul"
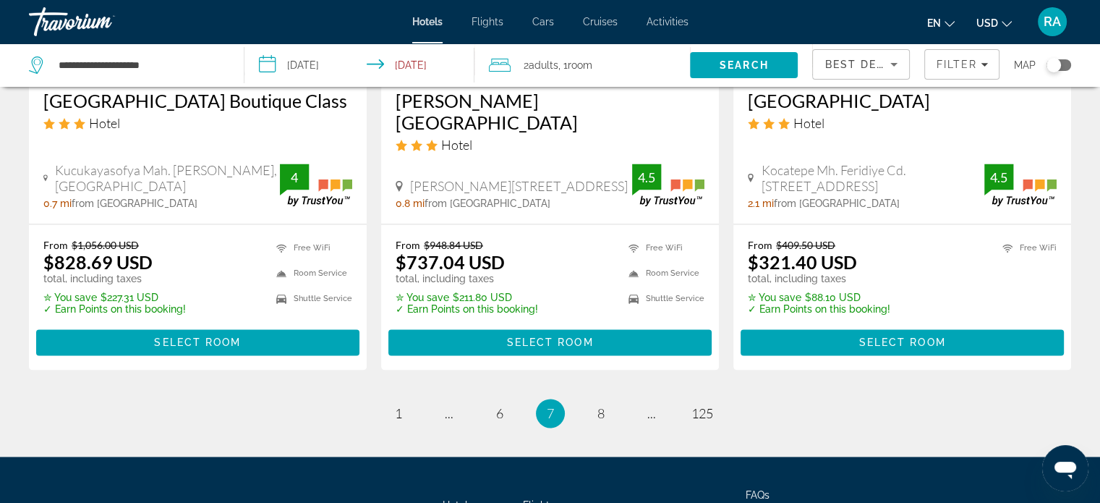
scroll to position [2028, 0]
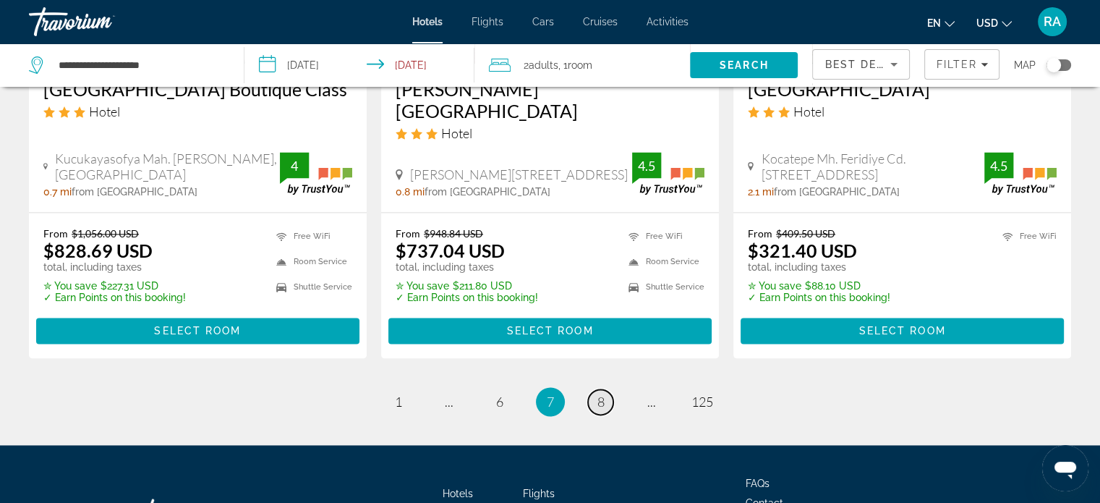
click at [600, 389] on link "page 8" at bounding box center [600, 401] width 25 height 25
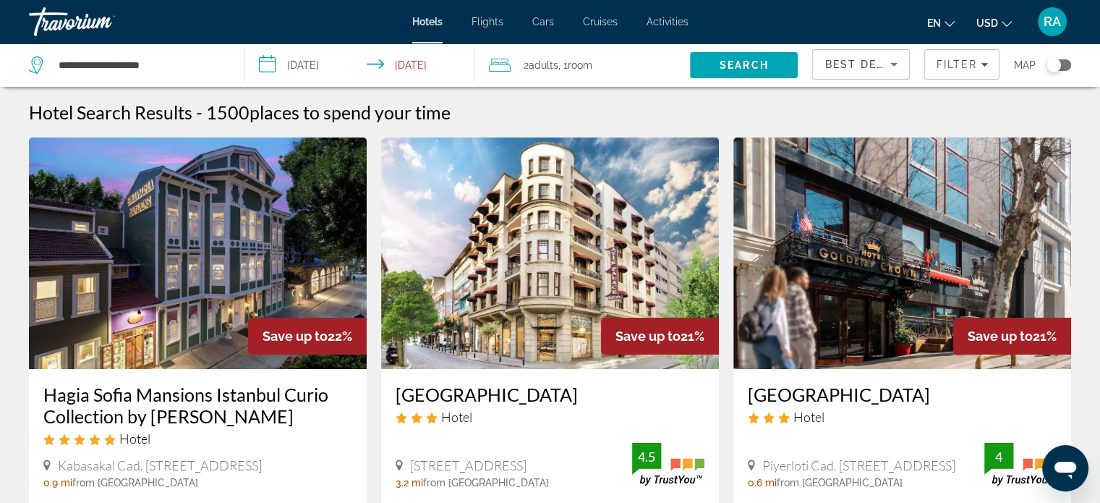
click at [236, 396] on h3 "Hagia Sofia Mansions Istanbul Curio Collection by Hilton" at bounding box center [197, 404] width 309 height 43
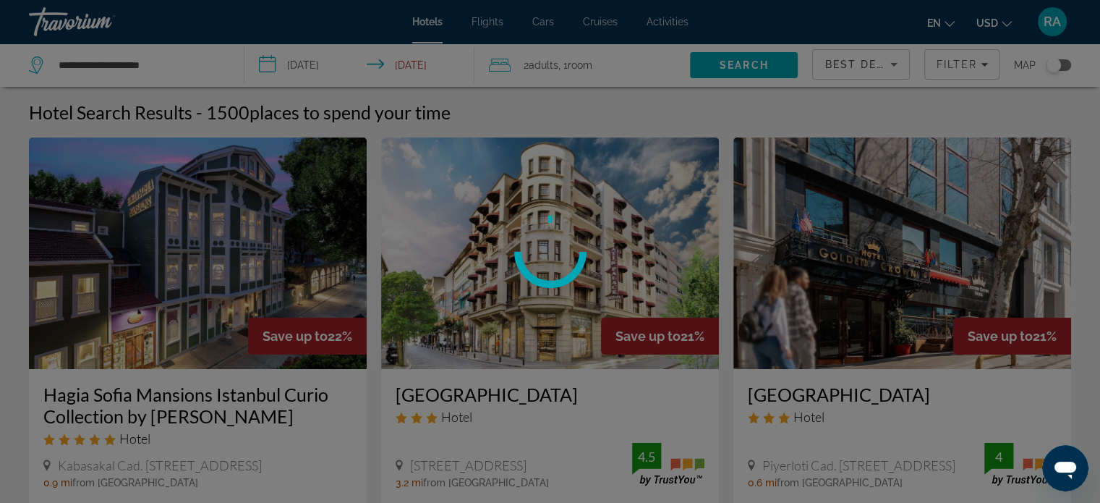
click at [236, 396] on div "**********" at bounding box center [550, 251] width 1100 height 503
click at [236, 396] on div at bounding box center [550, 251] width 1100 height 503
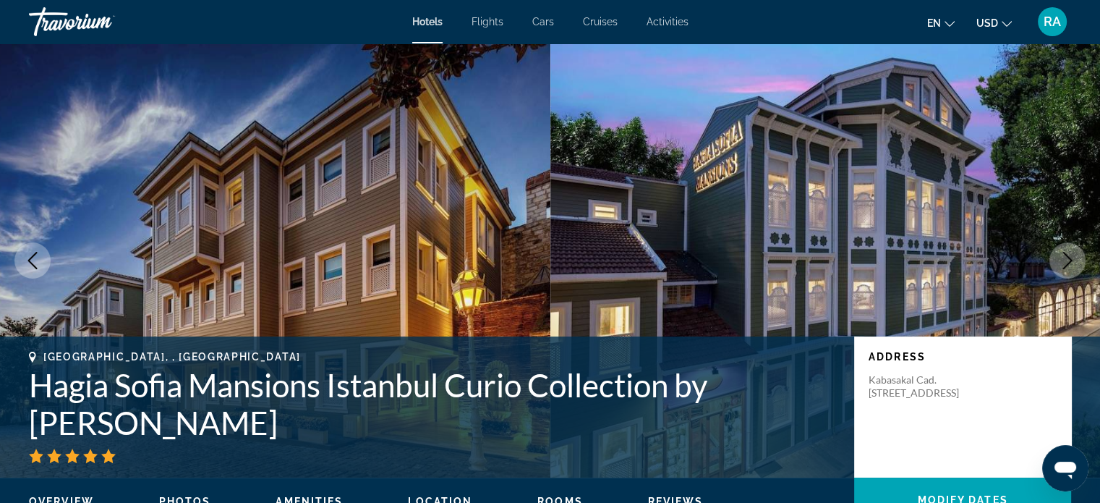
click at [1069, 260] on icon "Next image" at bounding box center [1067, 260] width 17 height 17
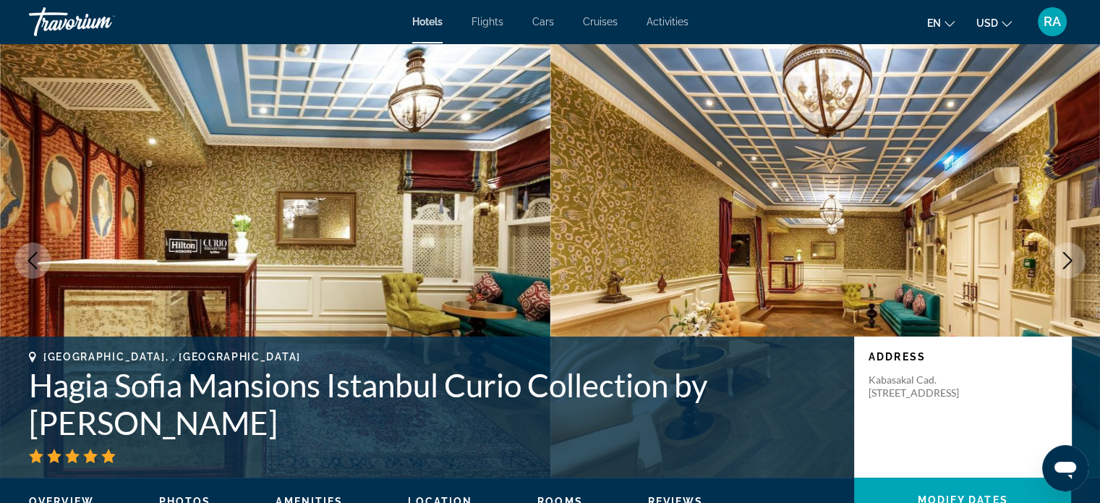
click at [1069, 260] on icon "Next image" at bounding box center [1067, 260] width 17 height 17
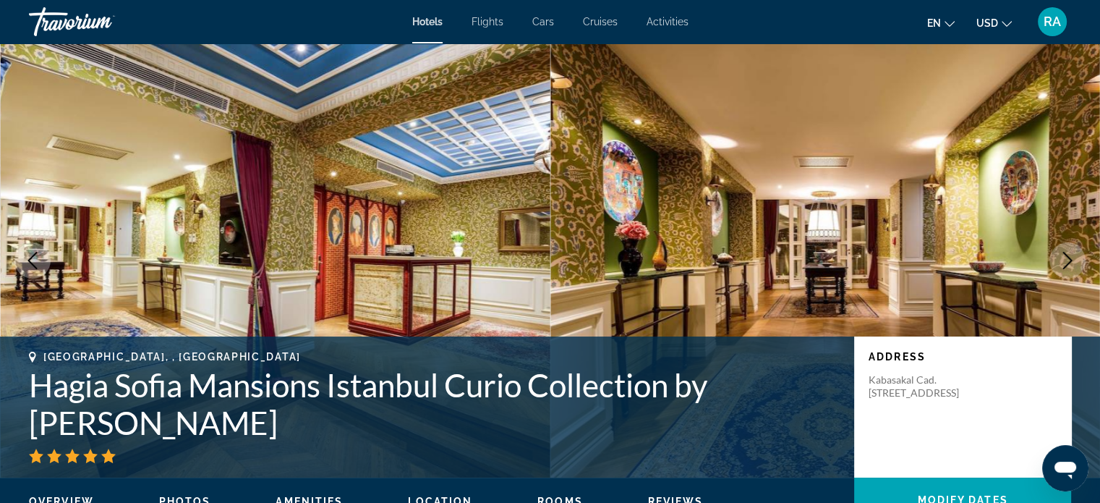
click at [1069, 260] on icon "Next image" at bounding box center [1067, 260] width 17 height 17
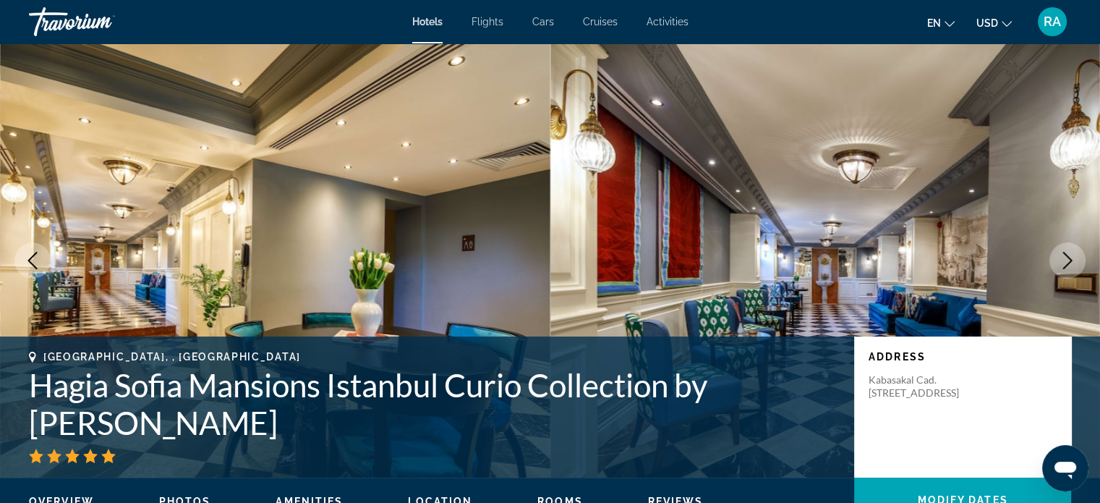
click at [1069, 260] on icon "Next image" at bounding box center [1067, 260] width 17 height 17
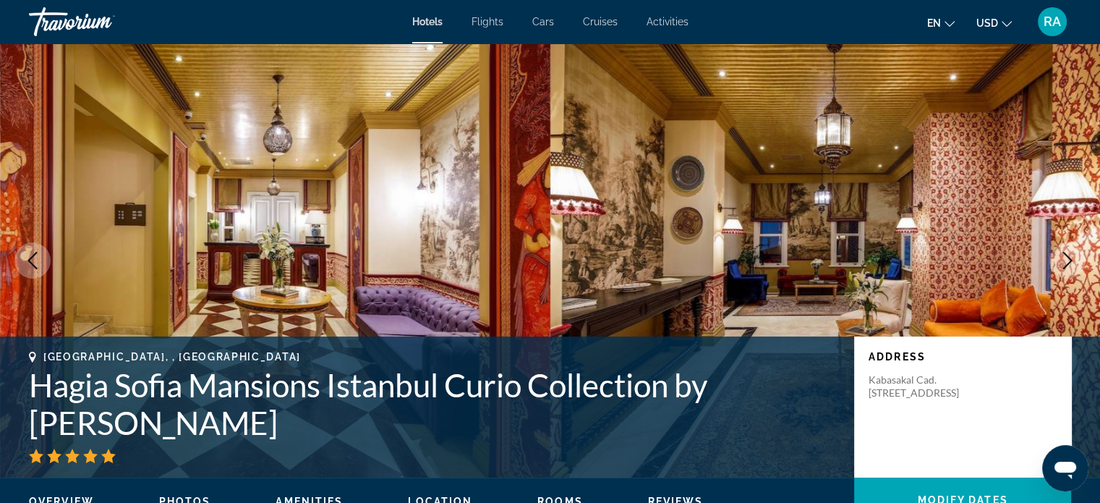
click at [1069, 260] on icon "Next image" at bounding box center [1067, 260] width 17 height 17
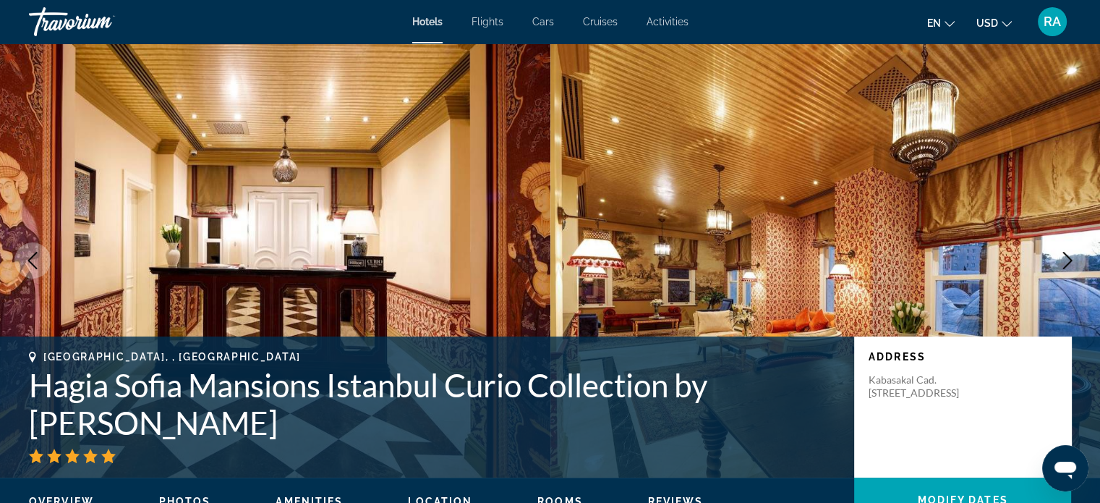
click at [1069, 260] on icon "Next image" at bounding box center [1067, 260] width 17 height 17
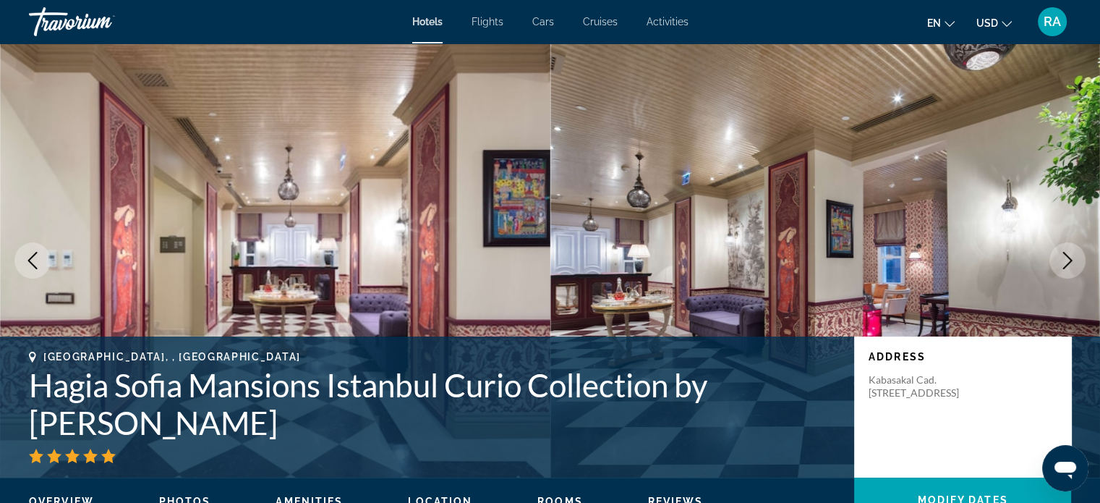
click at [1069, 260] on icon "Next image" at bounding box center [1067, 260] width 17 height 17
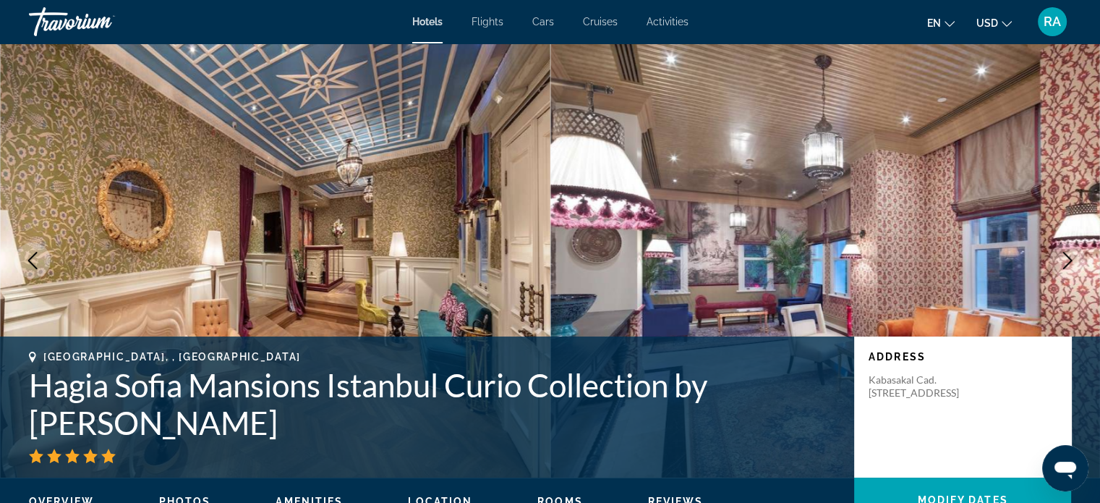
click at [1069, 260] on icon "Next image" at bounding box center [1067, 260] width 17 height 17
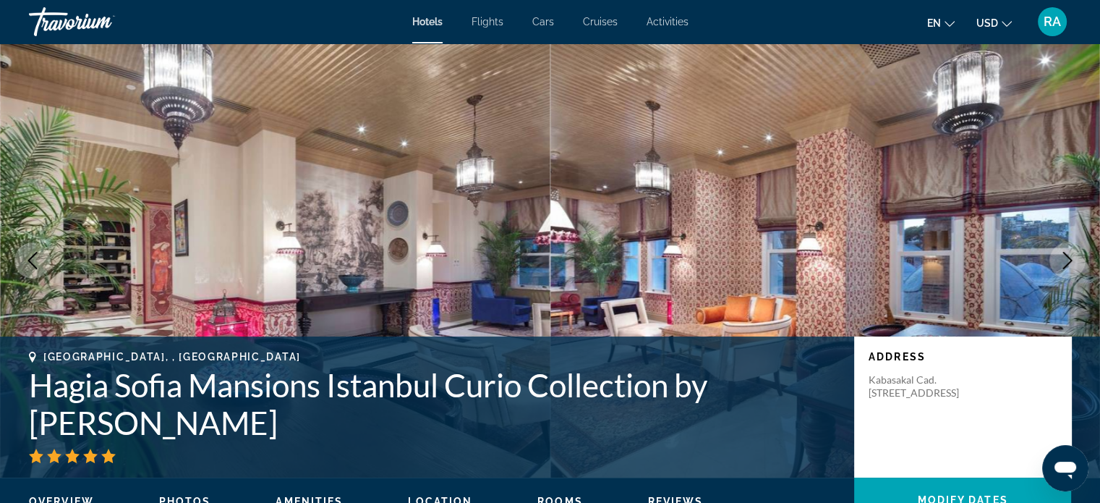
click at [1069, 260] on icon "Next image" at bounding box center [1067, 260] width 17 height 17
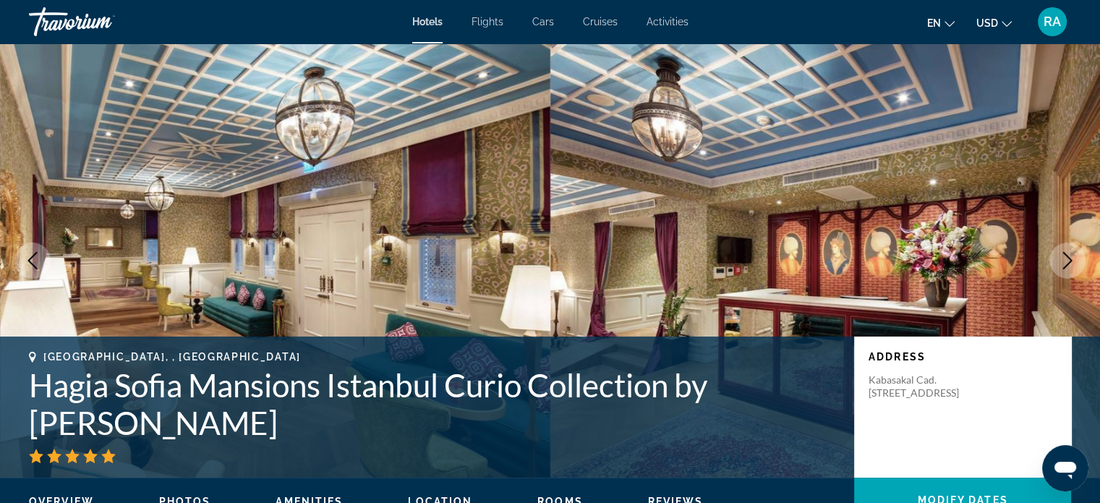
click at [1069, 260] on icon "Next image" at bounding box center [1067, 260] width 17 height 17
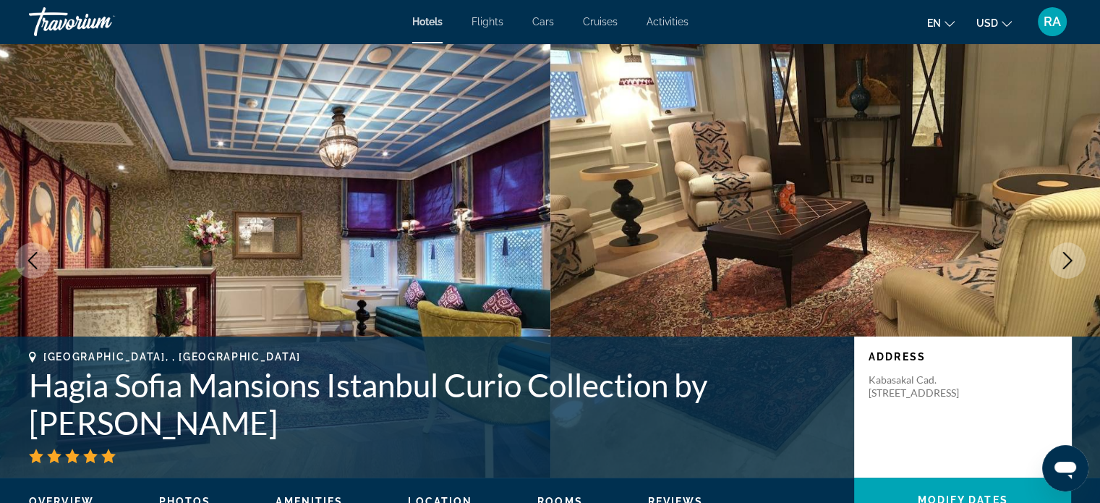
click at [1069, 260] on icon "Next image" at bounding box center [1067, 260] width 17 height 17
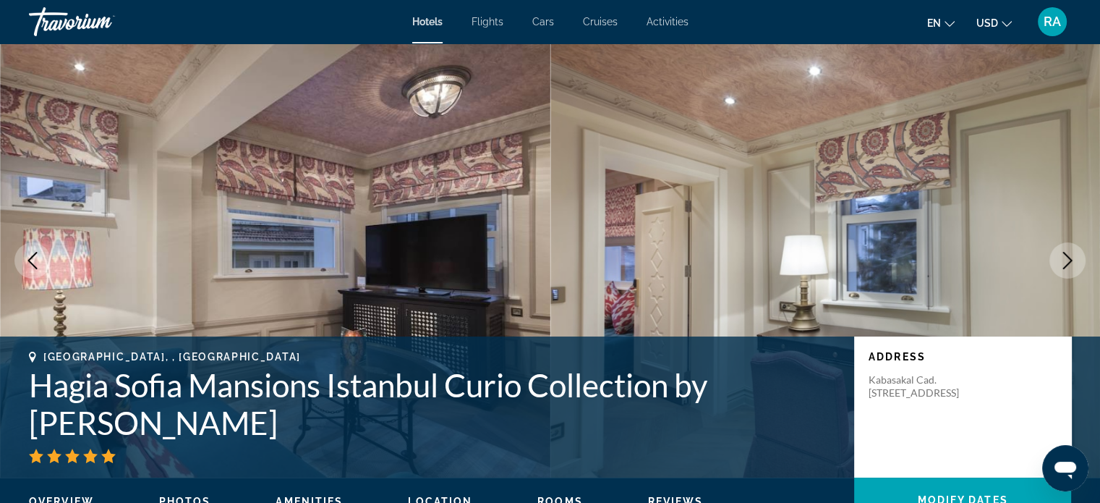
click at [1069, 260] on icon "Next image" at bounding box center [1067, 260] width 17 height 17
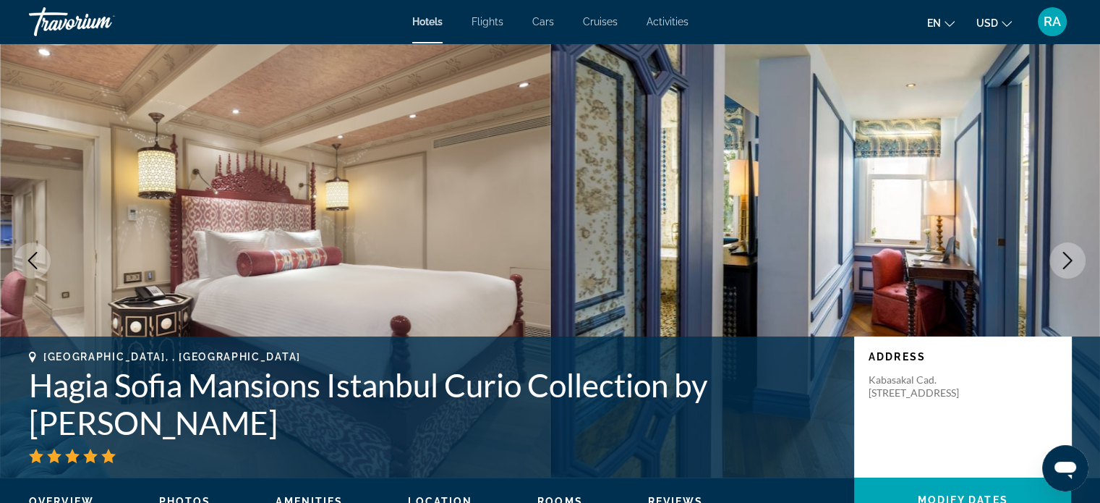
click at [1069, 260] on icon "Next image" at bounding box center [1067, 260] width 17 height 17
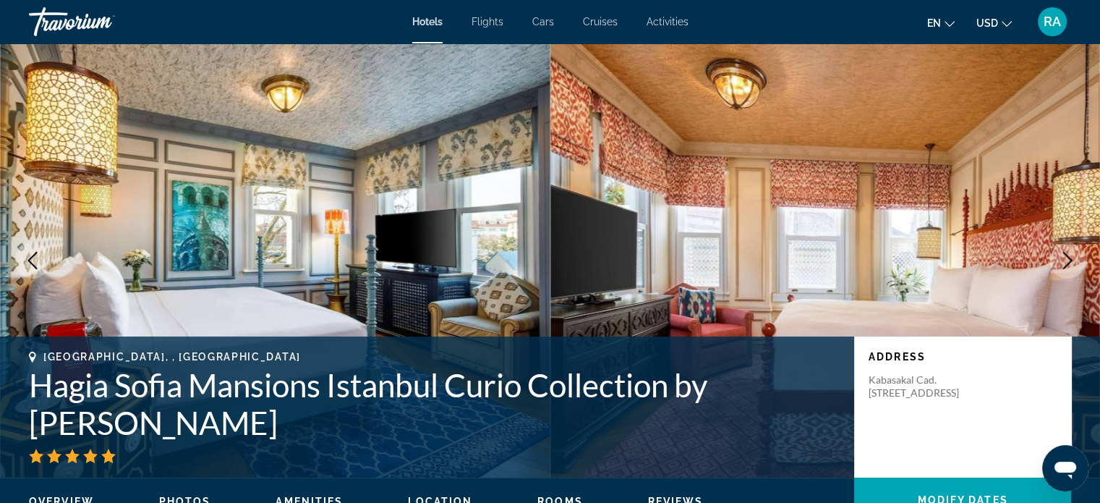
click at [1069, 260] on icon "Next image" at bounding box center [1067, 260] width 17 height 17
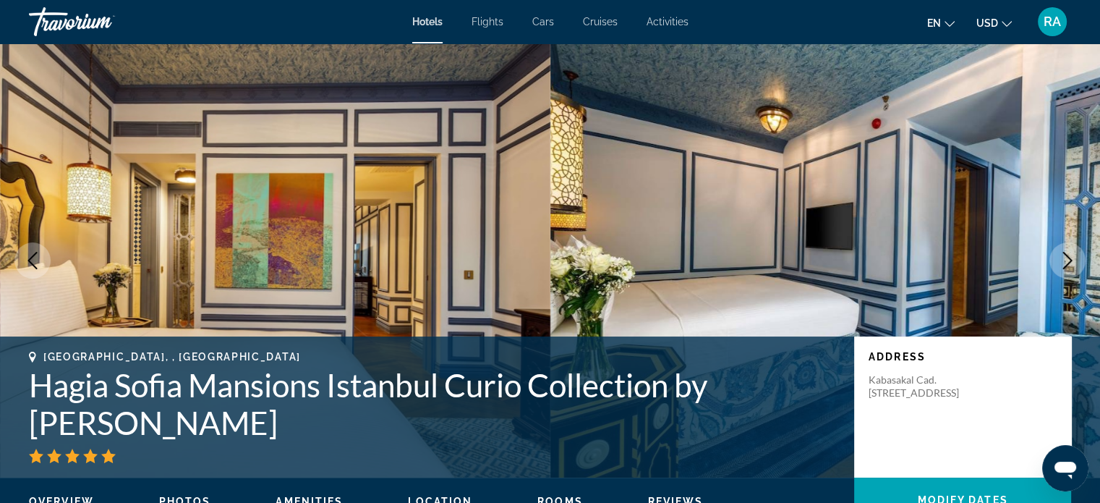
click at [1069, 260] on icon "Next image" at bounding box center [1067, 260] width 17 height 17
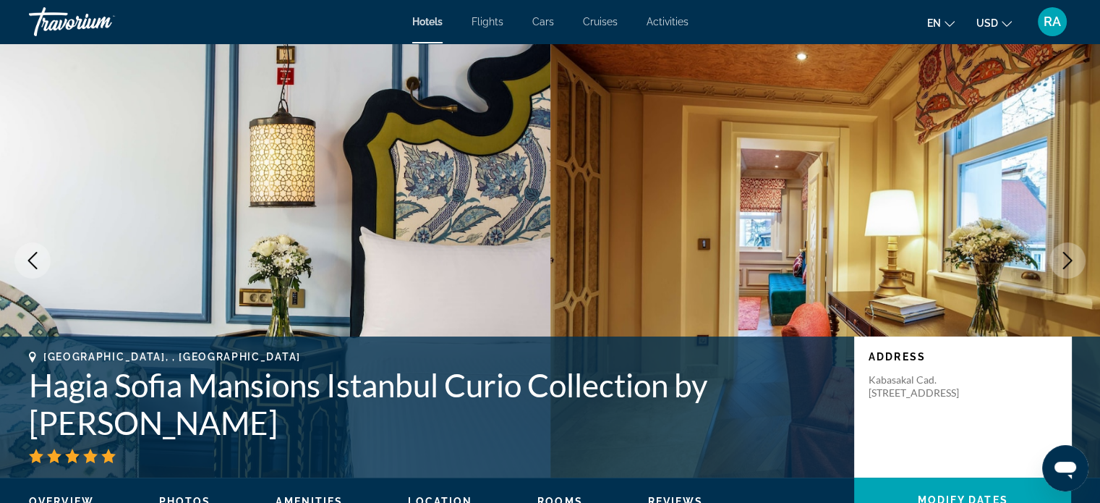
click at [1069, 260] on icon "Next image" at bounding box center [1067, 260] width 17 height 17
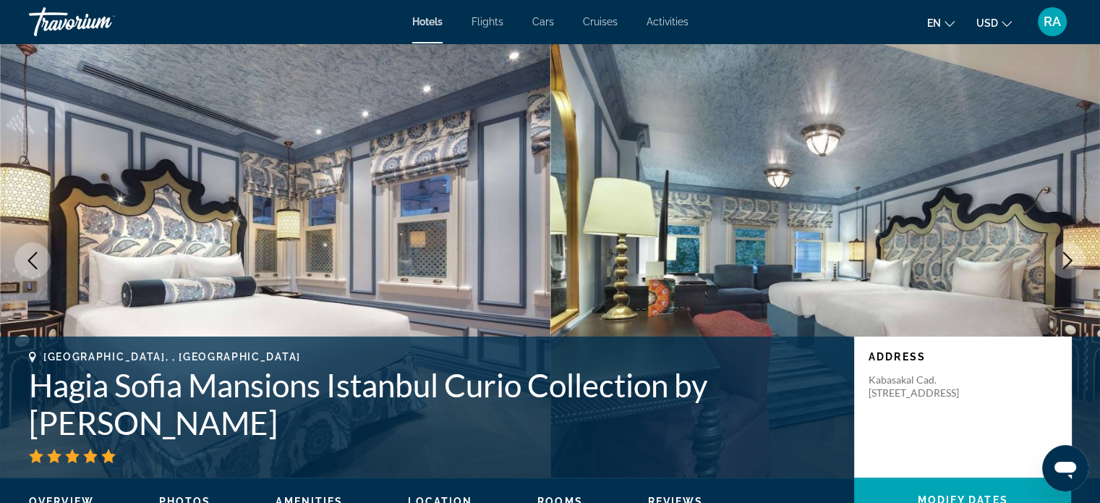
click at [1069, 260] on icon "Next image" at bounding box center [1067, 260] width 17 height 17
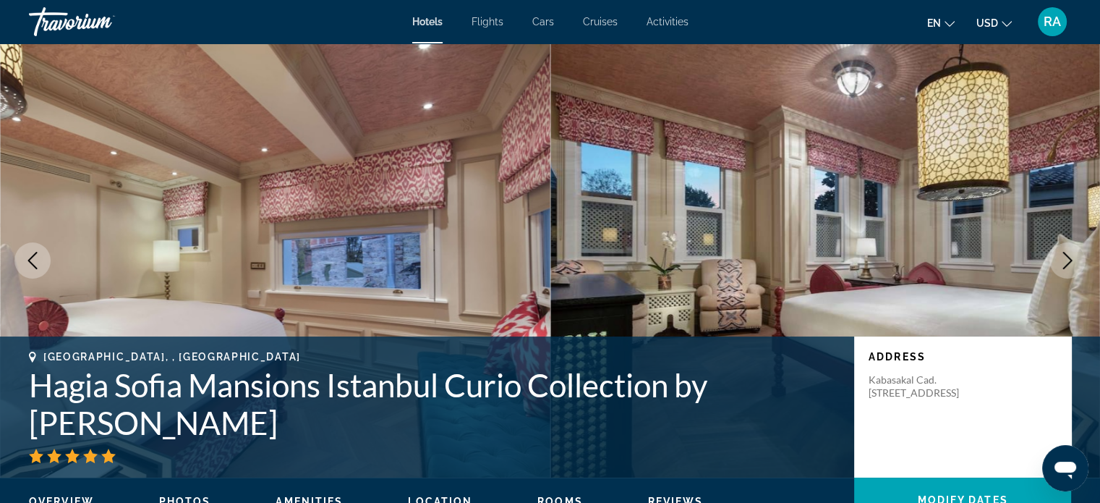
click at [1069, 260] on icon "Next image" at bounding box center [1067, 260] width 17 height 17
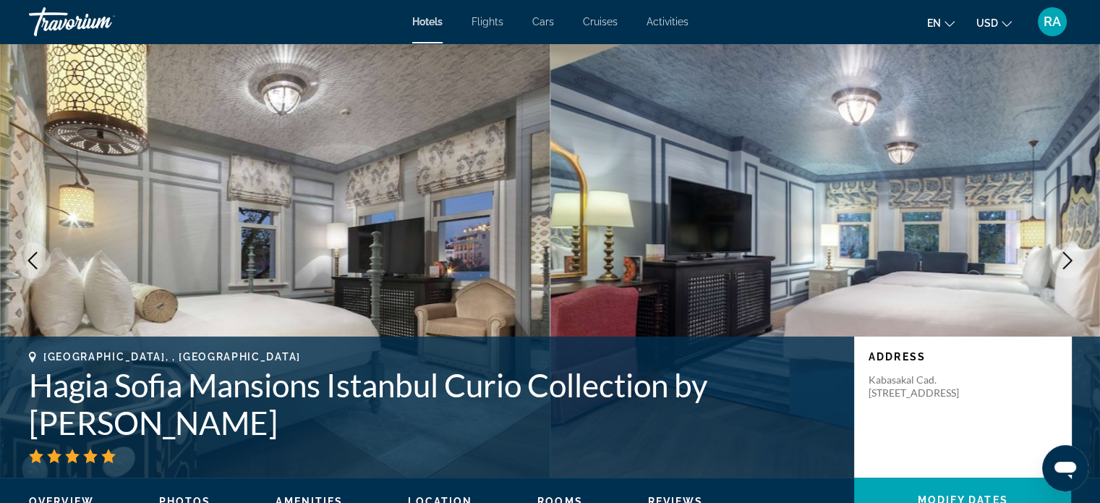
click at [1069, 260] on icon "Next image" at bounding box center [1067, 260] width 17 height 17
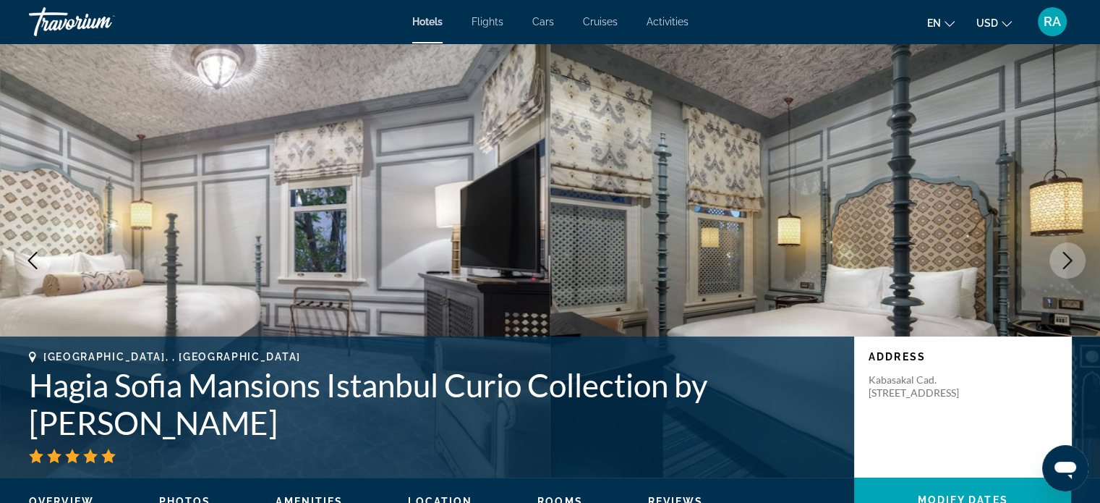
click at [1069, 260] on icon "Next image" at bounding box center [1067, 260] width 17 height 17
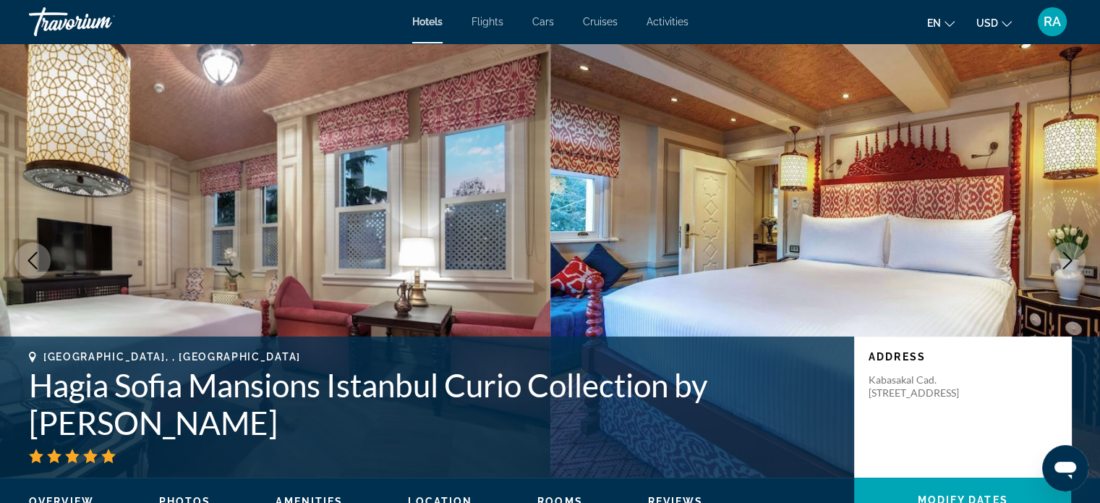
click at [1069, 260] on icon "Next image" at bounding box center [1067, 260] width 17 height 17
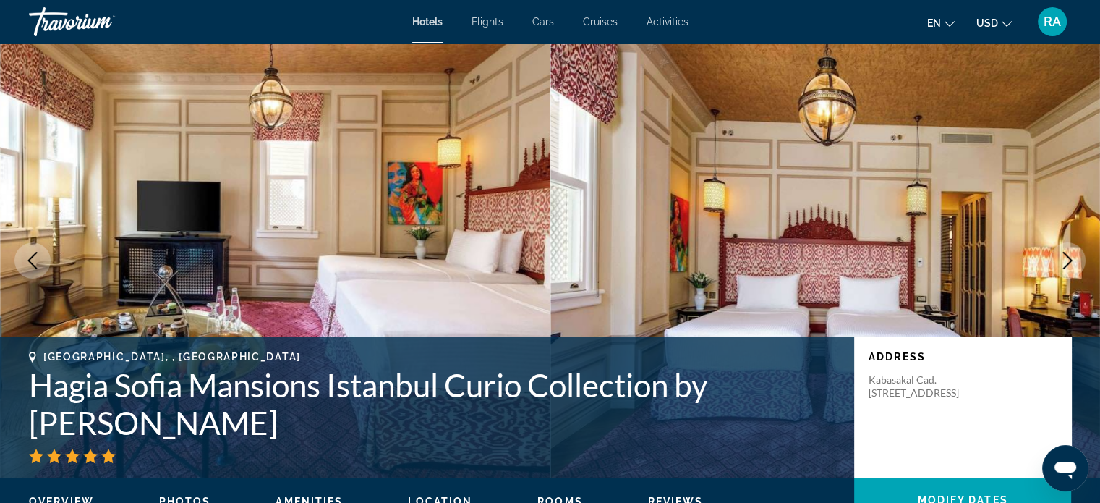
click at [1069, 260] on icon "Next image" at bounding box center [1067, 260] width 17 height 17
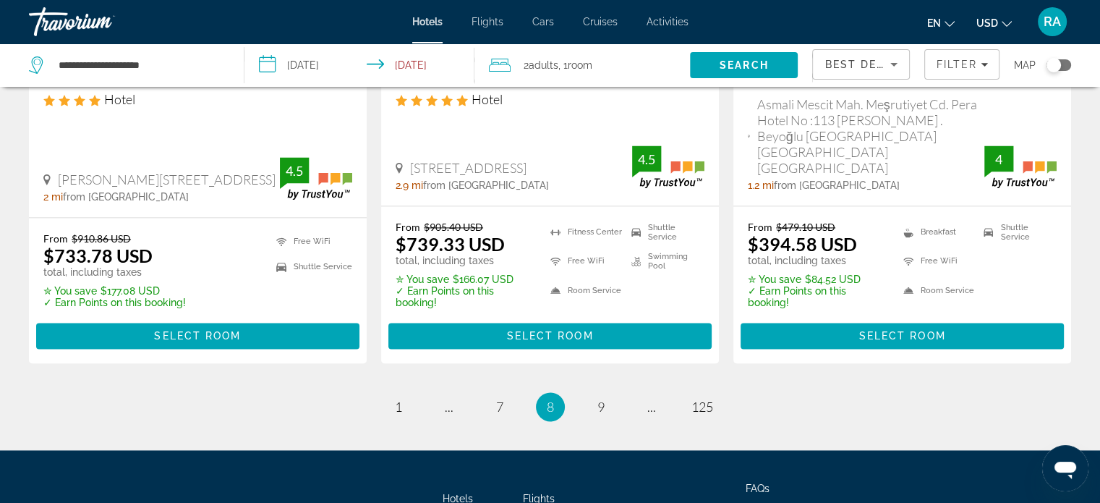
scroll to position [2028, 0]
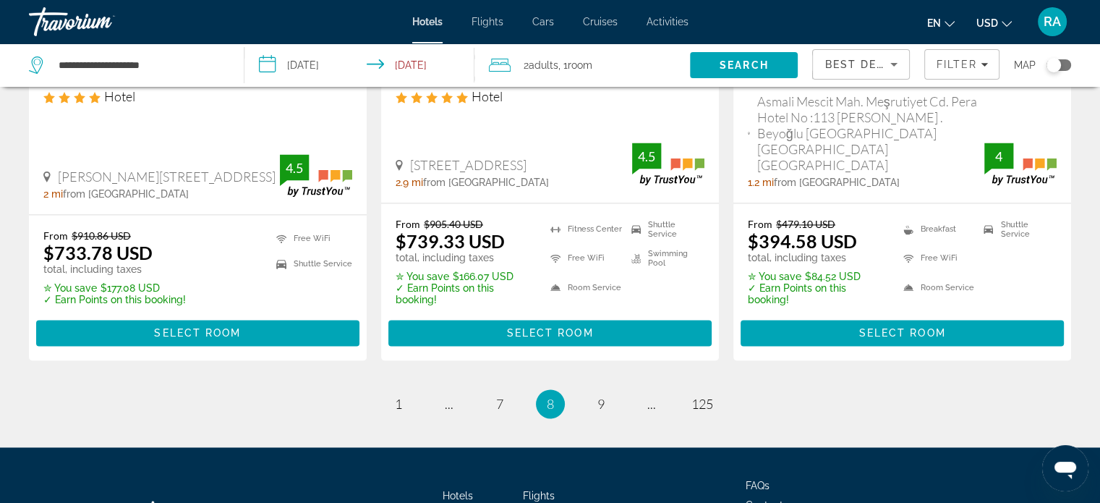
click at [605, 389] on li "page 9" at bounding box center [601, 403] width 29 height 29
click at [605, 391] on link "page 9" at bounding box center [600, 403] width 25 height 25
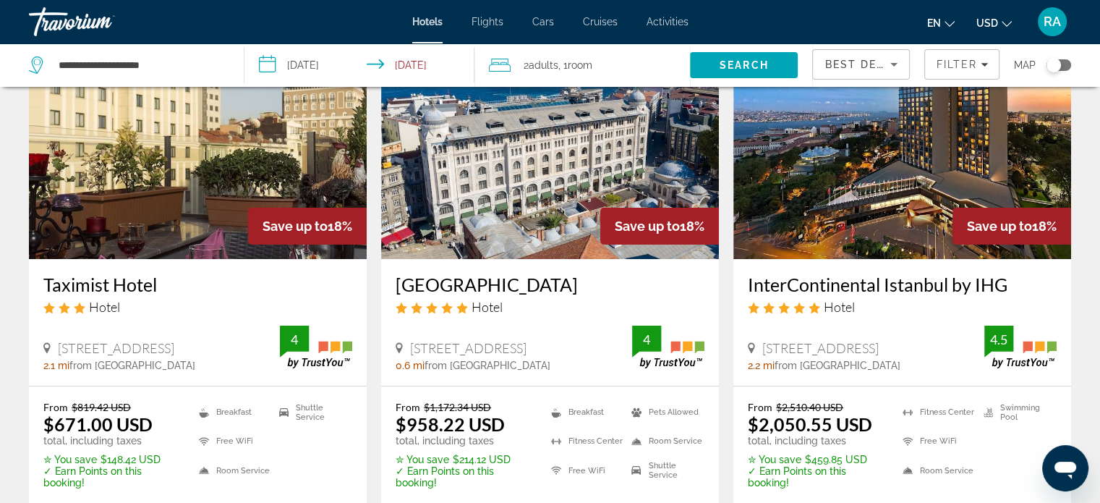
scroll to position [72, 0]
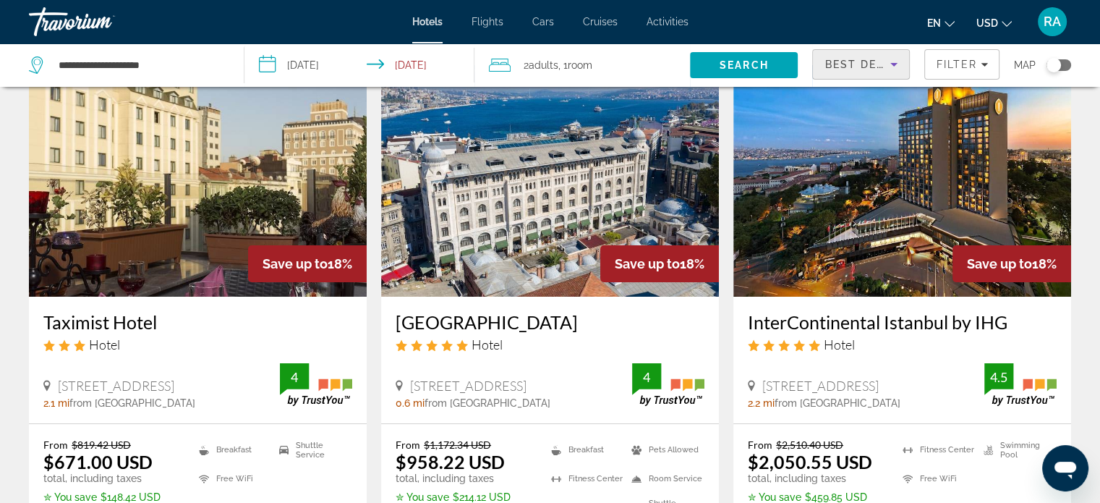
click at [892, 65] on icon "Sort by" at bounding box center [893, 64] width 17 height 17
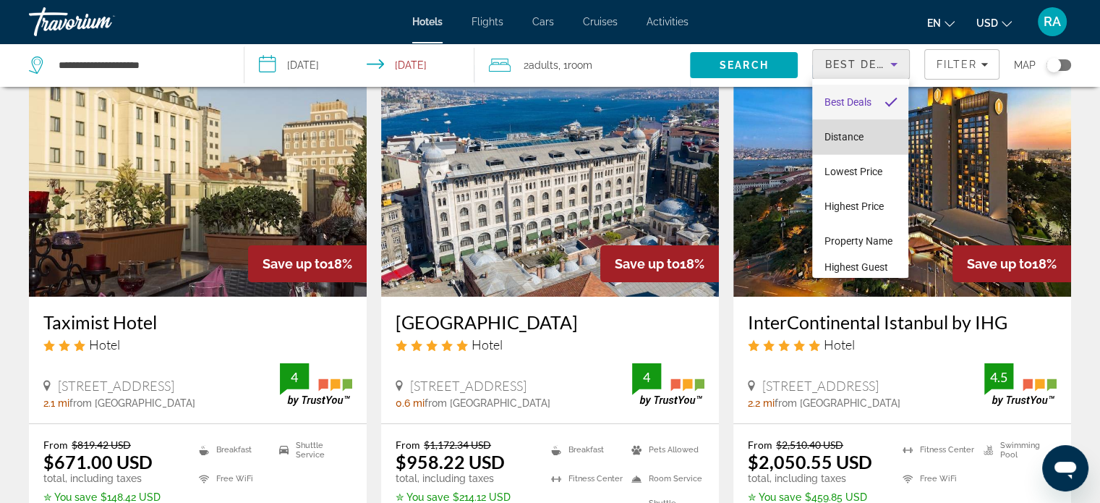
click at [863, 138] on span "Distance" at bounding box center [843, 137] width 39 height 12
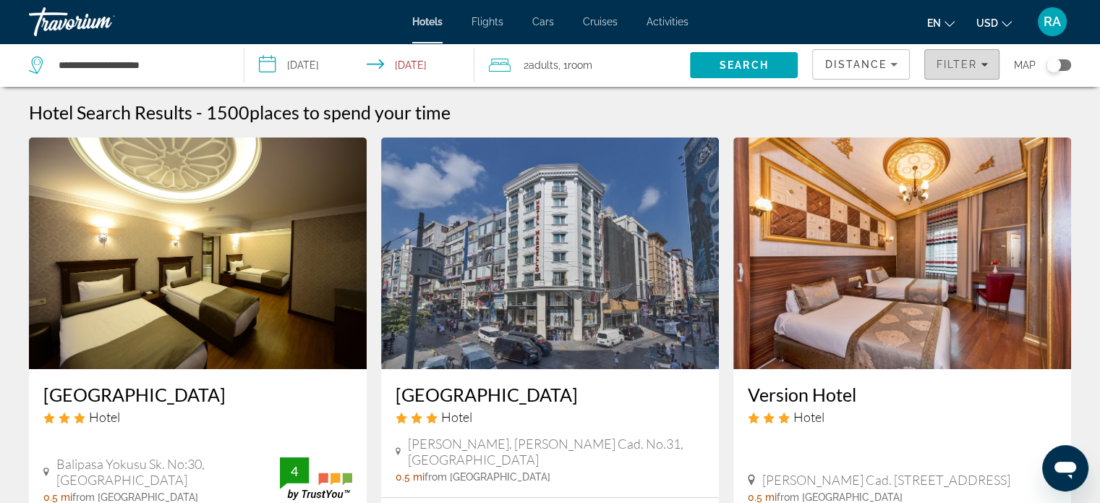
click at [966, 59] on span "Filter" at bounding box center [956, 65] width 41 height 12
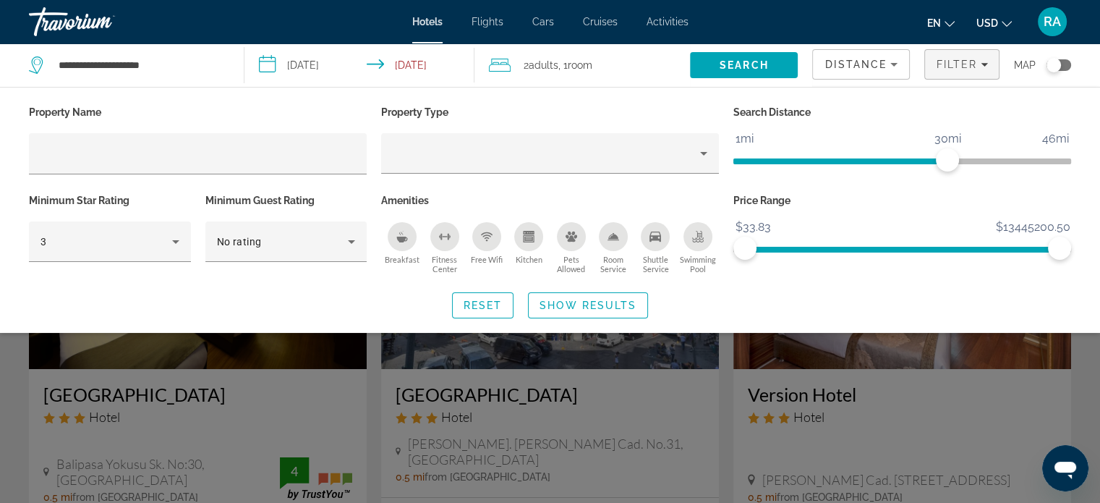
click at [391, 234] on div "Breakfast" at bounding box center [402, 236] width 29 height 29
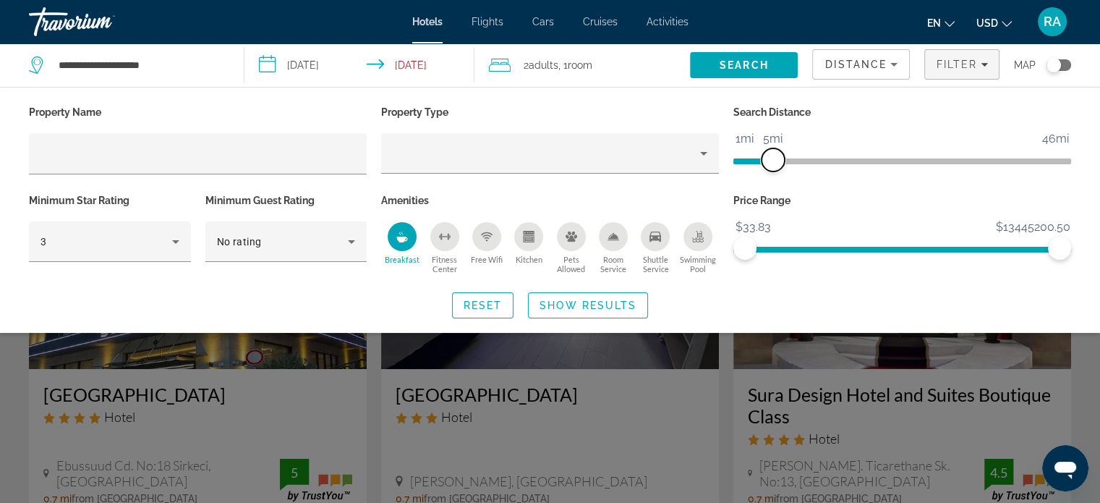
drag, startPoint x: 953, startPoint y: 157, endPoint x: 775, endPoint y: 184, distance: 180.0
click at [775, 184] on div "Search Distance 1mi 46mi 5mi" at bounding box center [902, 146] width 352 height 88
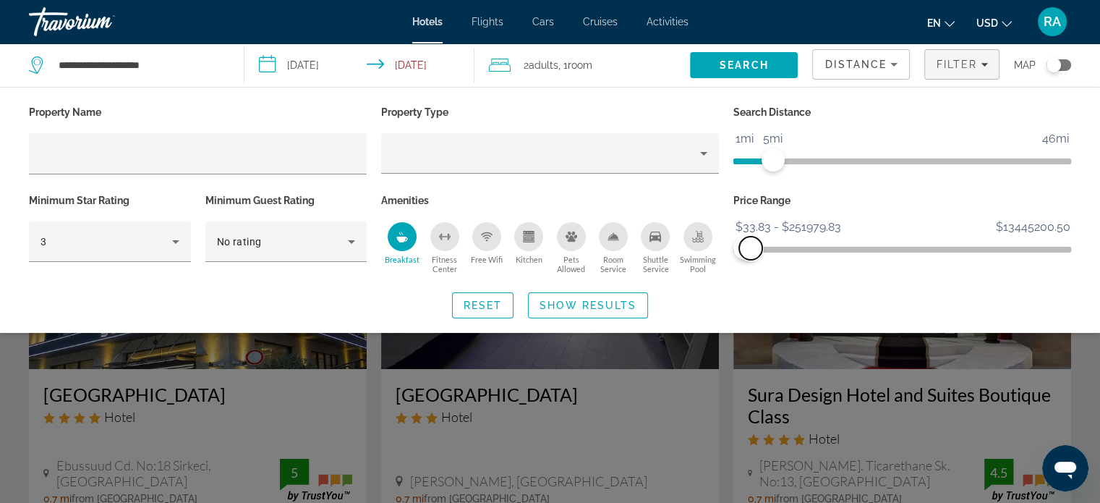
drag, startPoint x: 1057, startPoint y: 250, endPoint x: 751, endPoint y: 297, distance: 309.5
click at [751, 297] on div "Property Name Property Type Search Distance 1mi 46mi 5mi Minimum Star Rating 3 …" at bounding box center [550, 210] width 1100 height 216
click at [615, 298] on span "Search widget" at bounding box center [588, 305] width 119 height 35
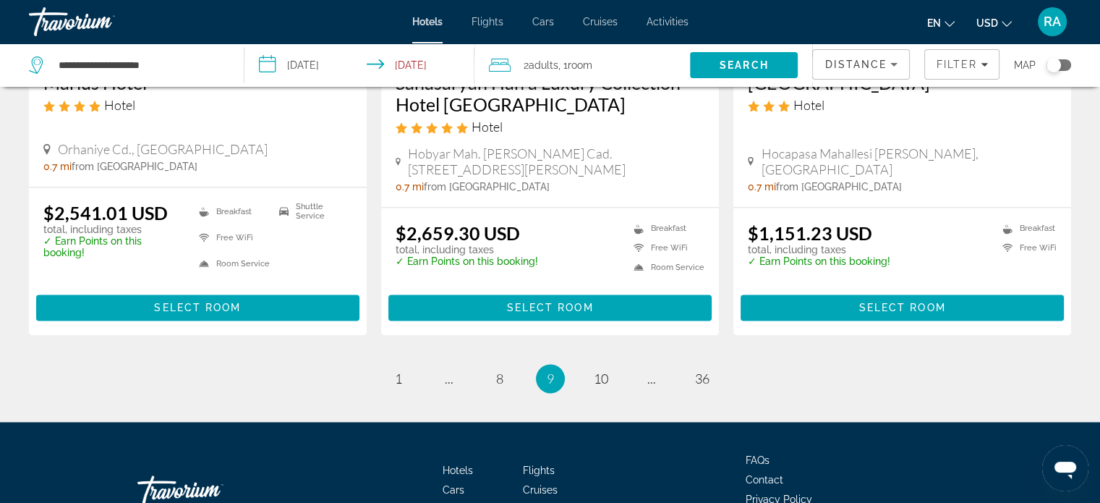
scroll to position [1936, 0]
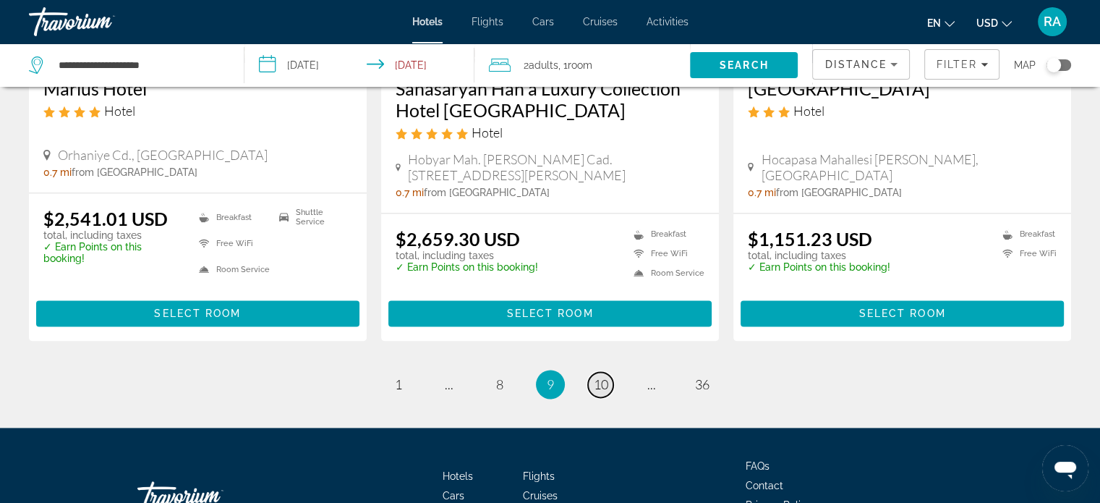
click at [606, 384] on span "10" at bounding box center [601, 384] width 14 height 16
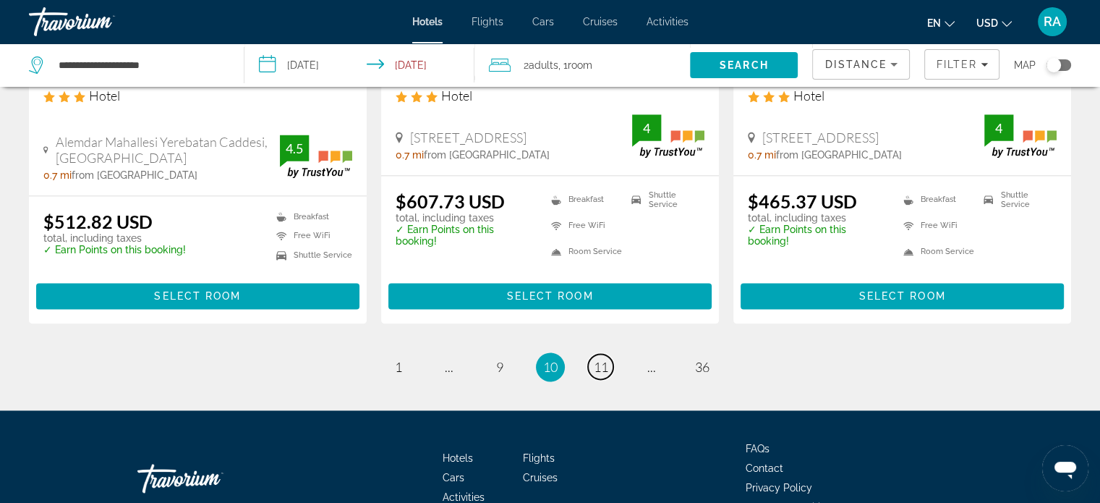
scroll to position [1945, 0]
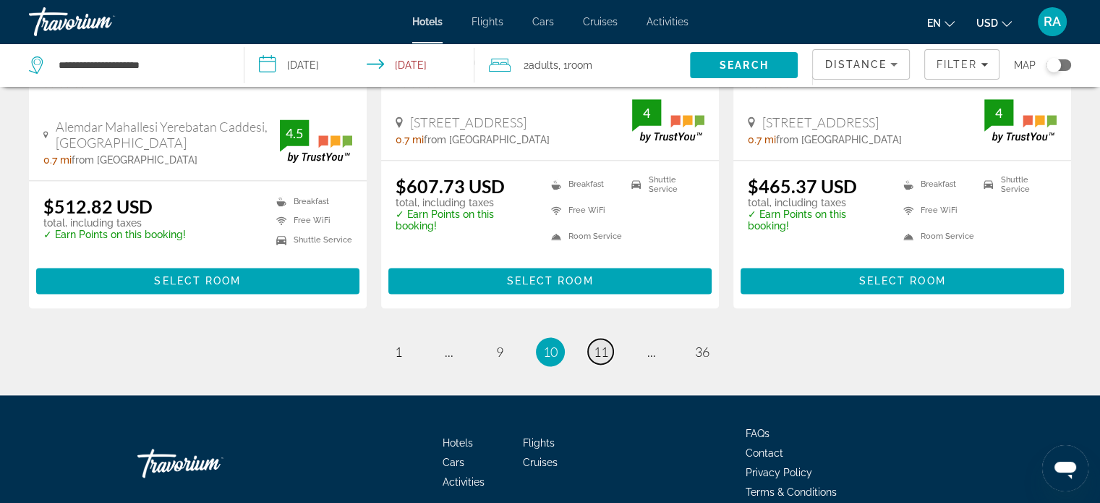
click at [602, 354] on span "11" at bounding box center [601, 352] width 14 height 16
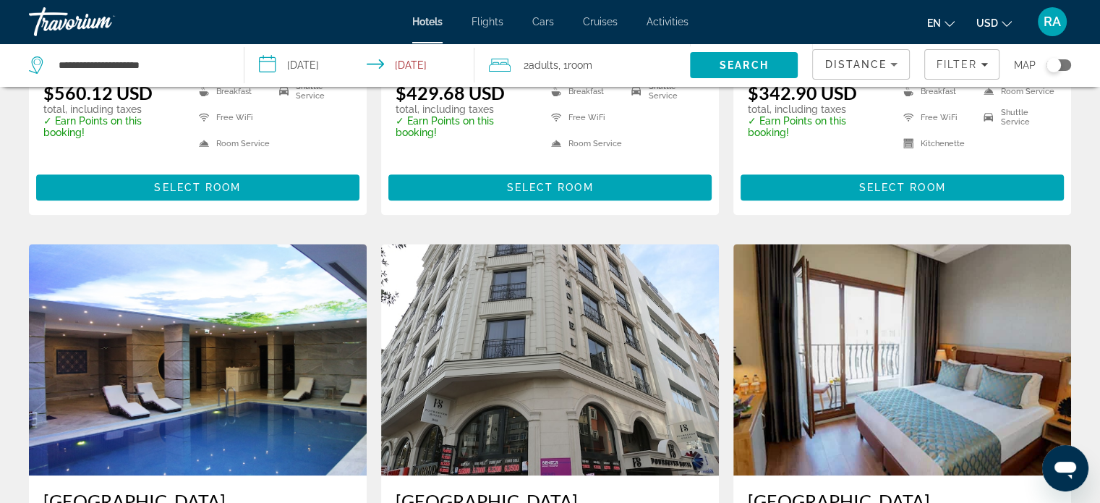
scroll to position [986, 0]
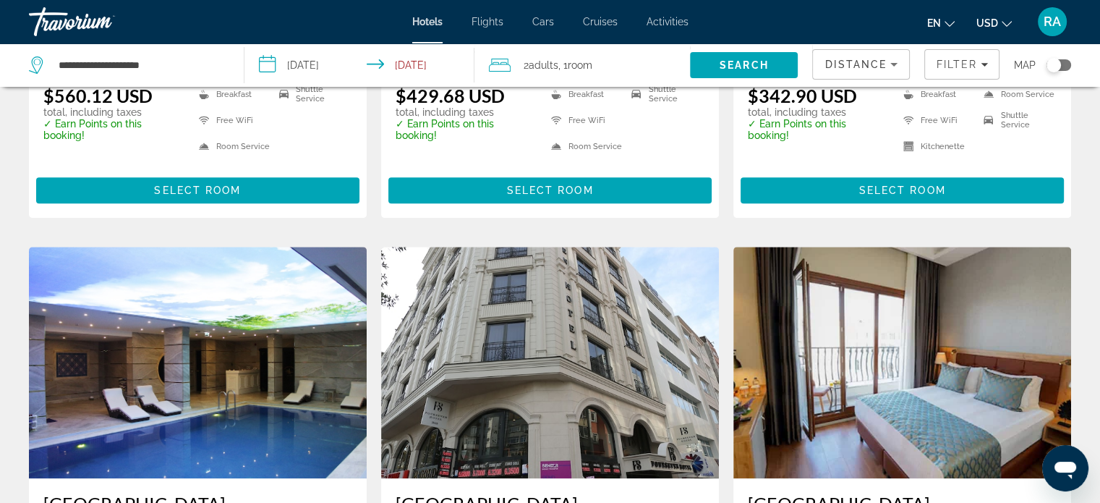
click at [861, 493] on h3 "Grand Sirkeci Hotel" at bounding box center [902, 504] width 309 height 22
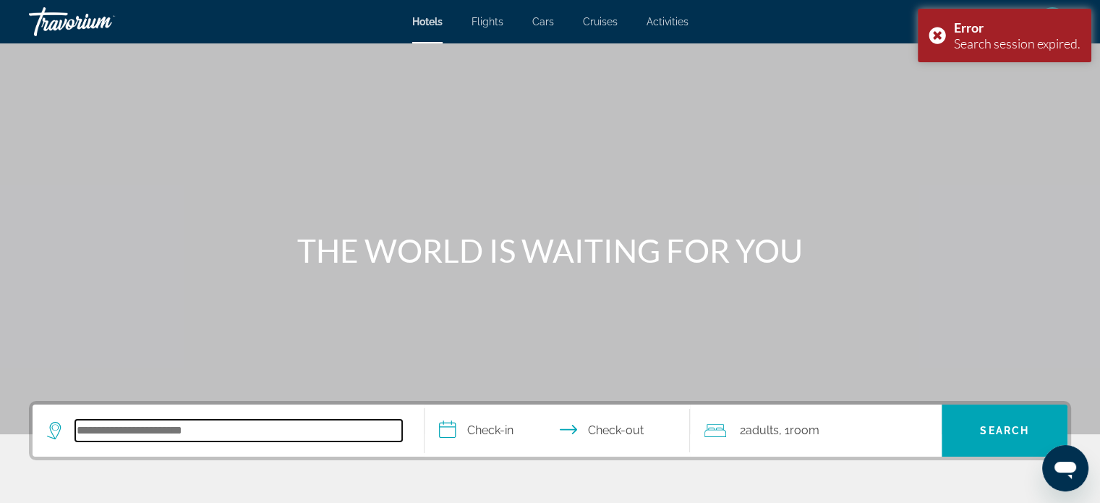
click at [164, 427] on input "Search hotel destination" at bounding box center [238, 430] width 327 height 22
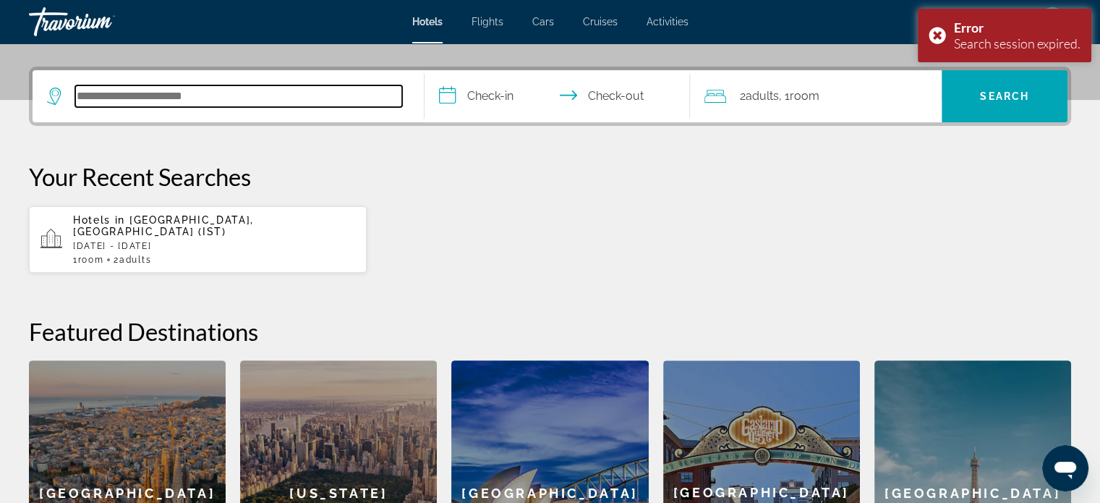
scroll to position [353, 0]
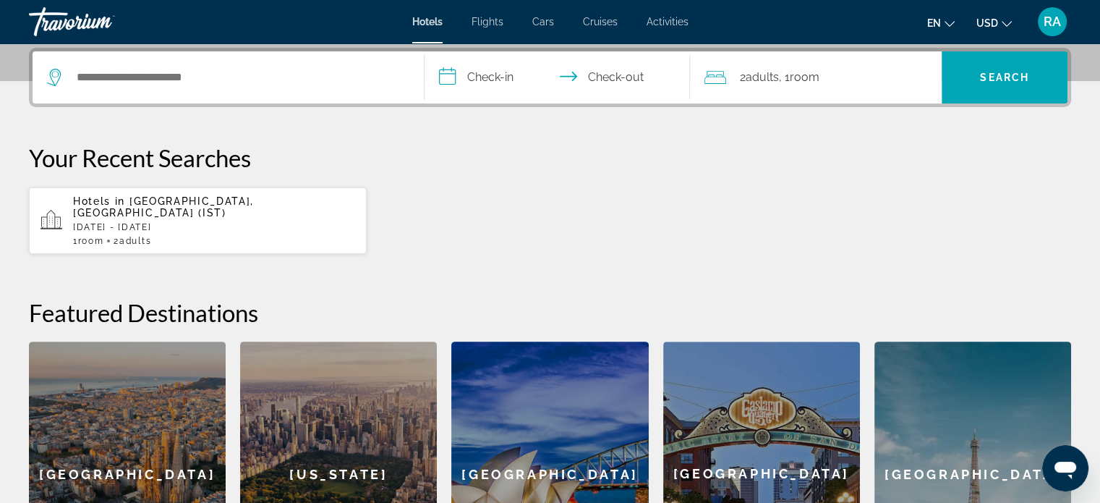
click at [199, 236] on div "1 Room rooms 2 Adult Adults" at bounding box center [214, 241] width 282 height 10
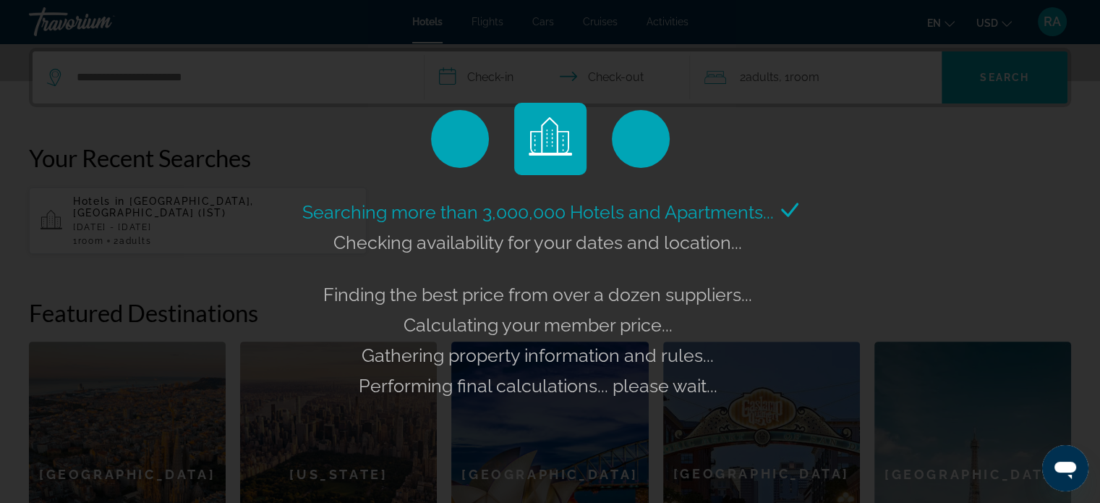
click at [199, 231] on div "Searching more than 3,000,000 Hotels and Apartments... Checking availability fo…" at bounding box center [550, 251] width 1100 height 503
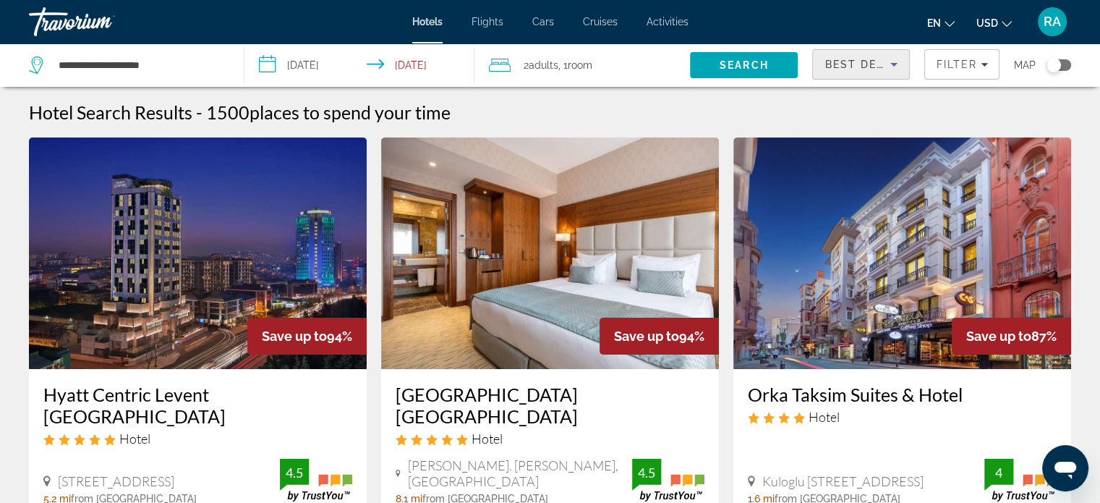
click at [835, 63] on span "Best Deals" at bounding box center [862, 65] width 75 height 12
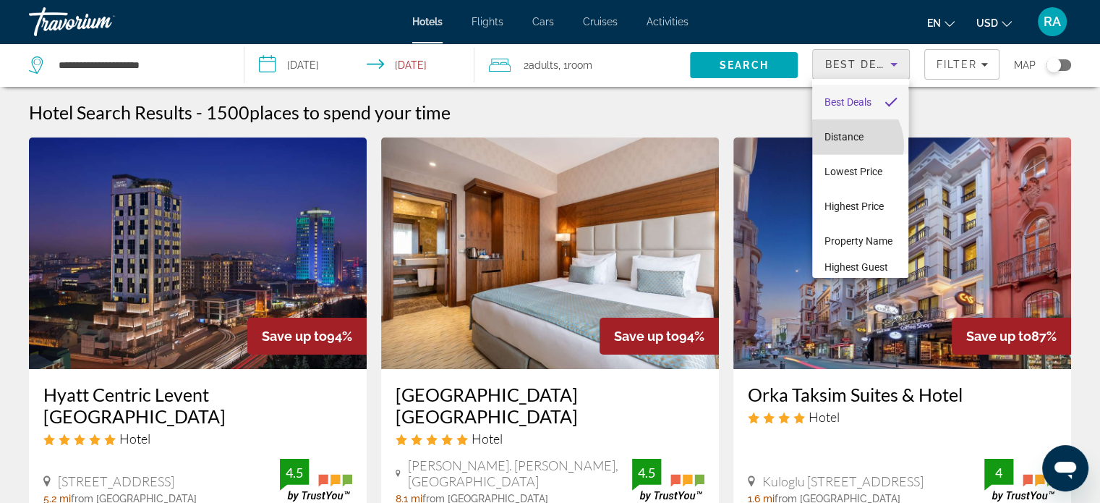
click at [847, 145] on span "Distance" at bounding box center [843, 136] width 39 height 17
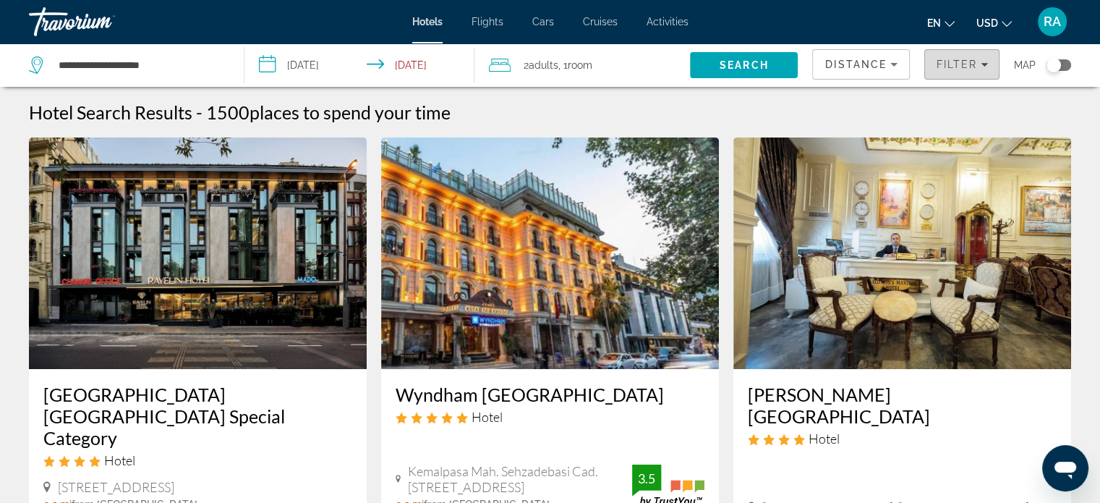
click at [953, 72] on span "Filters" at bounding box center [962, 64] width 74 height 35
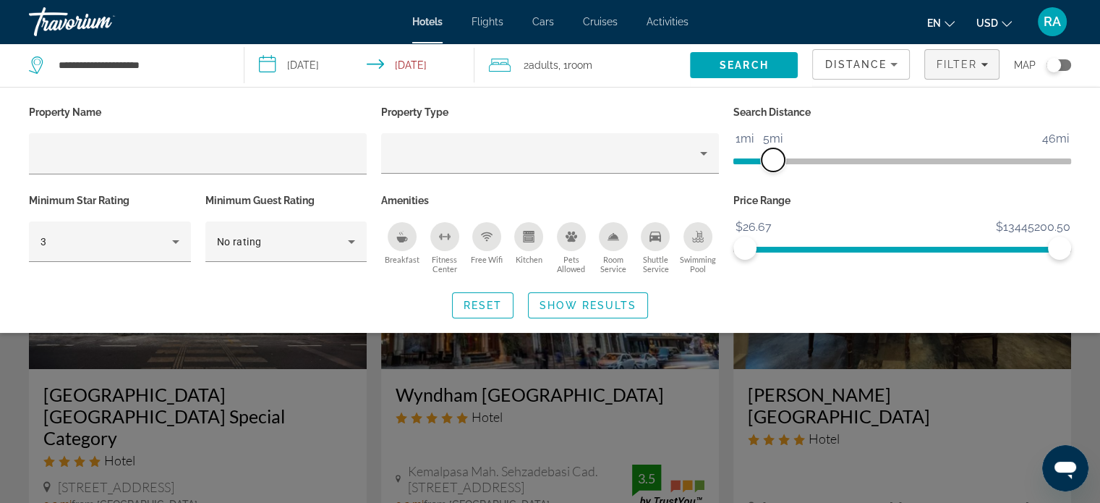
drag, startPoint x: 949, startPoint y: 161, endPoint x: 775, endPoint y: 177, distance: 174.3
click at [775, 177] on div "Search Distance 1mi 46mi 5mi" at bounding box center [902, 146] width 352 height 88
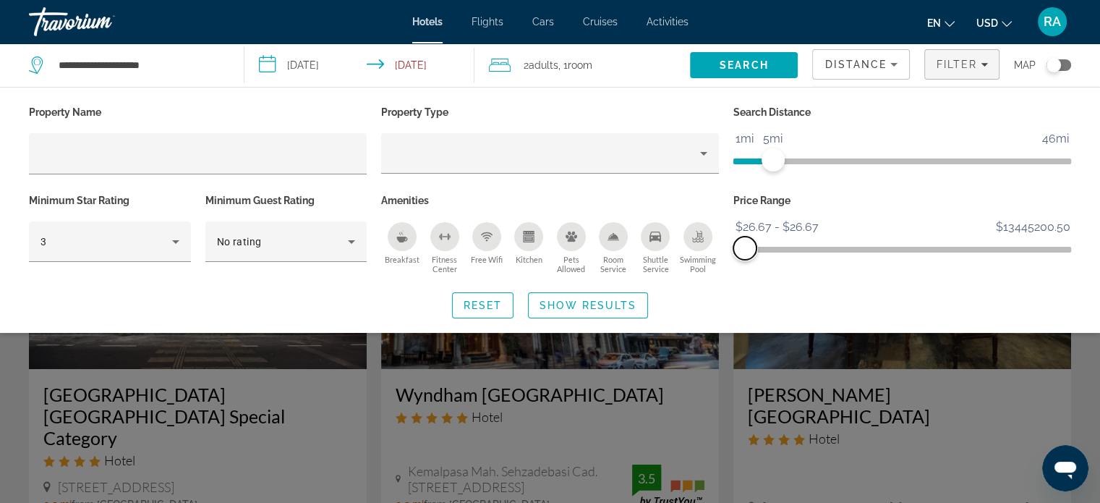
drag, startPoint x: 1053, startPoint y: 248, endPoint x: 742, endPoint y: 300, distance: 315.3
click at [742, 300] on div "Property Name Property Type Search Distance 1mi 46mi 5mi Minimum Star Rating 3 …" at bounding box center [550, 210] width 1100 height 216
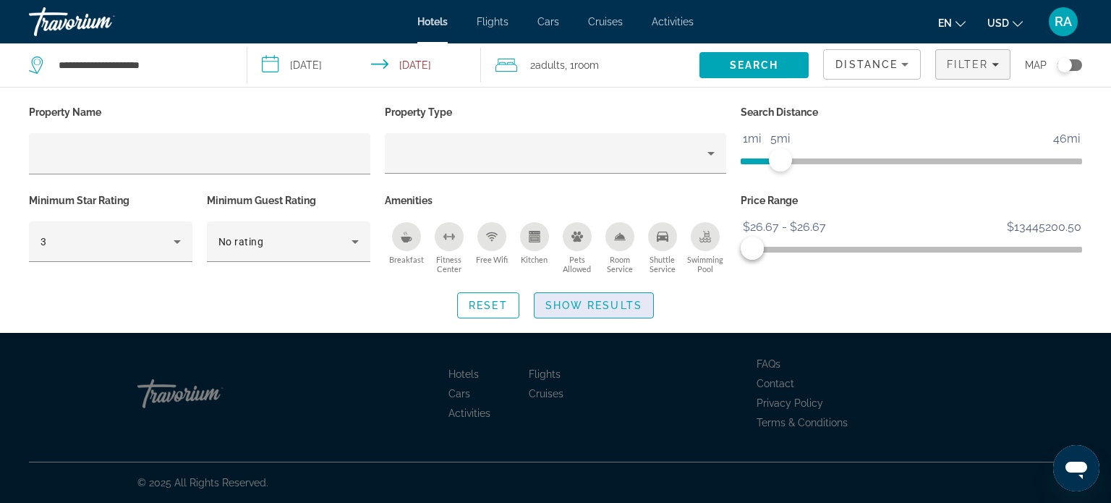
click at [614, 306] on span "Show Results" at bounding box center [593, 305] width 97 height 12
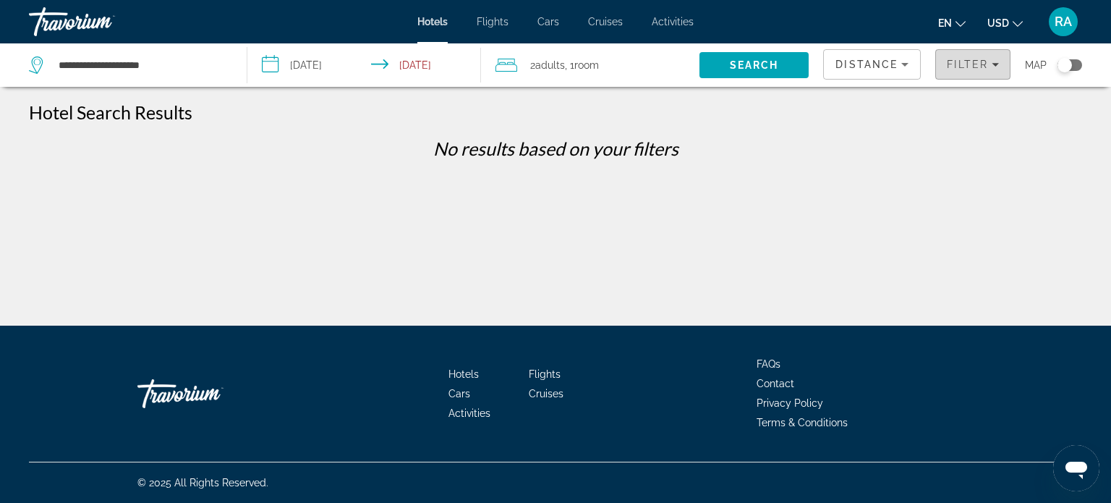
click at [962, 73] on span "Filters" at bounding box center [973, 64] width 74 height 35
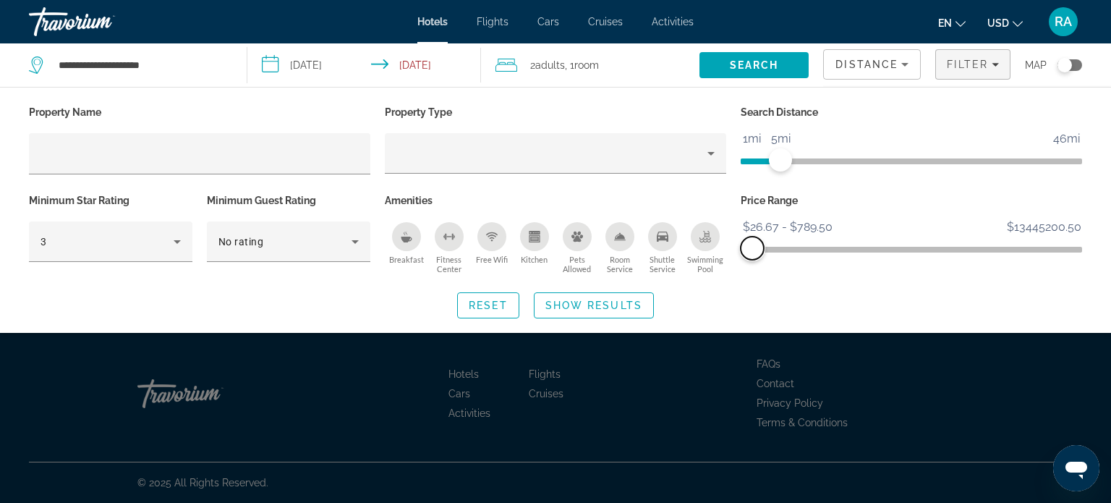
drag, startPoint x: 749, startPoint y: 244, endPoint x: 752, endPoint y: 251, distance: 8.1
click at [752, 251] on span "ngx-slider-max" at bounding box center [752, 248] width 23 height 23
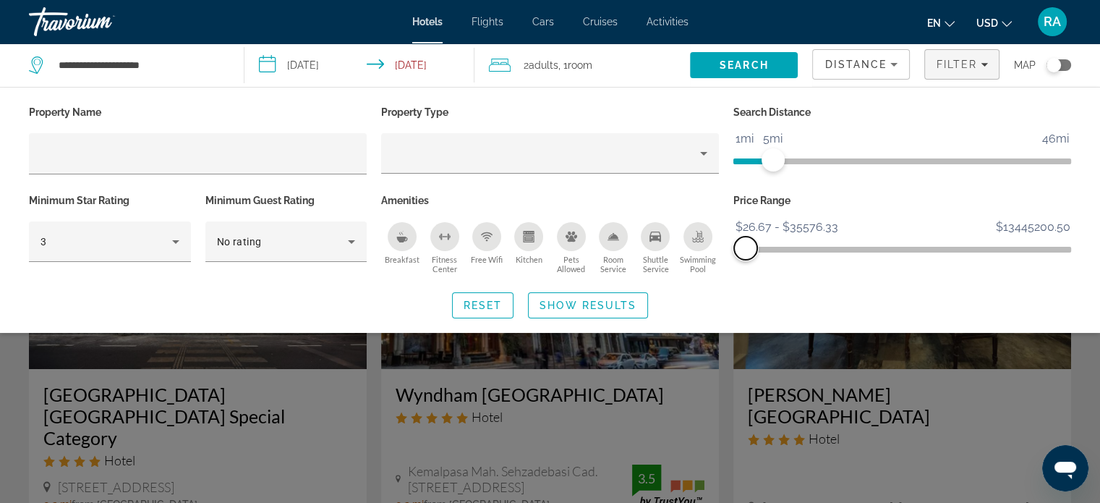
click at [746, 252] on span "ngx-slider-max" at bounding box center [745, 248] width 23 height 23
click at [625, 307] on span "Show Results" at bounding box center [588, 305] width 97 height 12
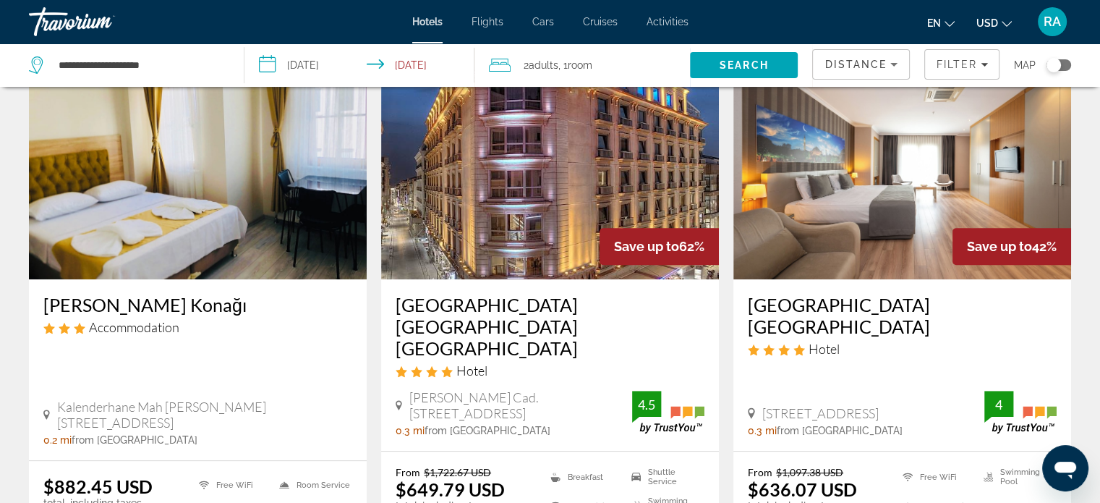
scroll to position [666, 0]
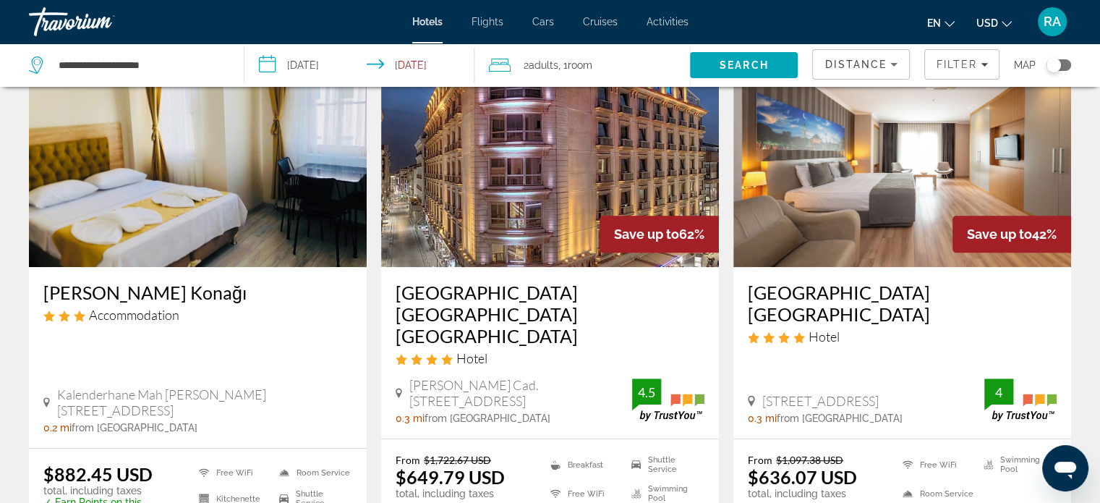
click at [845, 282] on h3 "Klas Hotel Istanbul Old City" at bounding box center [902, 302] width 309 height 43
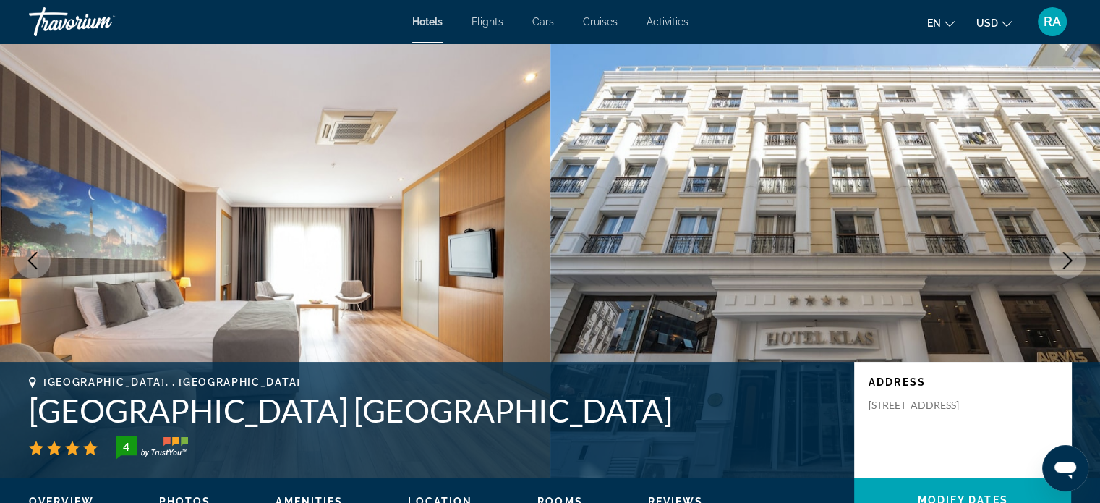
click at [1068, 261] on icon "Next image" at bounding box center [1067, 260] width 17 height 17
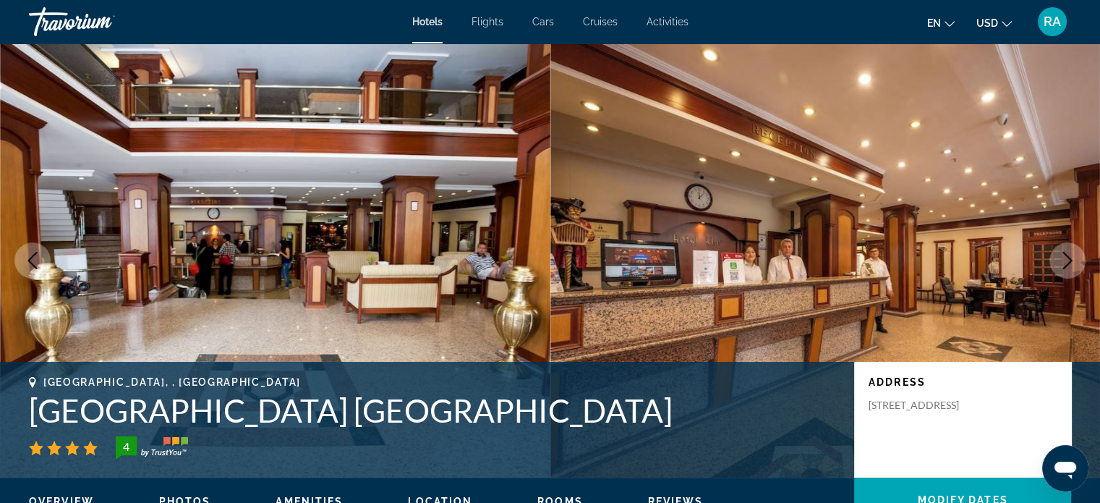
click at [1068, 261] on icon "Next image" at bounding box center [1067, 260] width 17 height 17
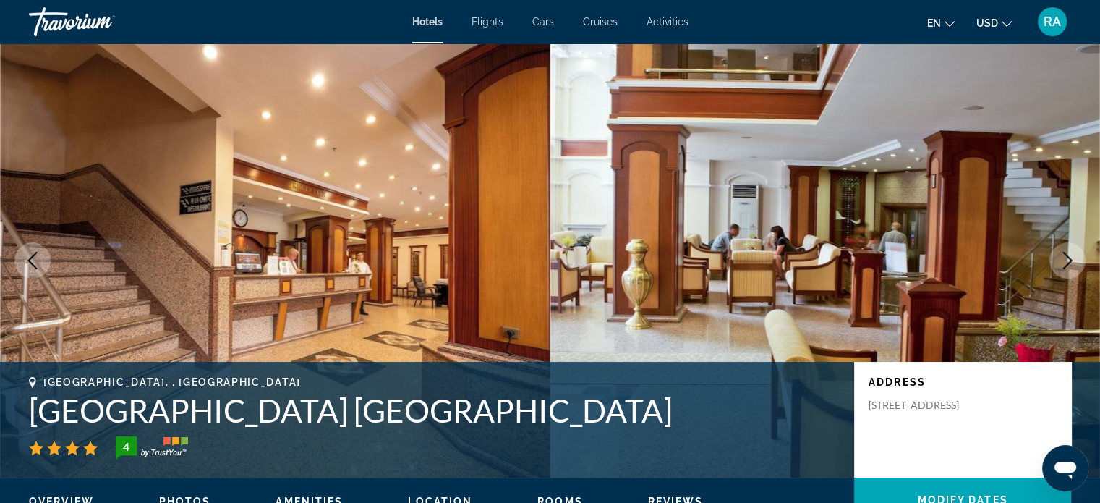
click at [1068, 261] on icon "Next image" at bounding box center [1067, 260] width 17 height 17
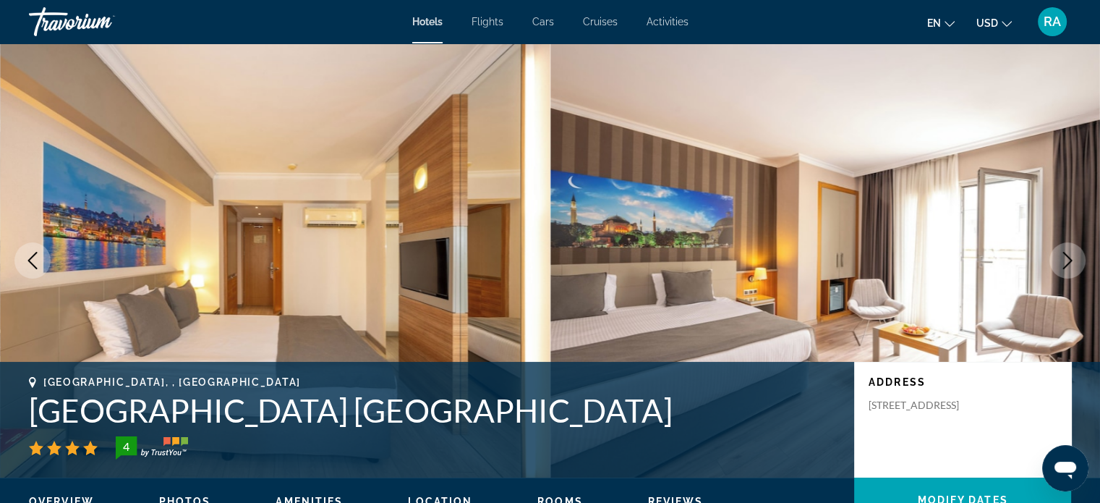
click at [1068, 261] on icon "Next image" at bounding box center [1067, 260] width 17 height 17
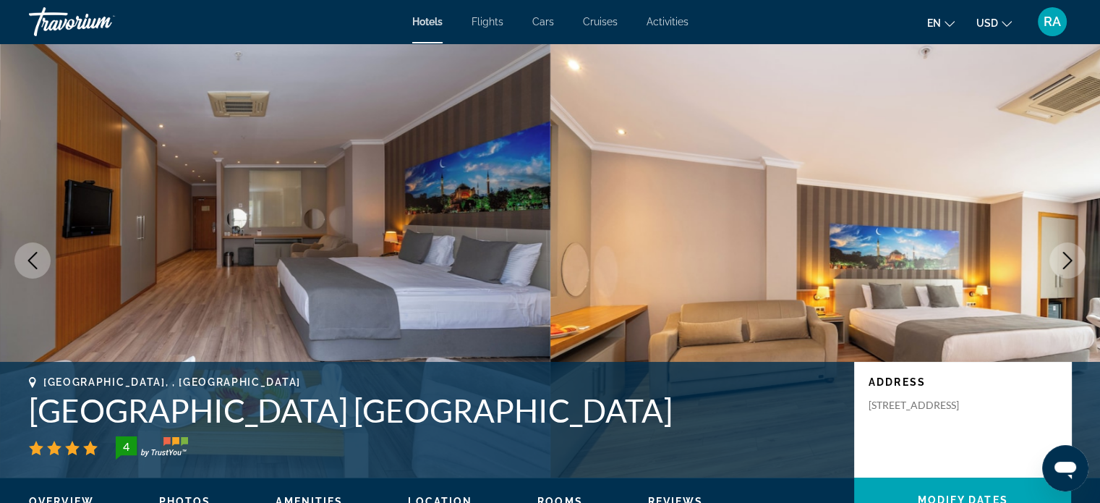
click at [1068, 261] on icon "Next image" at bounding box center [1067, 260] width 17 height 17
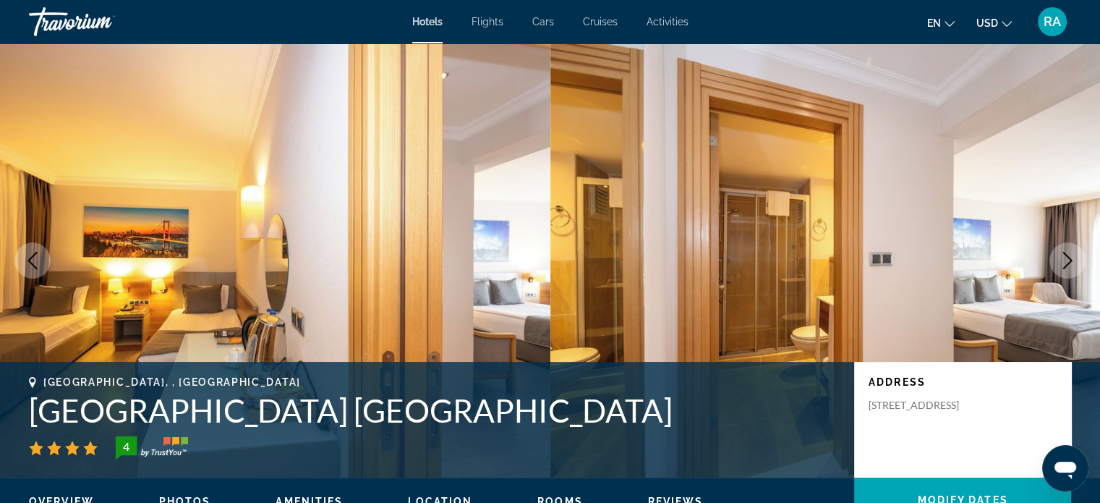
click at [1068, 261] on icon "Next image" at bounding box center [1067, 260] width 17 height 17
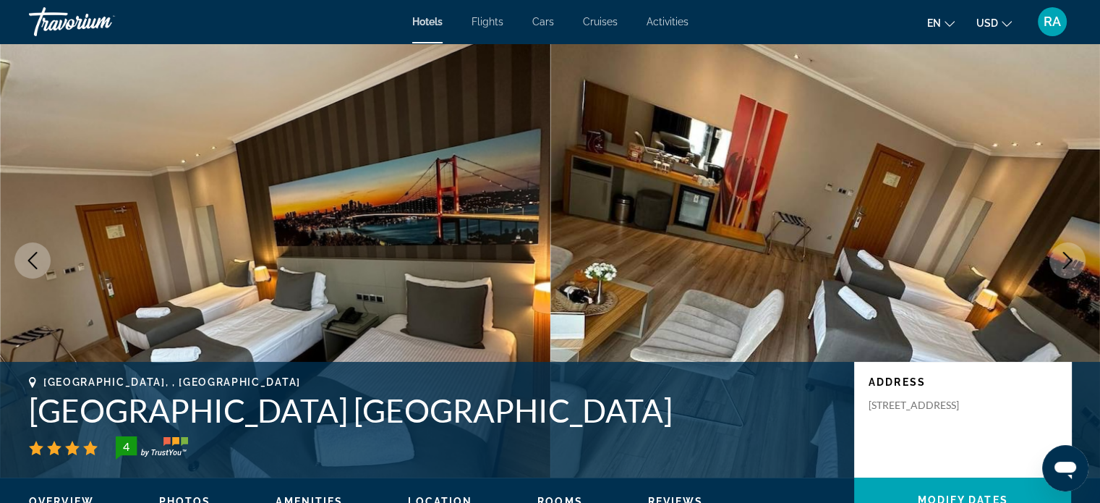
click at [1068, 261] on icon "Next image" at bounding box center [1067, 260] width 17 height 17
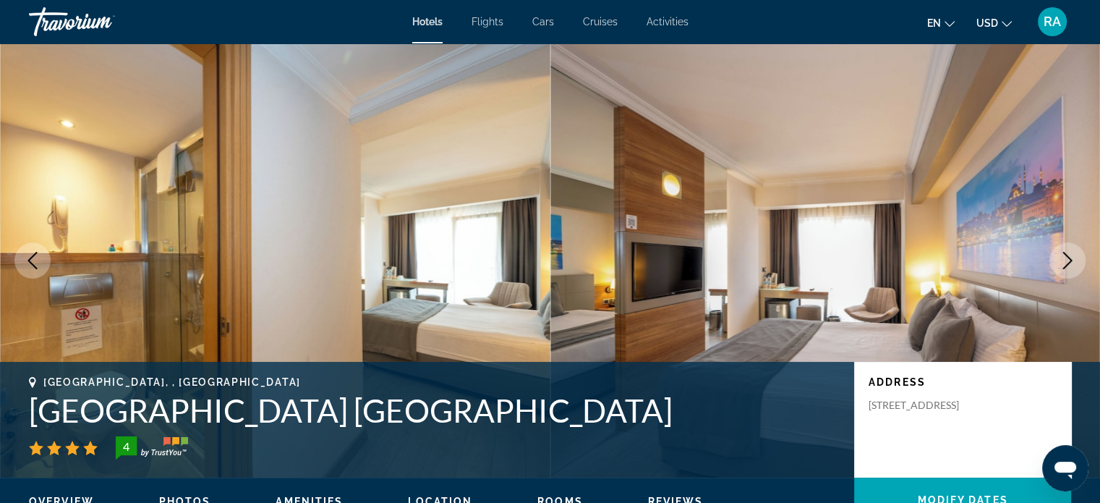
click at [237, 408] on h1 "Klas Hotel Istanbul Old City" at bounding box center [434, 410] width 811 height 38
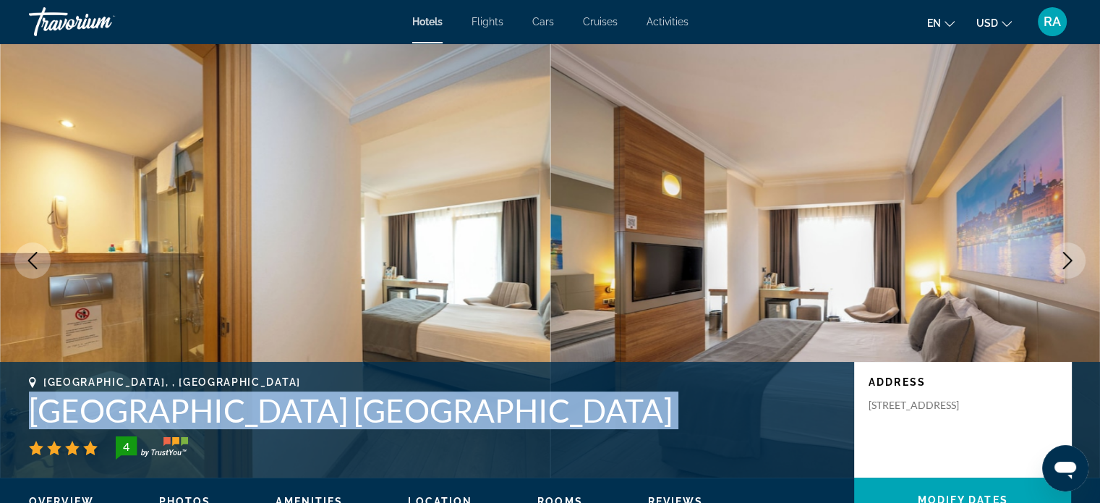
click at [237, 408] on h1 "Klas Hotel Istanbul Old City" at bounding box center [434, 410] width 811 height 38
copy div "Klas Hotel Istanbul Old City"
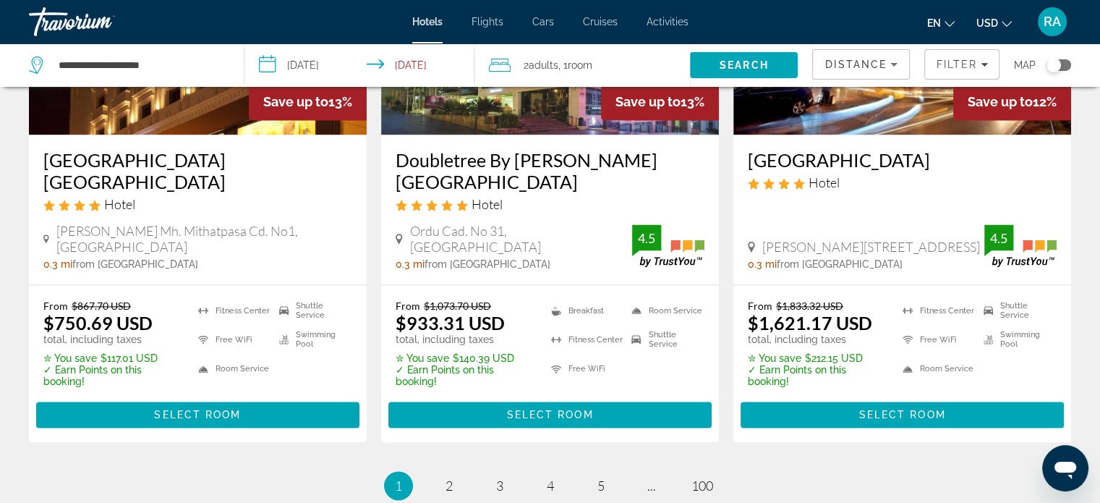
scroll to position [2102, 0]
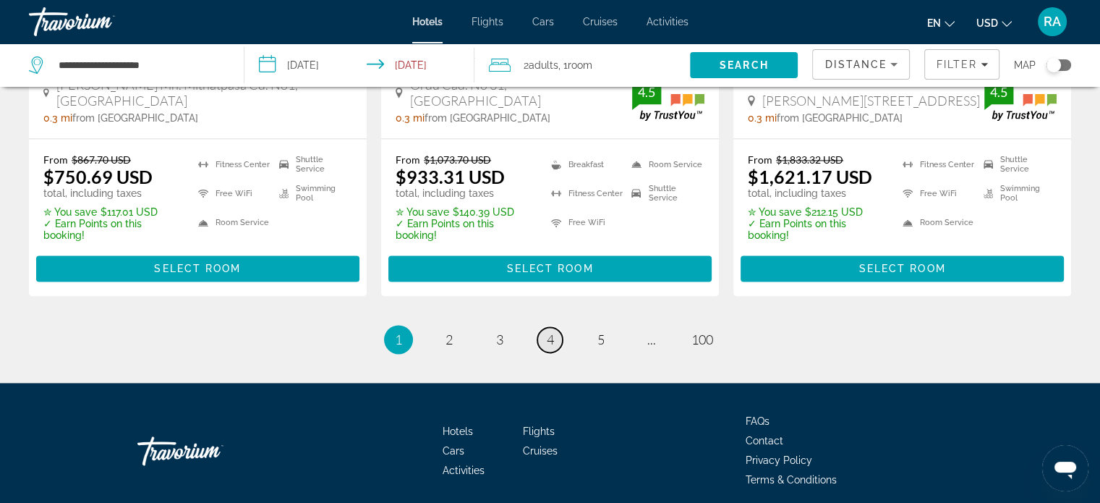
click at [541, 327] on link "page 4" at bounding box center [549, 339] width 25 height 25
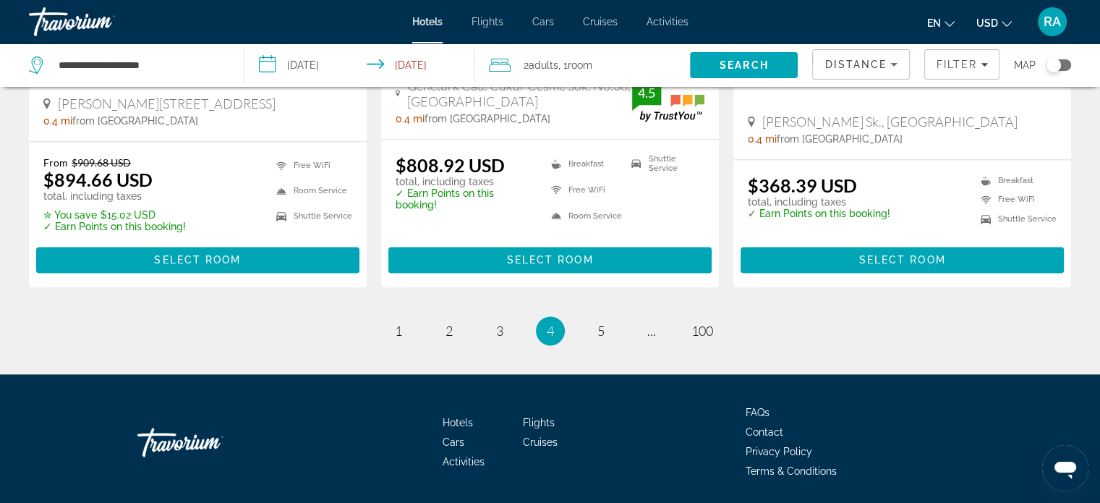
scroll to position [2042, 0]
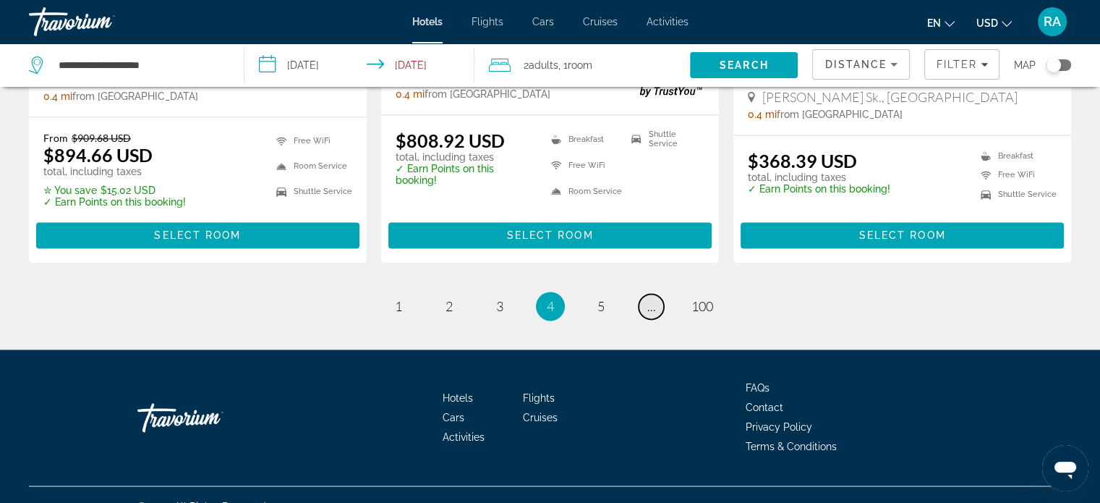
click at [652, 298] on span "..." at bounding box center [651, 306] width 9 height 16
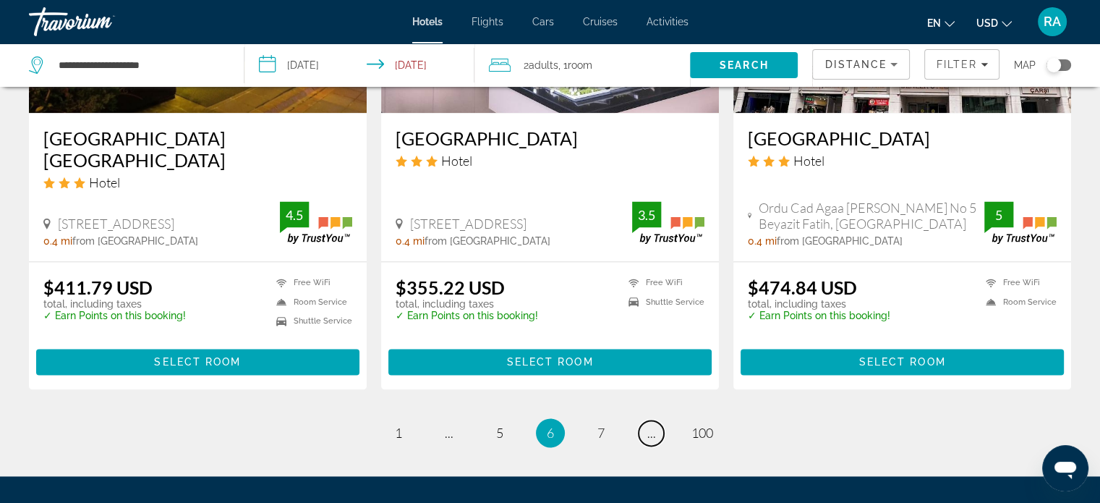
scroll to position [1867, 0]
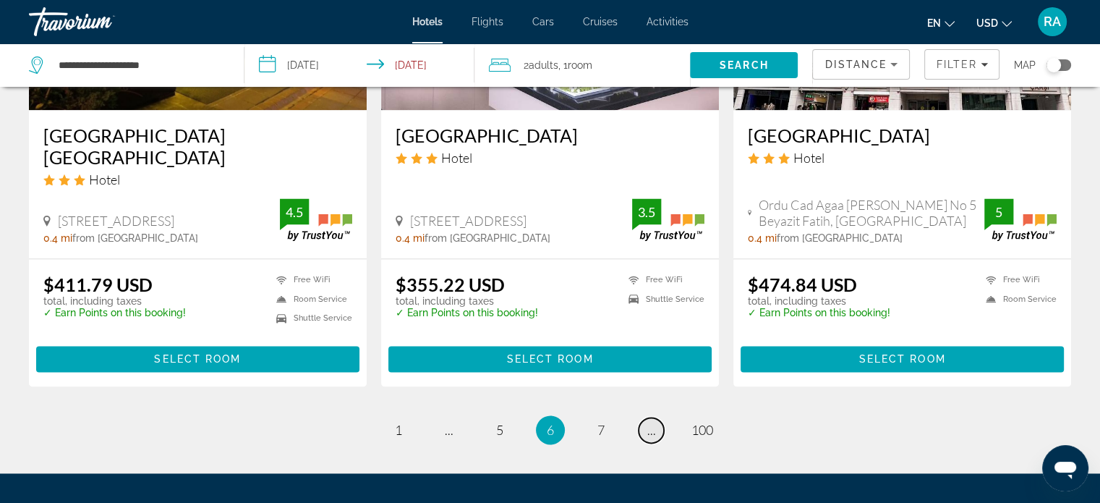
click at [651, 422] on link "page ..." at bounding box center [651, 429] width 25 height 25
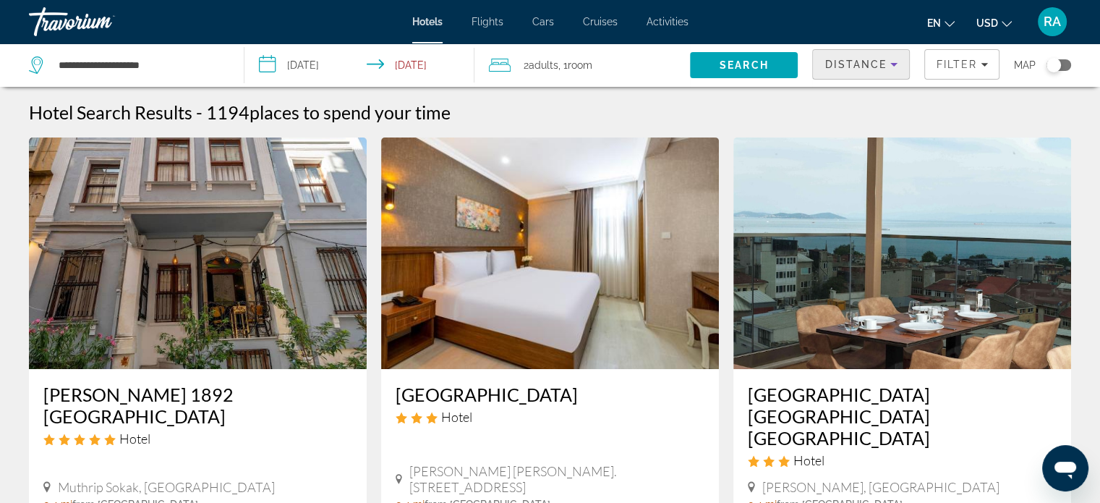
click at [875, 66] on span "Distance" at bounding box center [856, 65] width 62 height 12
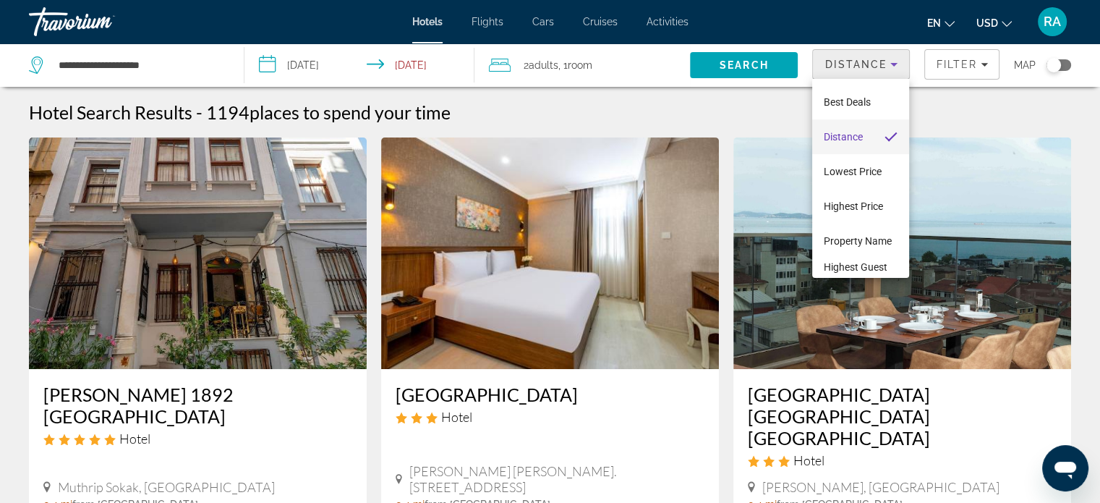
click at [725, 72] on div at bounding box center [550, 251] width 1100 height 503
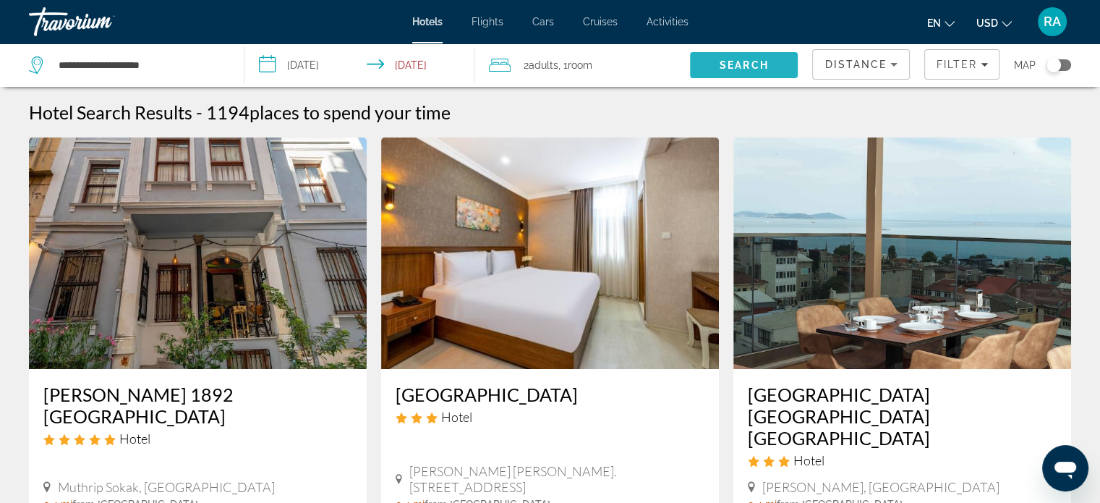
click at [729, 64] on span "Search" at bounding box center [744, 65] width 49 height 12
click at [973, 69] on span "Filter" at bounding box center [956, 65] width 41 height 12
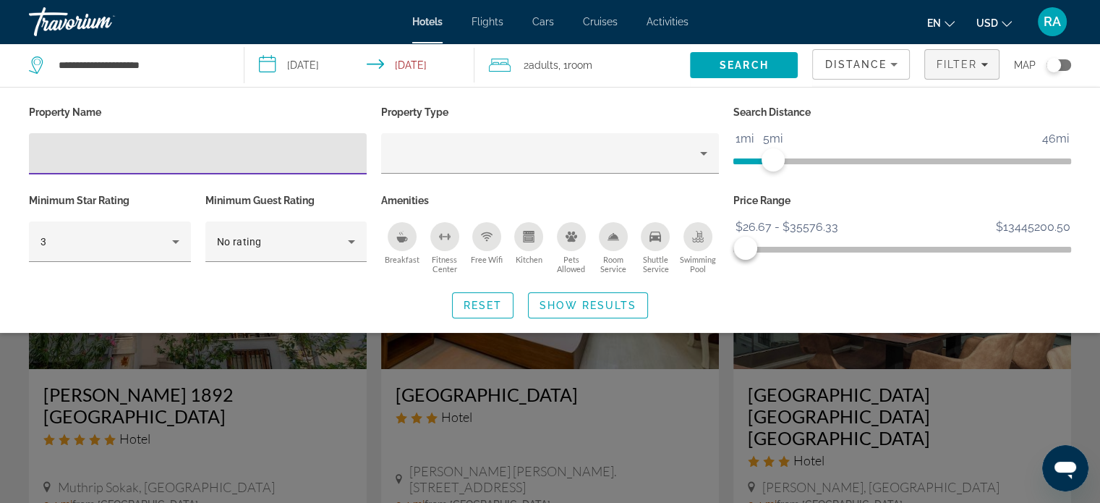
click at [252, 145] on input "Hotel Filters" at bounding box center [198, 153] width 315 height 17
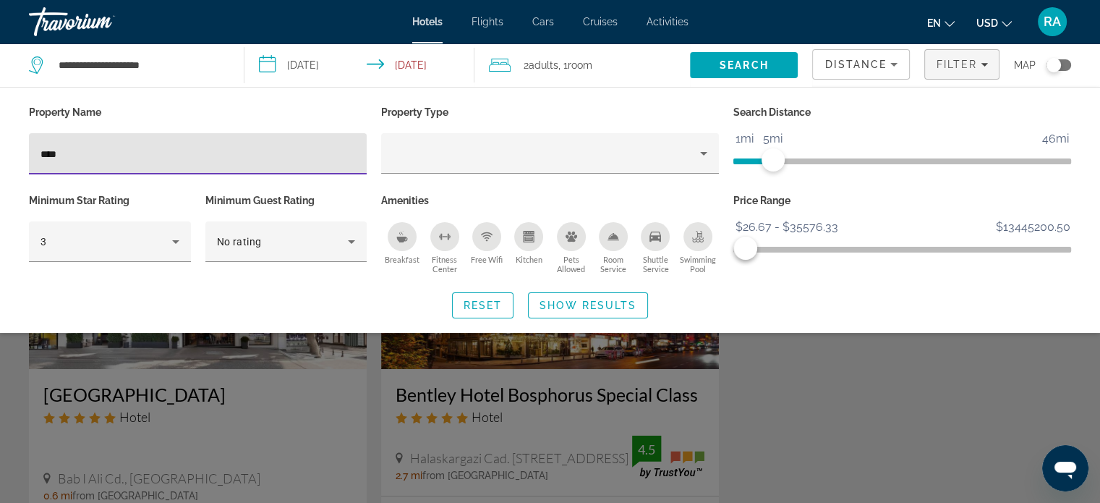
type input "****"
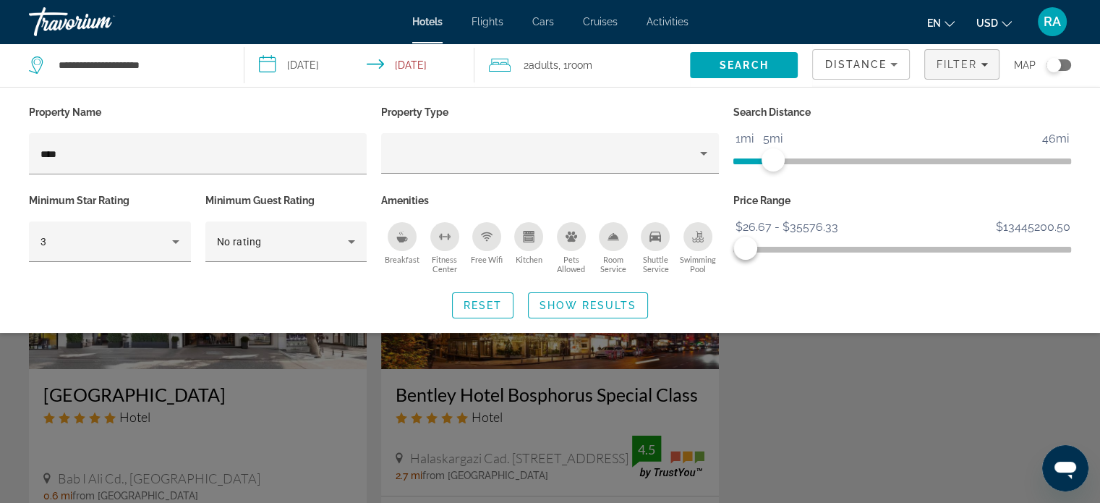
click at [767, 408] on div "Search widget" at bounding box center [550, 360] width 1100 height 286
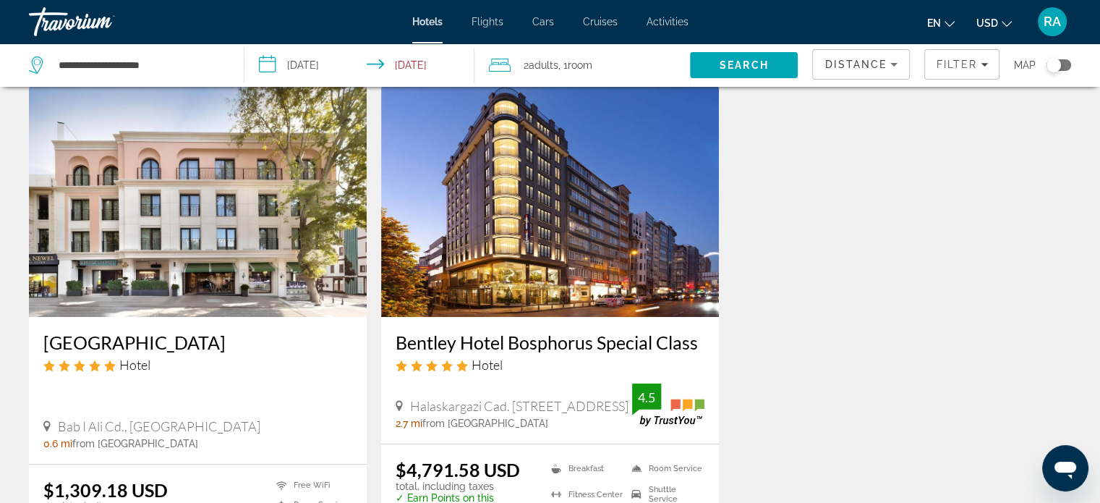
scroll to position [49, 0]
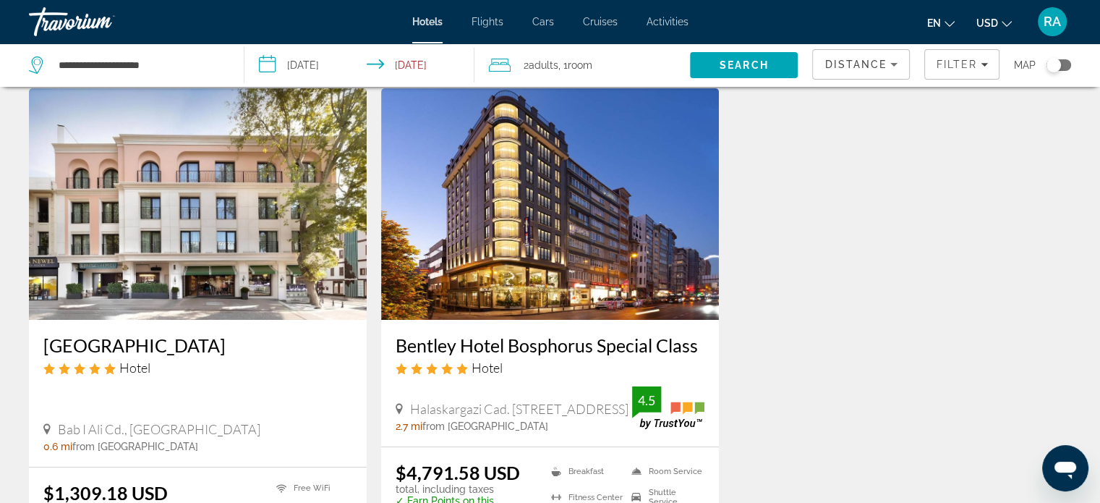
click at [188, 188] on img "Main content" at bounding box center [198, 203] width 338 height 231
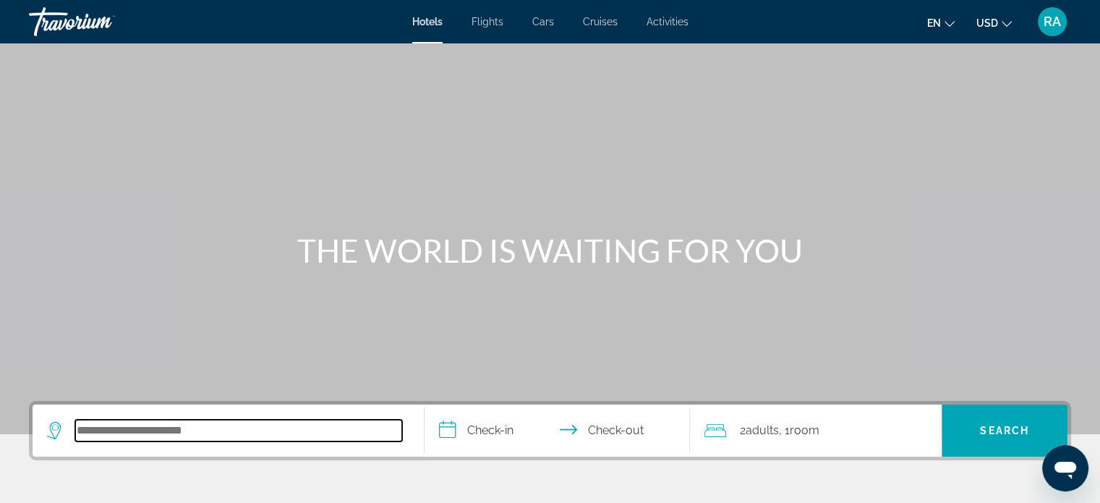
click at [197, 422] on input "Search hotel destination" at bounding box center [238, 430] width 327 height 22
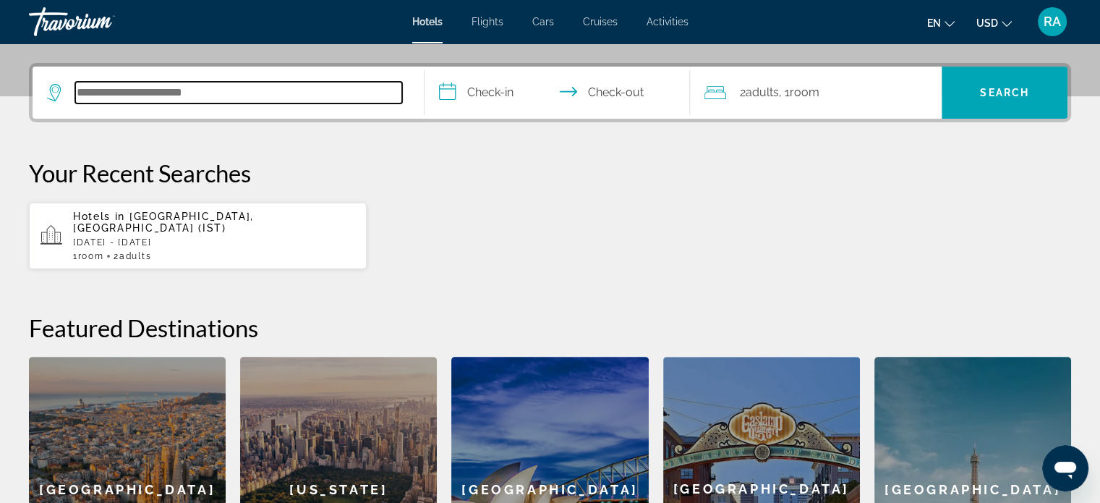
scroll to position [353, 0]
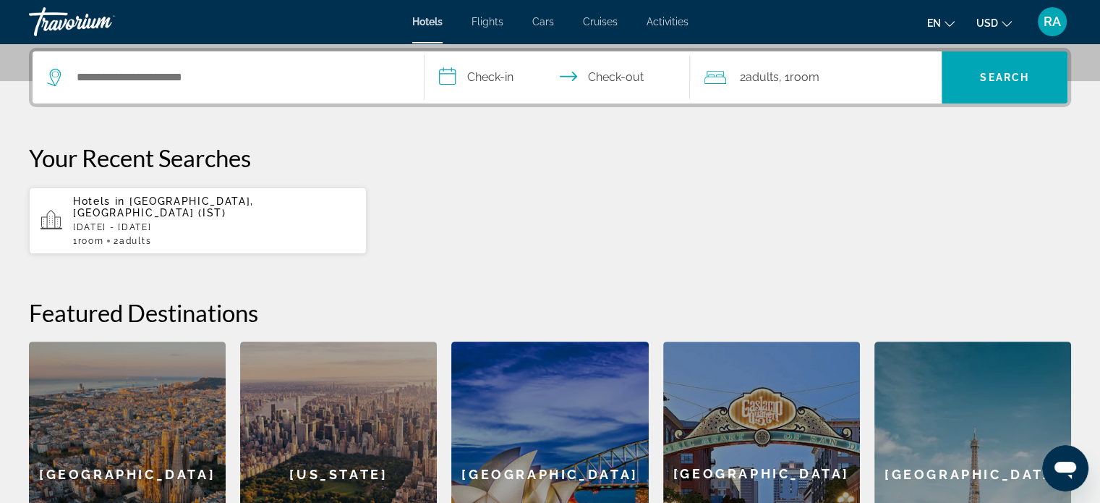
click at [194, 234] on app-hotels-recent-search "Hotels in [GEOGRAPHIC_DATA], [GEOGRAPHIC_DATA] (IST) [DATE] - [DATE] 1 Room roo…" at bounding box center [198, 220] width 338 height 67
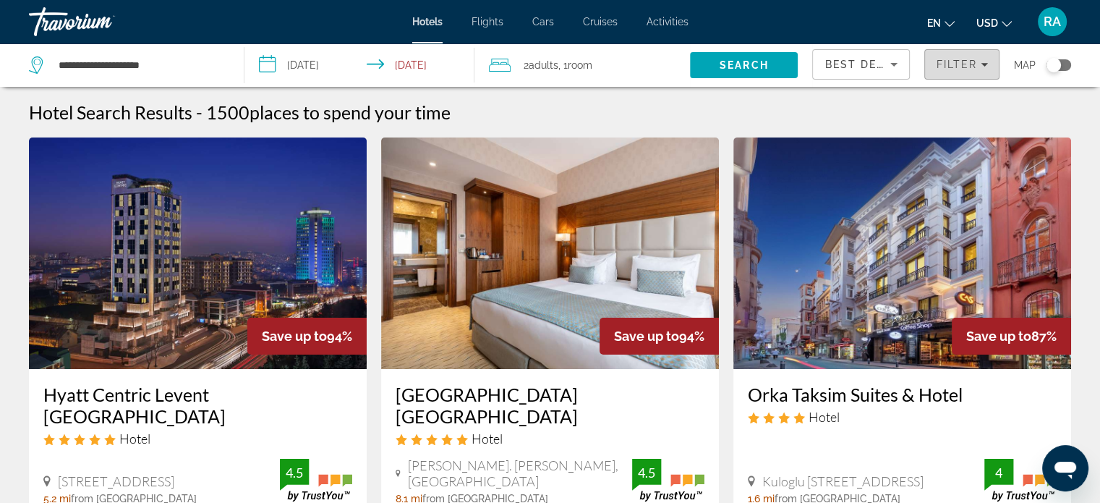
click at [952, 63] on span "Filter" at bounding box center [956, 65] width 41 height 12
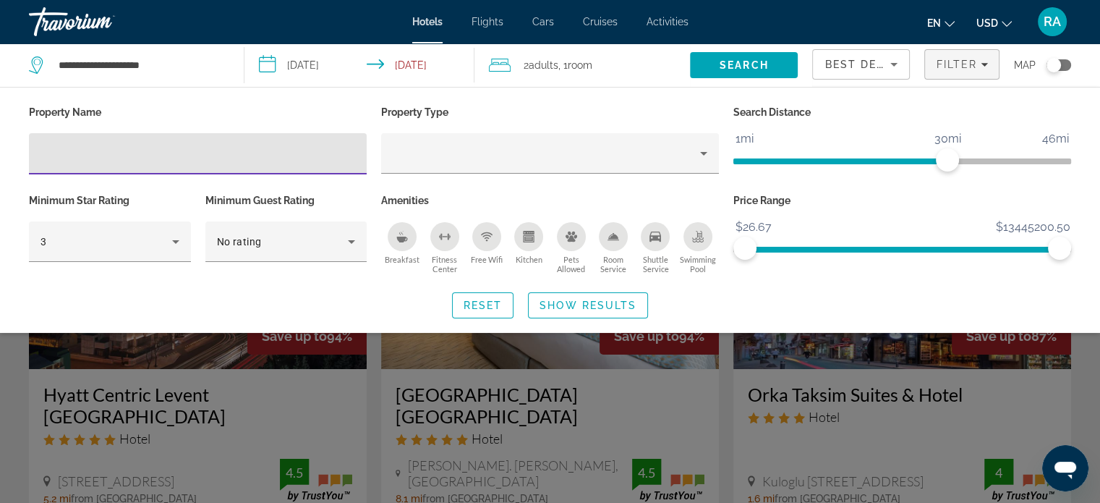
click at [318, 159] on input "Hotel Filters" at bounding box center [198, 153] width 315 height 17
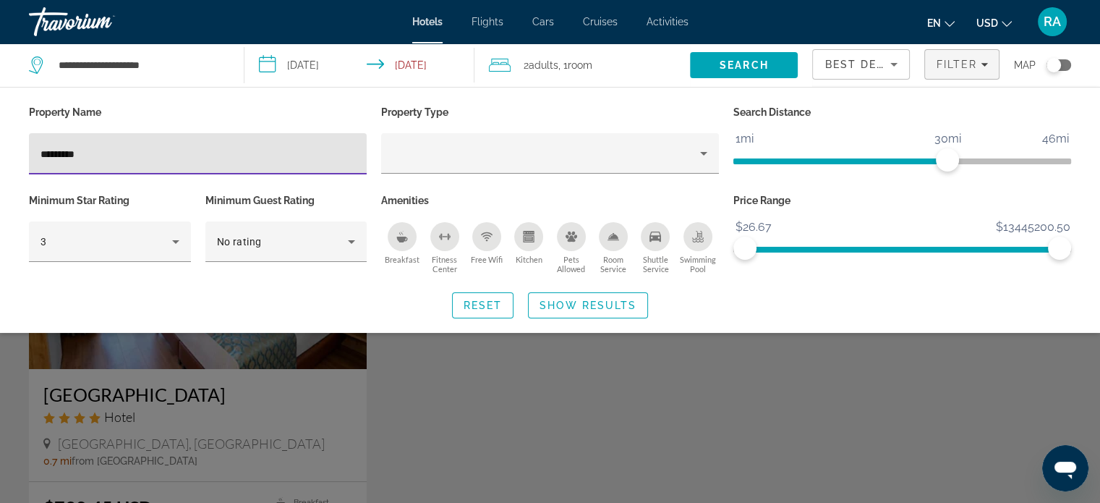
type input "*********"
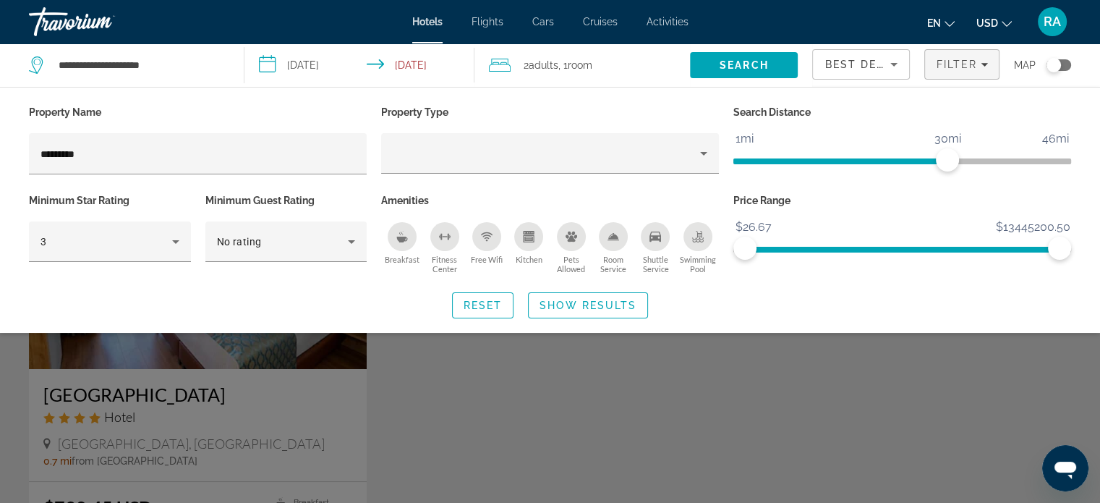
click at [411, 391] on div "Search widget" at bounding box center [550, 360] width 1100 height 286
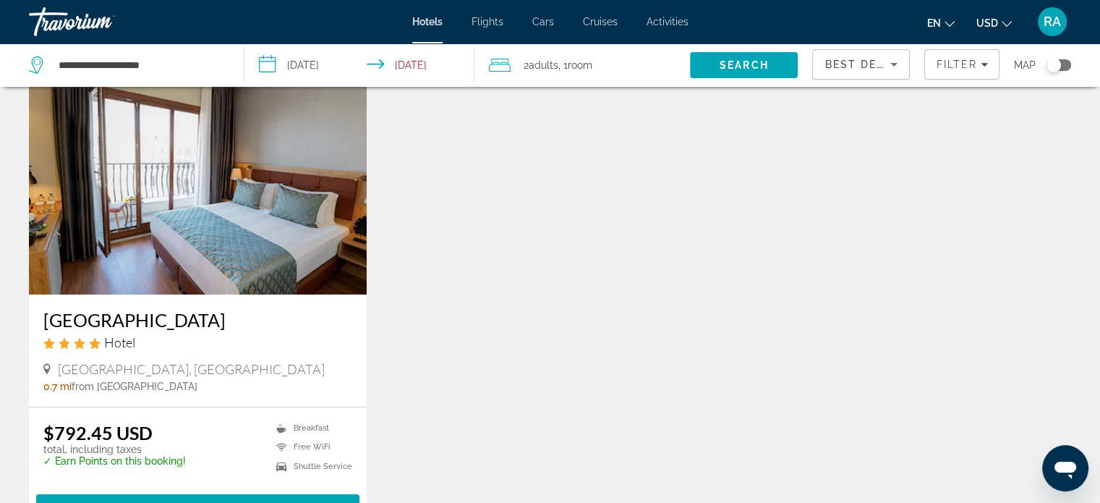
scroll to position [77, 0]
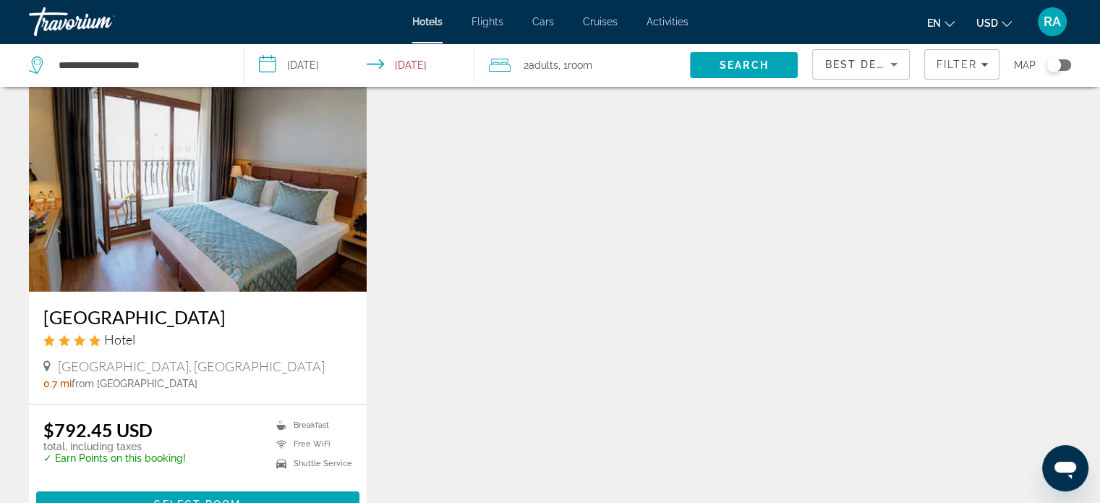
click at [278, 248] on img "Main content" at bounding box center [198, 175] width 338 height 231
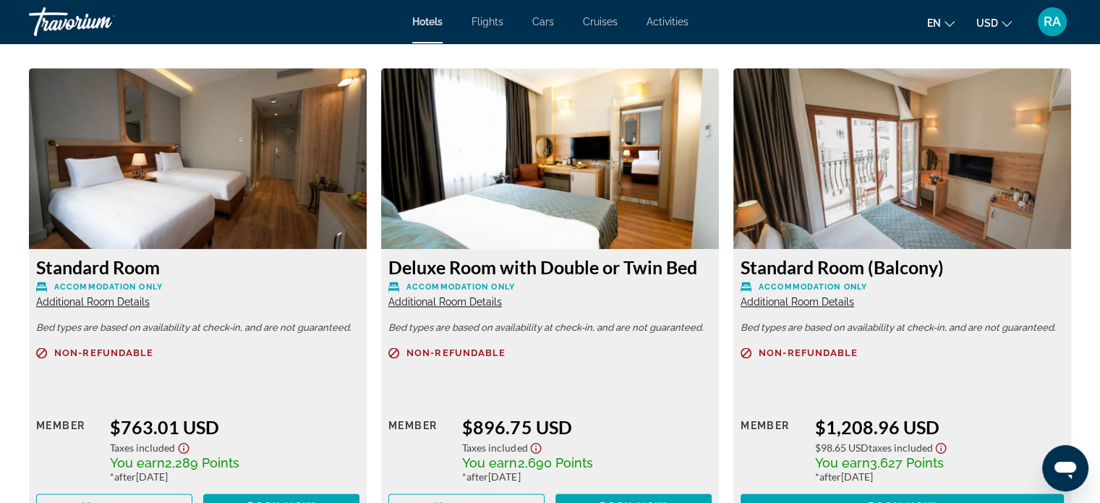
scroll to position [1967, 0]
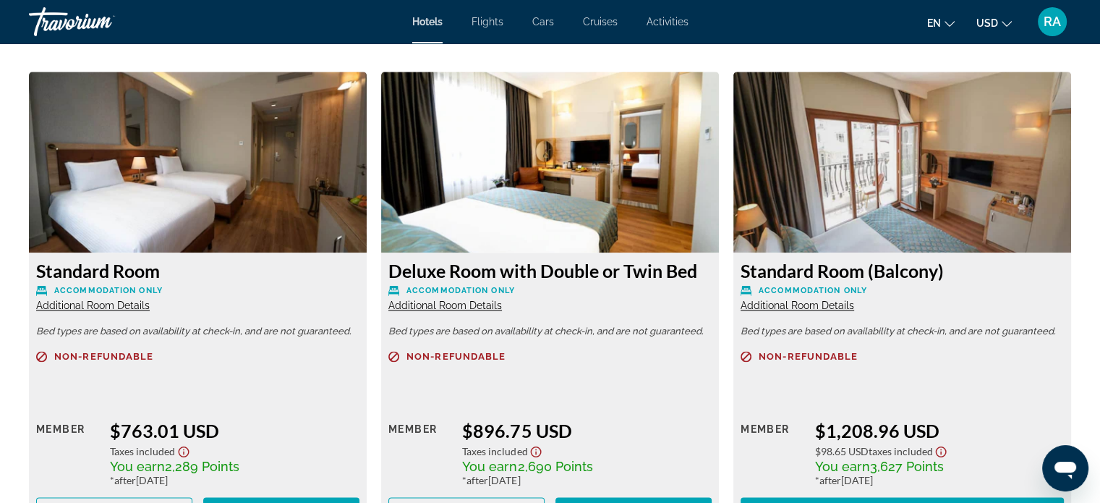
click at [995, 193] on img "Main content" at bounding box center [902, 162] width 338 height 181
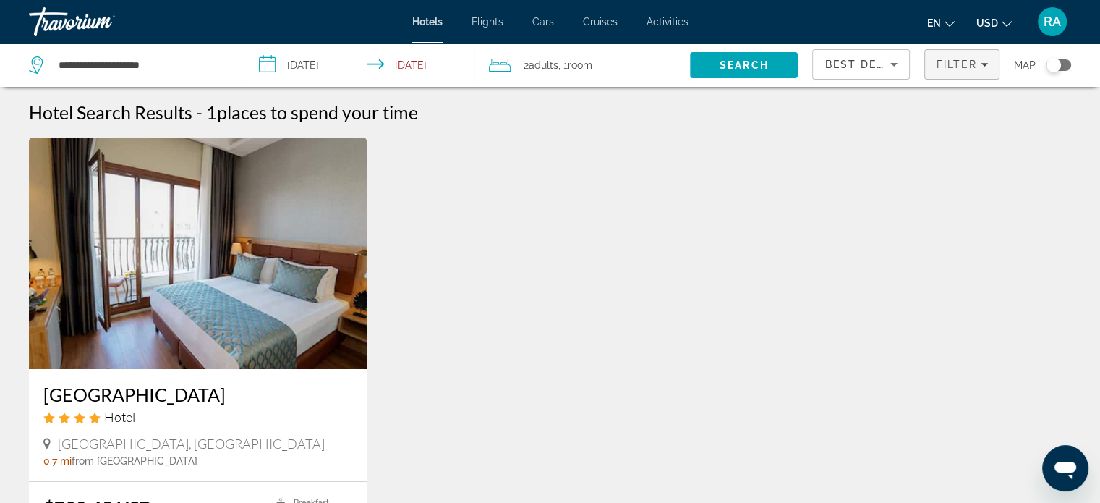
click at [963, 66] on span "Filter" at bounding box center [956, 65] width 41 height 12
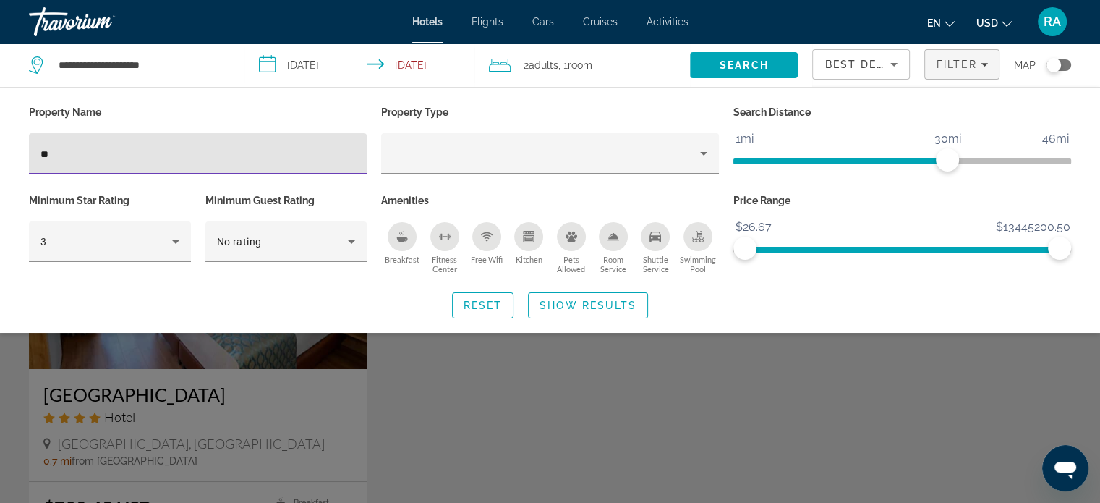
type input "*"
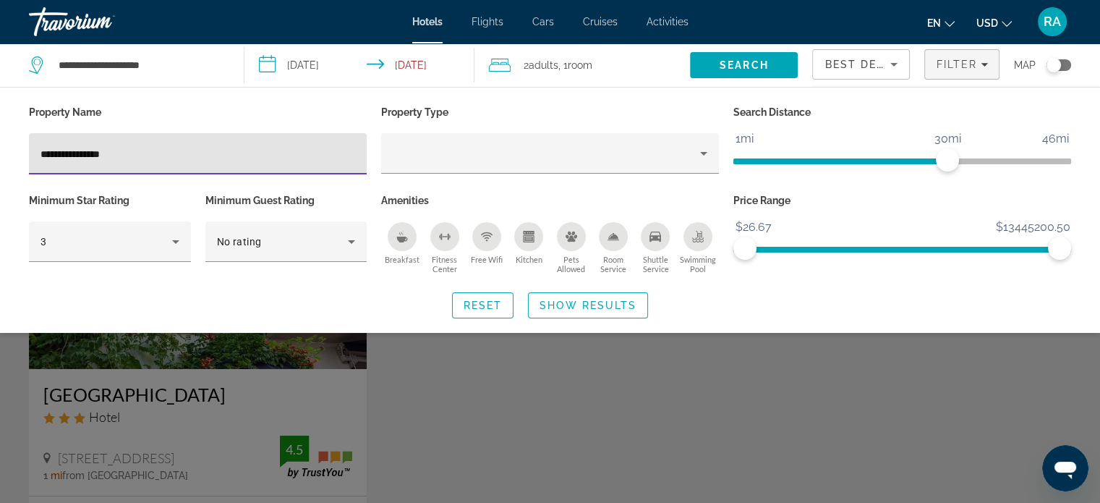
type input "**********"
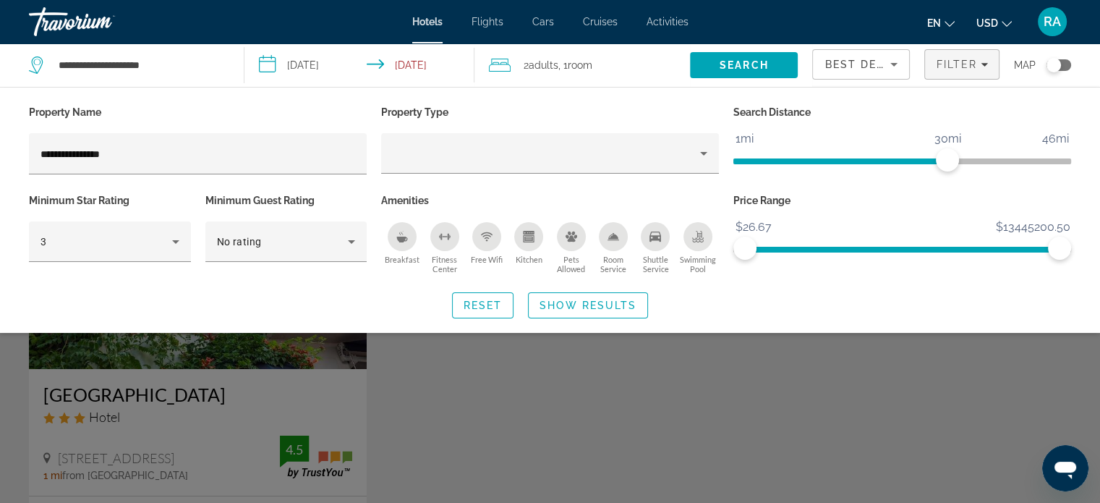
click at [284, 367] on div "Search widget" at bounding box center [550, 360] width 1100 height 286
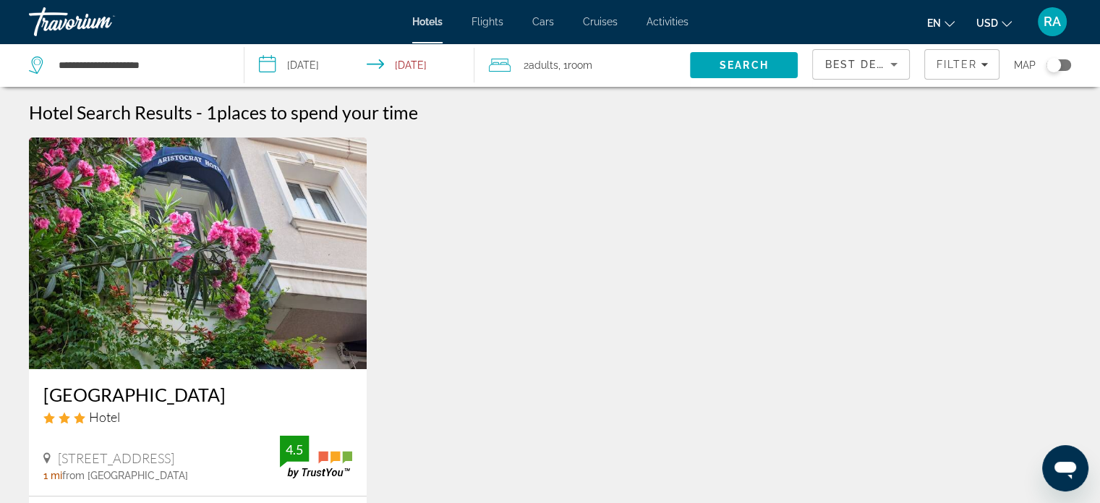
click at [1100, 197] on html "**********" at bounding box center [550, 251] width 1100 height 503
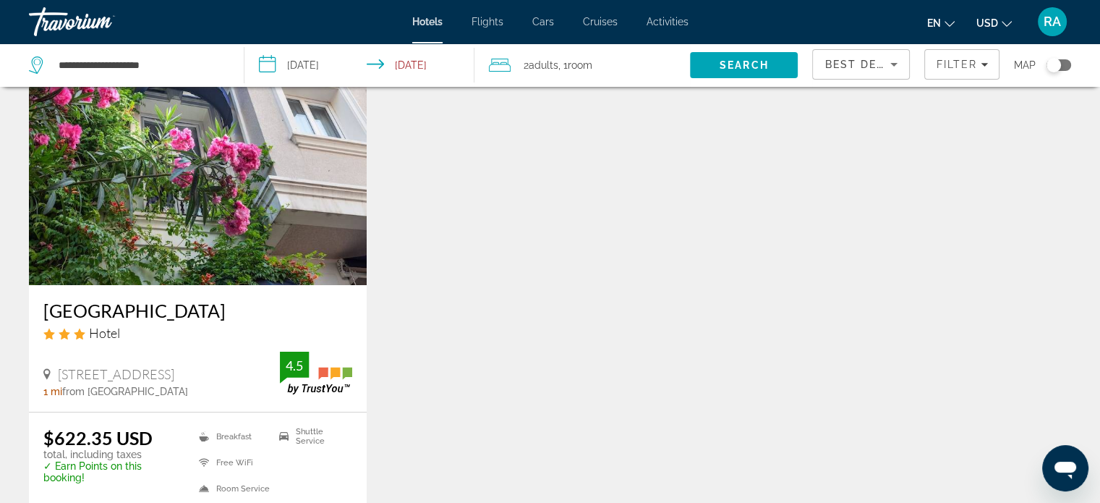
scroll to position [88, 0]
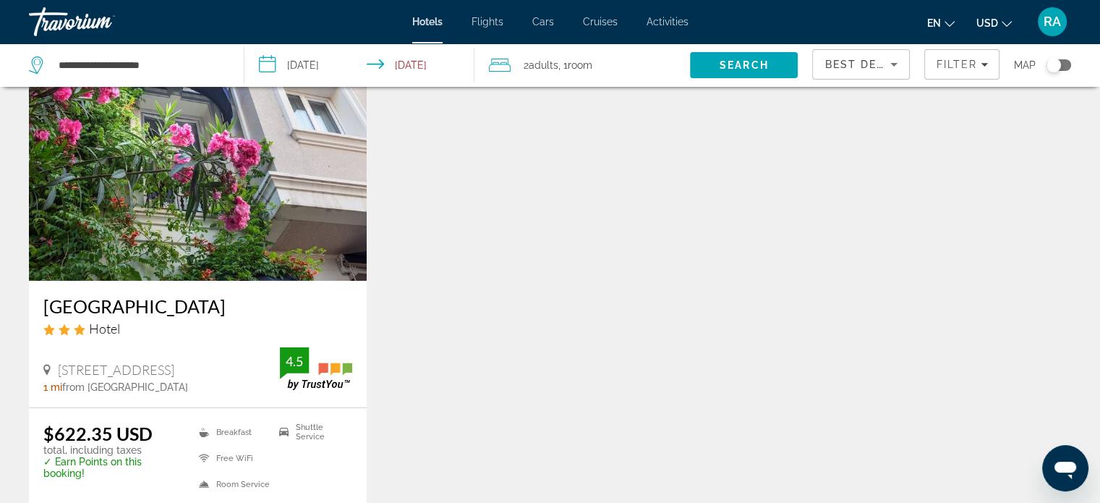
click at [250, 190] on img "Main content" at bounding box center [198, 164] width 338 height 231
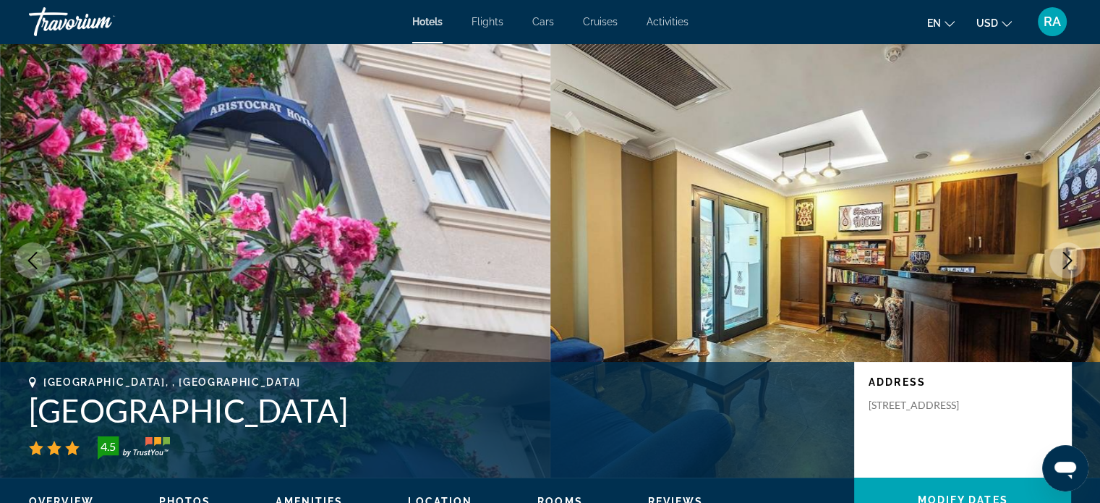
drag, startPoint x: 1099, startPoint y: 88, endPoint x: 1107, endPoint y: 91, distance: 8.1
click at [1100, 91] on html "Skip to main content Hotels Flights Cars Cruises Activities Hotels Flights Cars…" at bounding box center [550, 251] width 1100 height 503
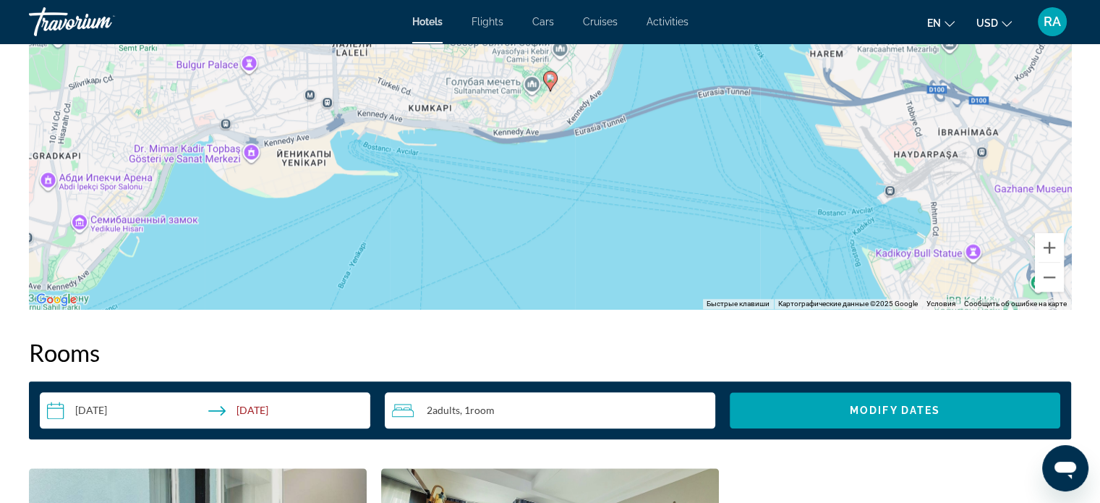
scroll to position [1558, 0]
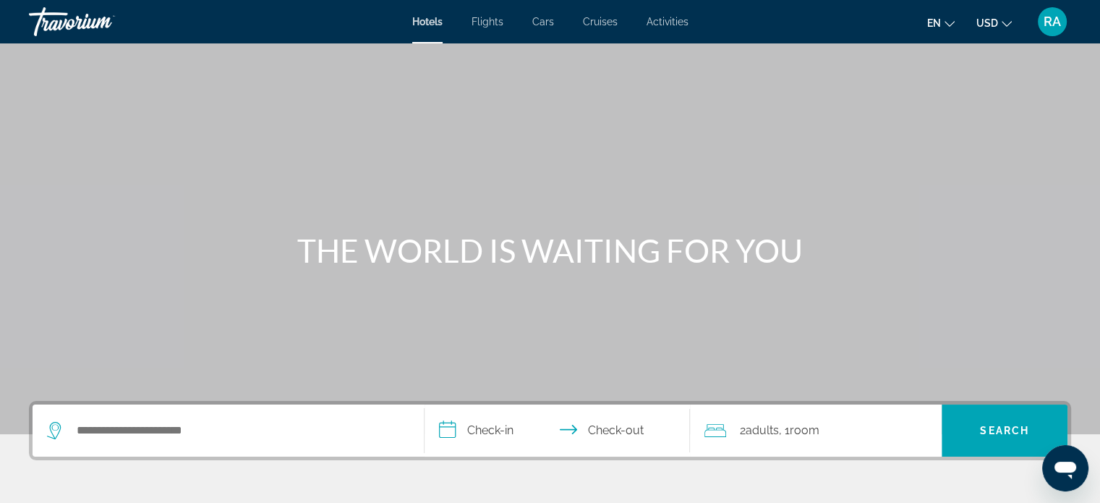
click at [261, 404] on div "Search widget" at bounding box center [228, 430] width 362 height 52
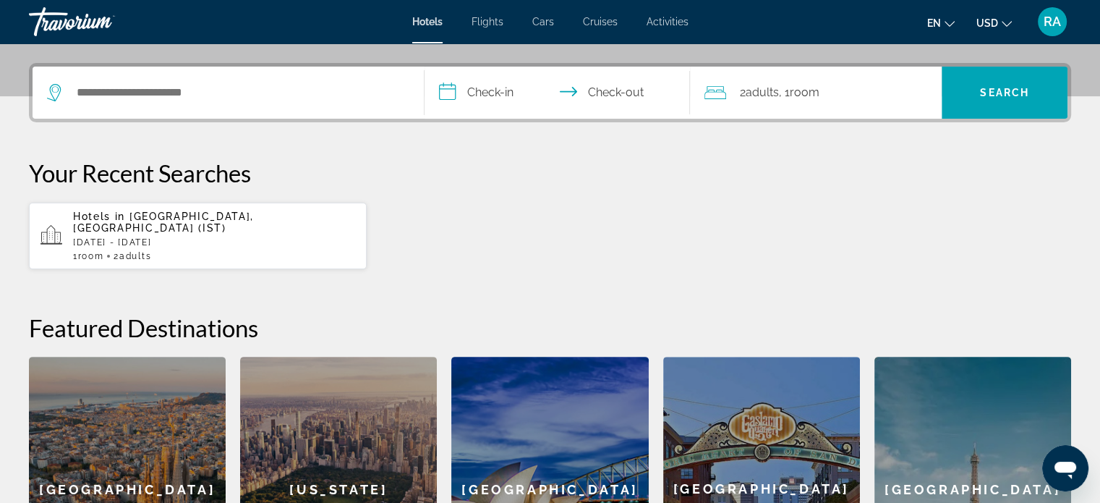
scroll to position [353, 0]
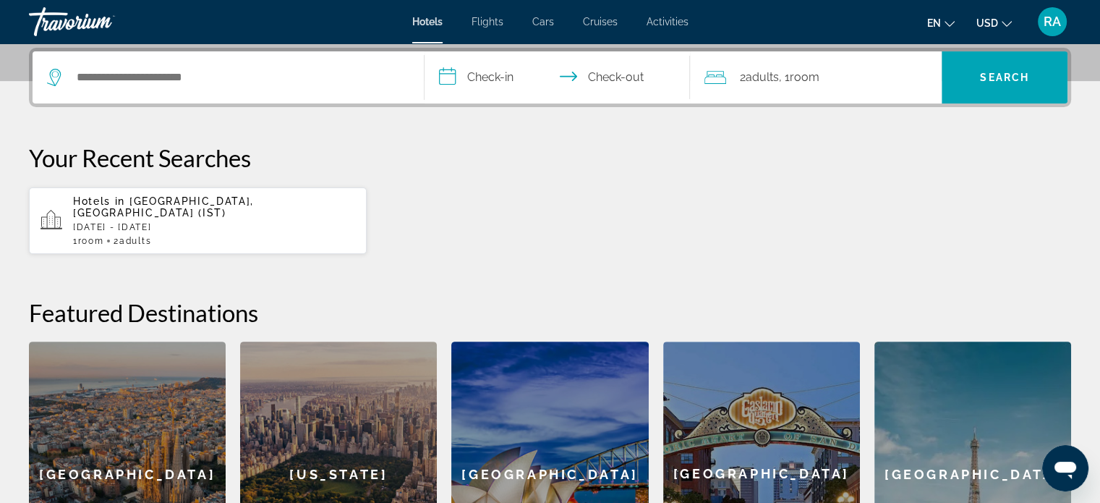
drag, startPoint x: 261, startPoint y: 404, endPoint x: 301, endPoint y: 335, distance: 79.4
click at [301, 335] on div "**********" at bounding box center [550, 327] width 1100 height 558
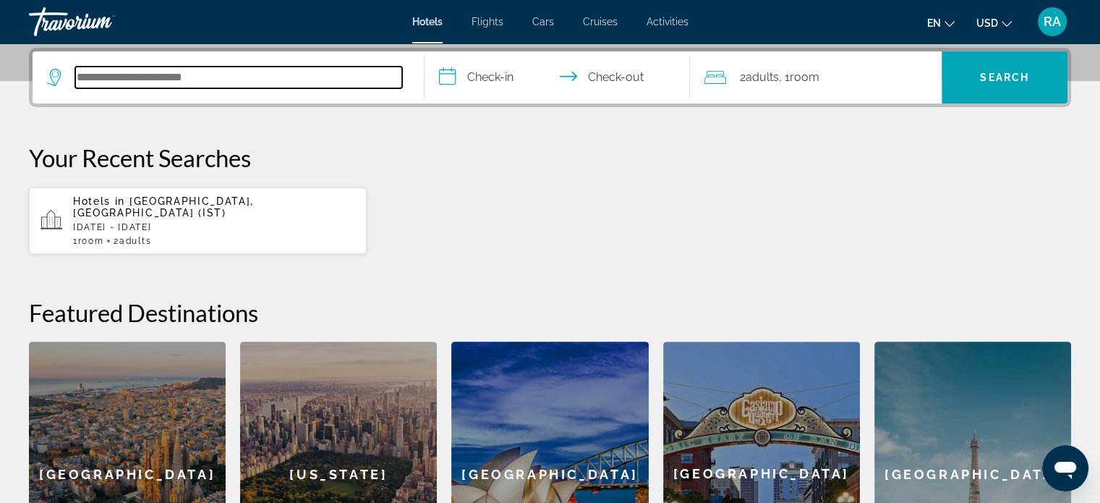
click at [276, 83] on input "Search hotel destination" at bounding box center [238, 78] width 327 height 22
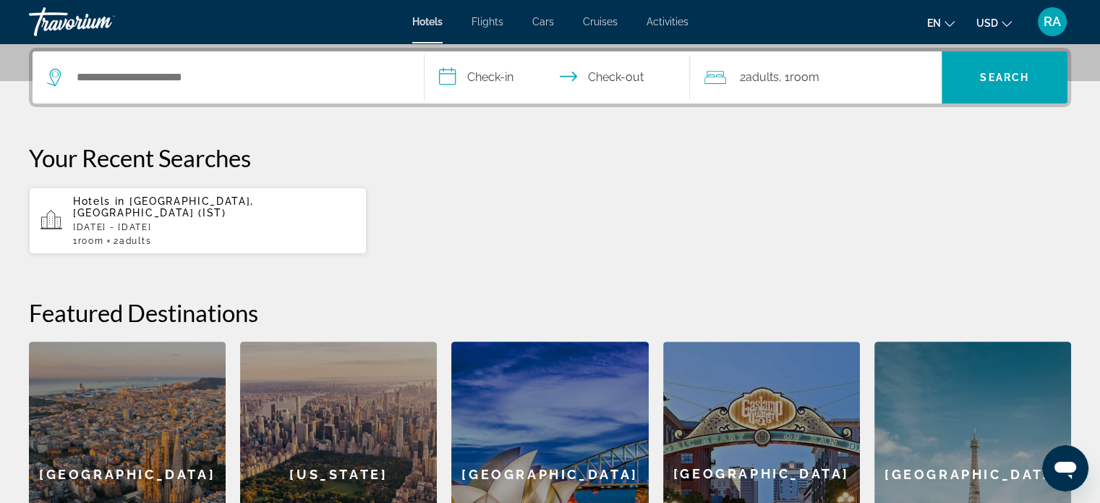
click at [216, 234] on app-hotels-recent-search "Hotels in [GEOGRAPHIC_DATA], [GEOGRAPHIC_DATA] (IST) [DATE] - [DATE] 1 Room roo…" at bounding box center [198, 220] width 338 height 67
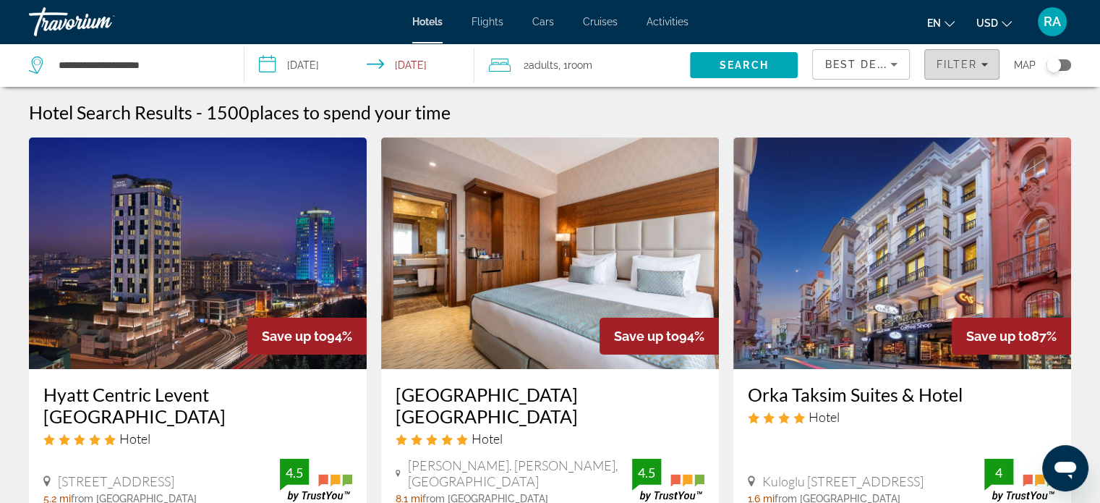
click at [968, 65] on span "Filter" at bounding box center [956, 65] width 41 height 12
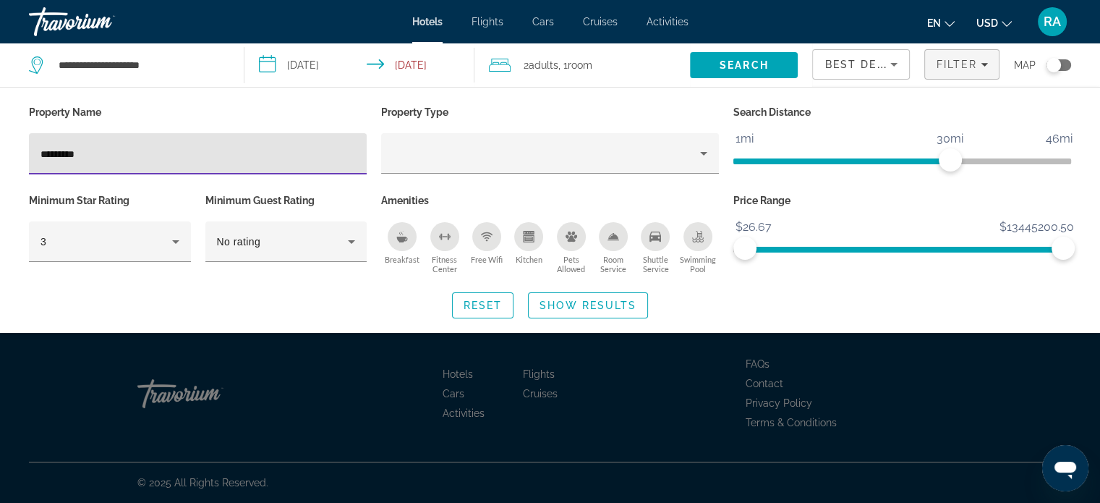
type input "********"
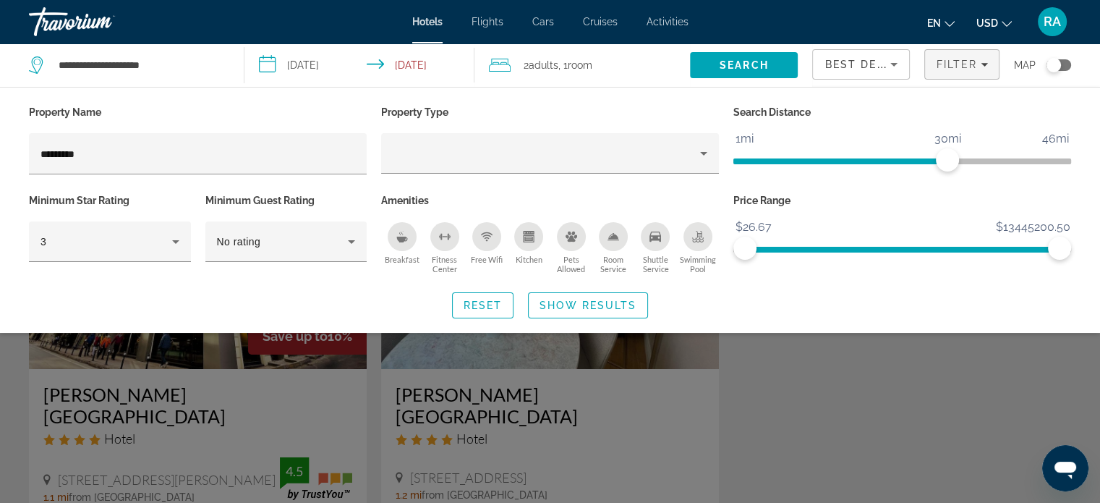
click at [818, 401] on div "Search widget" at bounding box center [550, 360] width 1100 height 286
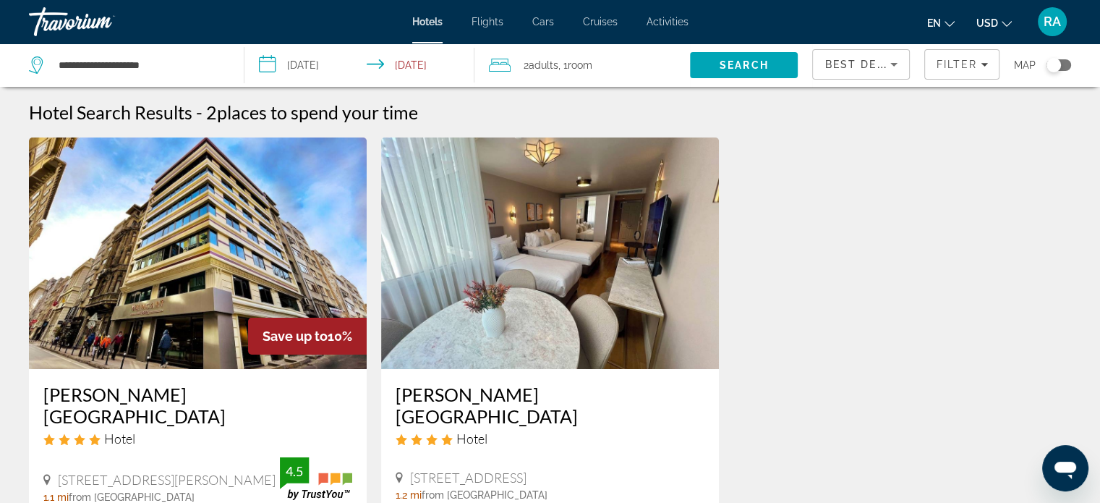
click at [534, 312] on img "Main content" at bounding box center [550, 252] width 338 height 231
click at [946, 61] on span "Filter" at bounding box center [956, 65] width 41 height 12
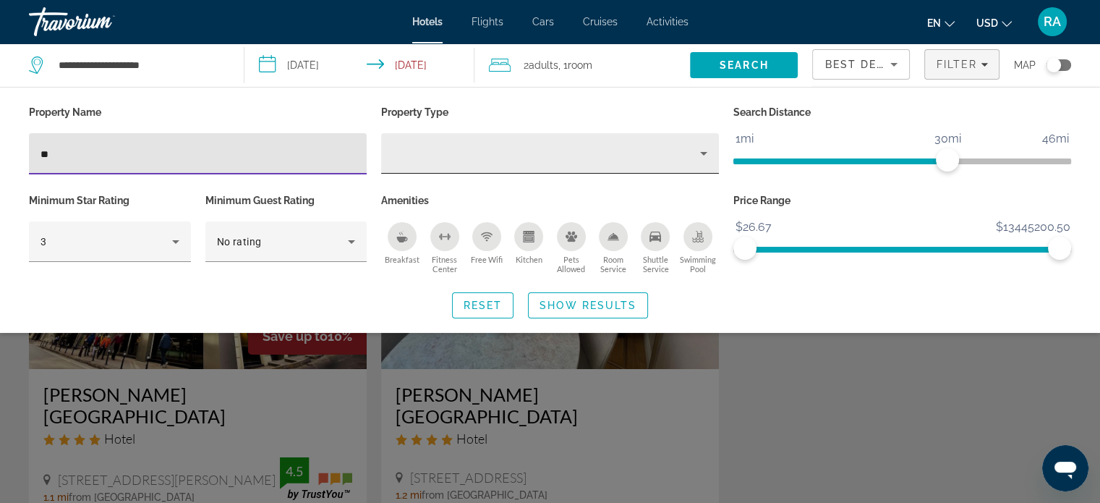
type input "*"
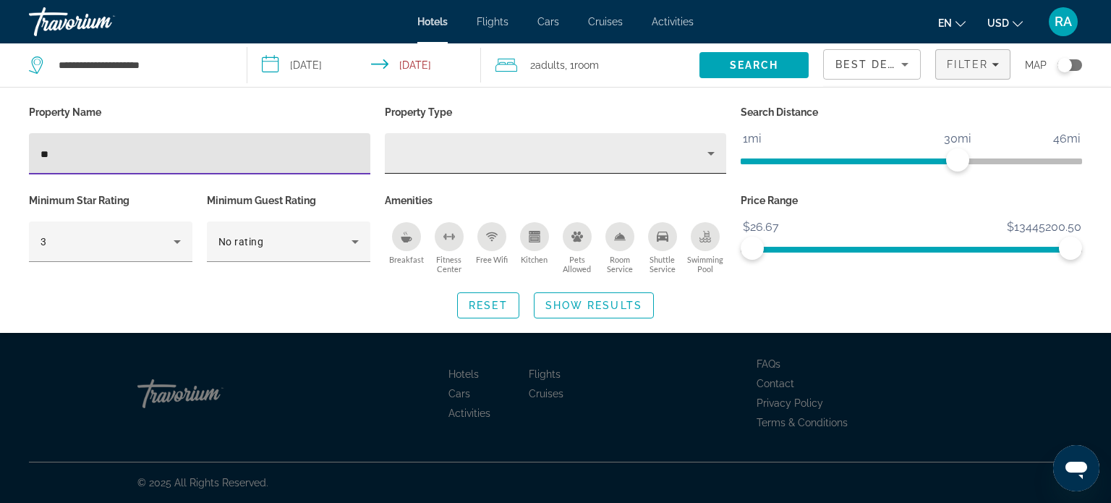
type input "*"
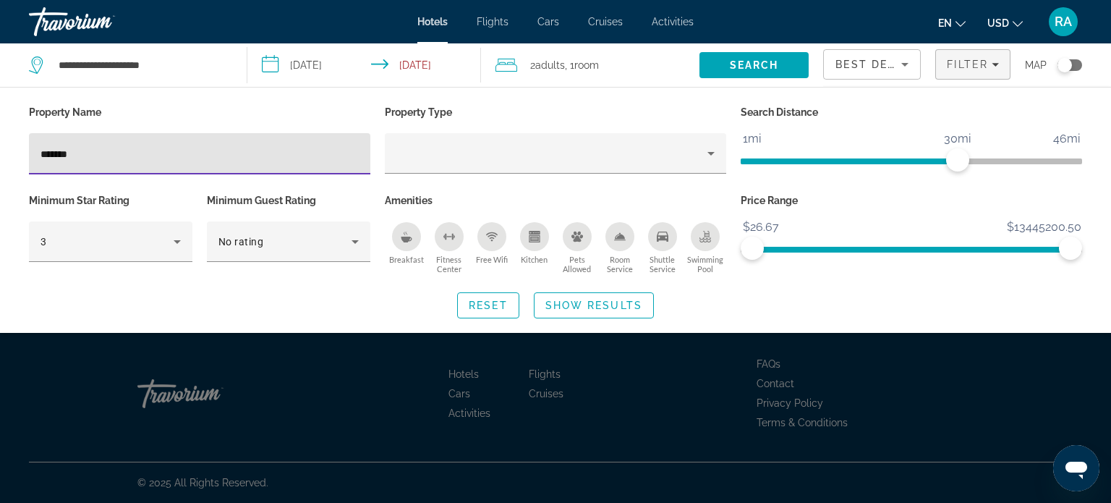
type input "*******"
